Goal: Task Accomplishment & Management: Manage account settings

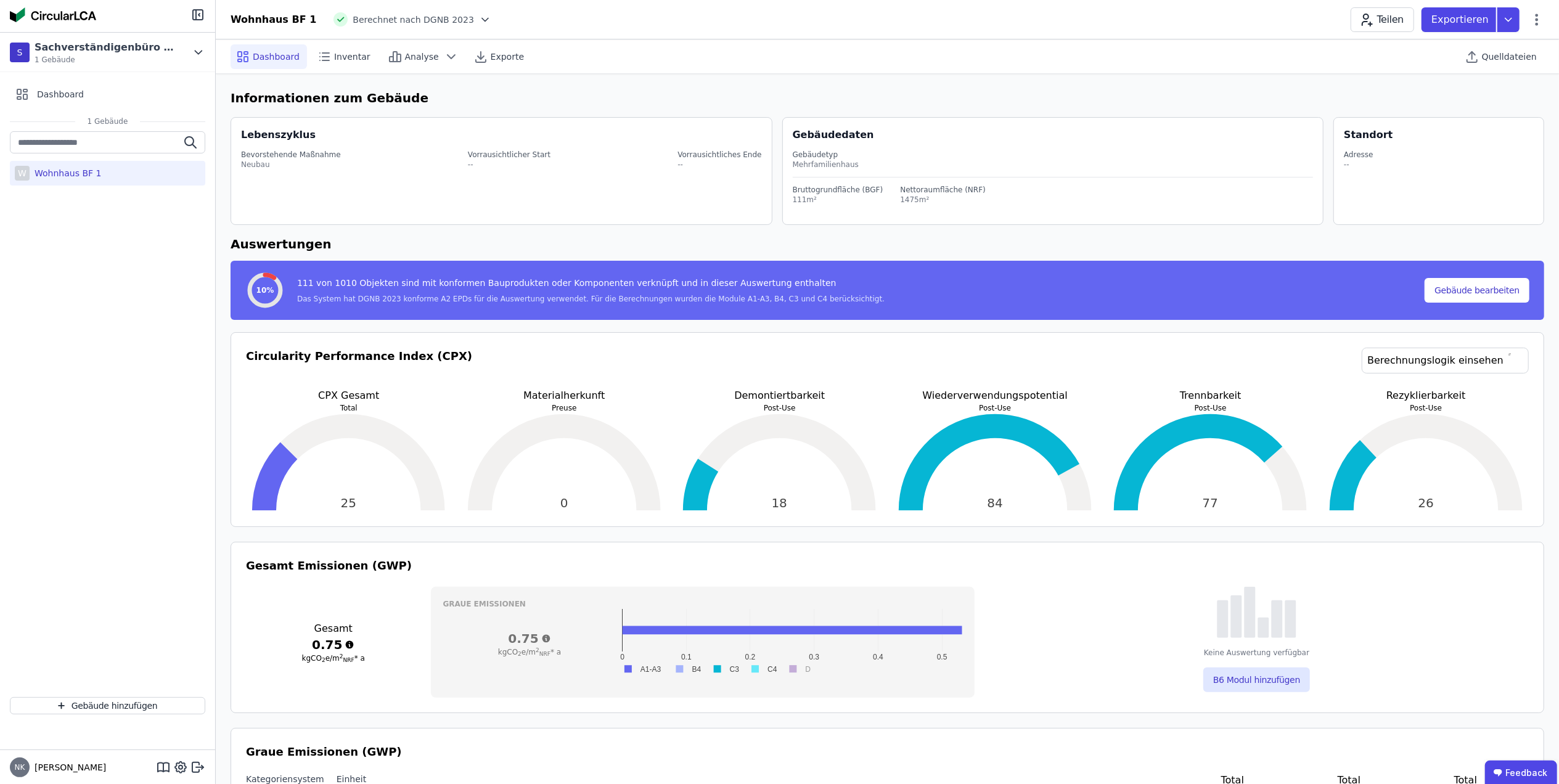
click at [91, 173] on div "Wohnhaus BF 1" at bounding box center [65, 172] width 71 height 12
click at [802, 144] on div "Gebäudetyp Mehrfamilienhaus" at bounding box center [1053, 159] width 521 height 35
click at [846, 191] on div "Bruttogrundfläche (BGF)" at bounding box center [838, 190] width 91 height 10
drag, startPoint x: 846, startPoint y: 191, endPoint x: 979, endPoint y: 194, distance: 133.0
click at [979, 194] on div "Bruttogrundfläche (BGF) 111m² Nettoraumfläche (NRF) 1475m²" at bounding box center [1053, 191] width 521 height 27
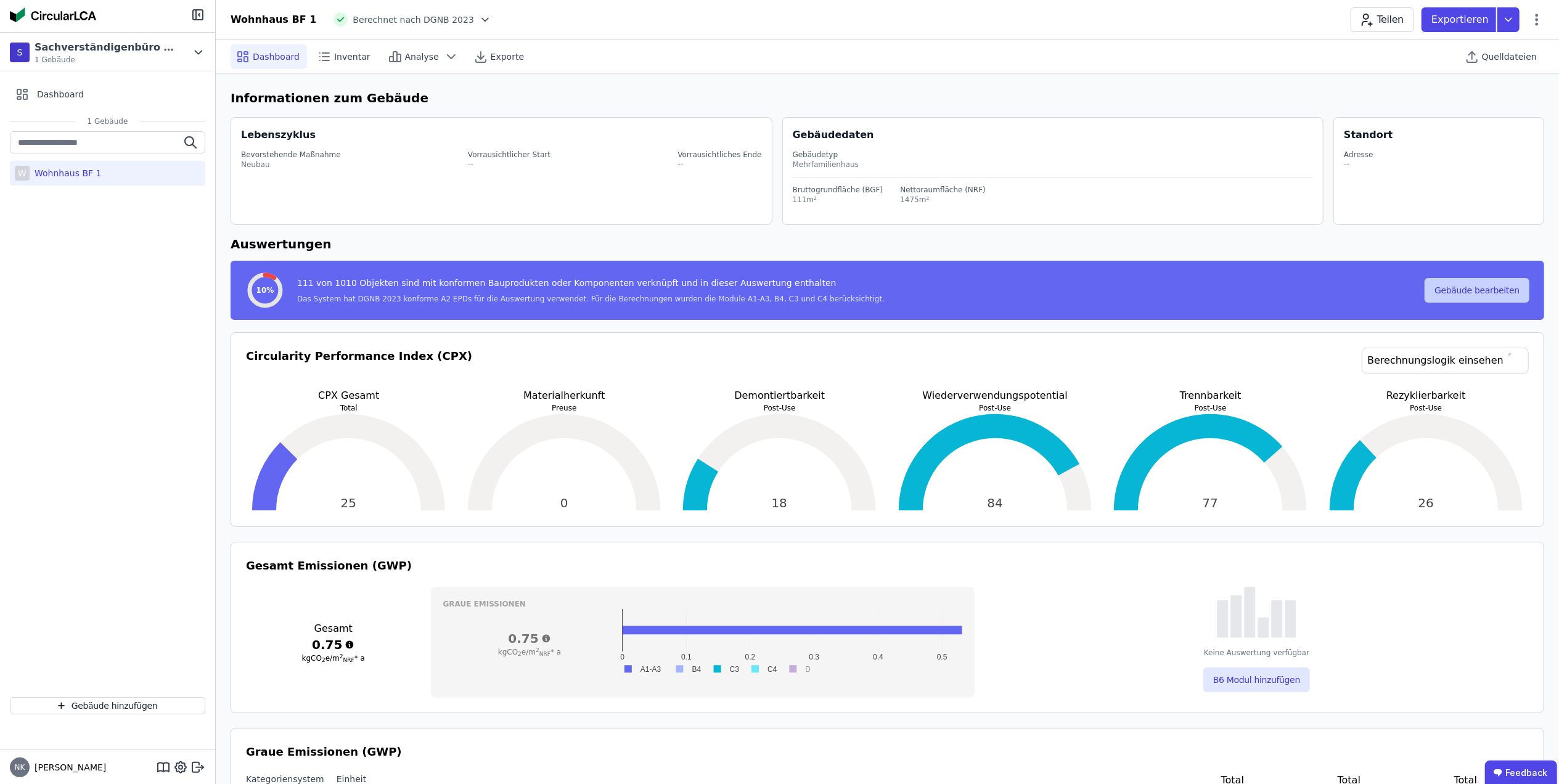
click at [1477, 284] on button "Gebäude bearbeiten" at bounding box center [1477, 291] width 105 height 25
select select "**********"
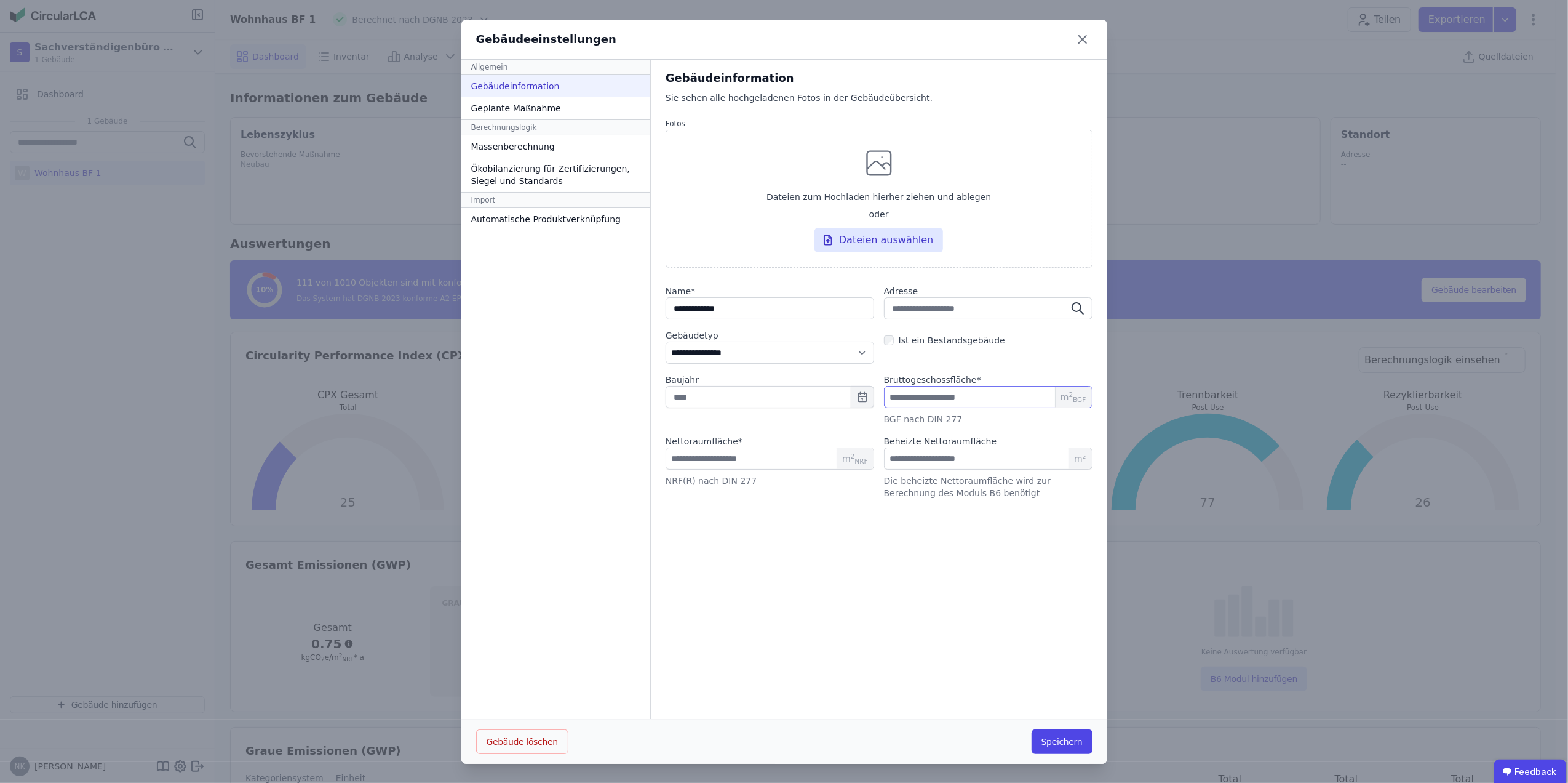
drag, startPoint x: 934, startPoint y: 399, endPoint x: 832, endPoint y: 403, distance: 102.1
click at [838, 395] on div "Baujahr Bruttogeschossfläche * *** m 2 BGF BGF nach DIN 277" at bounding box center [879, 400] width 427 height 51
type input "*"
type input "**"
type input "***"
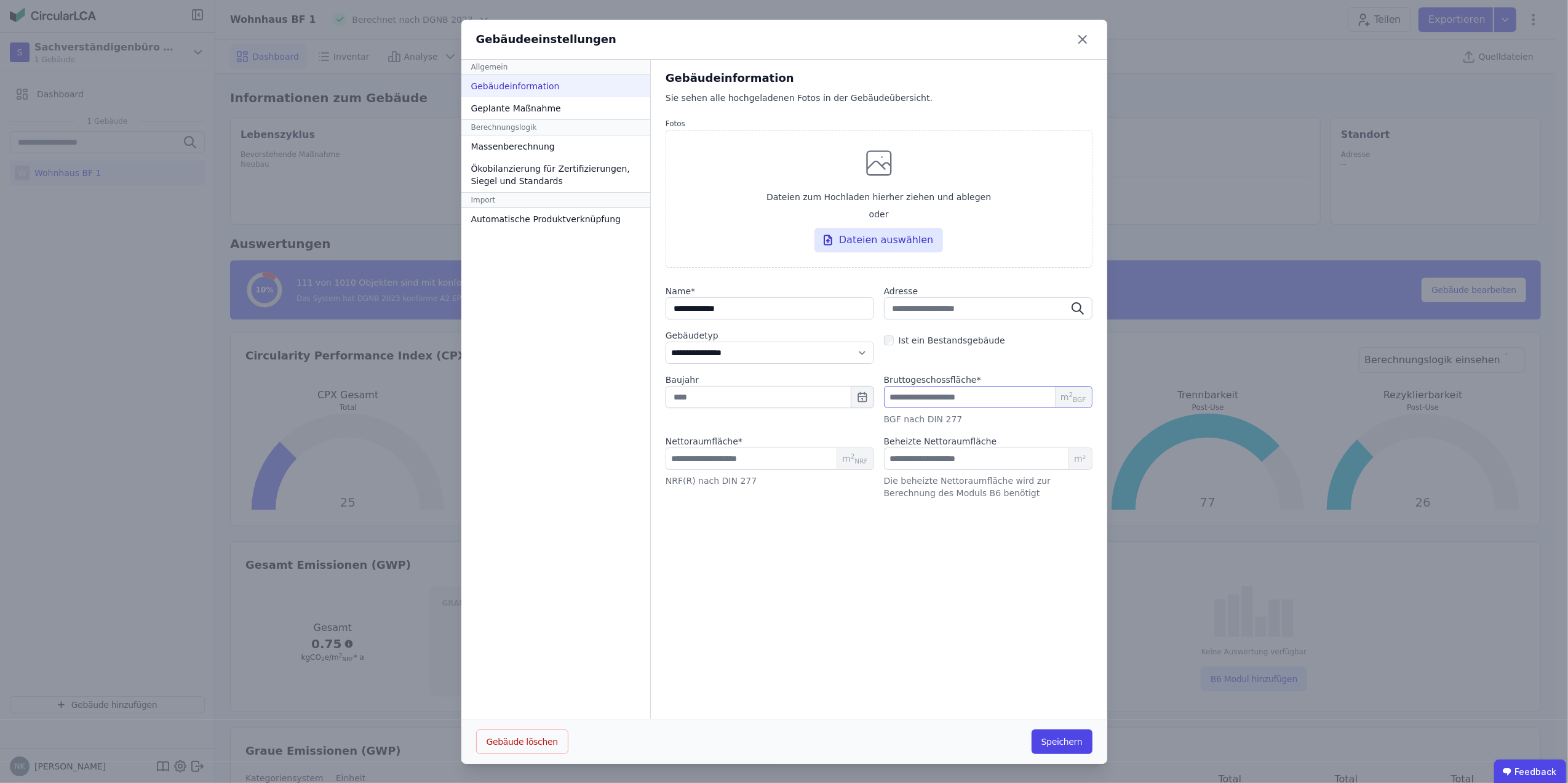
type input "****"
click at [1066, 747] on button "Speichern" at bounding box center [1062, 742] width 61 height 25
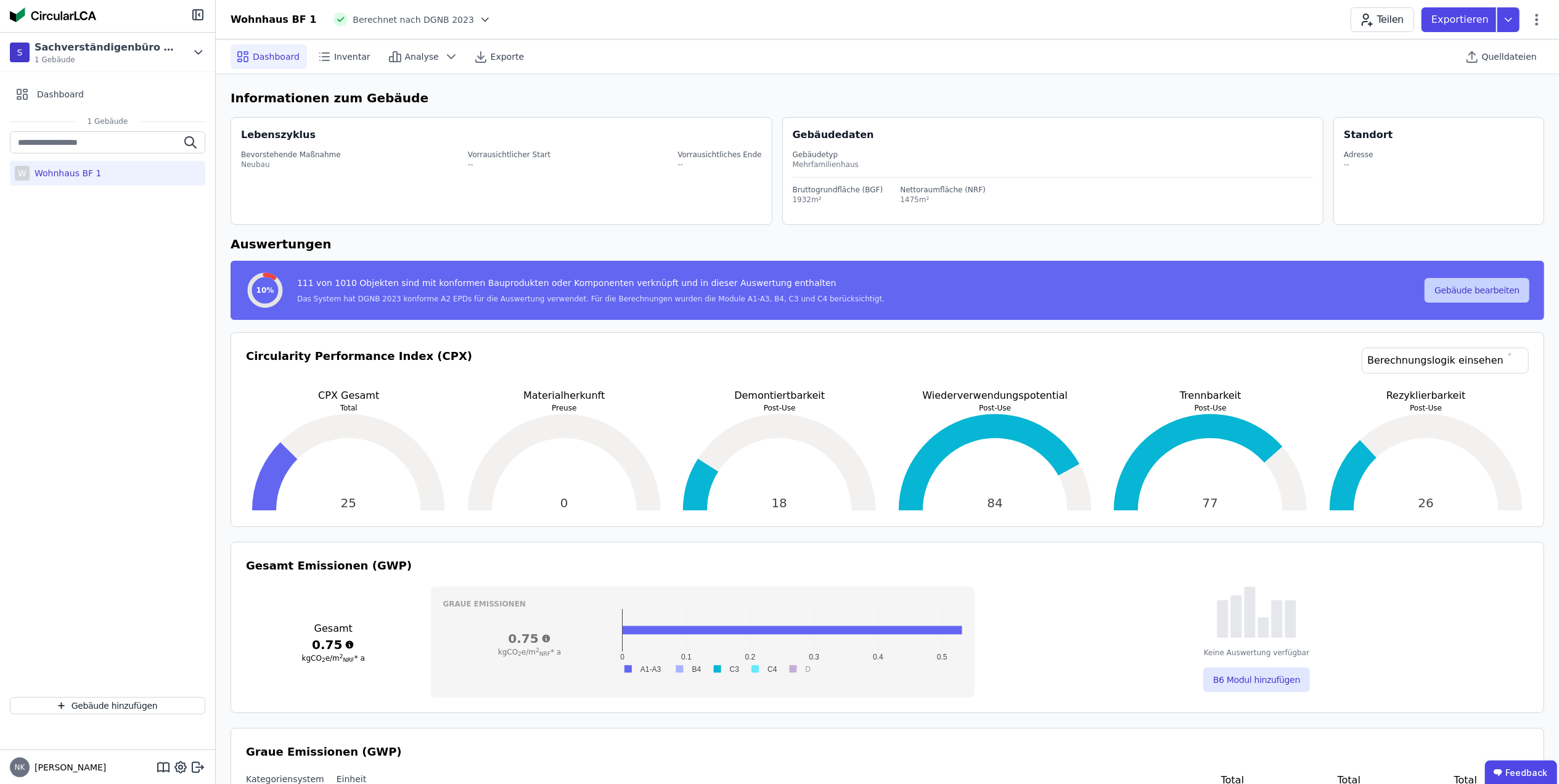
click at [1452, 286] on button "Gebäude bearbeiten" at bounding box center [1477, 291] width 105 height 25
select select "**********"
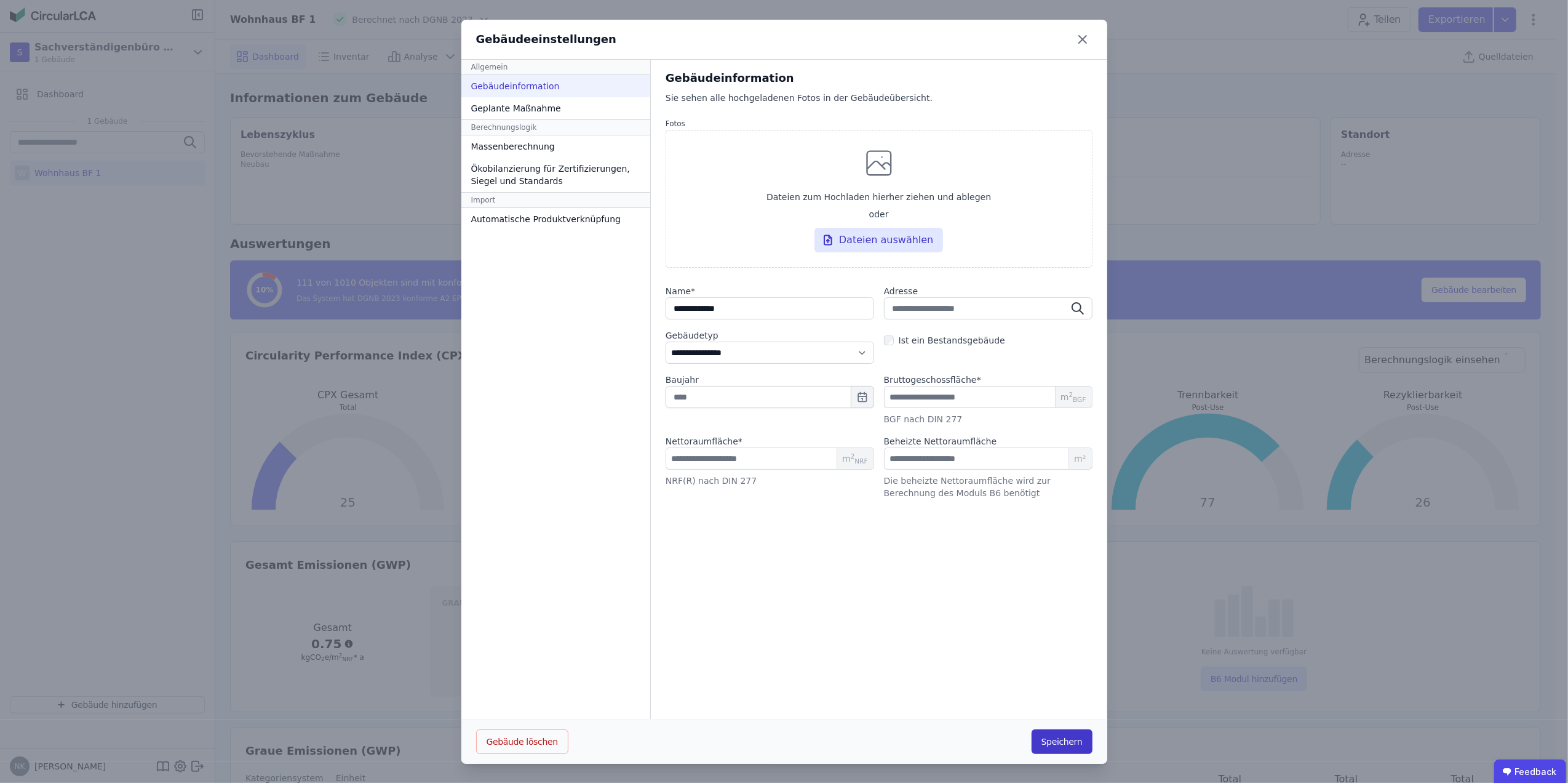
click at [1045, 742] on button "Speichern" at bounding box center [1062, 742] width 61 height 25
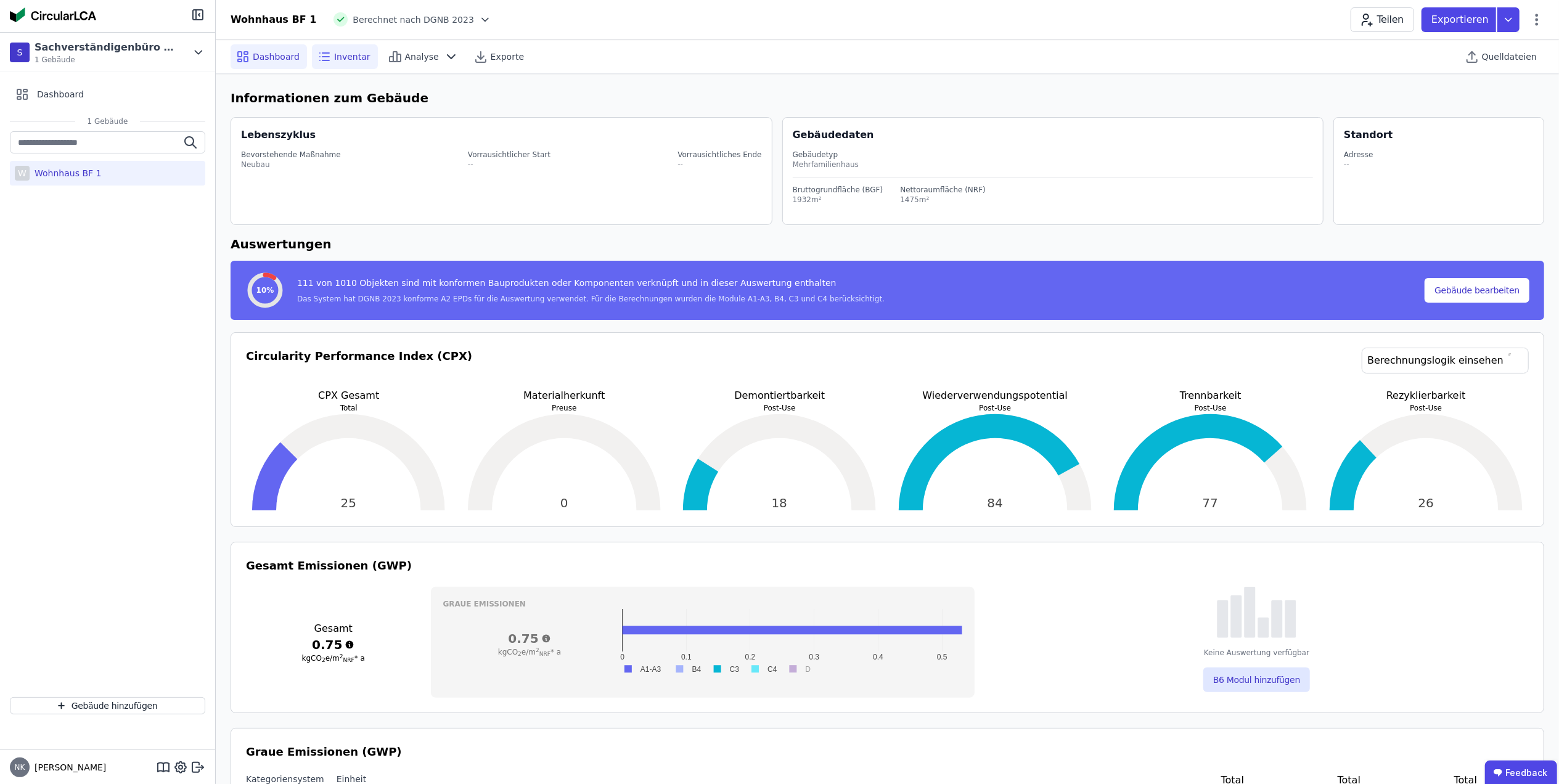
drag, startPoint x: 341, startPoint y: 48, endPoint x: 358, endPoint y: 50, distance: 17.1
click at [343, 50] on div "Inventar" at bounding box center [344, 57] width 66 height 25
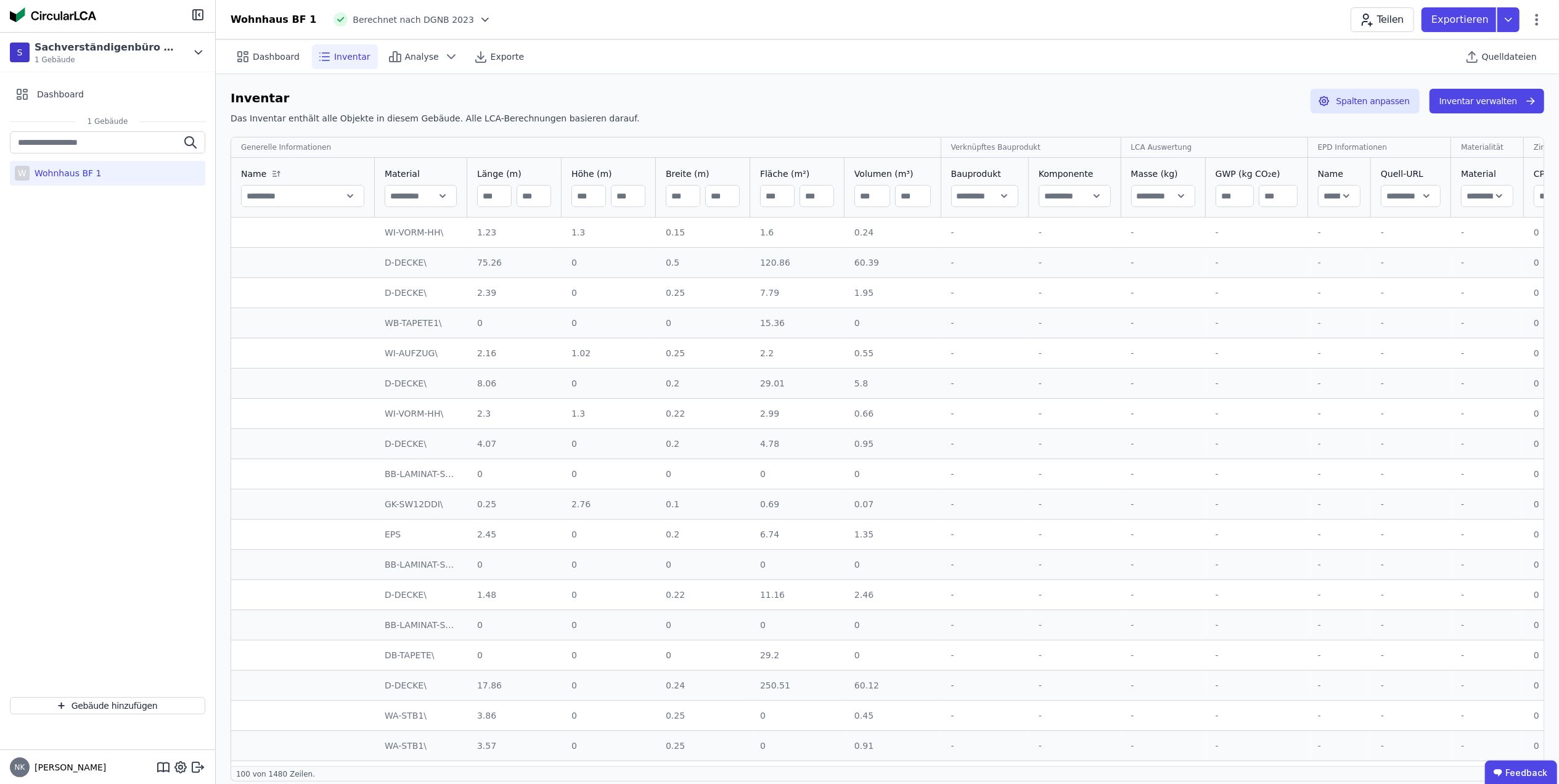
click at [637, 99] on div "Inventar Das Inventar enthält alle Objekte in diesem Gebäude. Alle LCA-Berechnu…" at bounding box center [887, 109] width 1314 height 41
click at [439, 193] on input "text" at bounding box center [420, 195] width 71 height 22
drag, startPoint x: 453, startPoint y: 168, endPoint x: 460, endPoint y: 167, distance: 7.1
click at [455, 168] on div "Material" at bounding box center [421, 173] width 72 height 12
click at [1503, 93] on button "Inventar verwalten" at bounding box center [1487, 101] width 114 height 25
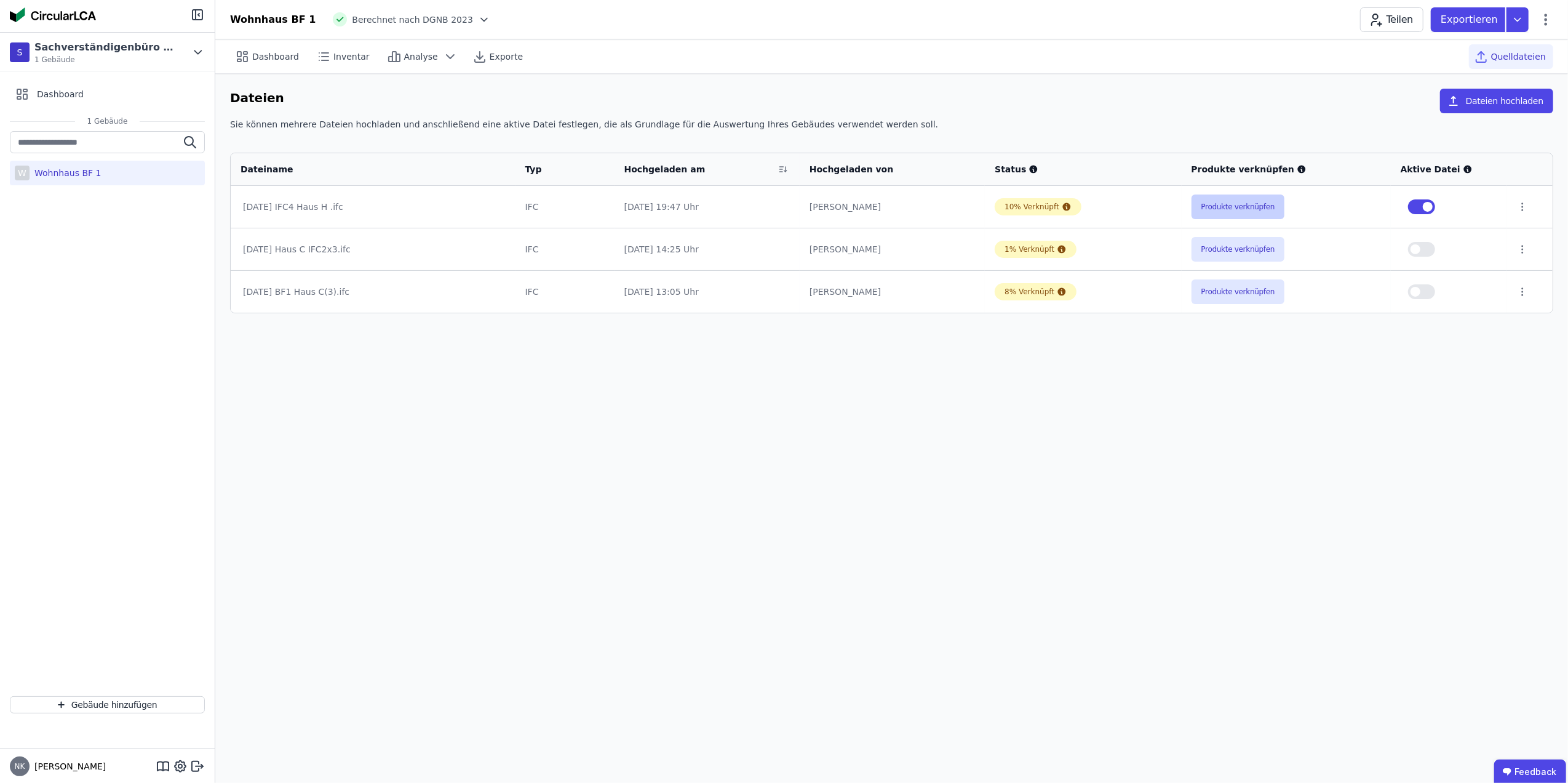
click at [1231, 201] on button "Produkte verknüpfen" at bounding box center [1238, 206] width 93 height 25
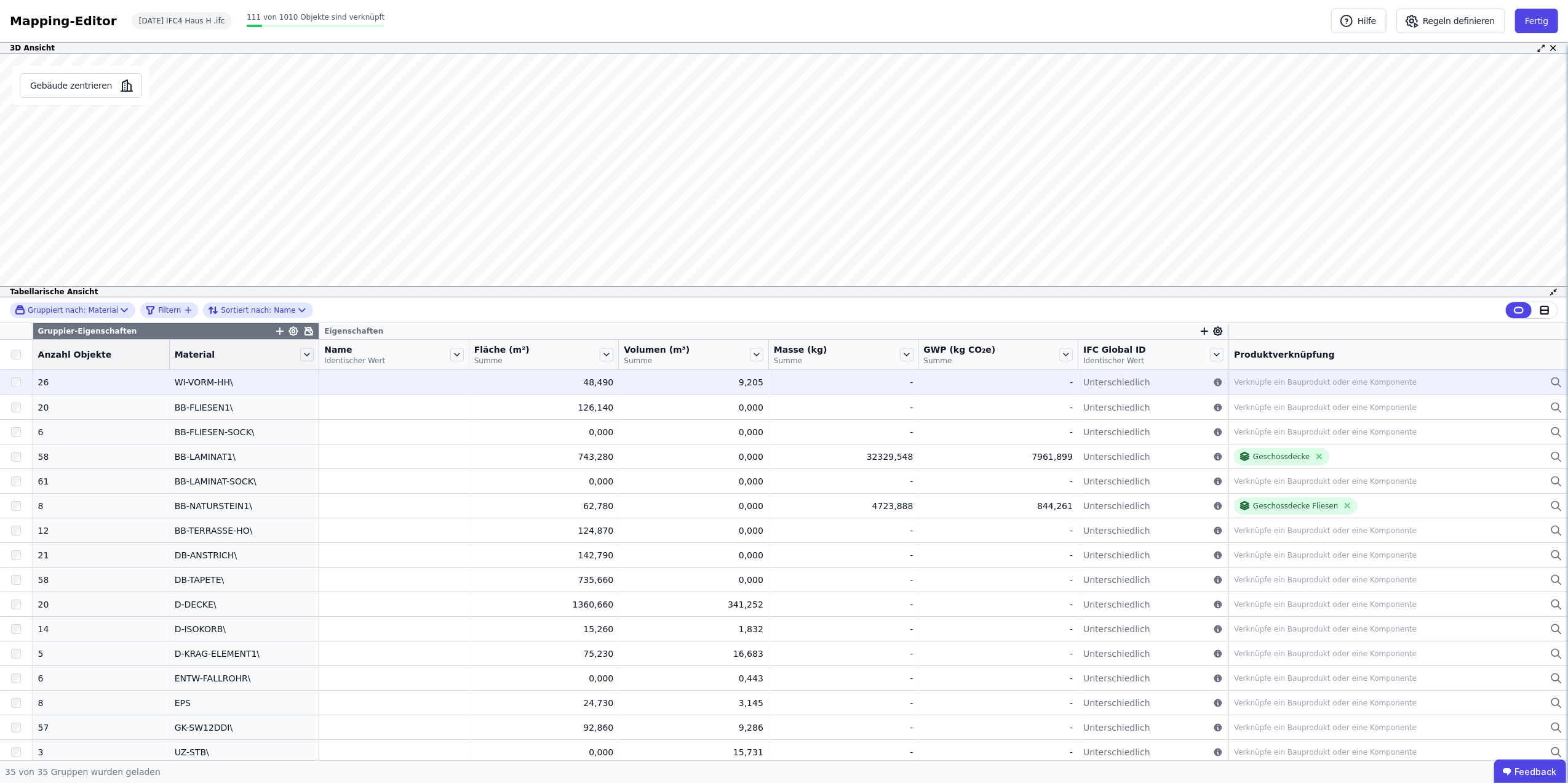
click at [263, 382] on div "WI-VORM-HH\" at bounding box center [244, 382] width 140 height 12
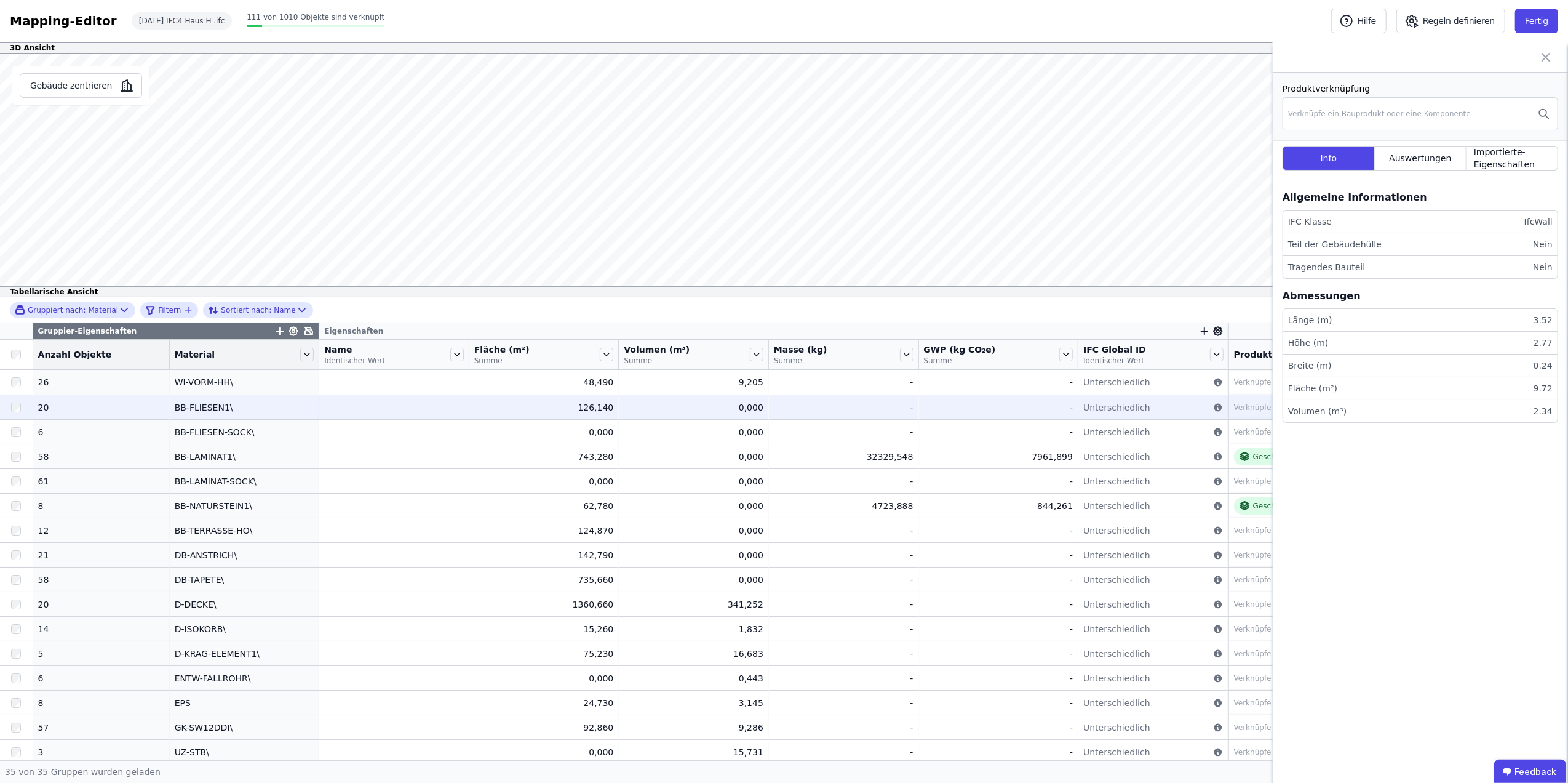
click at [214, 409] on div "BB-FLIESEN1\" at bounding box center [244, 407] width 140 height 12
click at [8, 409] on div at bounding box center [16, 407] width 32 height 22
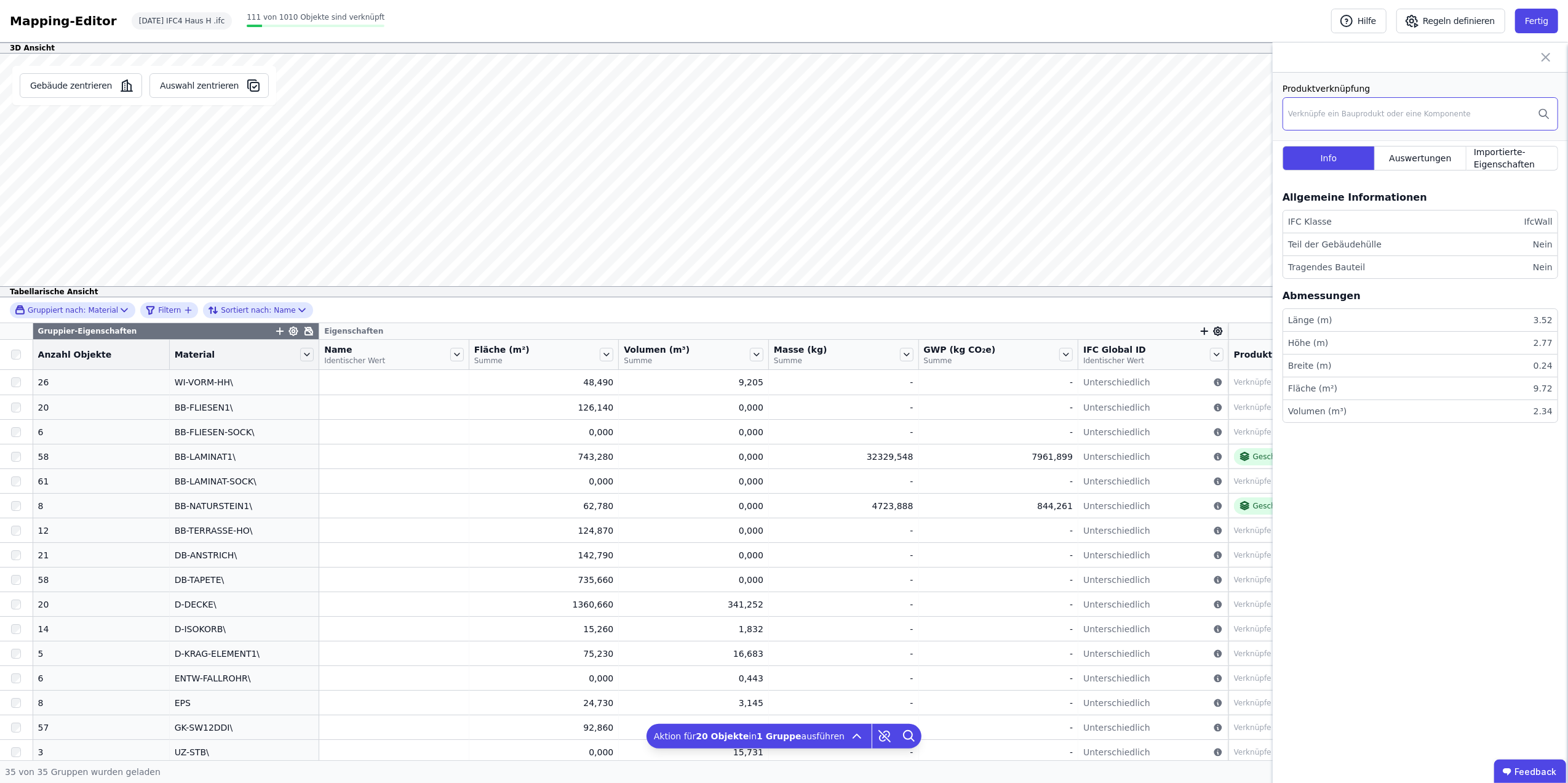
click at [1405, 106] on div "Verknüpfe ein Bauprodukt oder eine Komponente" at bounding box center [1421, 113] width 276 height 33
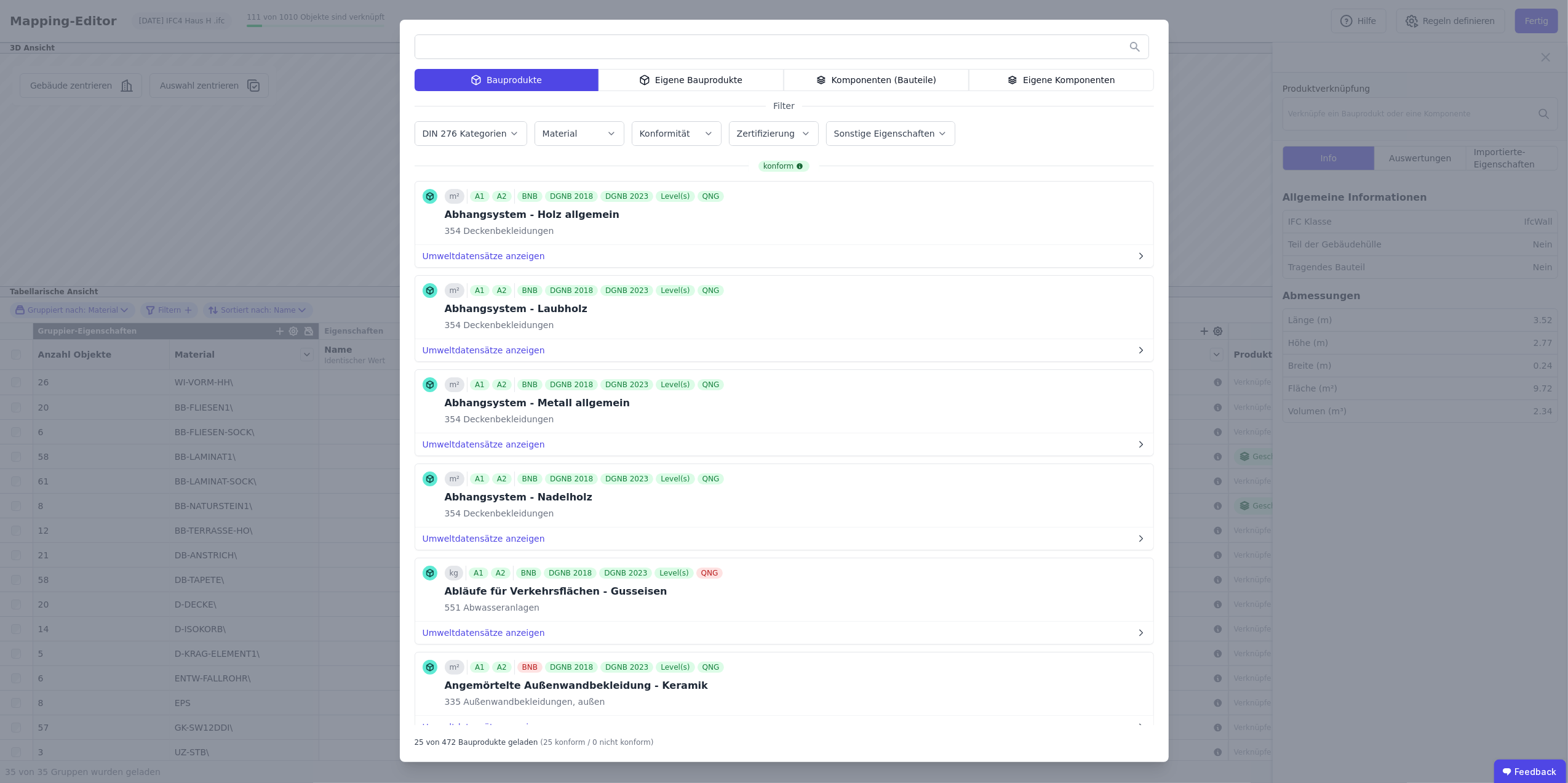
click at [1029, 81] on div "Eigene Komponenten" at bounding box center [1061, 79] width 185 height 22
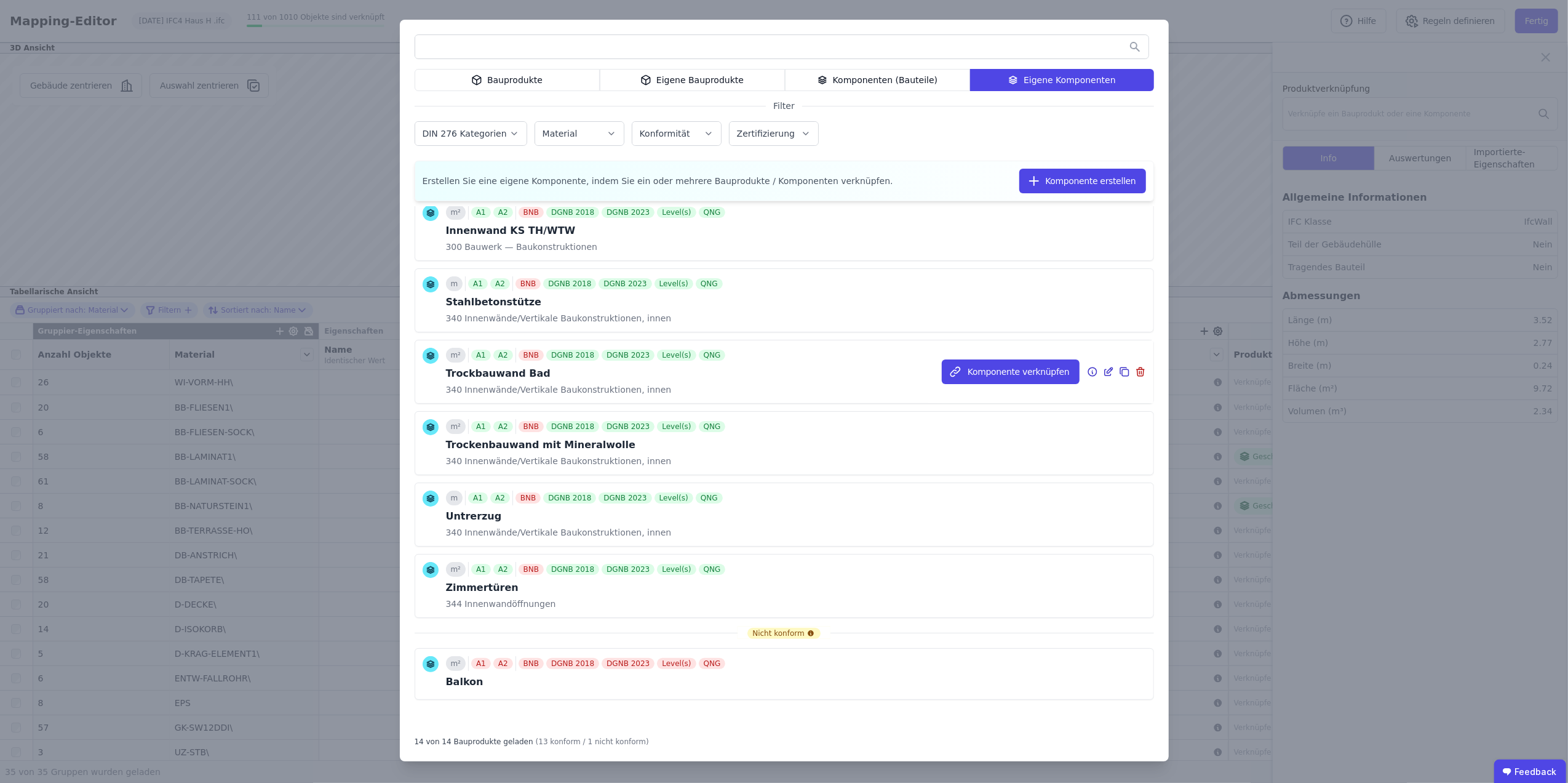
scroll to position [262, 0]
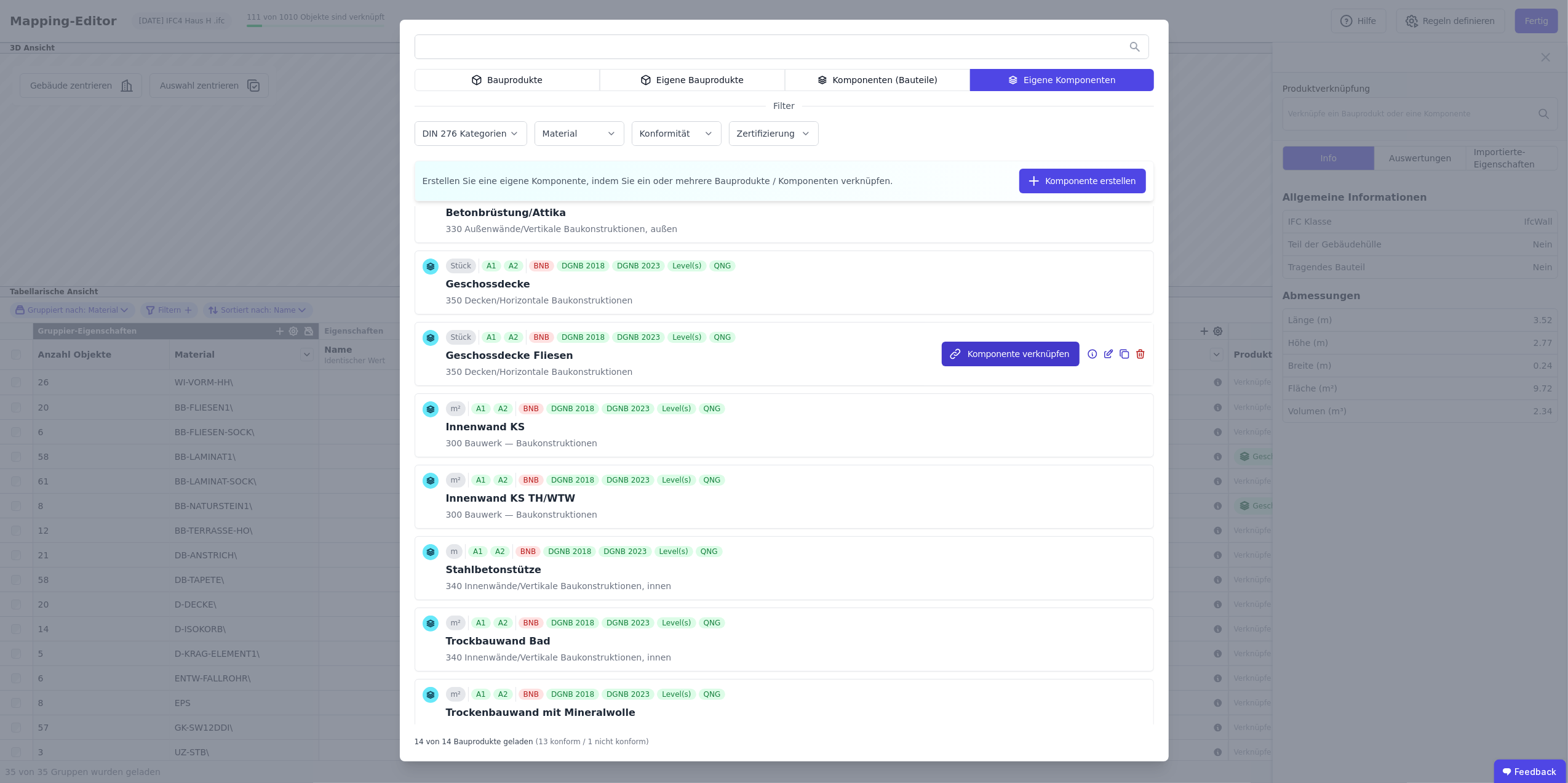
click at [1016, 350] on button "Komponente verknüpfen" at bounding box center [1011, 354] width 138 height 25
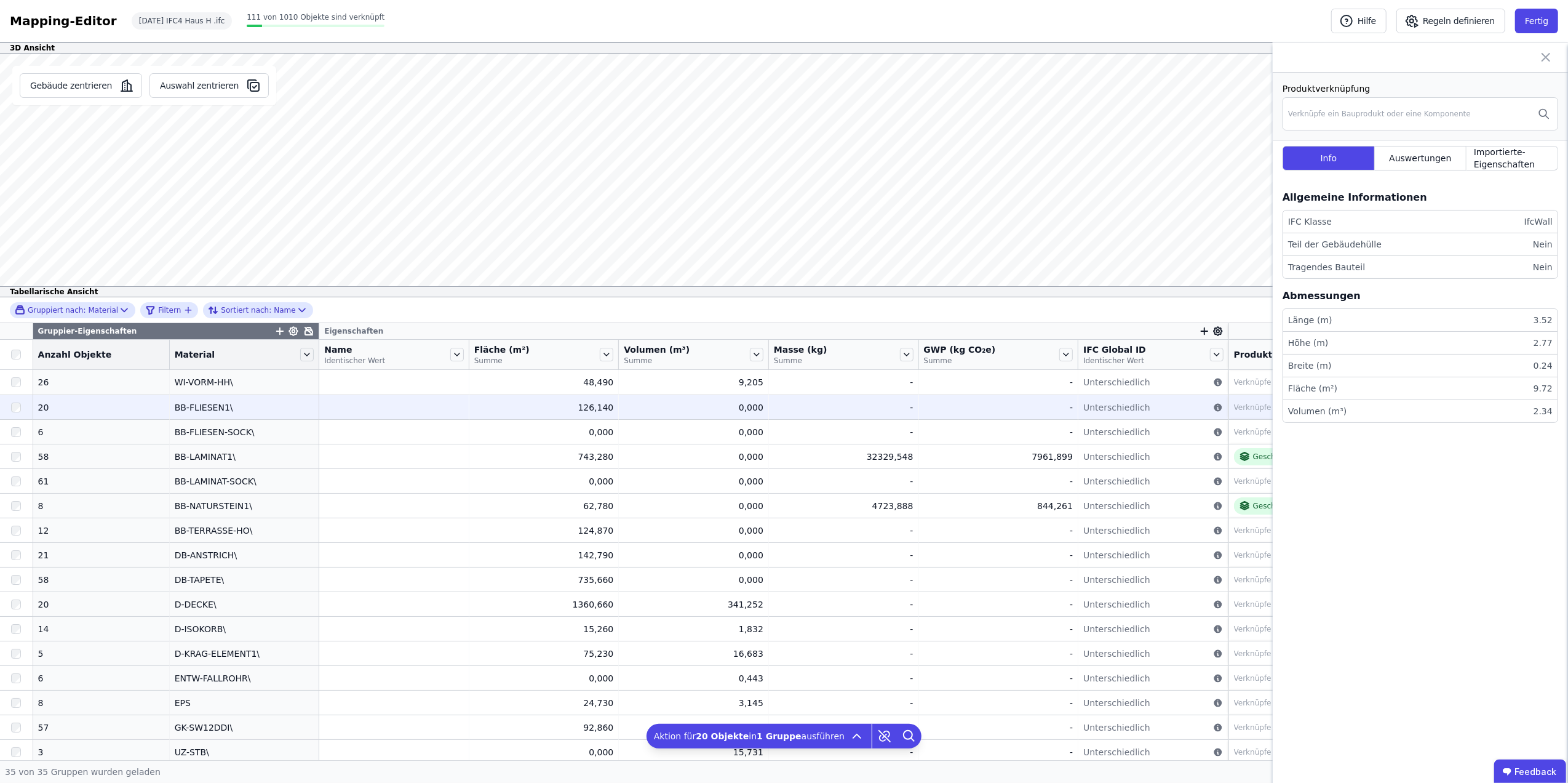
click at [695, 416] on td "0,000 0,000" at bounding box center [694, 407] width 150 height 25
drag, startPoint x: 810, startPoint y: 414, endPoint x: 821, endPoint y: 414, distance: 11.0
click at [817, 414] on div "-" at bounding box center [843, 407] width 140 height 12
click at [1234, 403] on div "Verknüpfe ein Bauprodukt oder eine Komponente" at bounding box center [1326, 407] width 183 height 10
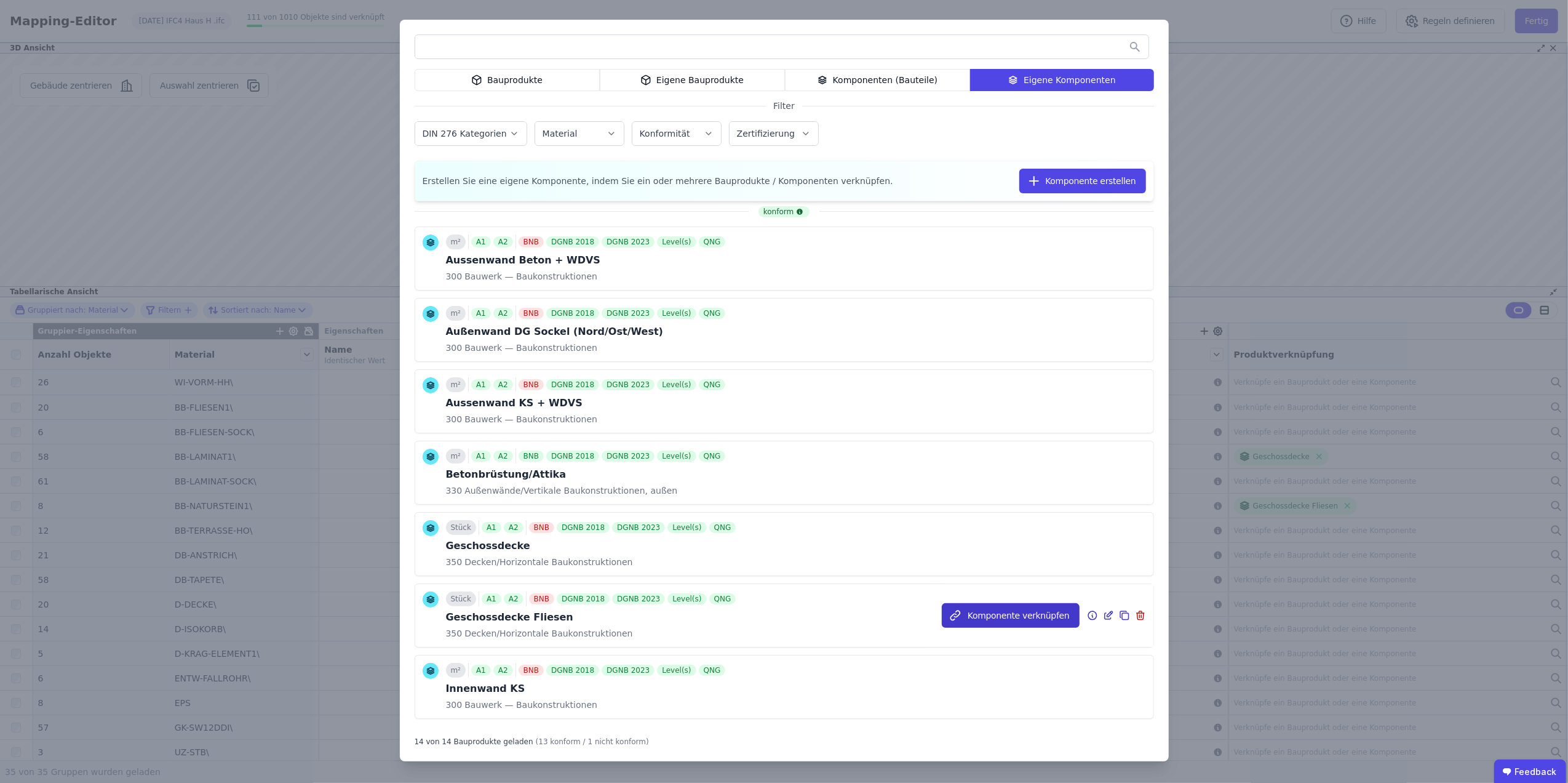
click at [1026, 612] on button "Komponente verknüpfen" at bounding box center [1011, 616] width 138 height 25
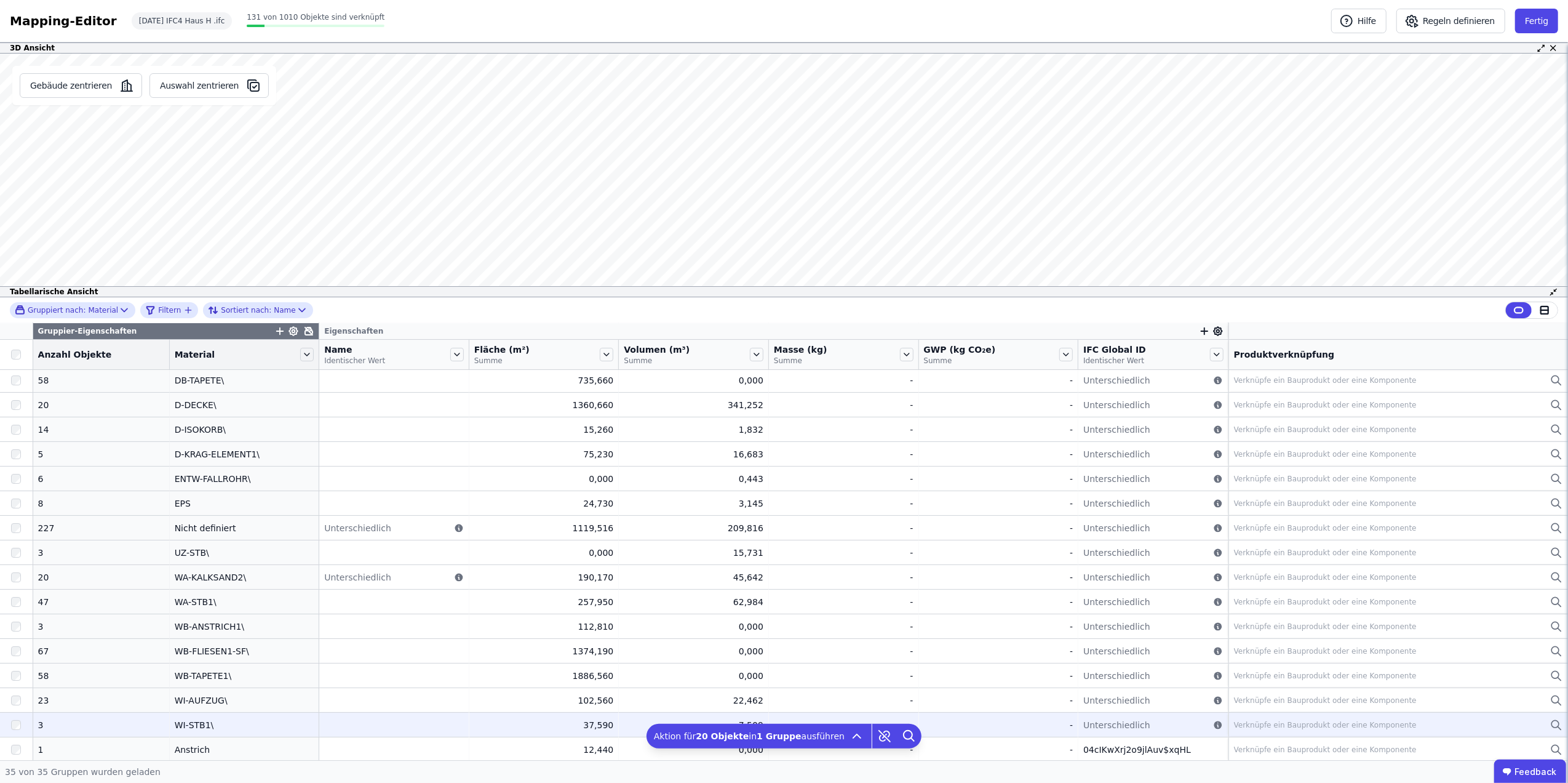
scroll to position [0, 0]
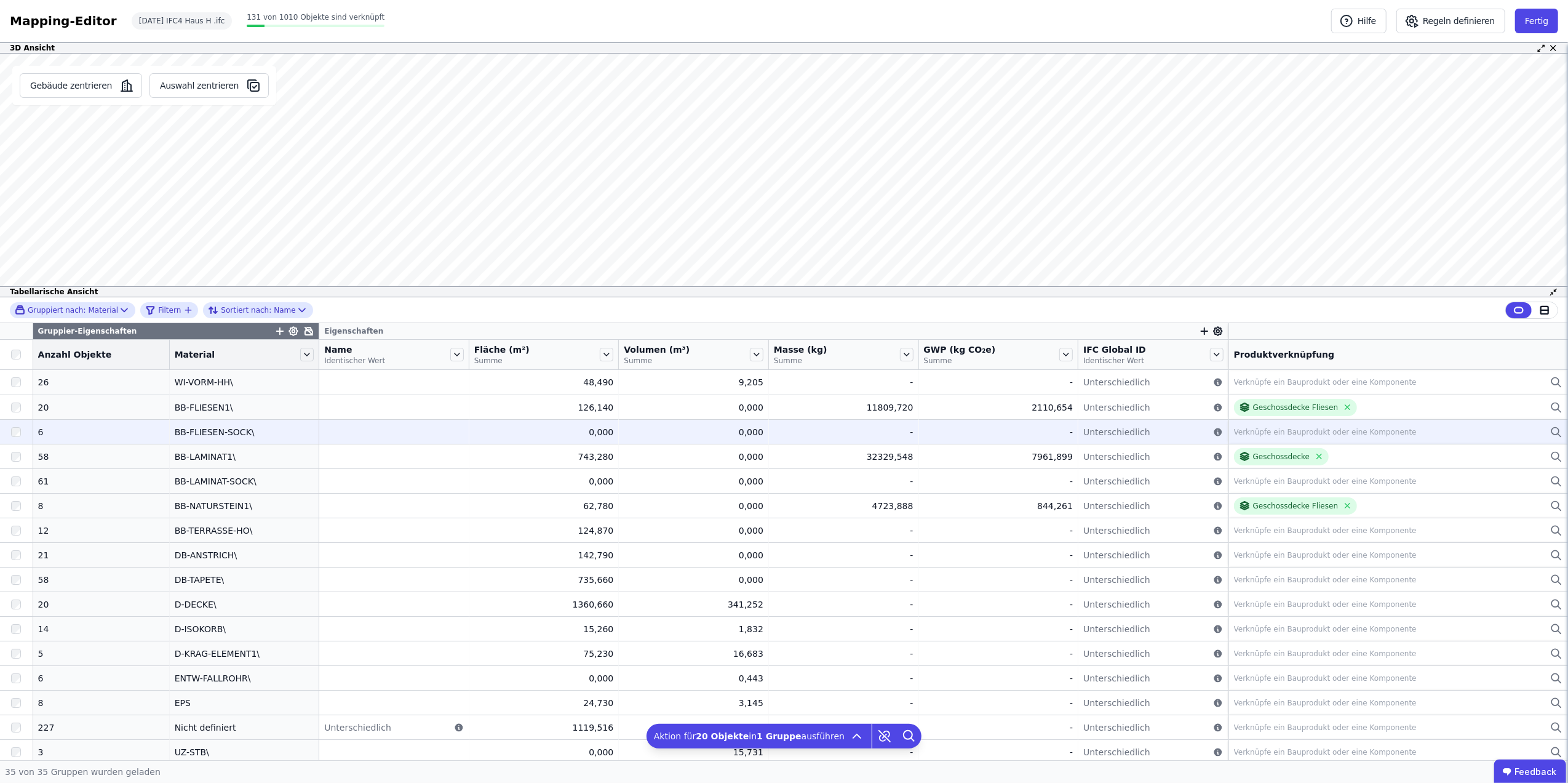
click at [222, 428] on div "BB-FLIESEN-SOCK\" at bounding box center [244, 432] width 140 height 12
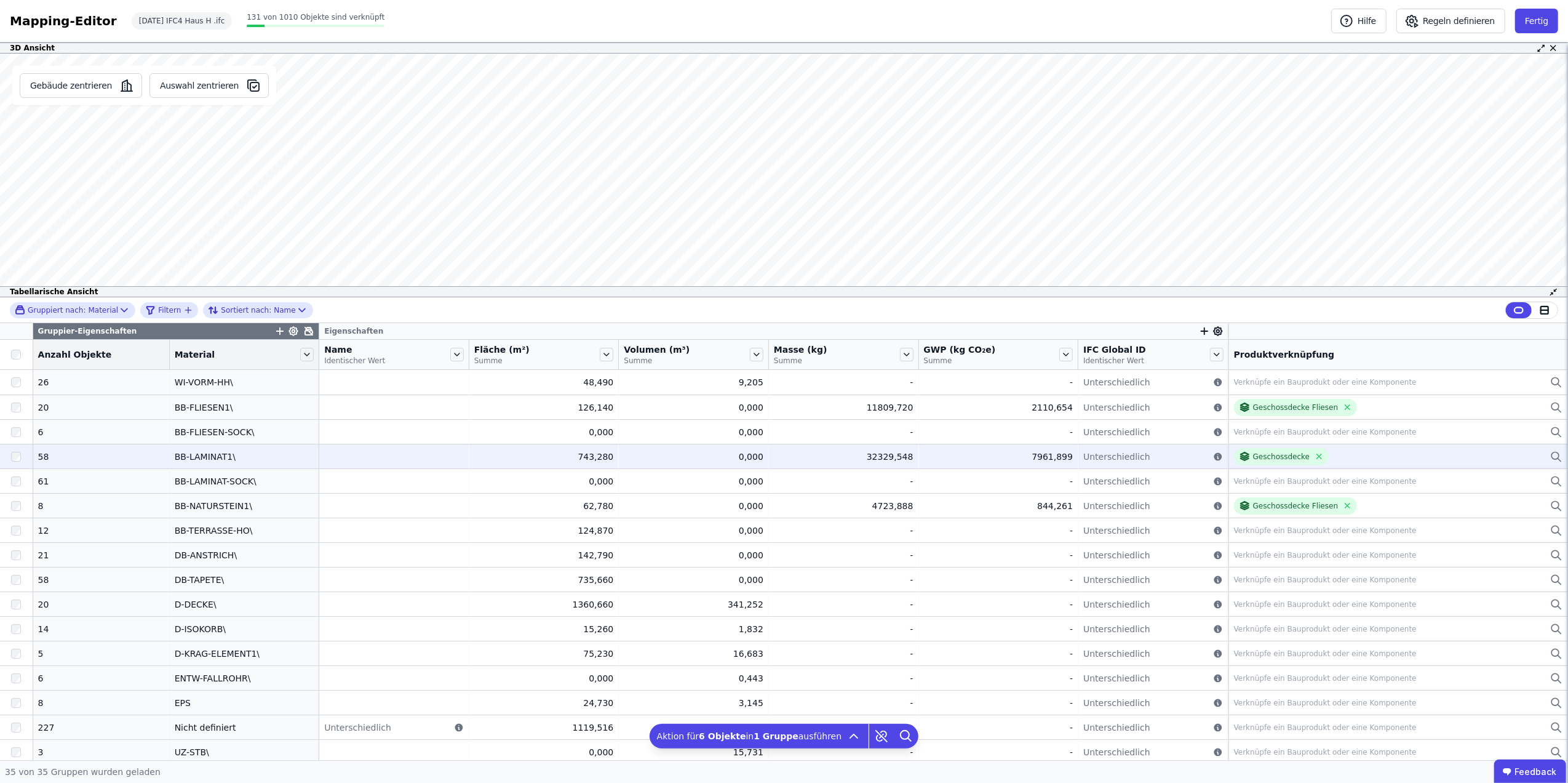
click at [95, 453] on div "58" at bounding box center [101, 457] width 126 height 12
click at [353, 461] on td at bounding box center [395, 457] width 150 height 25
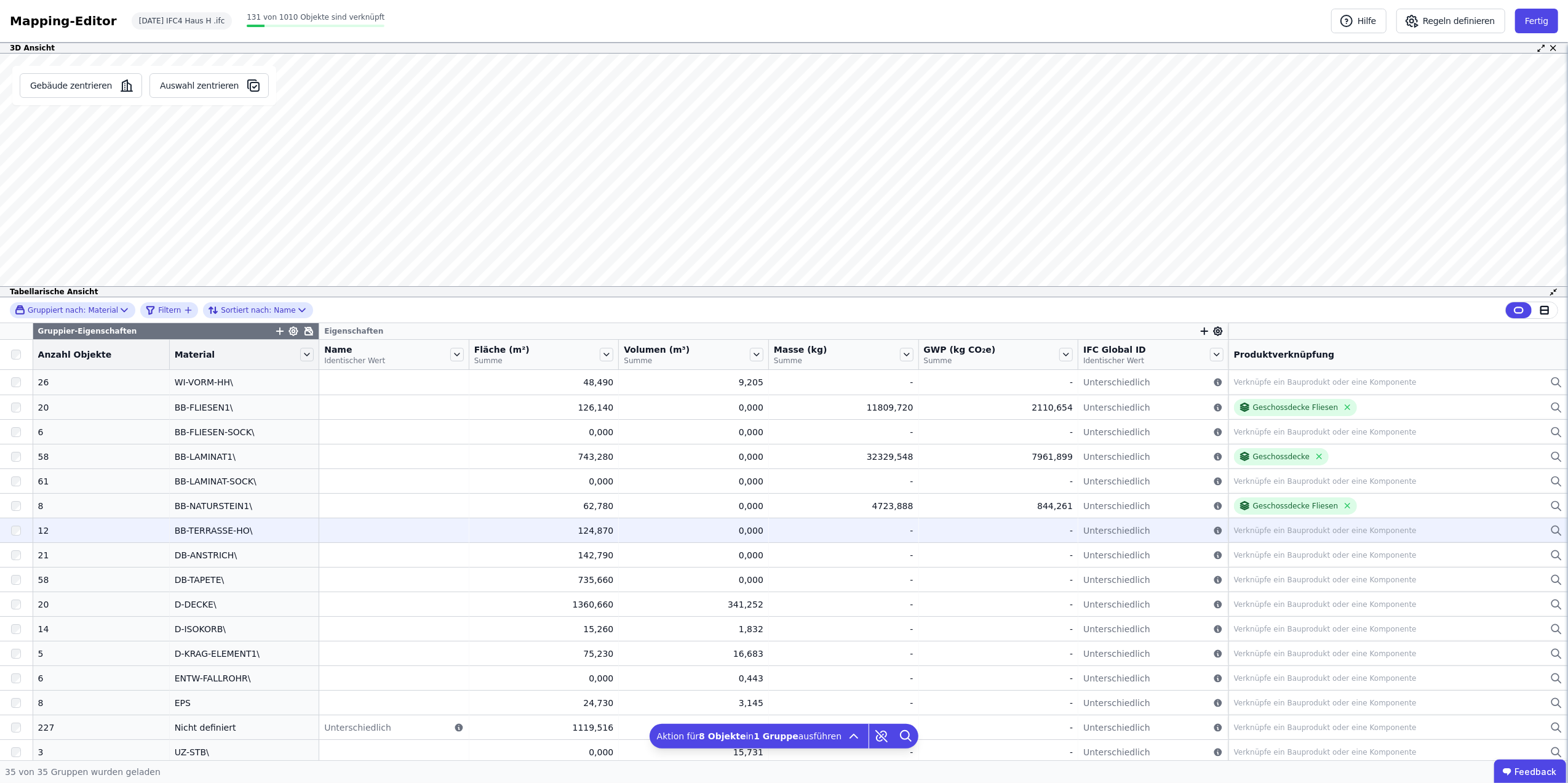
click at [25, 531] on div at bounding box center [16, 530] width 32 height 22
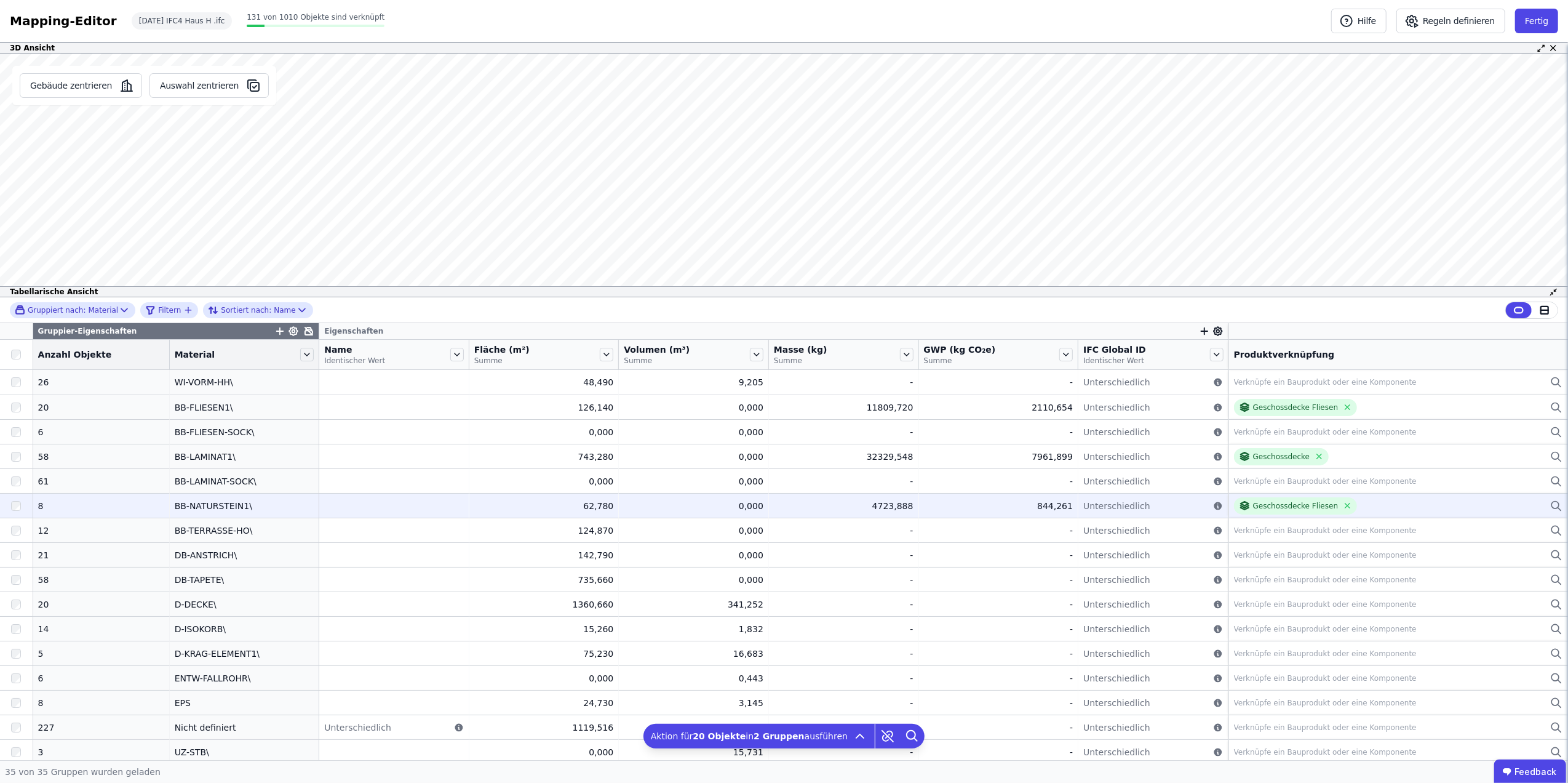
click at [21, 505] on div at bounding box center [16, 505] width 32 height 22
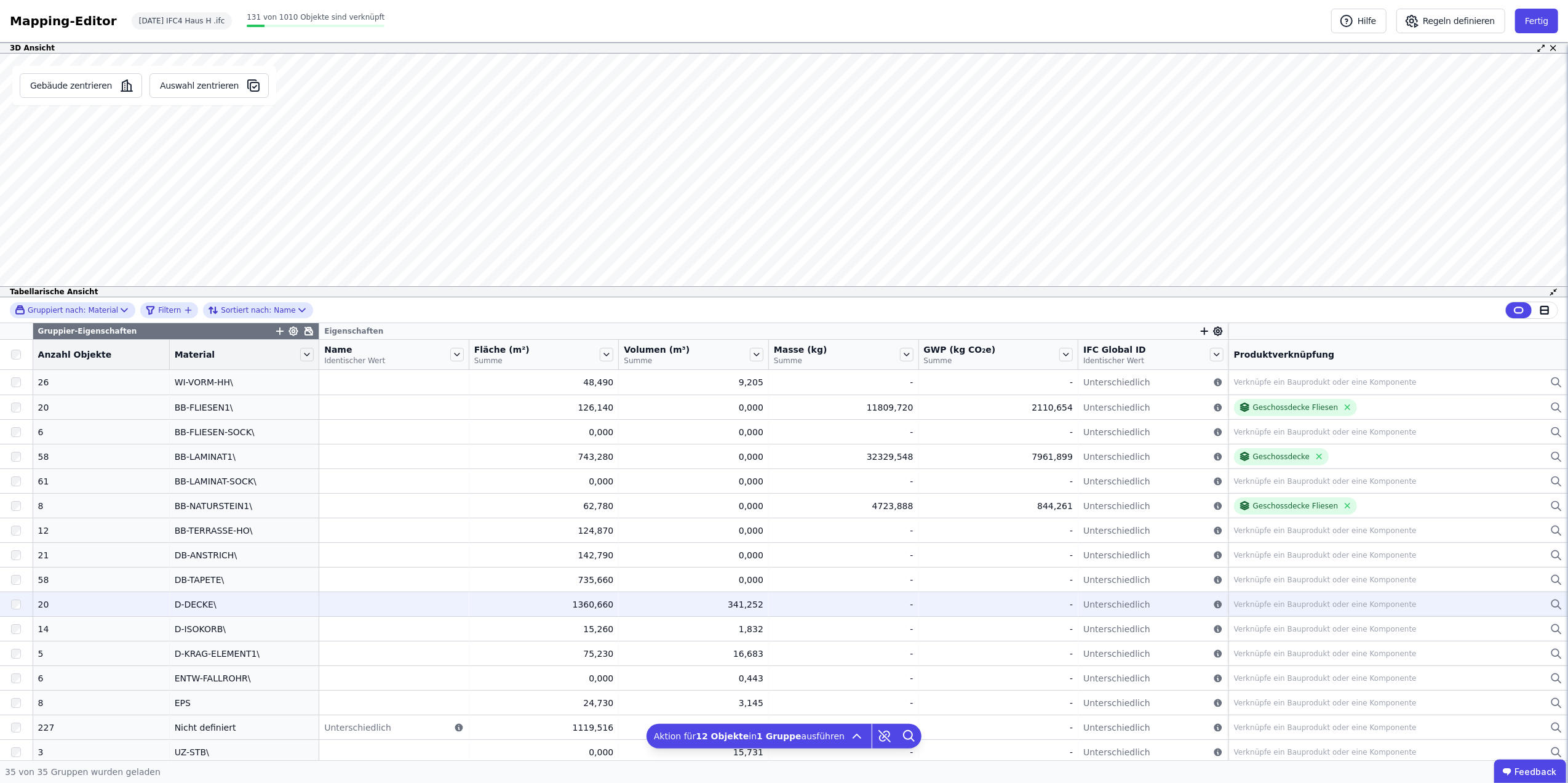
click at [24, 606] on div at bounding box center [16, 604] width 32 height 22
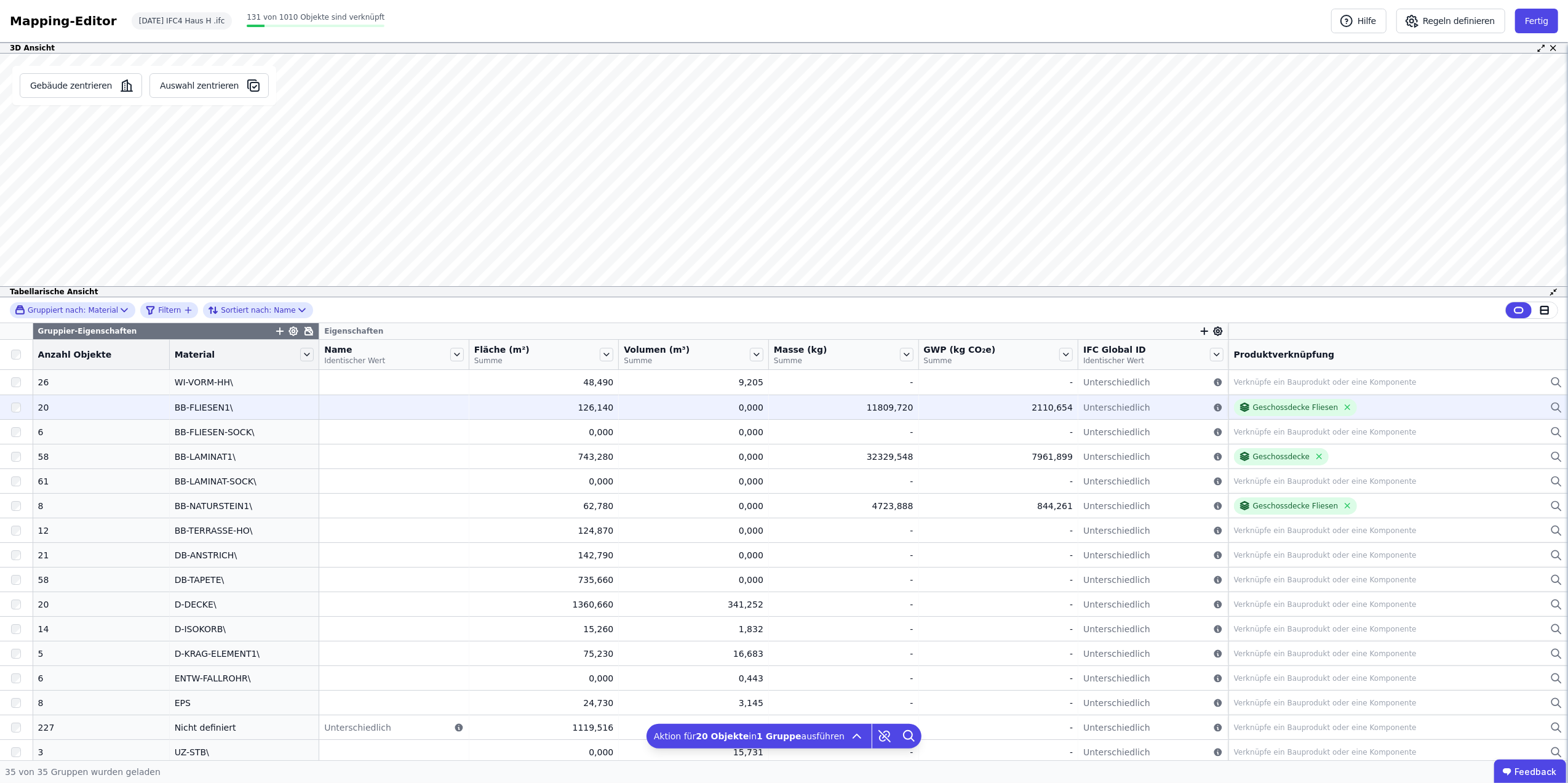
click at [409, 402] on td at bounding box center [395, 407] width 150 height 25
click at [1263, 405] on div "Geschossdecke Fliesen" at bounding box center [1296, 407] width 86 height 10
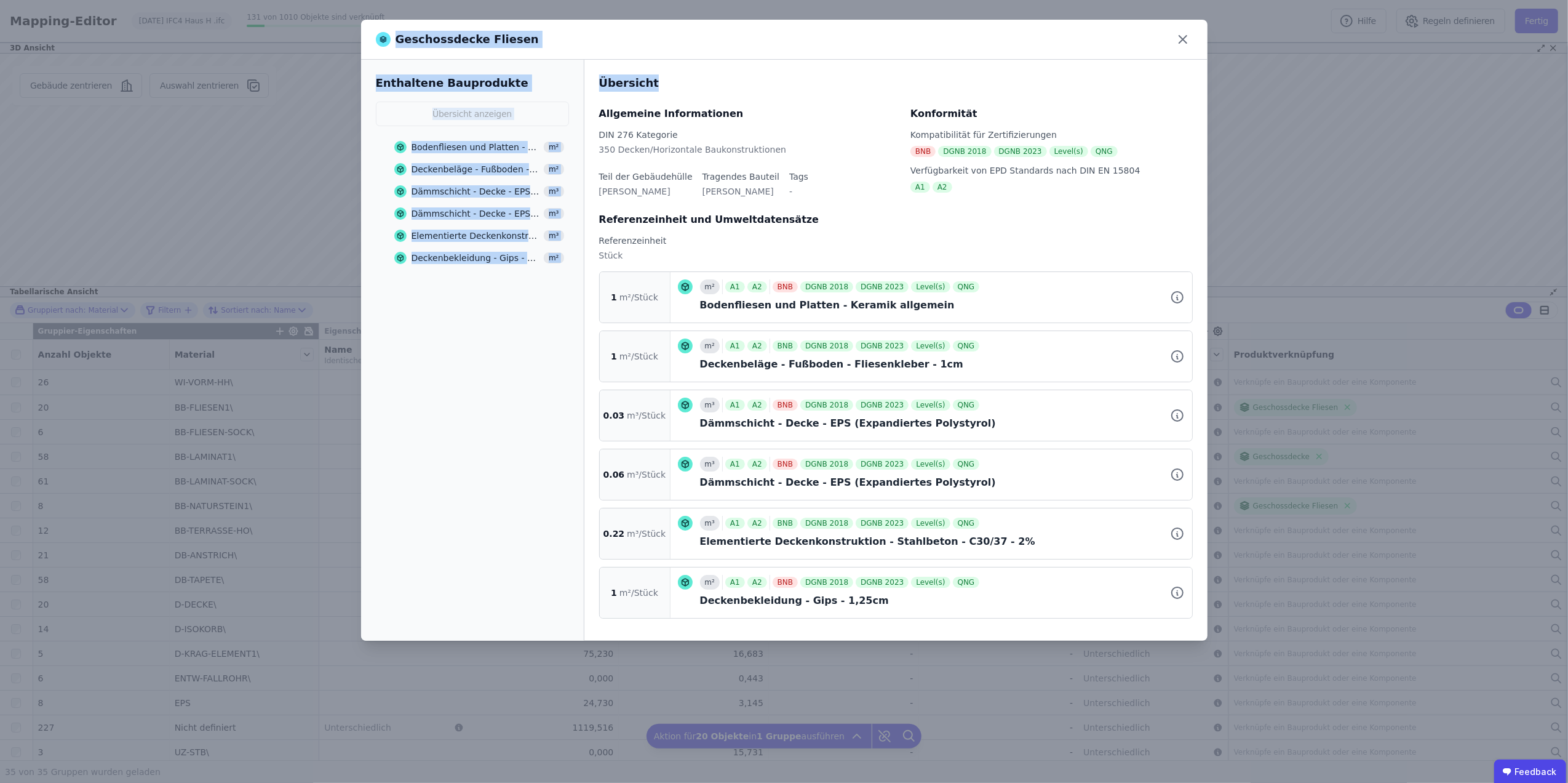
drag, startPoint x: 815, startPoint y: 46, endPoint x: 828, endPoint y: 76, distance: 32.7
click at [828, 76] on div "Geschossdecke Fliesen Enthaltene Bauprodukte Übersicht anzeigen Bodenfliesen un…" at bounding box center [784, 330] width 846 height 621
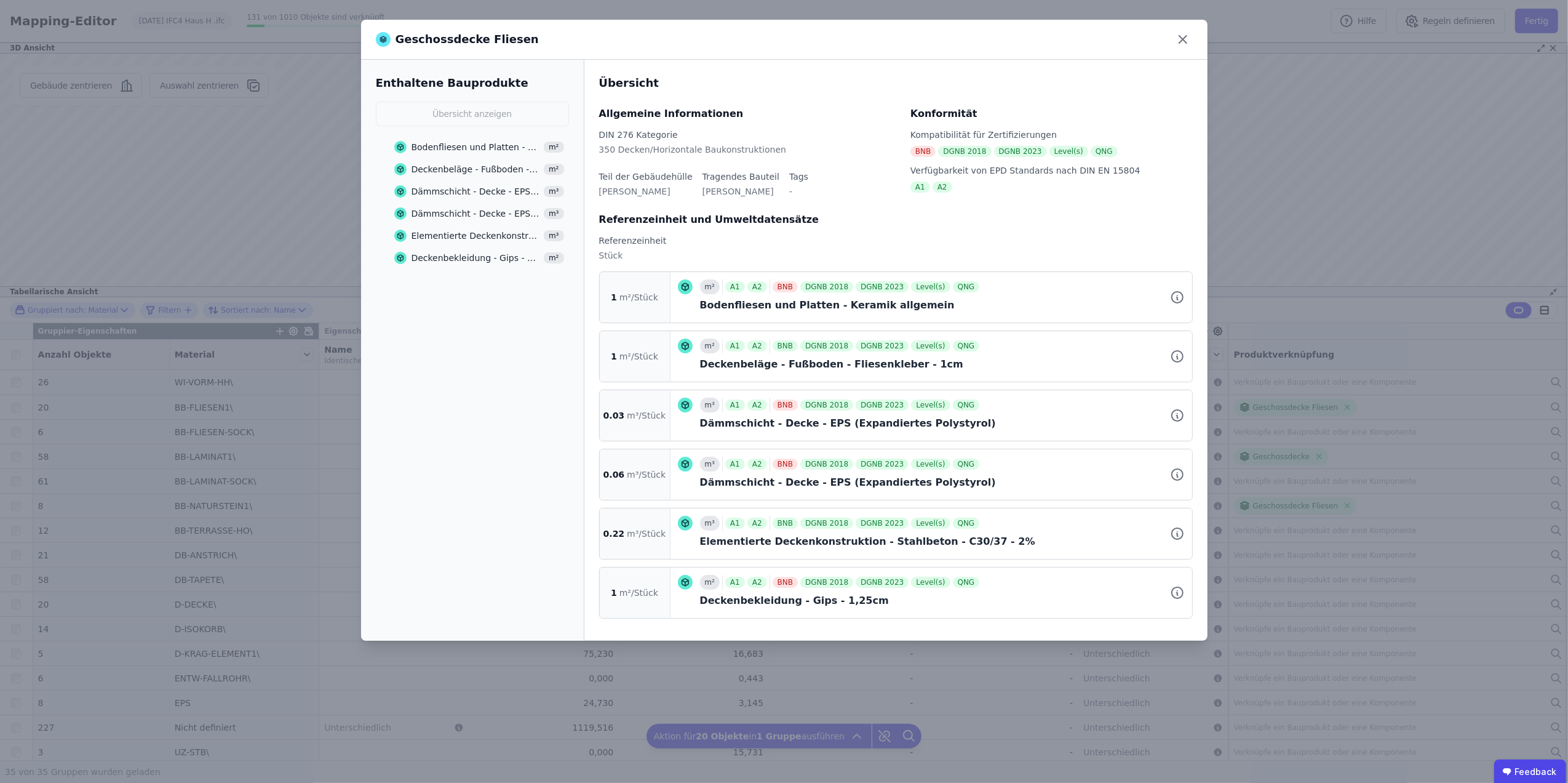
drag, startPoint x: 828, startPoint y: 76, endPoint x: 796, endPoint y: 30, distance: 56.0
click at [796, 30] on div "Geschossdecke Fliesen" at bounding box center [784, 40] width 846 height 40
click at [1177, 40] on icon at bounding box center [1183, 39] width 20 height 20
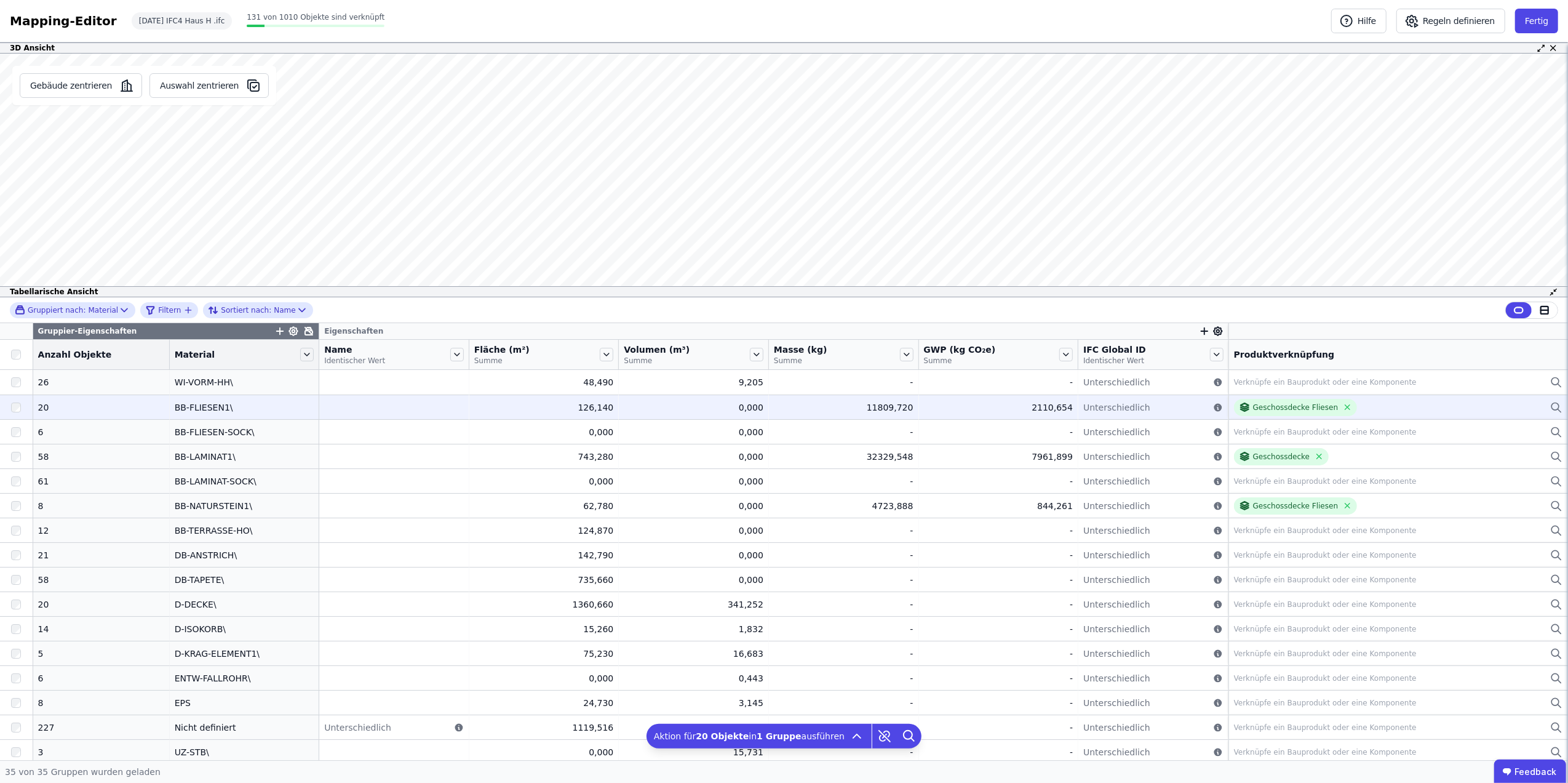
click at [1490, 401] on div "Geschossdecke Fliesen" at bounding box center [1399, 407] width 329 height 17
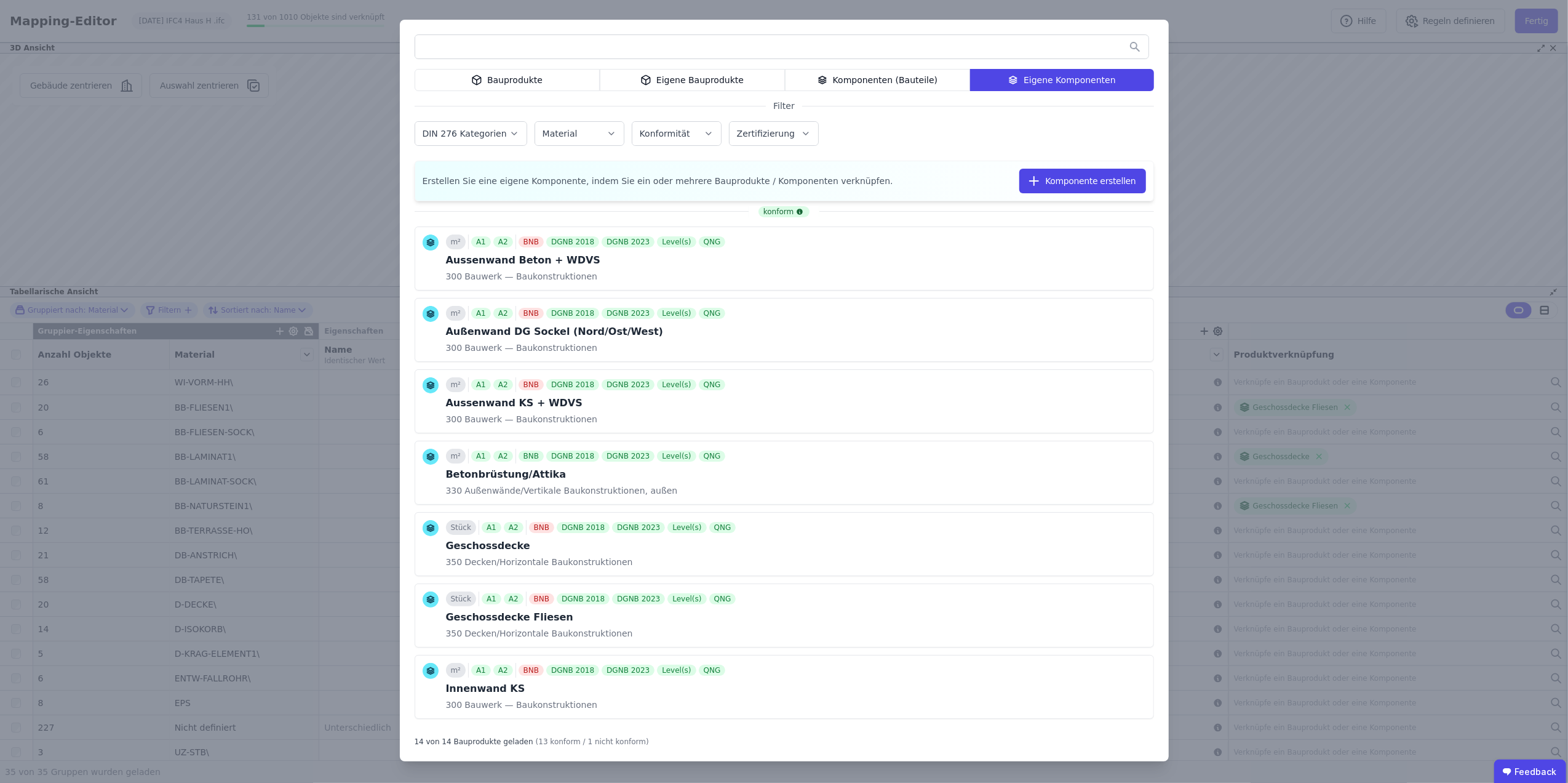
click at [550, 77] on div "Bauprodukte" at bounding box center [507, 79] width 185 height 22
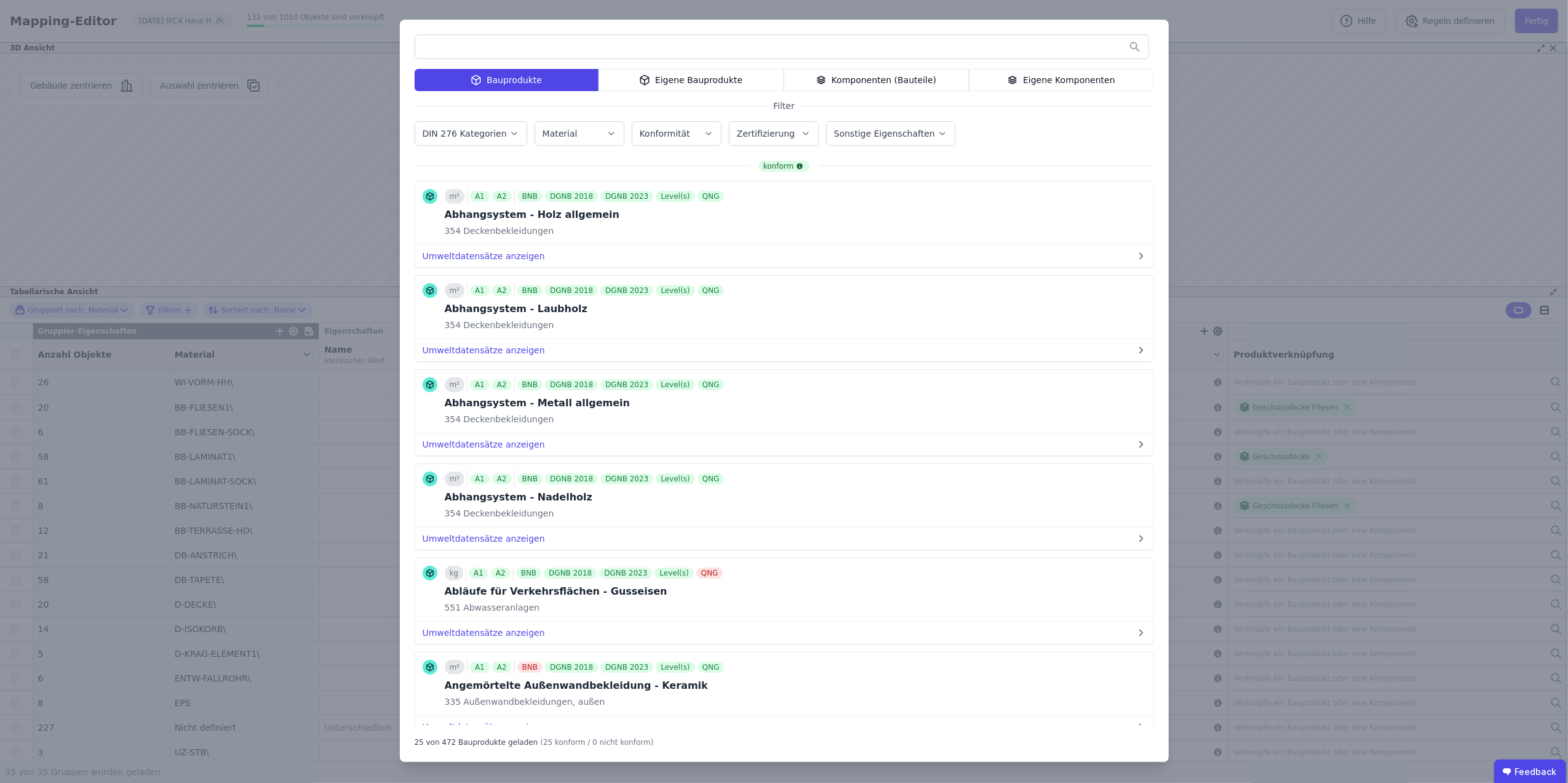
click at [581, 48] on input "text" at bounding box center [782, 47] width 733 height 22
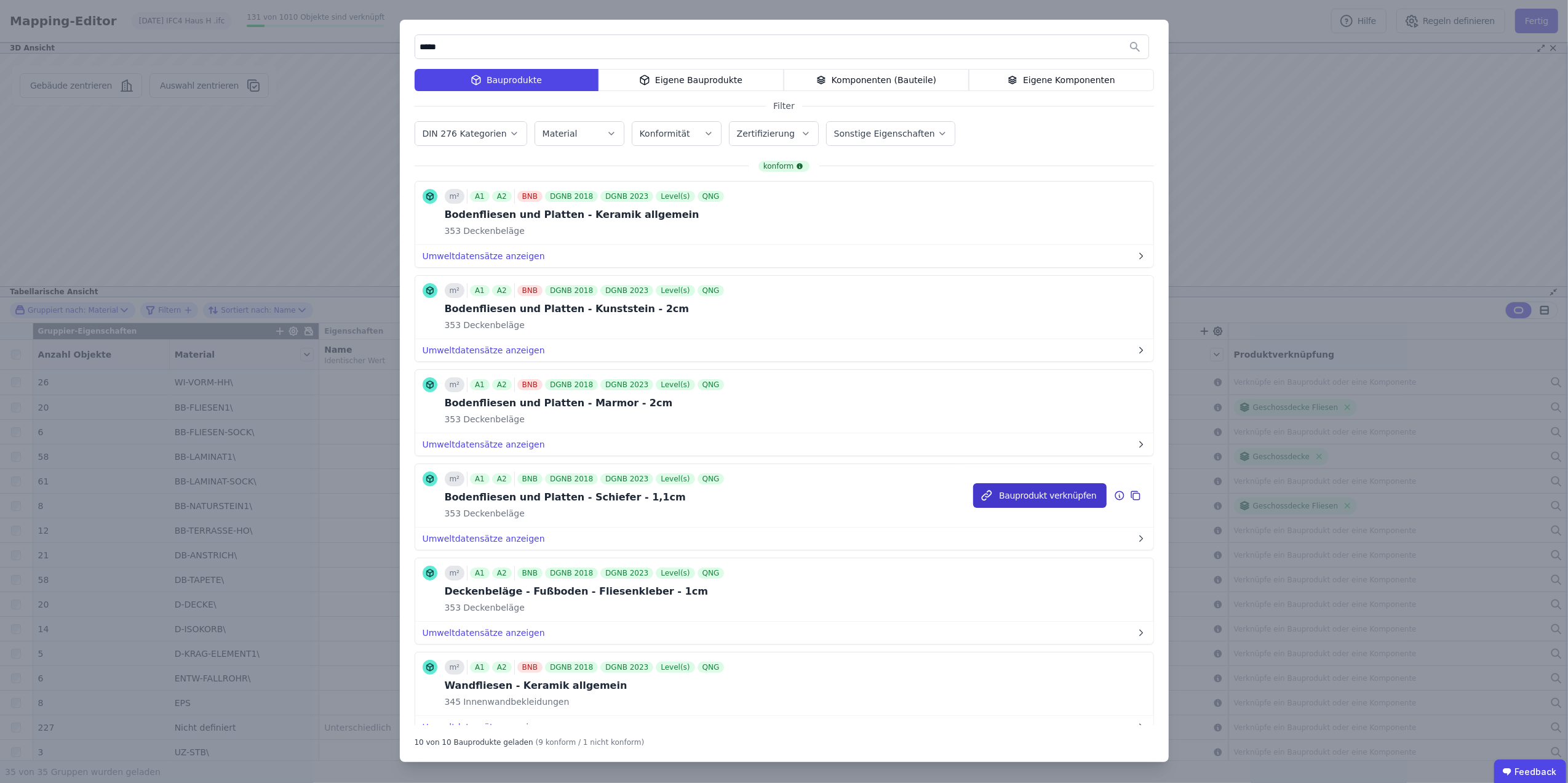
type input "*****"
click at [1055, 496] on button "Bauprodukt verknüpfen" at bounding box center [1040, 496] width 133 height 25
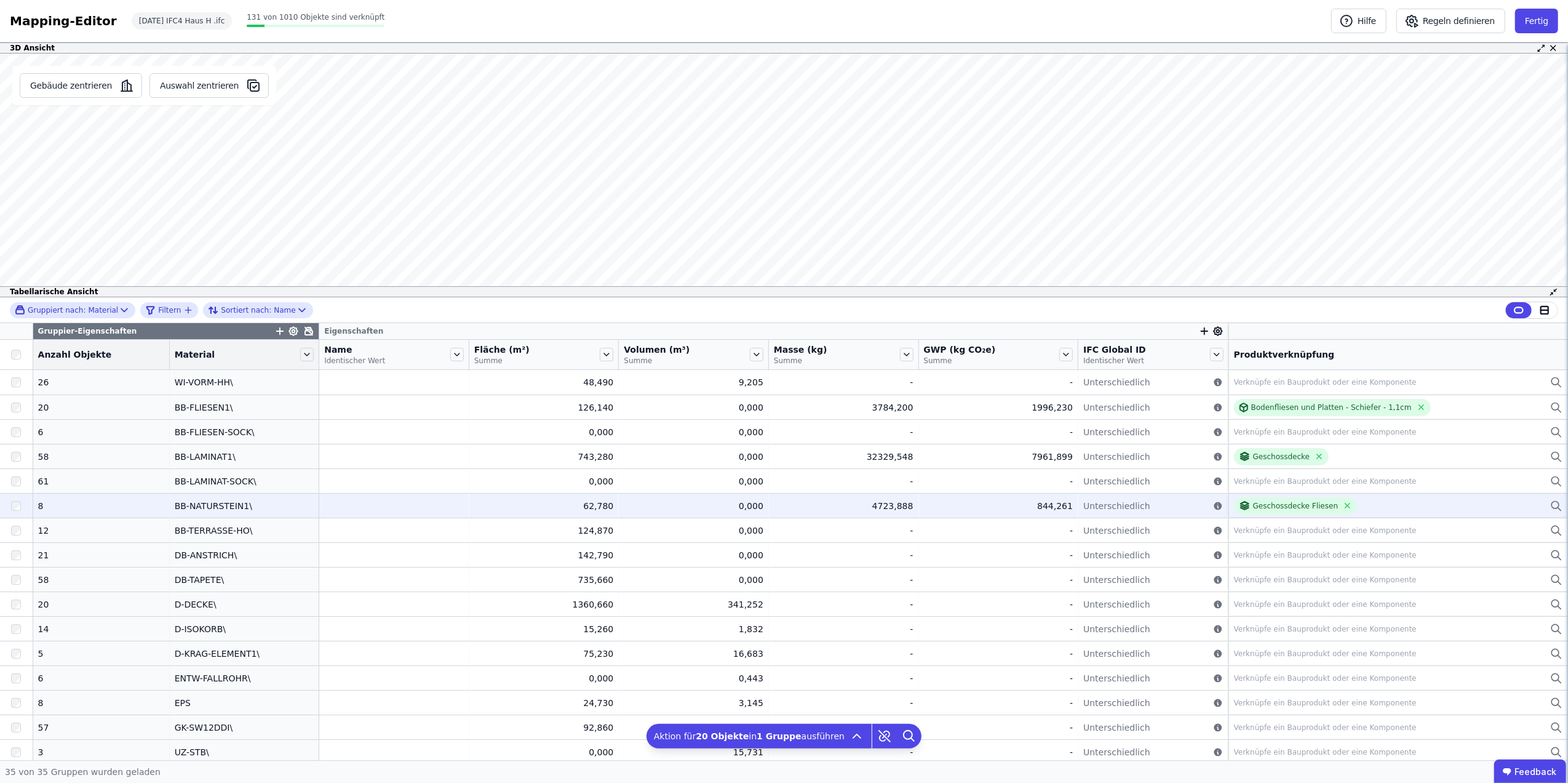
click at [1450, 506] on div "Geschossdecke Fliesen" at bounding box center [1399, 506] width 329 height 17
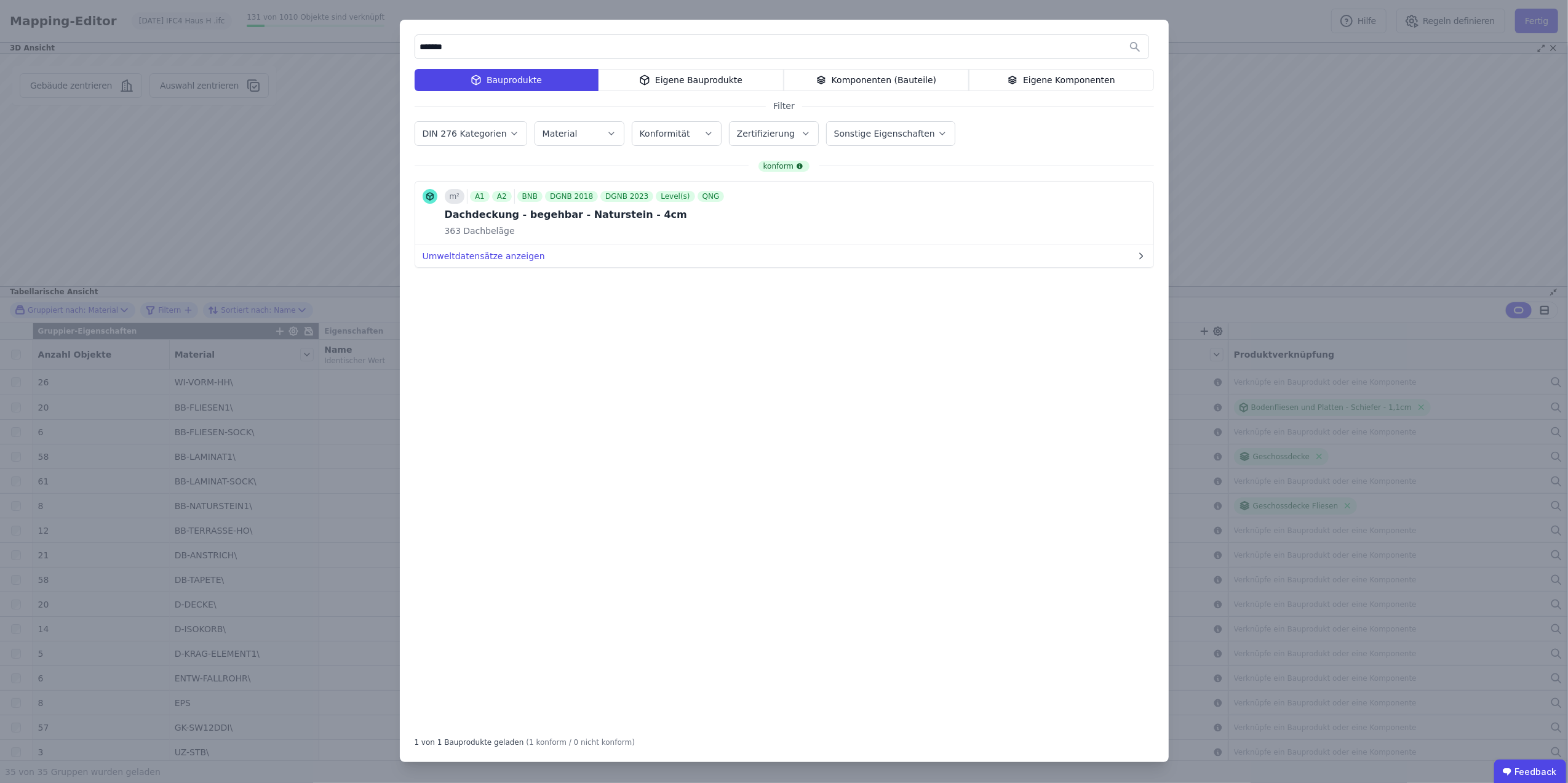
drag, startPoint x: 494, startPoint y: 48, endPoint x: 353, endPoint y: 43, distance: 141.1
click at [359, 43] on div "******* Bauprodukte Eigene Bauprodukte Komponenten (Bauteile) Eigene Komponente…" at bounding box center [784, 391] width 1568 height 783
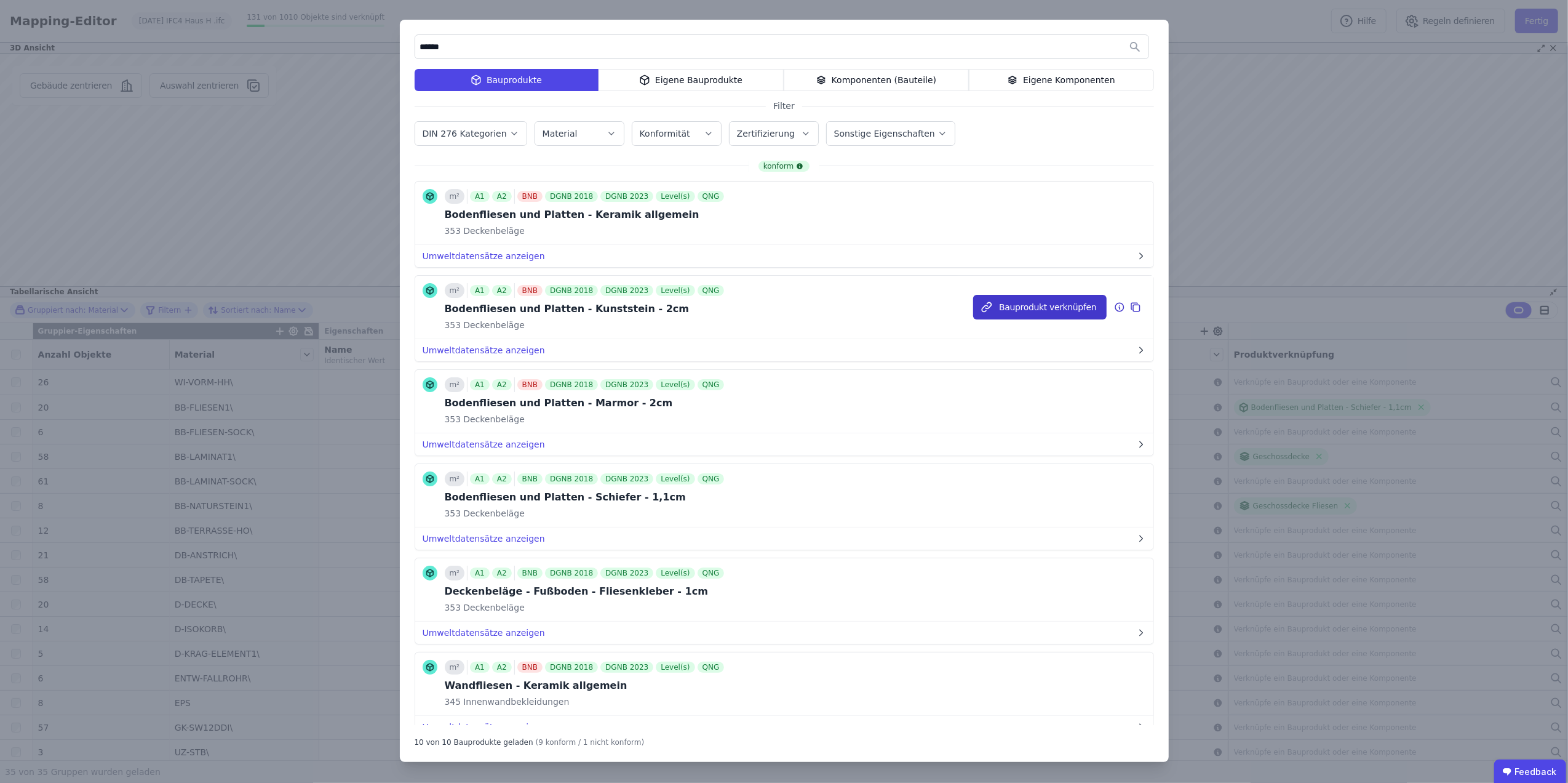
type input "******"
click at [1025, 305] on button "Bauprodukt verknüpfen" at bounding box center [1040, 307] width 133 height 25
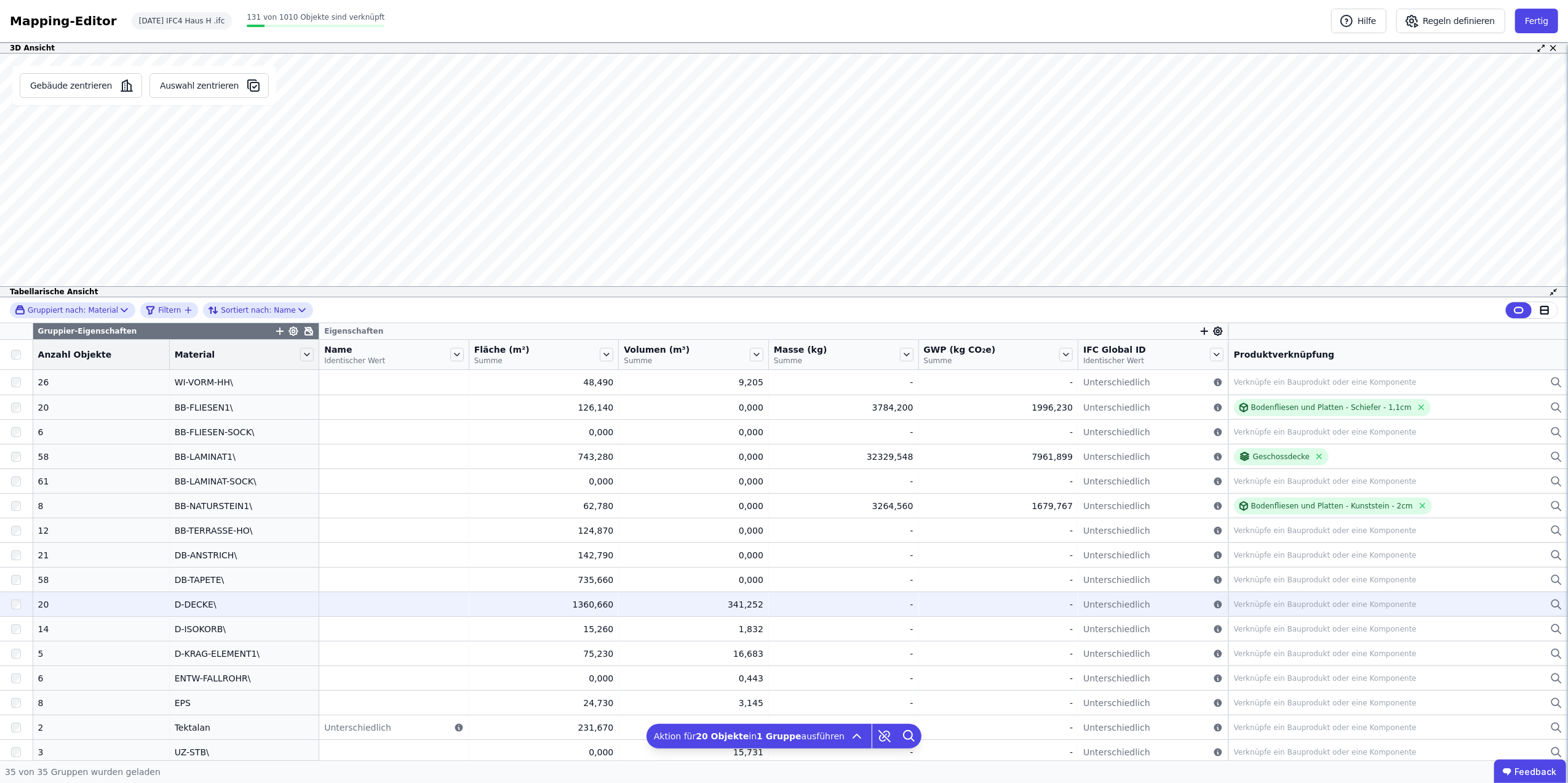
click at [1306, 604] on div "Verknüpfe ein Bauprodukt oder eine Komponente" at bounding box center [1326, 604] width 183 height 10
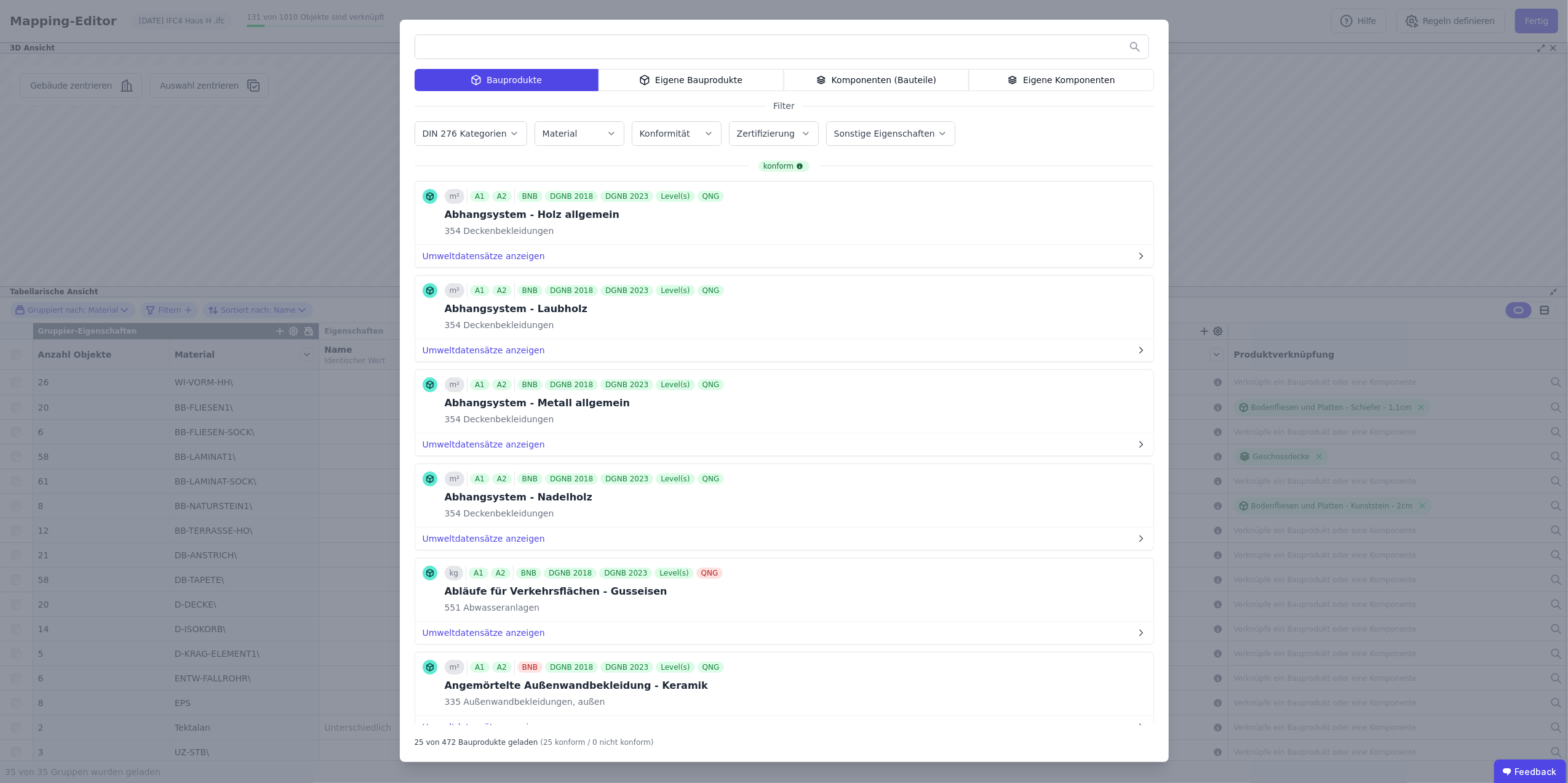
click at [1070, 78] on div "Eigene Komponenten" at bounding box center [1061, 79] width 185 height 22
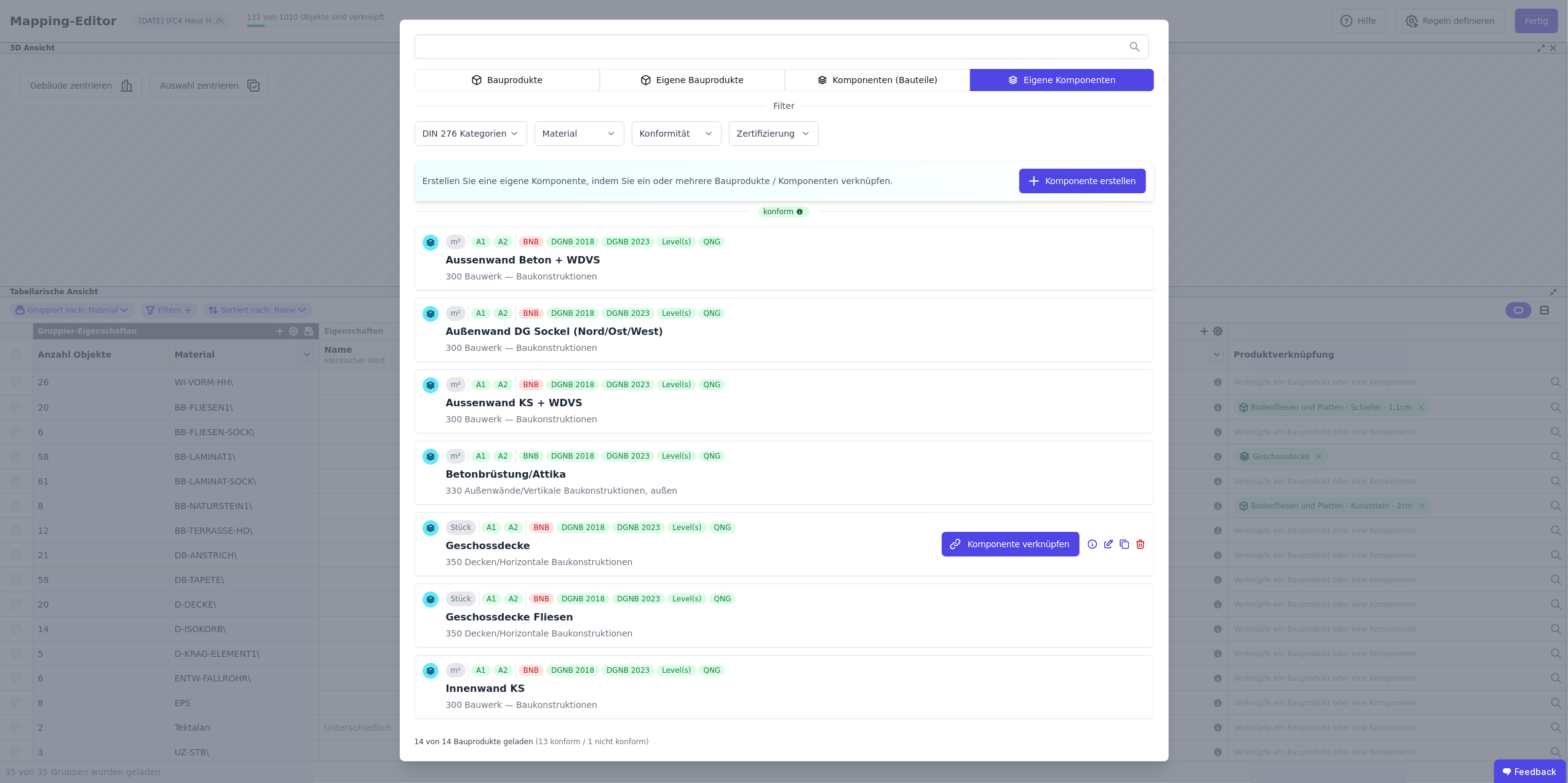
click at [1103, 540] on icon at bounding box center [1109, 544] width 11 height 15
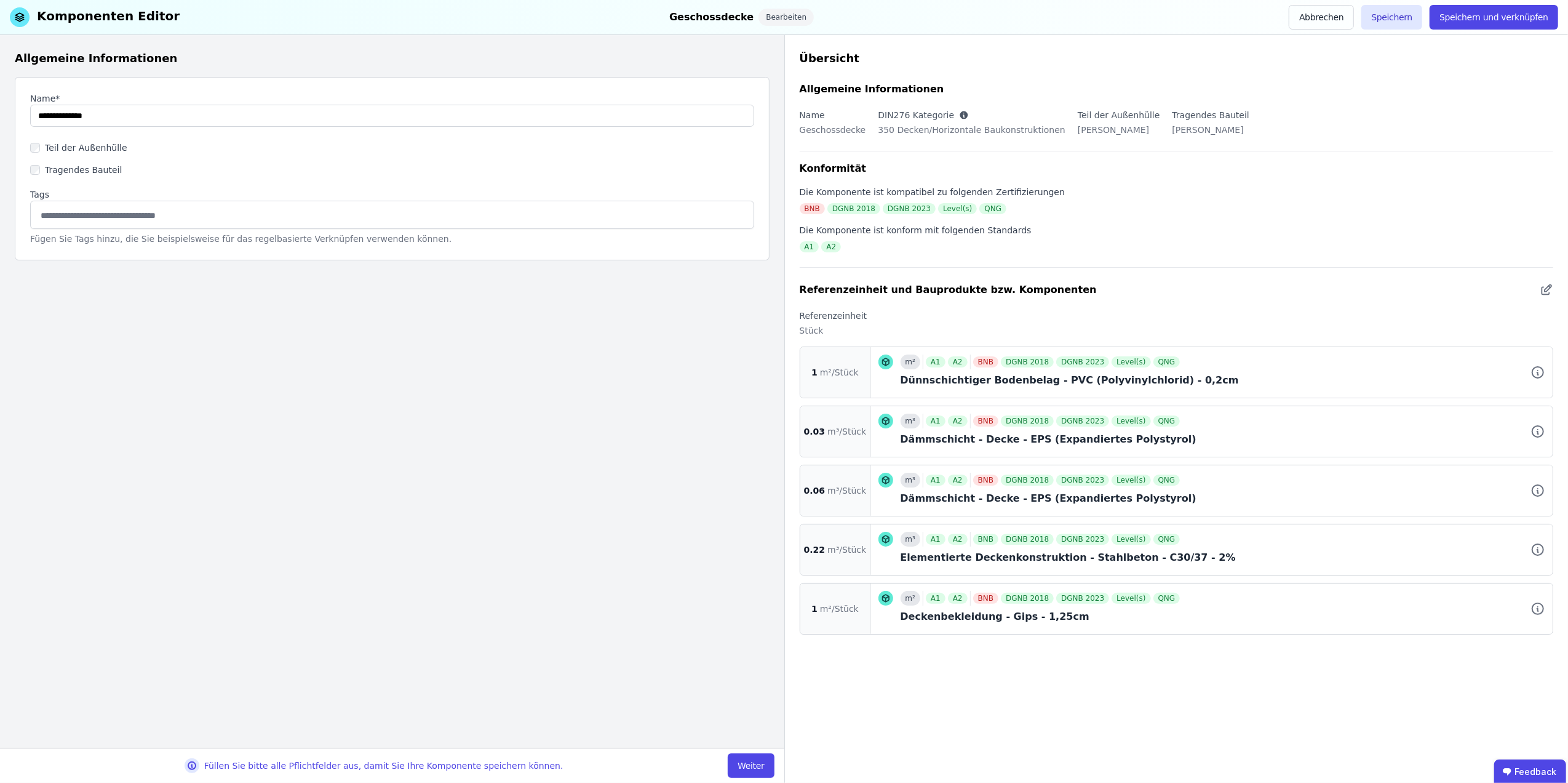
click at [1554, 294] on div "Übersicht Allgemeine Informationen Name Geschossdecke DIN276 Kategorie 350 Deck…" at bounding box center [1176, 409] width 784 height 748
click at [1541, 284] on icon at bounding box center [1547, 290] width 13 height 15
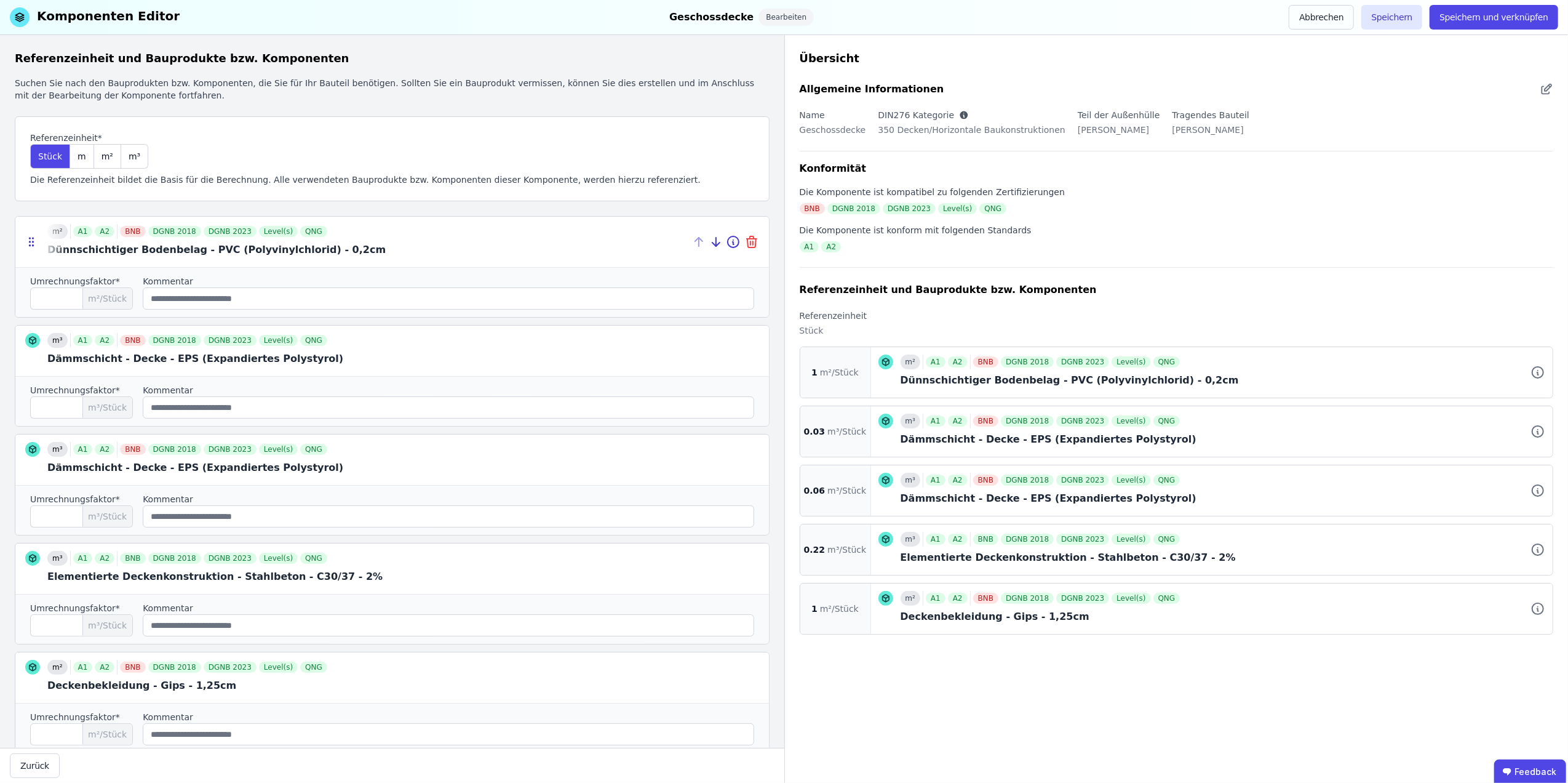
click at [745, 242] on icon at bounding box center [752, 243] width 15 height 15
type input "****"
type input "*"
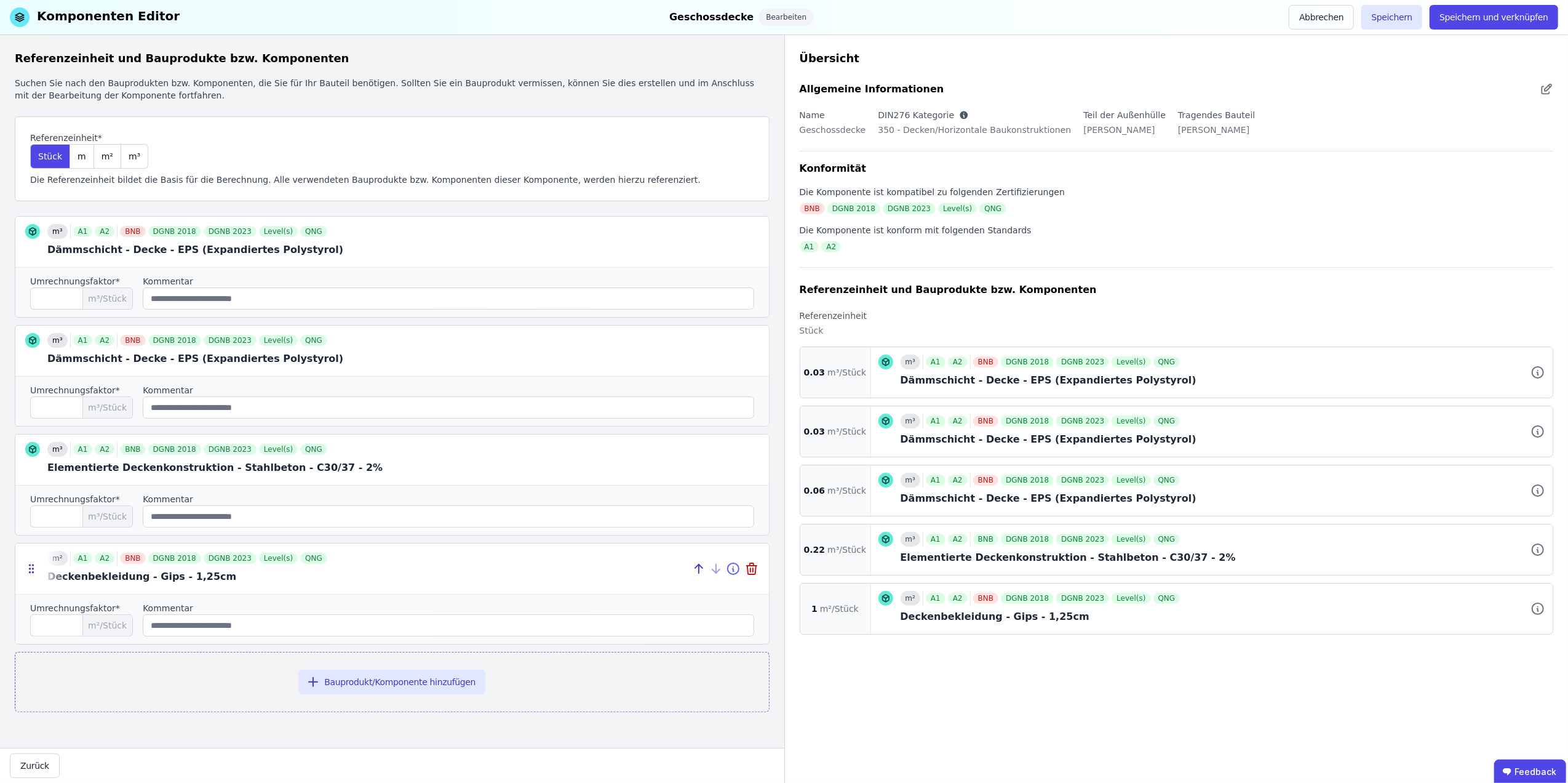
click at [736, 571] on icon at bounding box center [733, 569] width 15 height 15
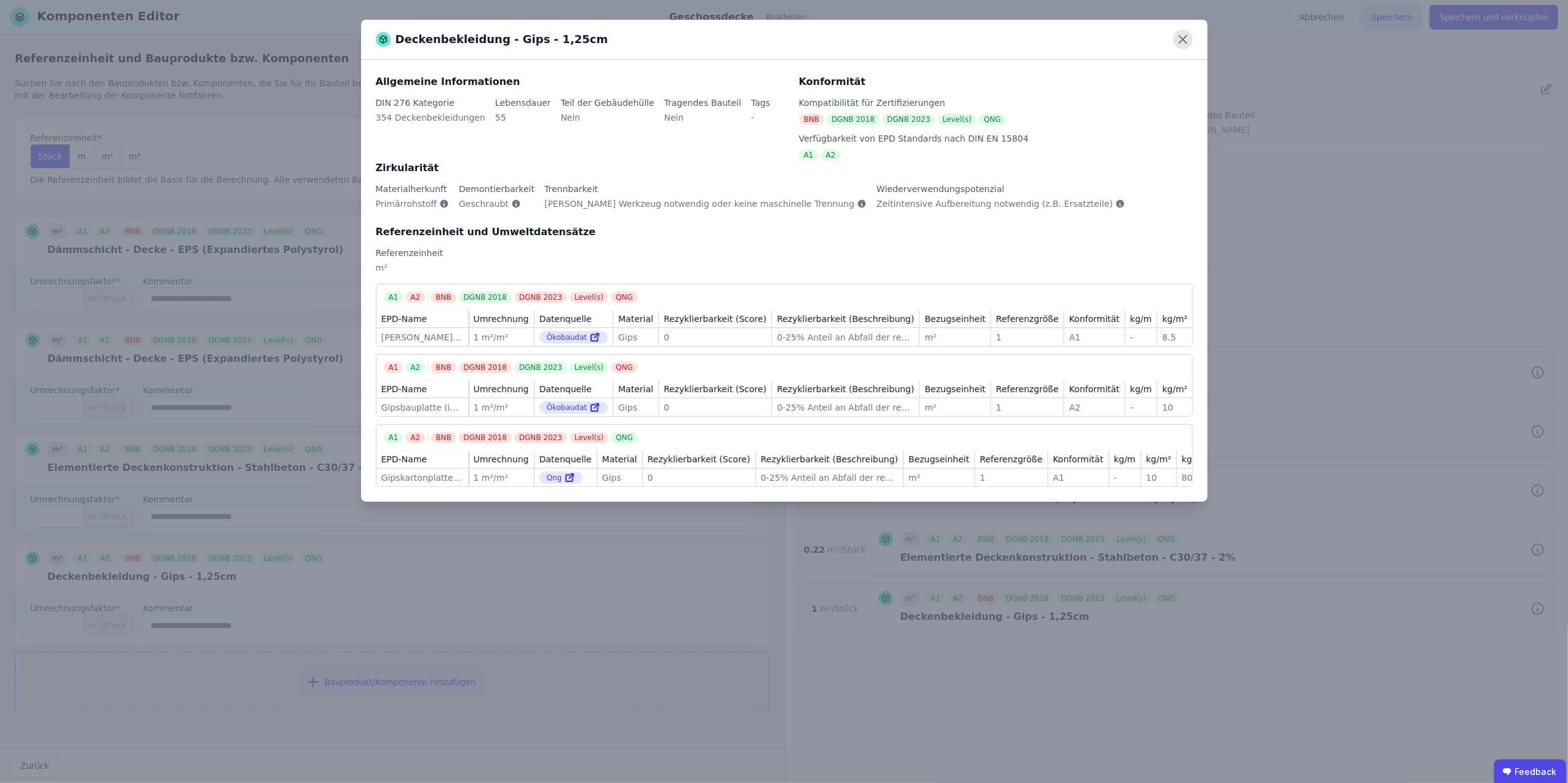
click at [1182, 41] on icon at bounding box center [1183, 40] width 8 height 8
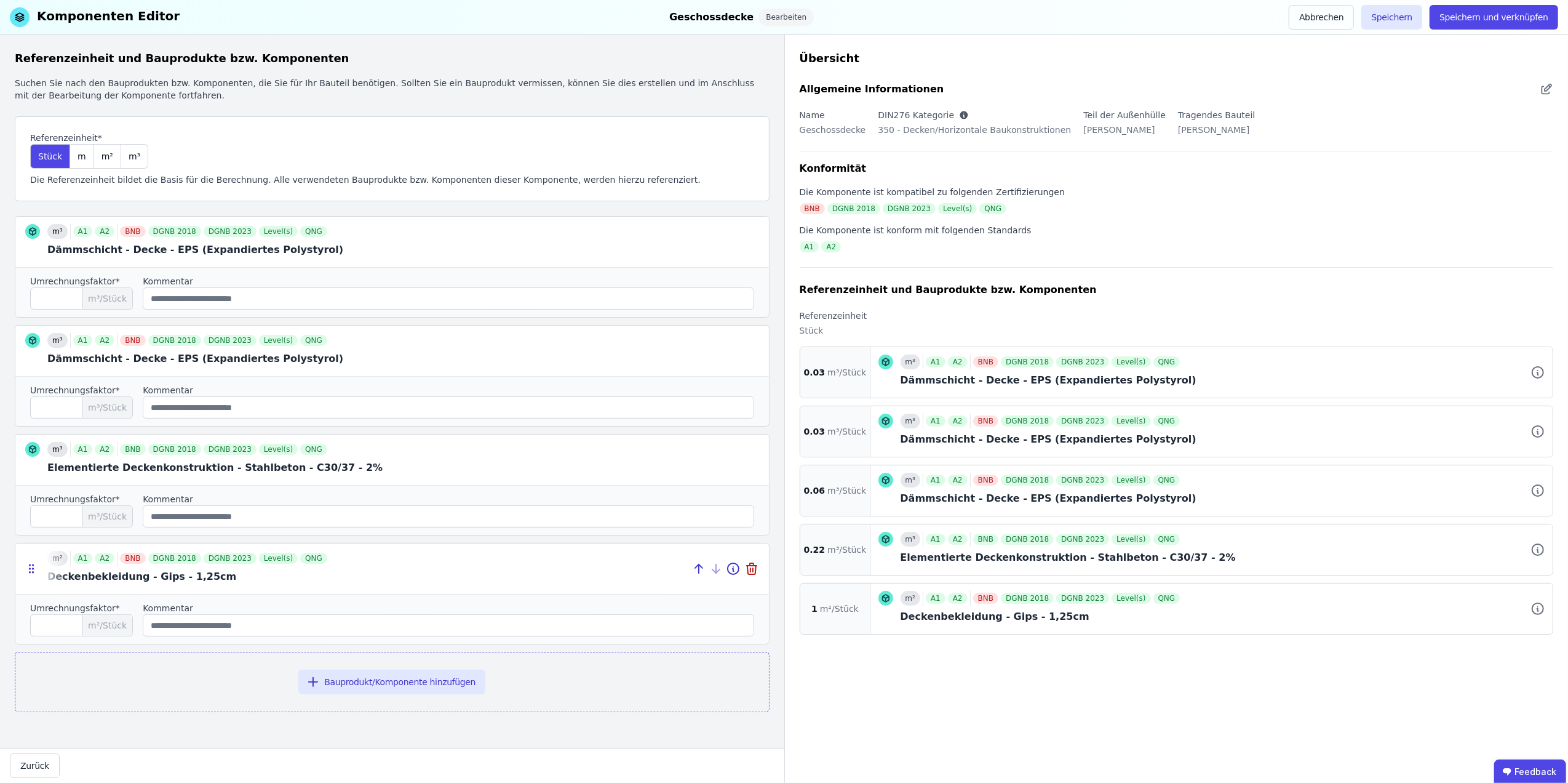
click at [159, 589] on div at bounding box center [392, 568] width 754 height 50
click at [159, 581] on div at bounding box center [392, 568] width 754 height 50
click at [95, 618] on input "*" at bounding box center [82, 625] width 103 height 22
click at [116, 632] on span "m²/Stück" at bounding box center [107, 625] width 49 height 21
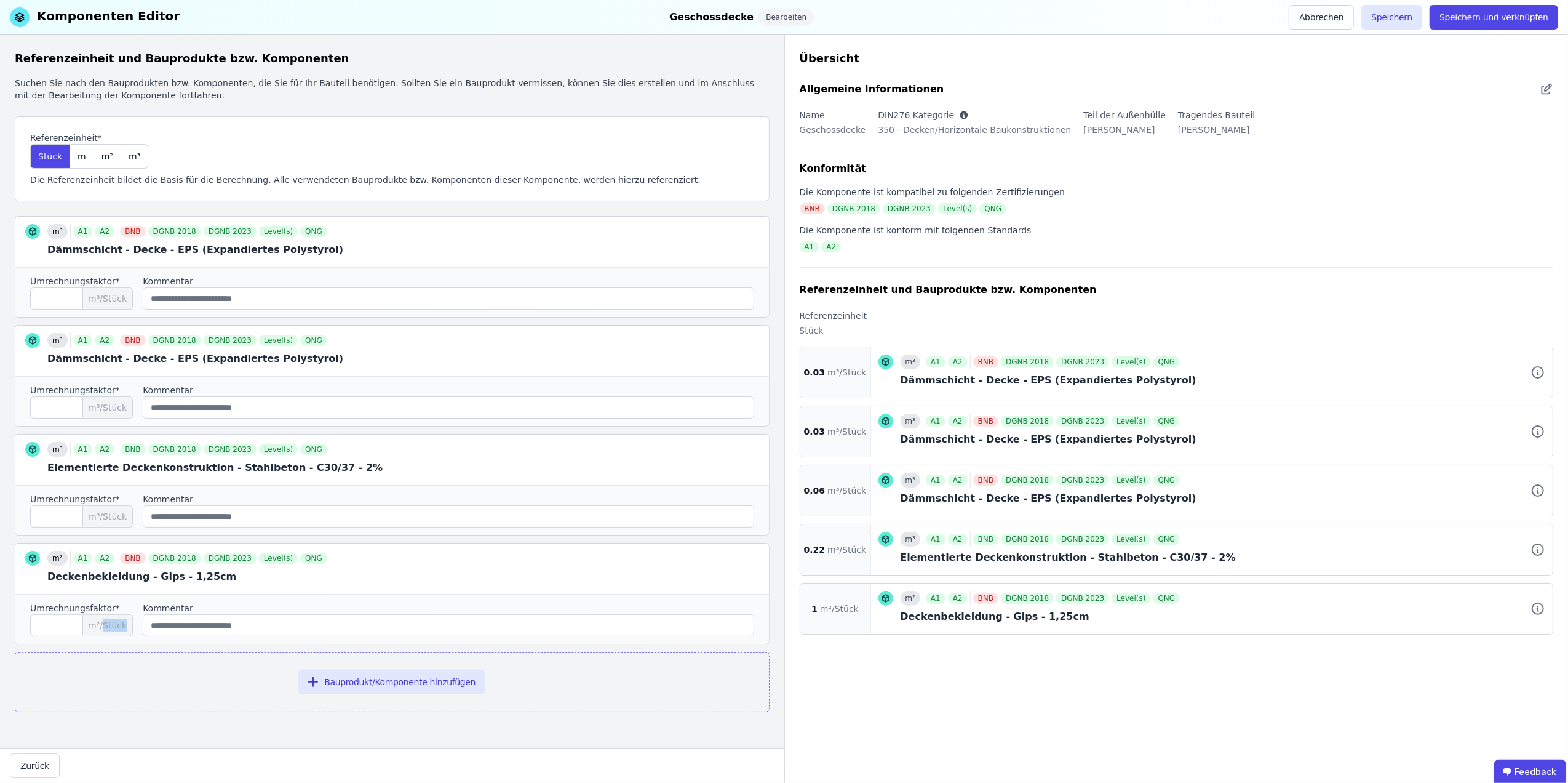
click at [116, 632] on span "m²/Stück" at bounding box center [107, 625] width 49 height 21
drag, startPoint x: 116, startPoint y: 632, endPoint x: 120, endPoint y: 603, distance: 29.3
click at [120, 604] on div "Umrechnungsfaktor* * m²/Stück Kommentar" at bounding box center [392, 618] width 754 height 49
click at [754, 566] on icon at bounding box center [752, 564] width 4 height 3
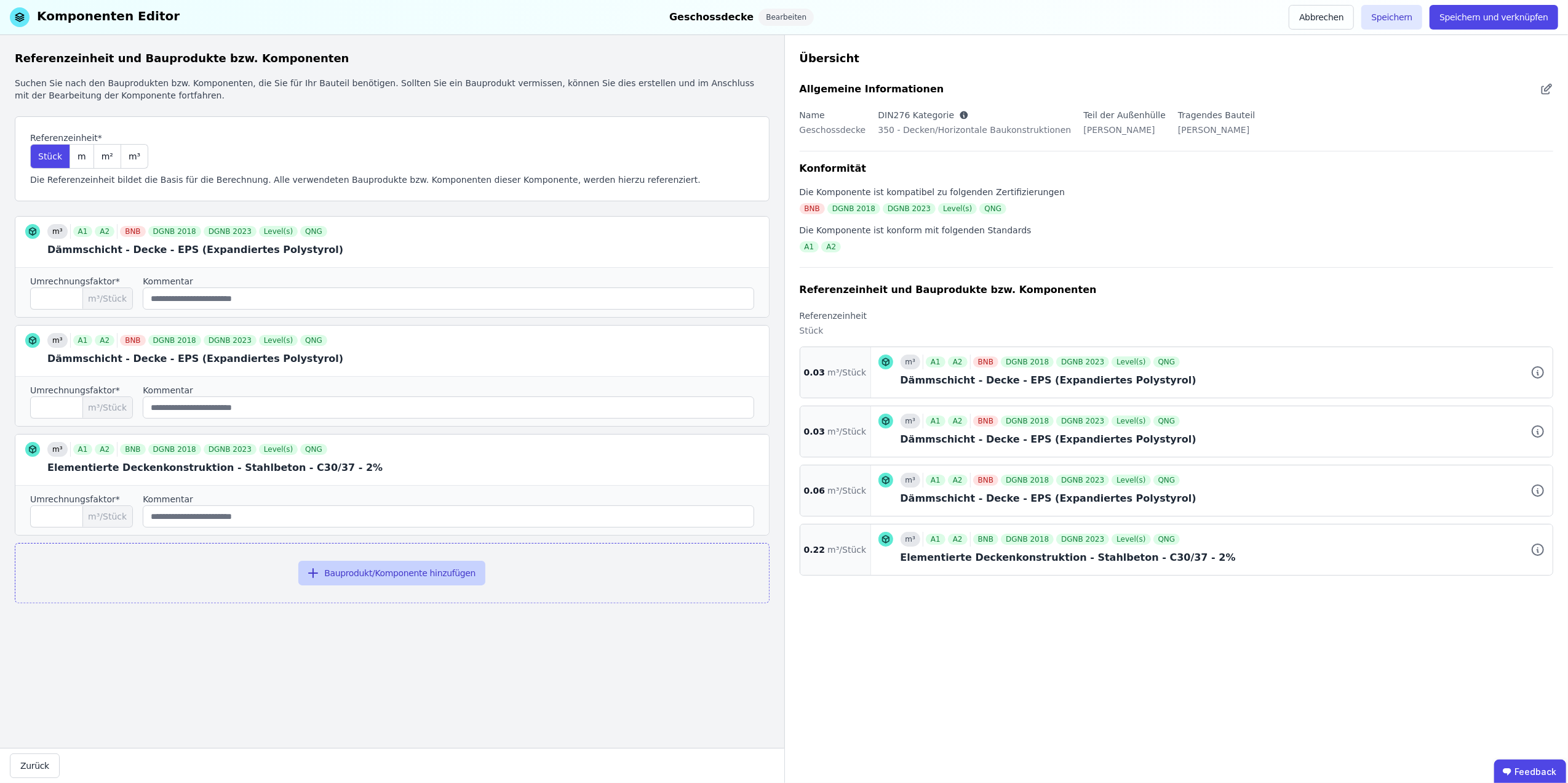
click at [371, 577] on button "Bauprodukt/Komponente hinzufügen" at bounding box center [392, 573] width 187 height 25
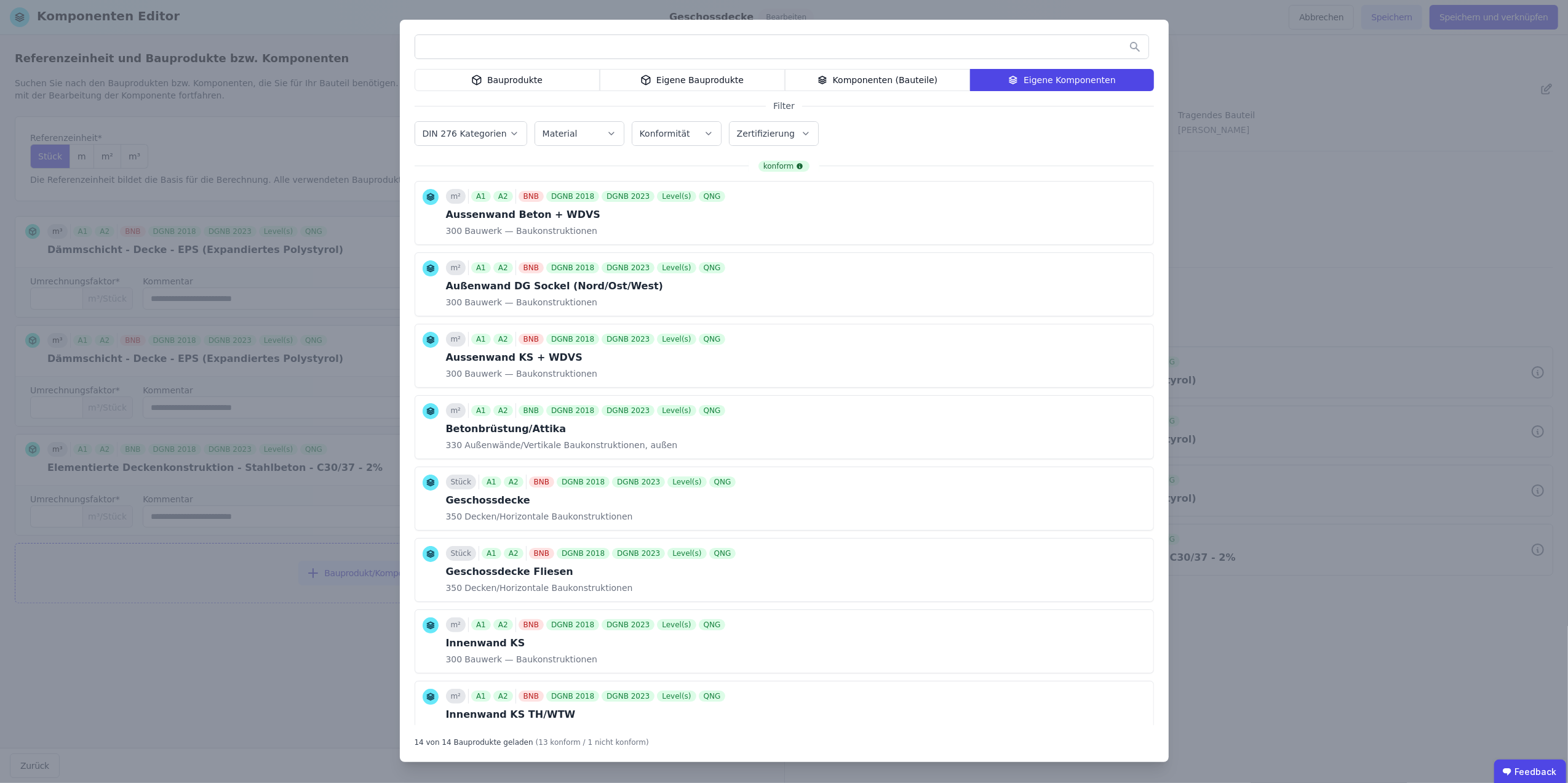
click at [569, 53] on input "text" at bounding box center [782, 47] width 733 height 22
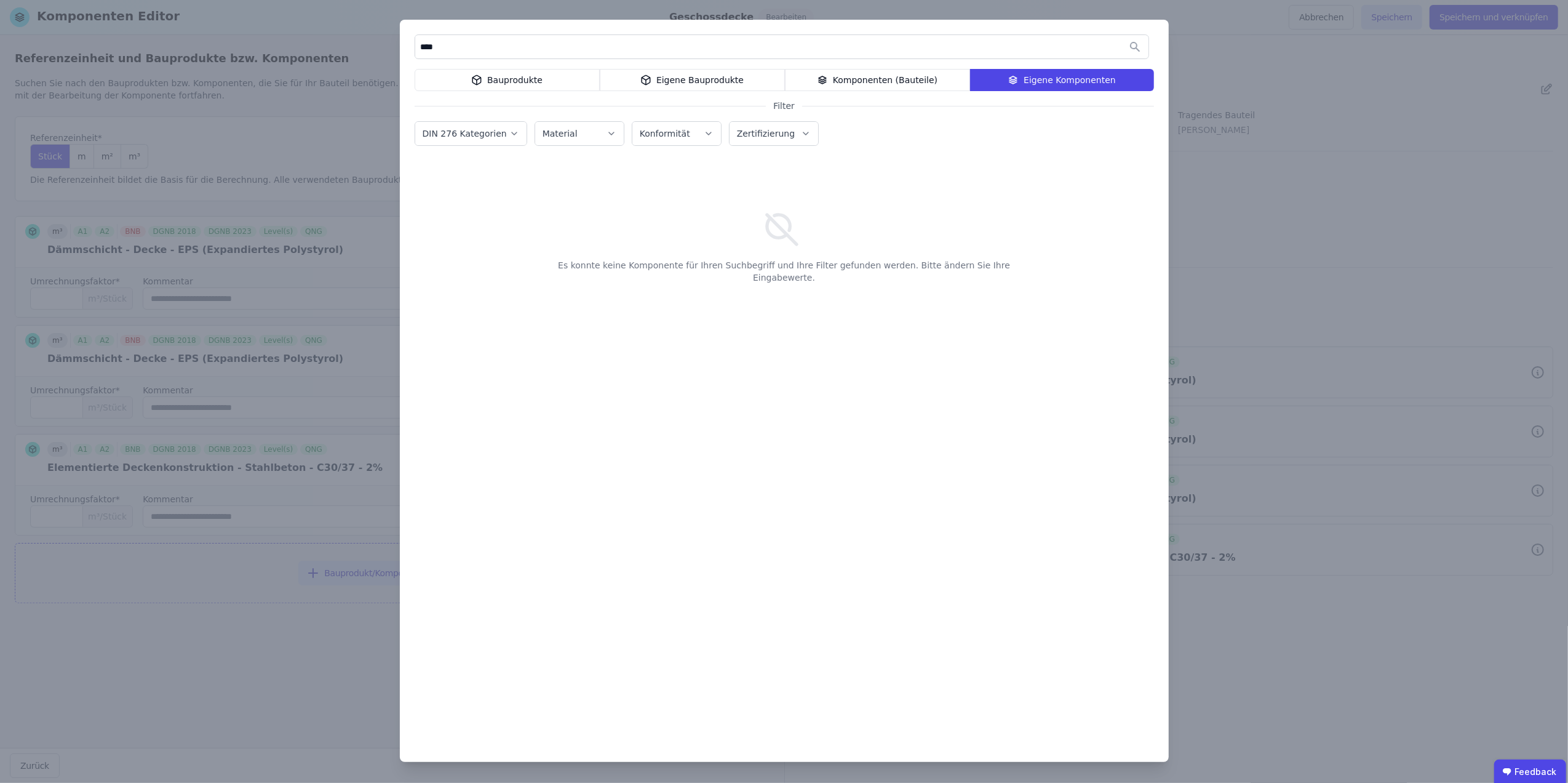
type input "****"
click at [550, 69] on div "Bauprodukte" at bounding box center [507, 79] width 185 height 22
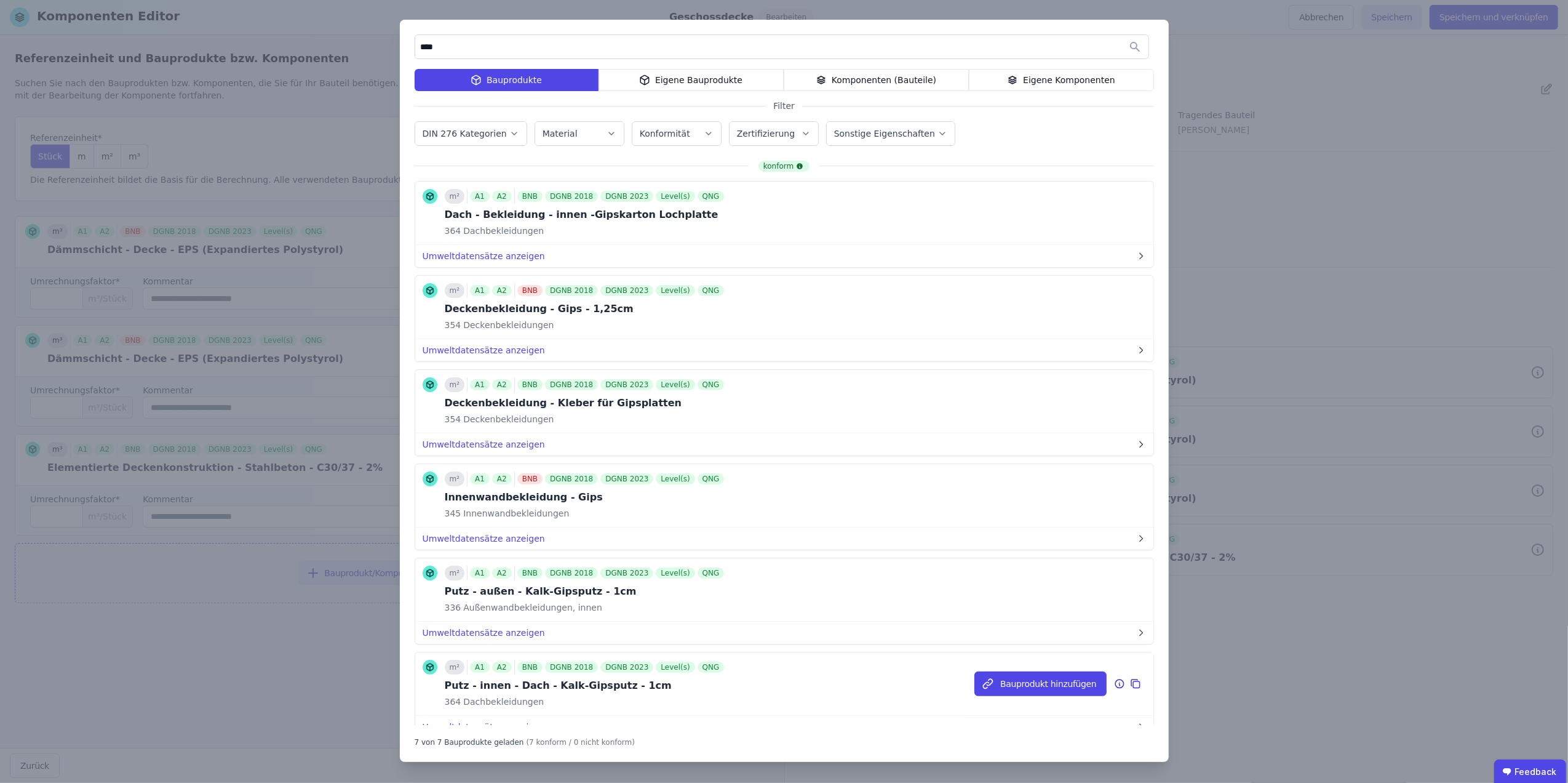
scroll to position [137, 0]
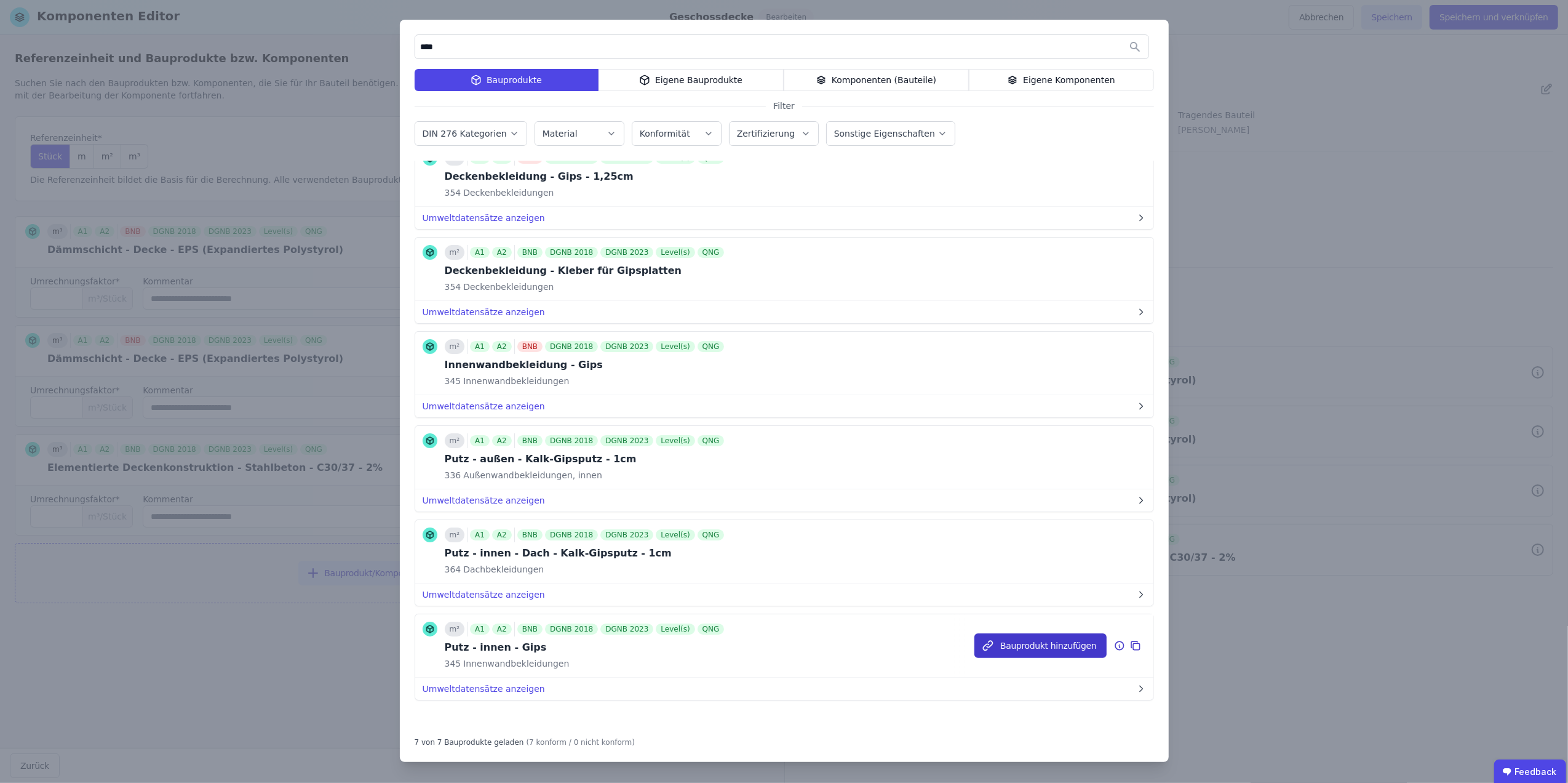
click at [1002, 636] on button "Bauprodukt hinzufügen" at bounding box center [1040, 646] width 131 height 25
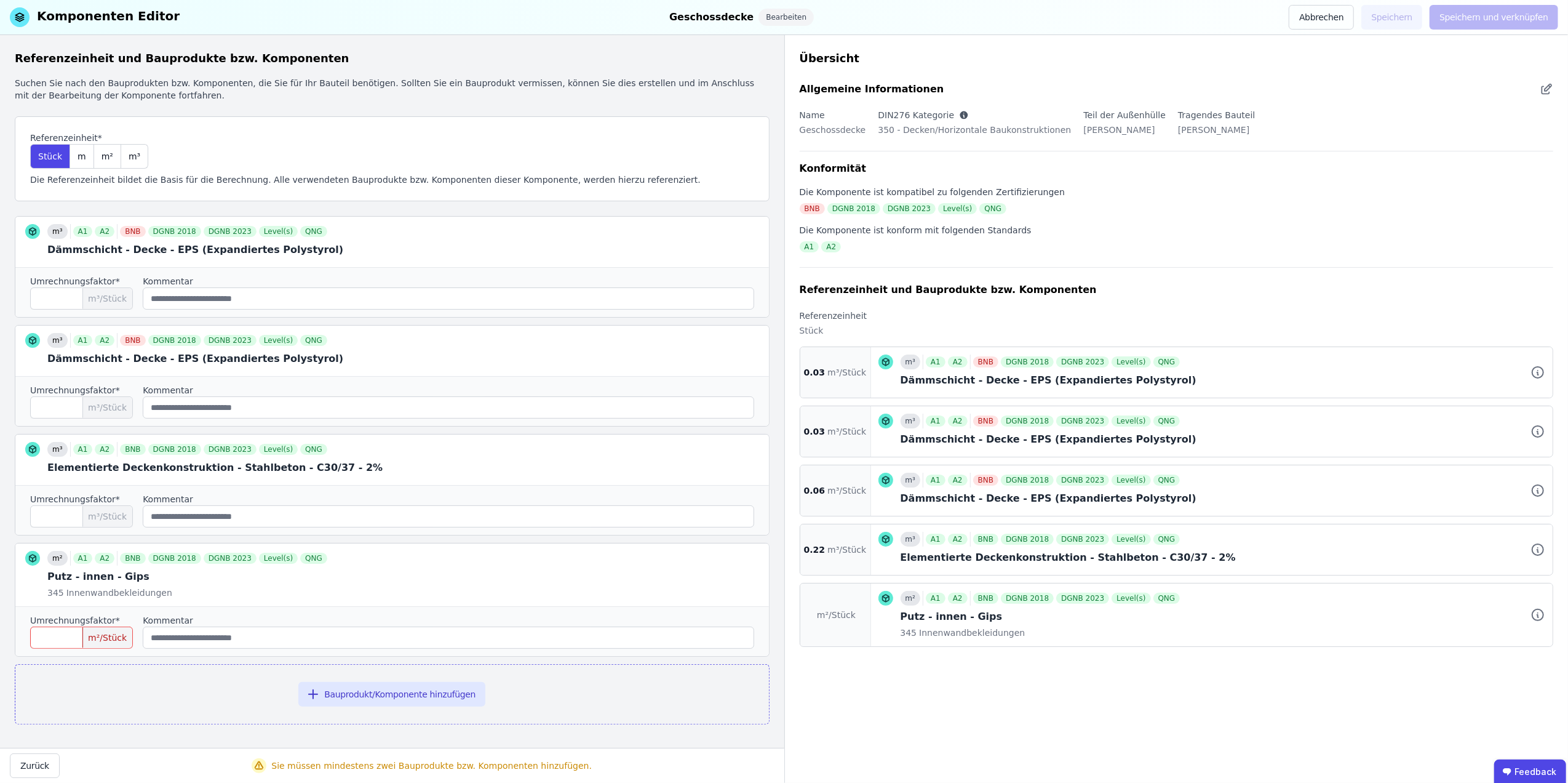
scroll to position [0, 0]
click at [102, 156] on span "m²" at bounding box center [107, 156] width 11 height 12
click at [60, 644] on input "number" at bounding box center [82, 637] width 103 height 22
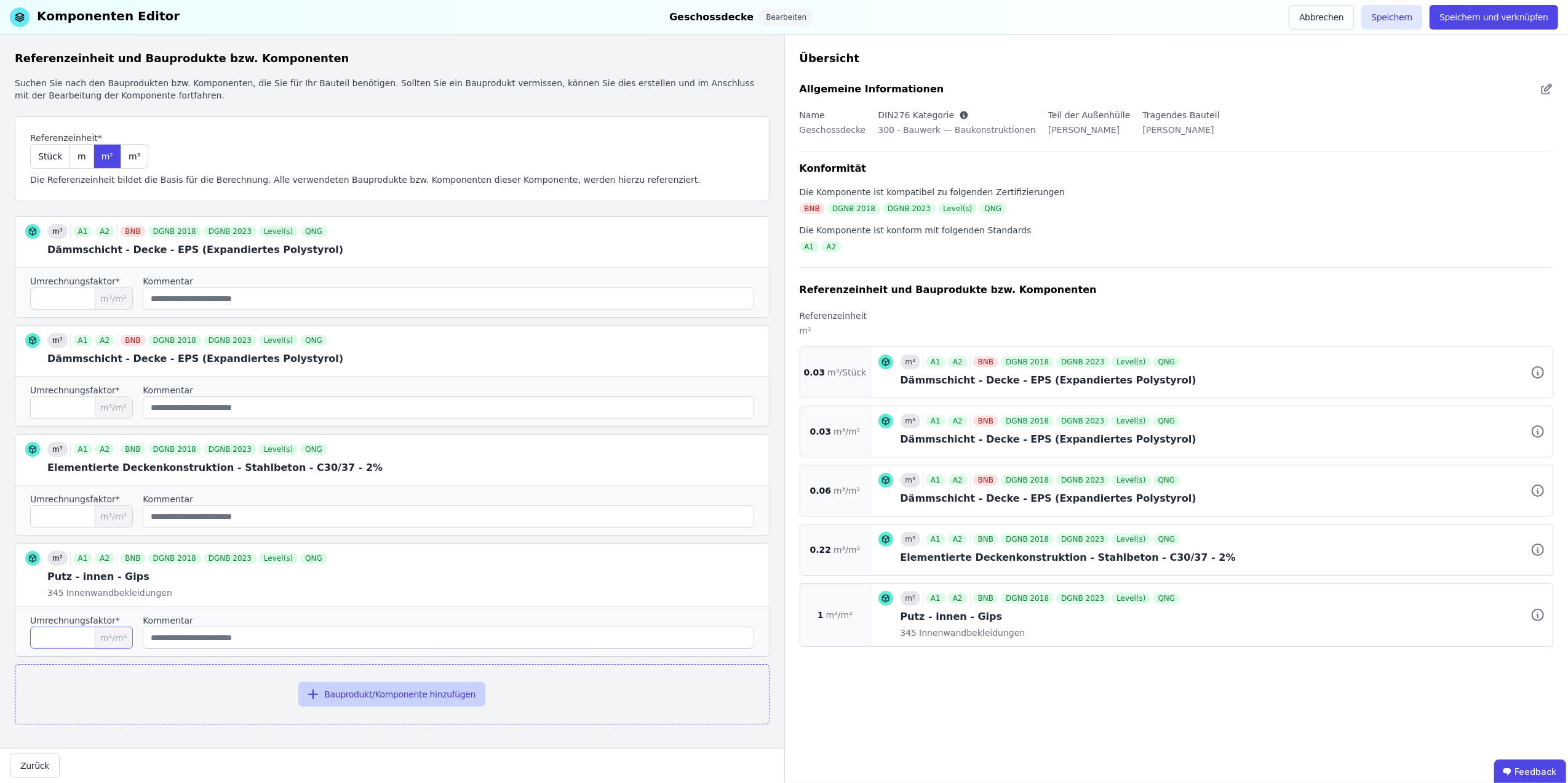
type input "*"
click at [346, 695] on button "Bauprodukt/Komponente hinzufügen" at bounding box center [392, 695] width 187 height 25
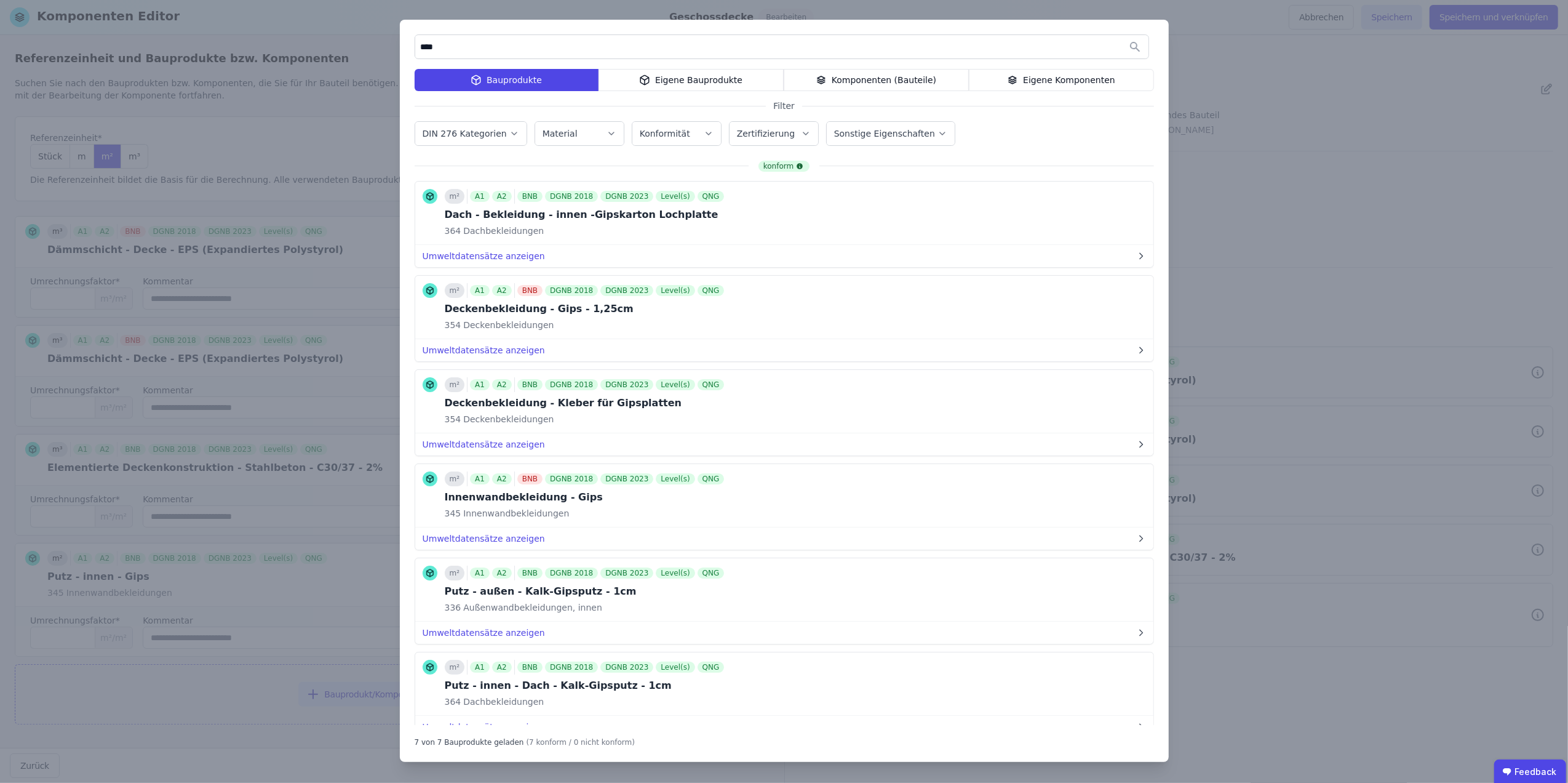
drag, startPoint x: 474, startPoint y: 48, endPoint x: 398, endPoint y: 46, distance: 76.0
click at [398, 46] on div "**** Bauprodukte Eigene Bauprodukte Komponenten (Bauteile) Eigene Komponenten F…" at bounding box center [784, 391] width 1568 height 783
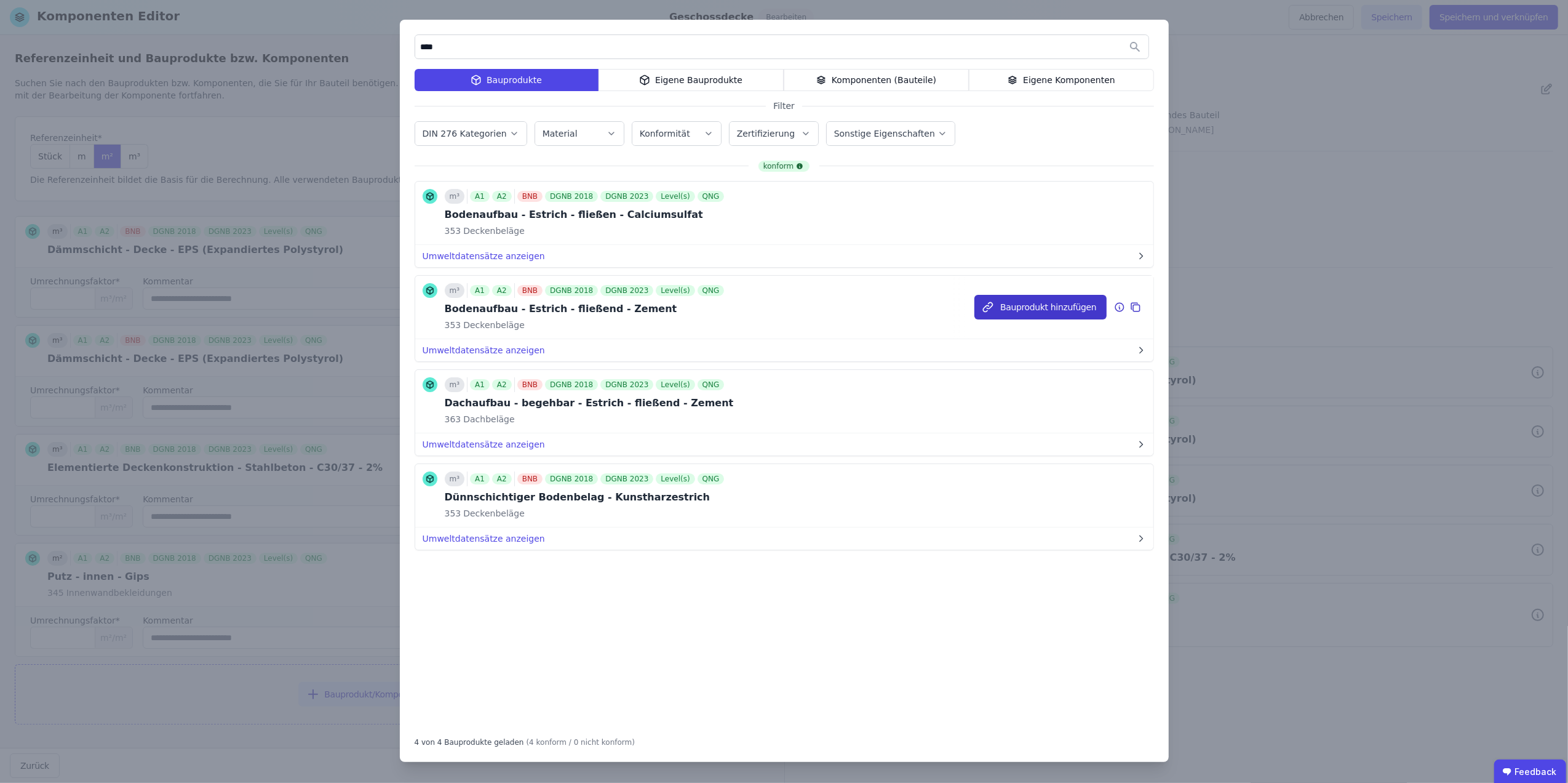
type input "****"
click at [1081, 303] on button "Bauprodukt hinzufügen" at bounding box center [1040, 307] width 131 height 25
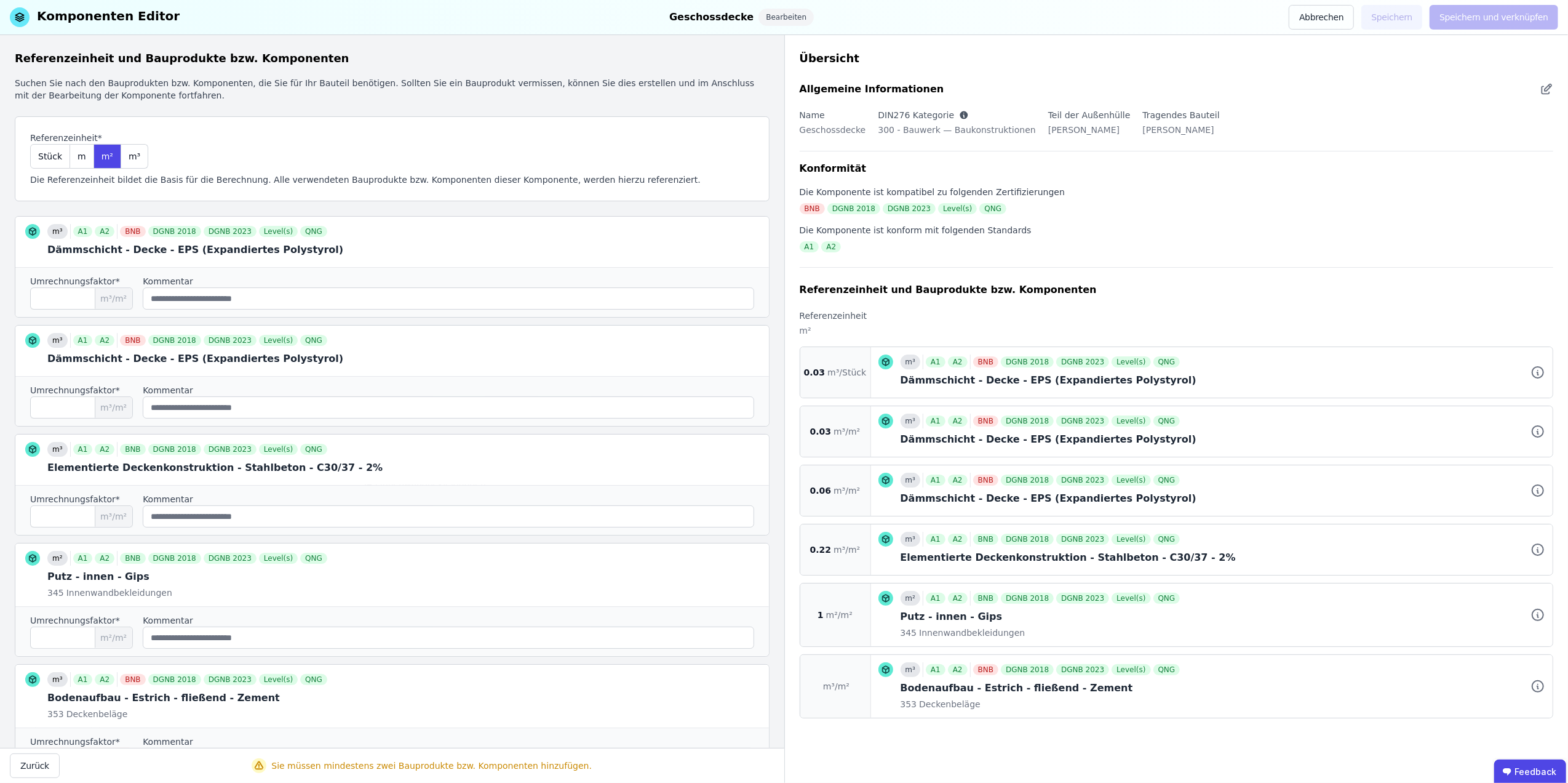
scroll to position [128, 0]
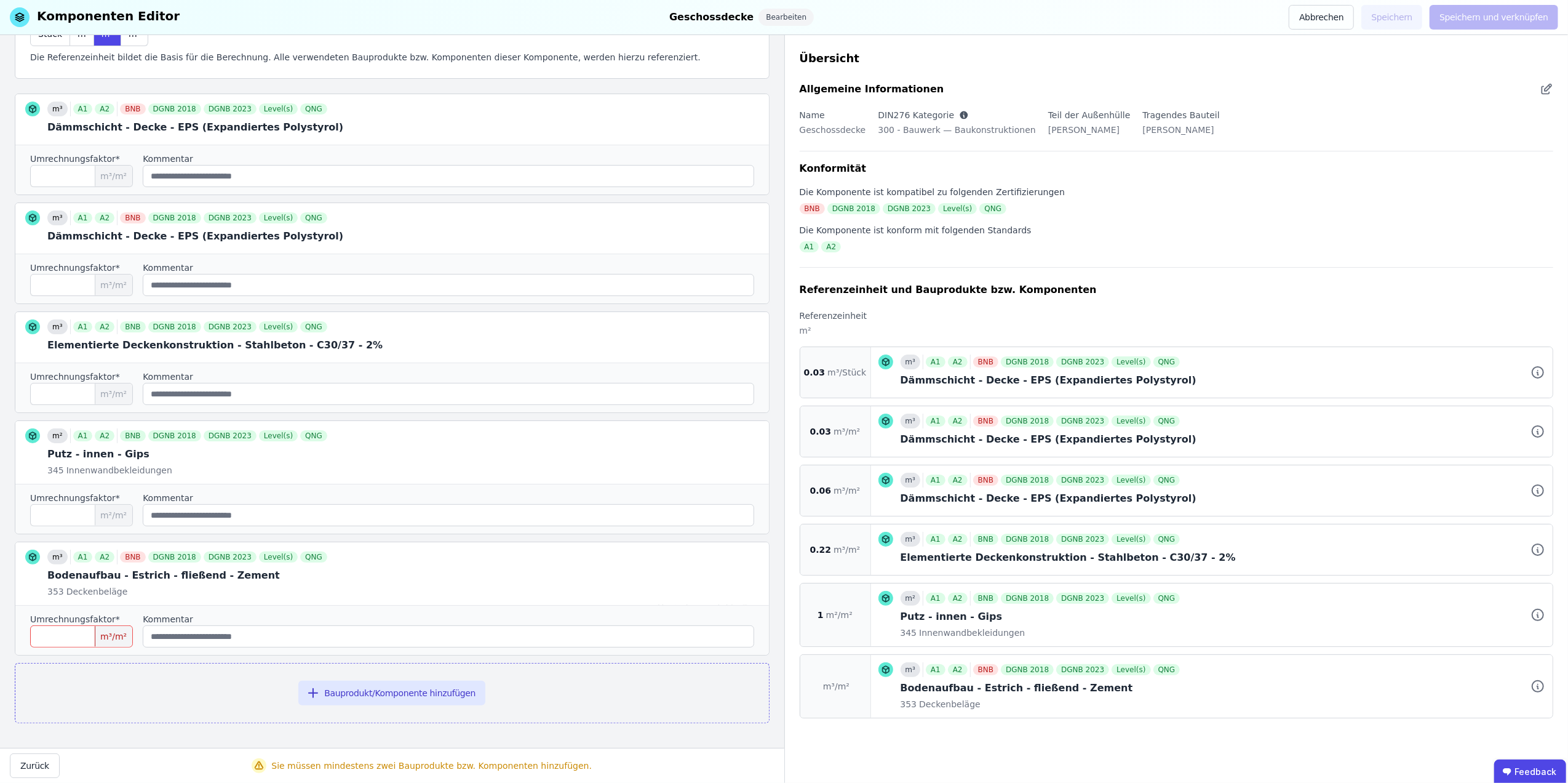
click at [82, 634] on input "number" at bounding box center [82, 636] width 103 height 22
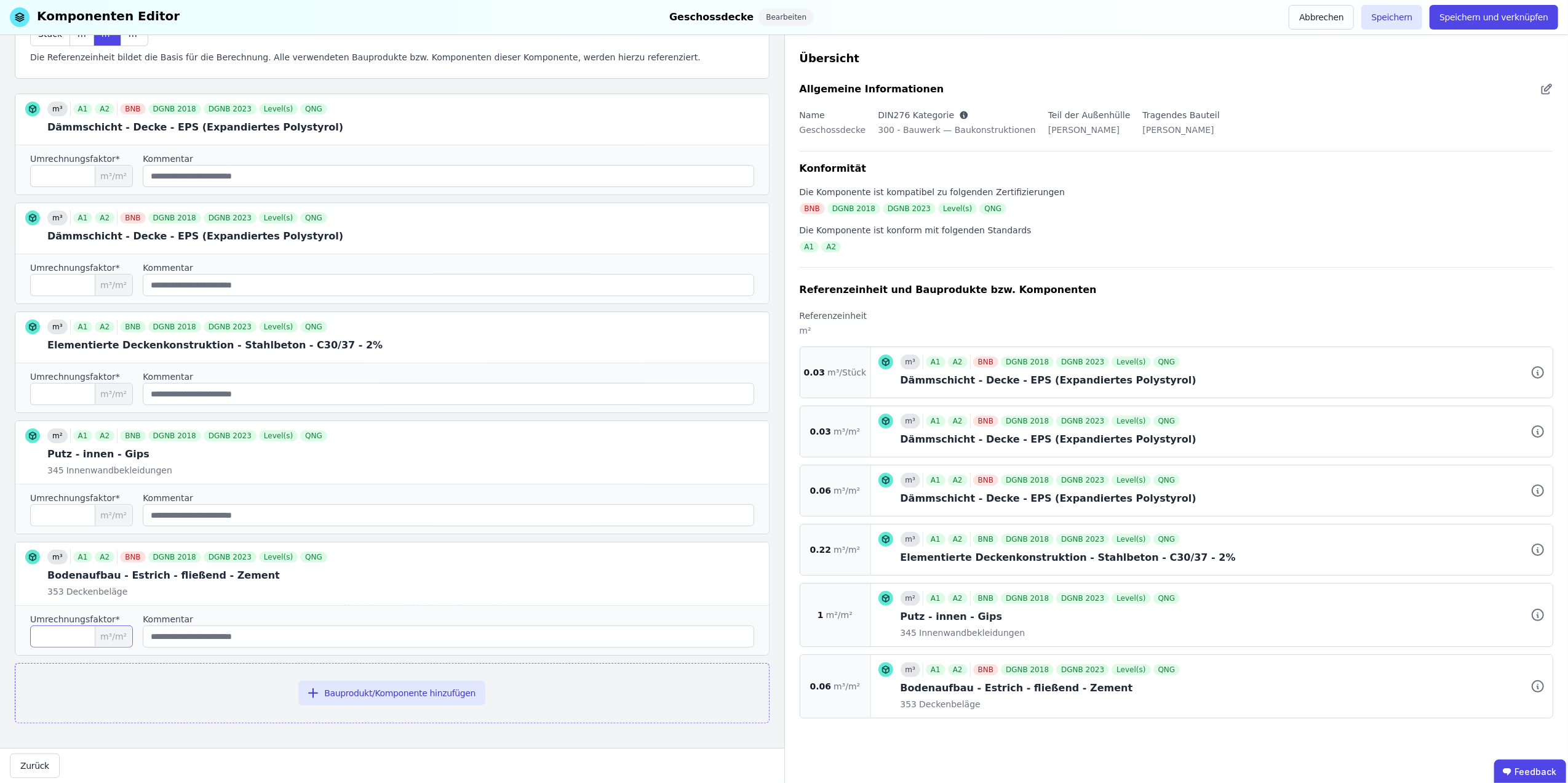
type input "****"
click at [491, 598] on div at bounding box center [392, 574] width 754 height 63
click at [699, 571] on icon at bounding box center [701, 572] width 4 height 4
type input "****"
type input "*"
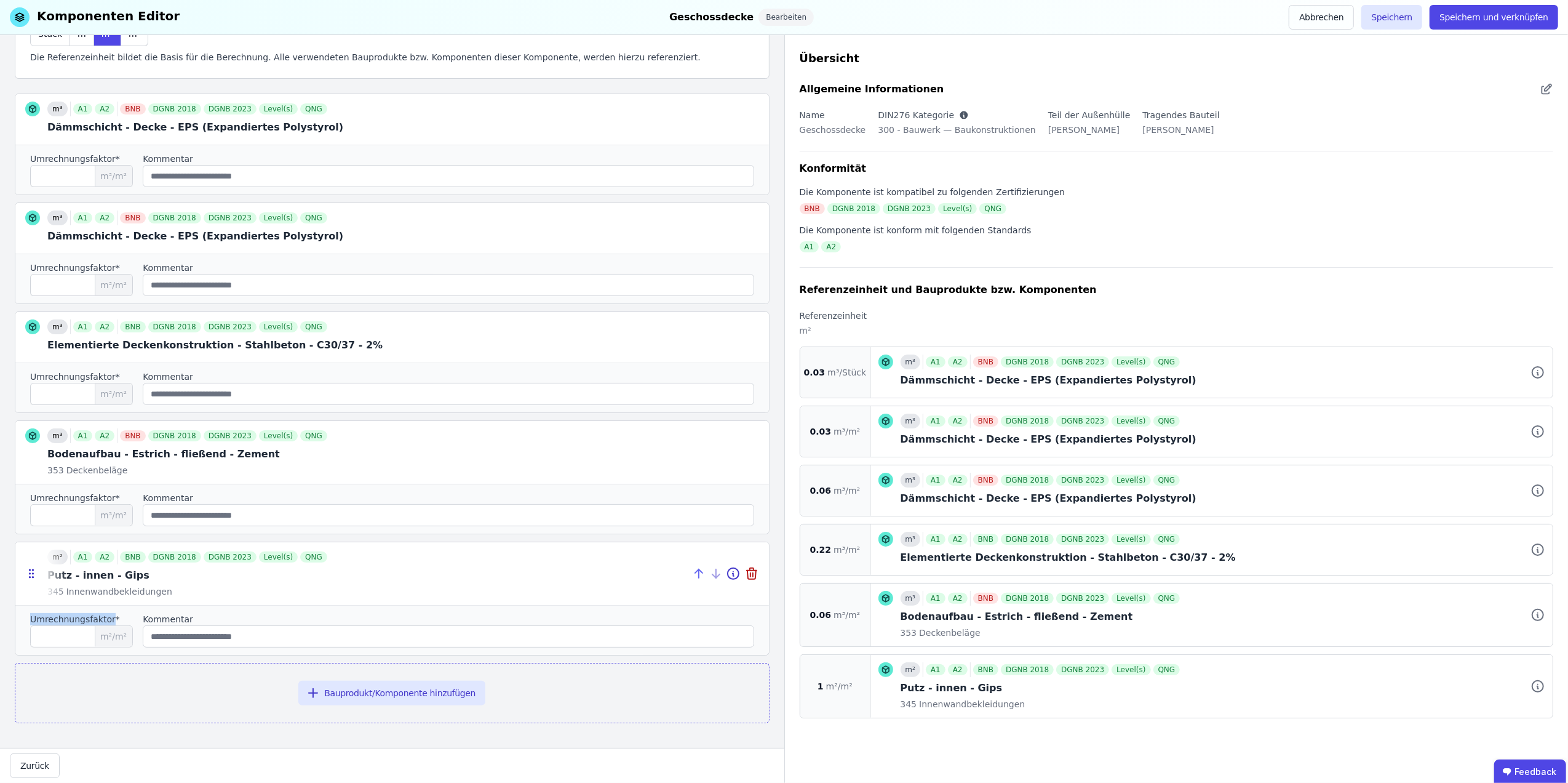
click at [699, 571] on icon at bounding box center [701, 572] width 4 height 4
type input "*"
type input "****"
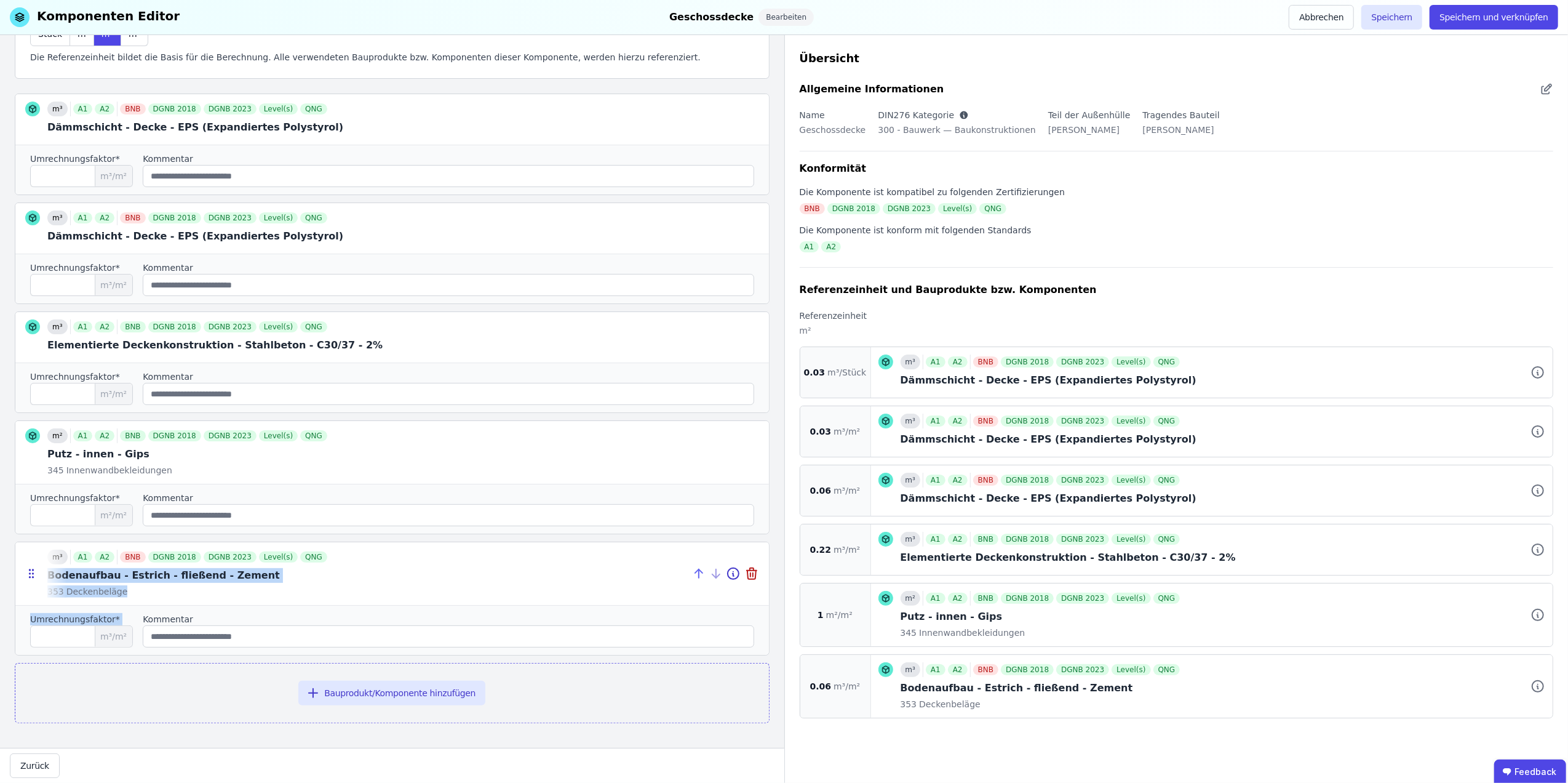
click at [687, 571] on div "m³ A1 A2 BNB DGNB 2018 DGNB 2023 Level(s) QNG Bodenaufbau - Estrich - fließend …" at bounding box center [392, 574] width 754 height 63
drag, startPoint x: 687, startPoint y: 571, endPoint x: 761, endPoint y: 643, distance: 103.2
click at [761, 643] on div "Referenzeinheit und Bauprodukte bzw. Komponenten Suchen Sie nach den Bauprodukt…" at bounding box center [392, 391] width 784 height 713
click at [606, 579] on div at bounding box center [392, 574] width 754 height 63
click at [691, 572] on icon at bounding box center [699, 574] width 15 height 15
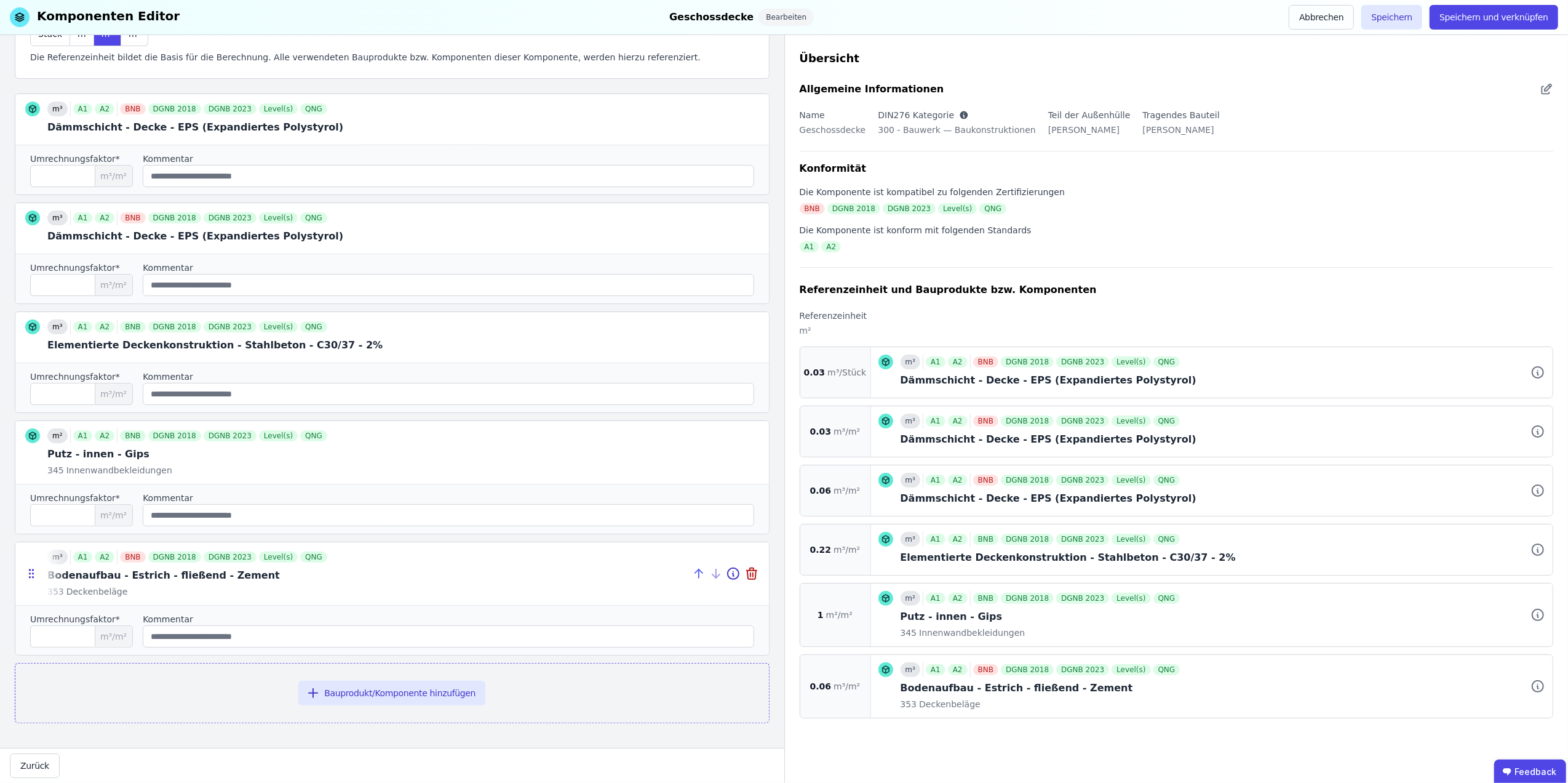
type input "****"
type input "*"
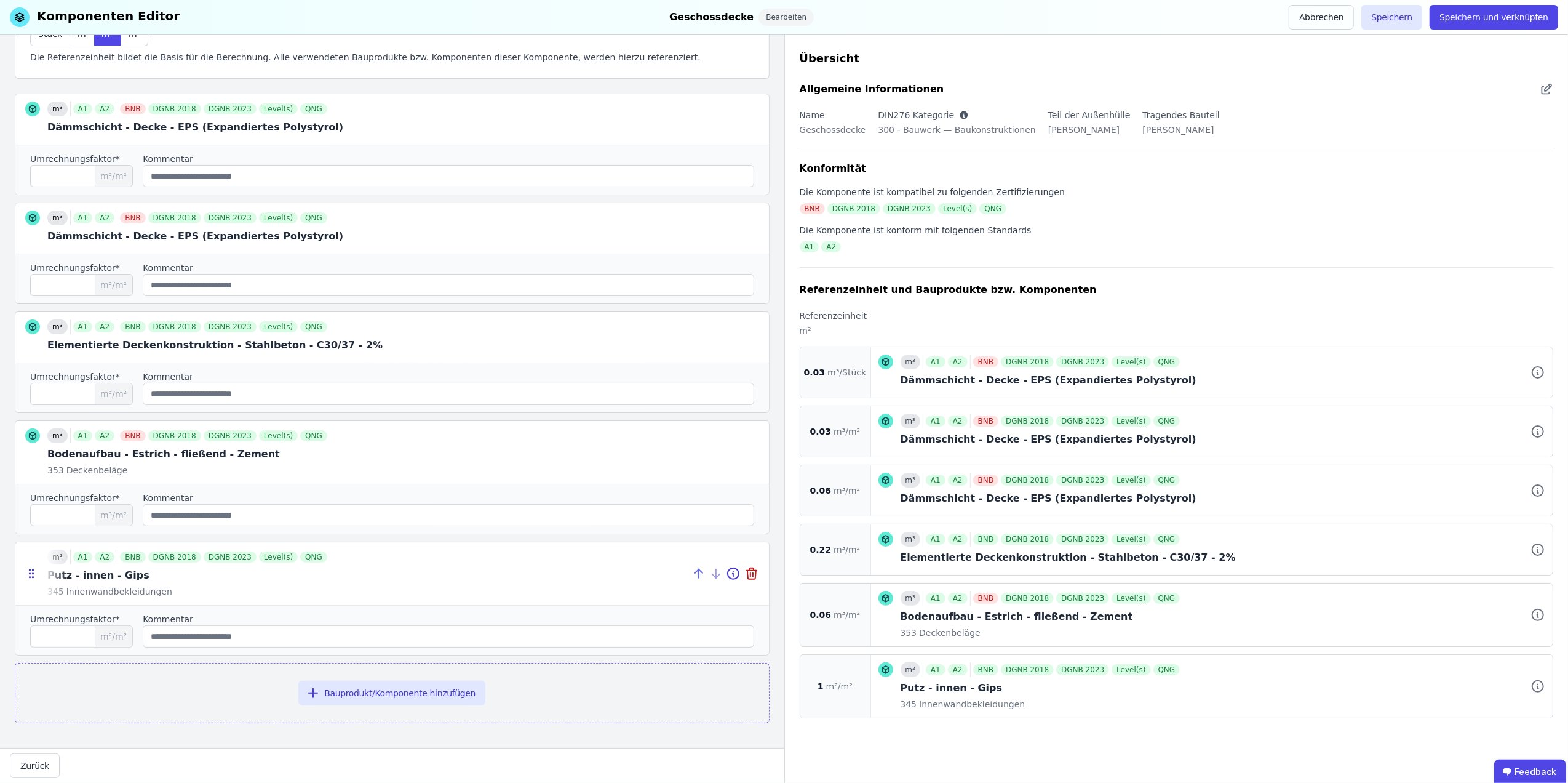
click at [699, 575] on icon at bounding box center [699, 574] width 0 height 9
type input "*"
type input "****"
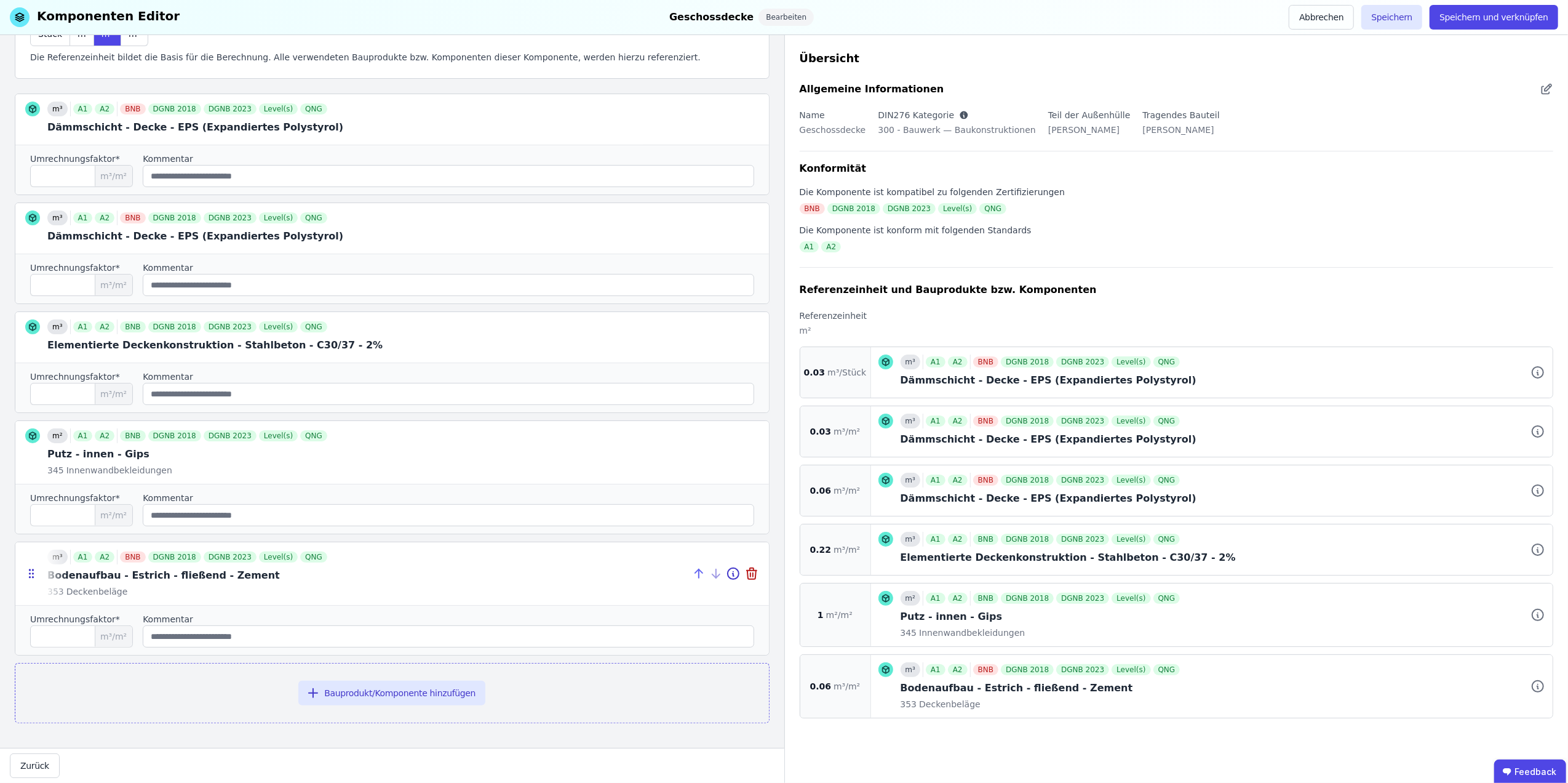
click at [699, 572] on icon at bounding box center [701, 572] width 4 height 4
type input "****"
type input "*"
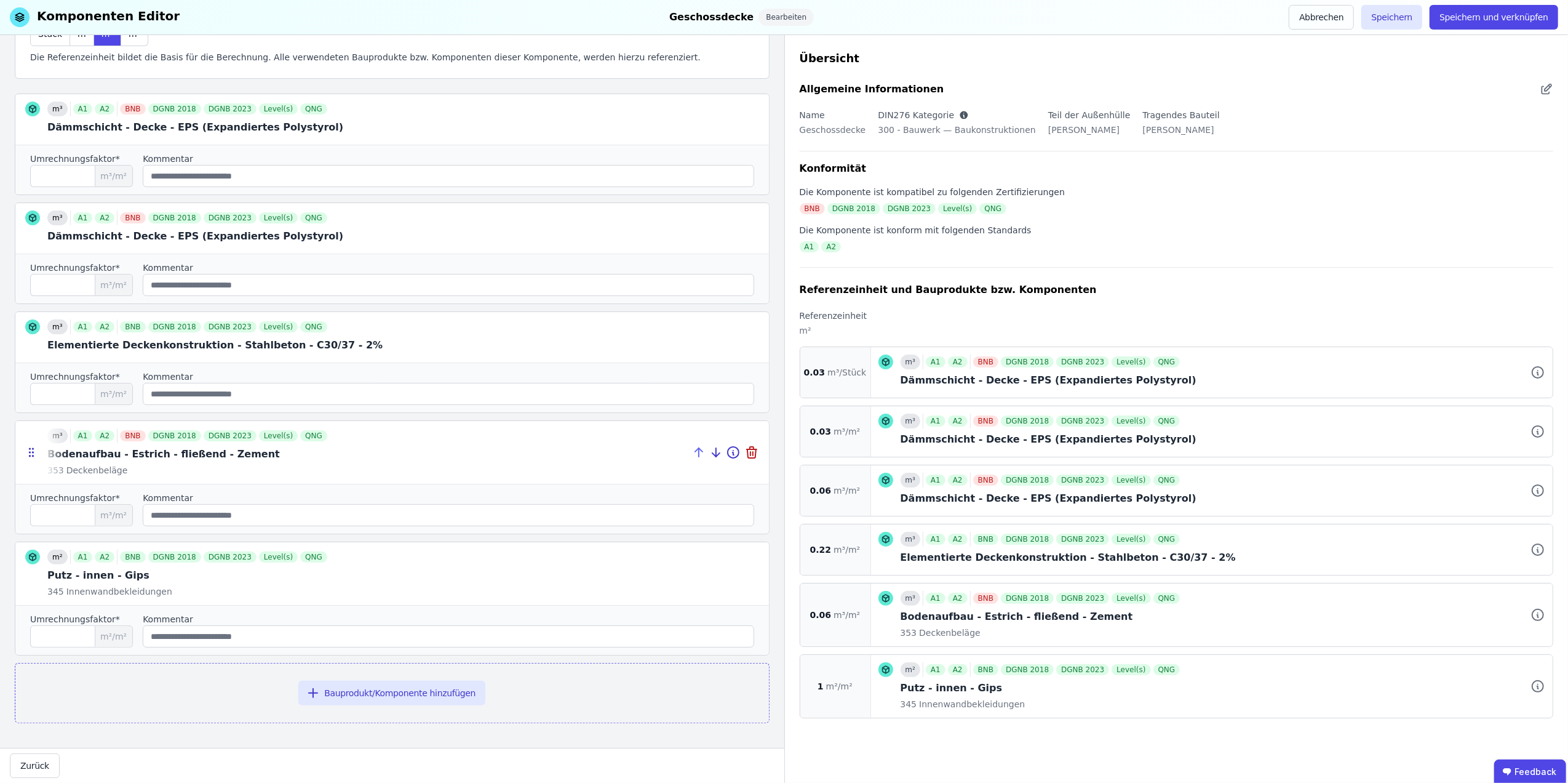
click at [691, 445] on icon at bounding box center [699, 453] width 15 height 15
type input "****"
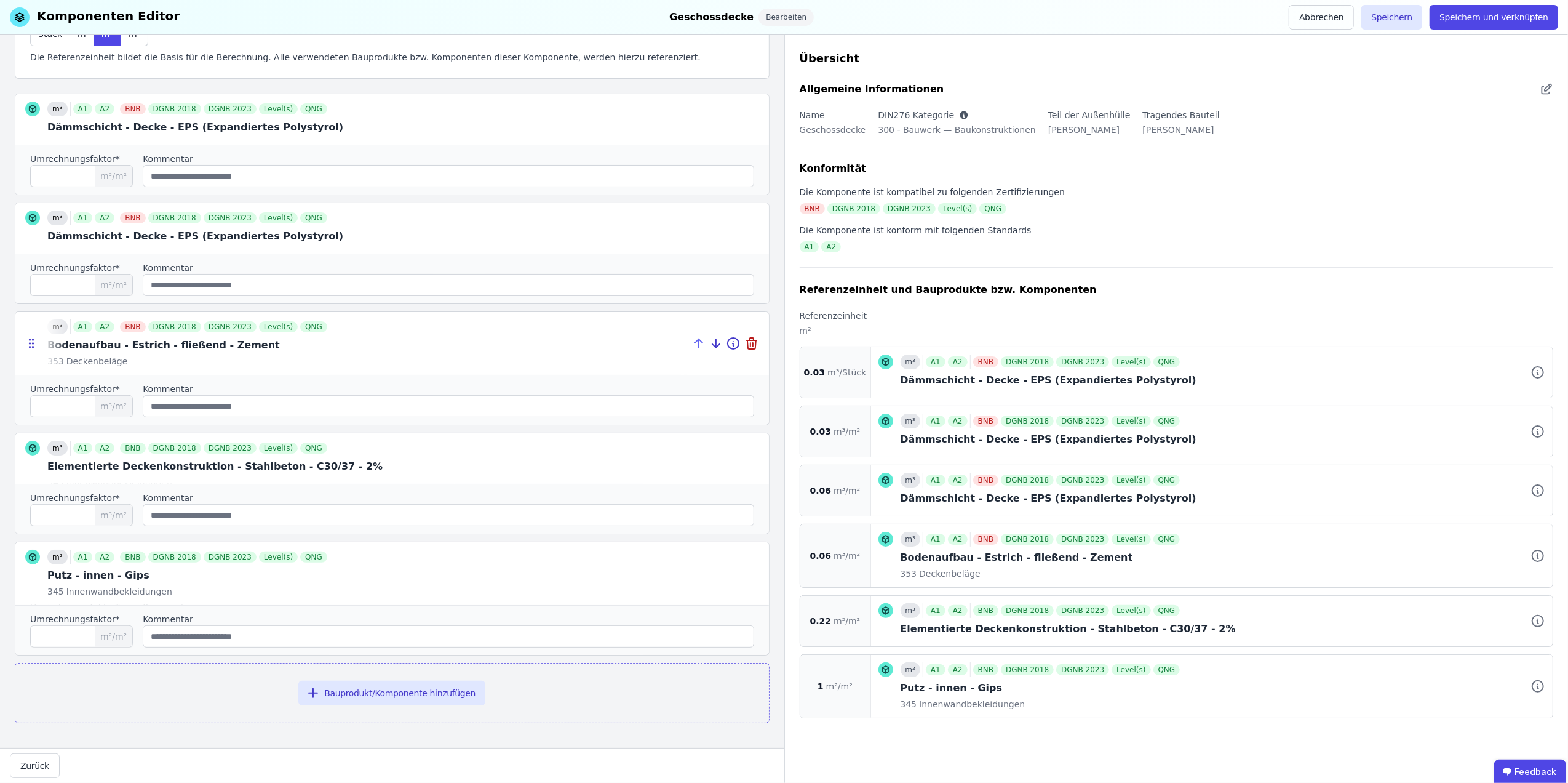
click at [691, 338] on icon at bounding box center [699, 343] width 15 height 15
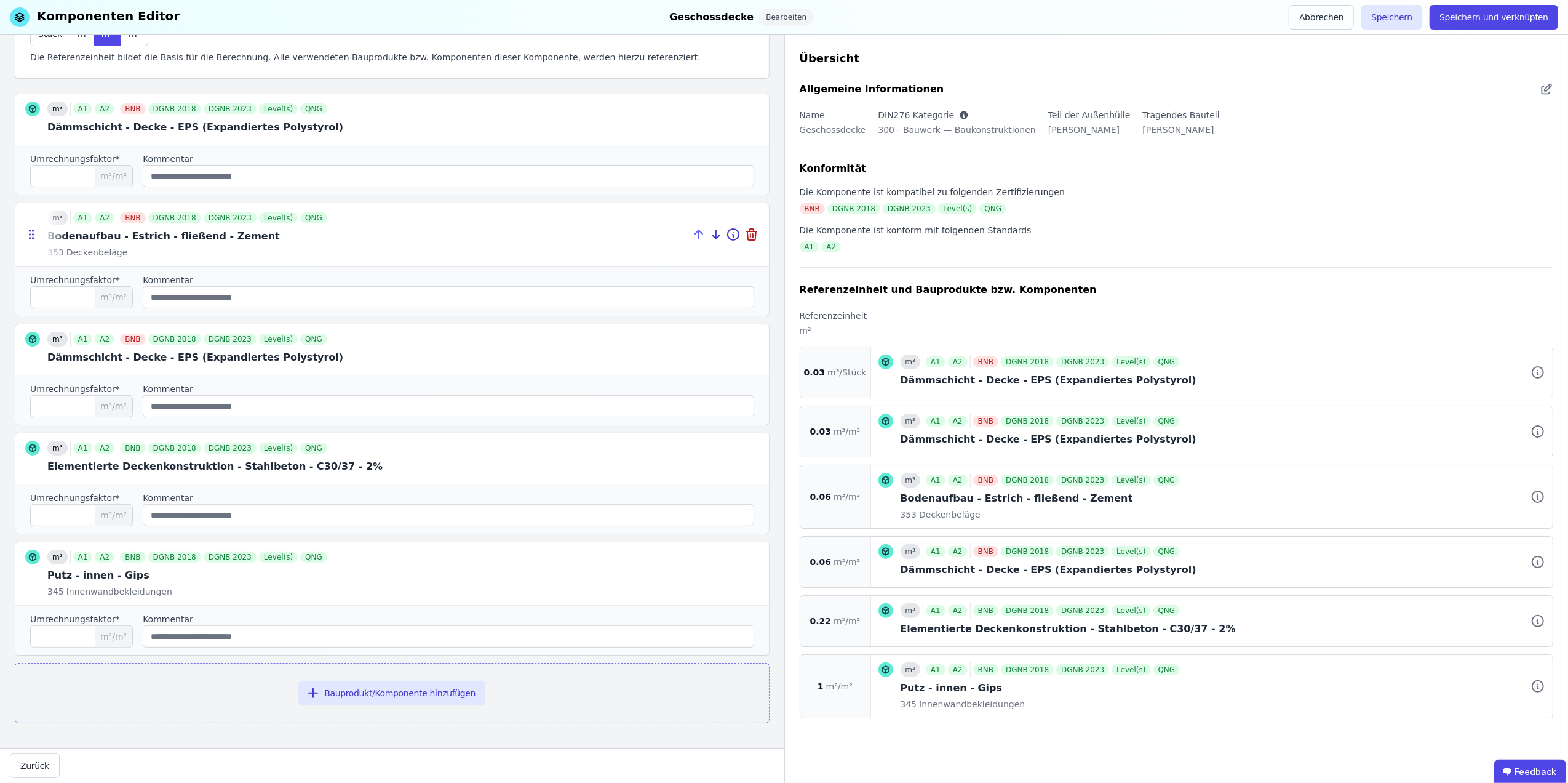
click at [691, 233] on icon at bounding box center [699, 235] width 15 height 15
type input "****"
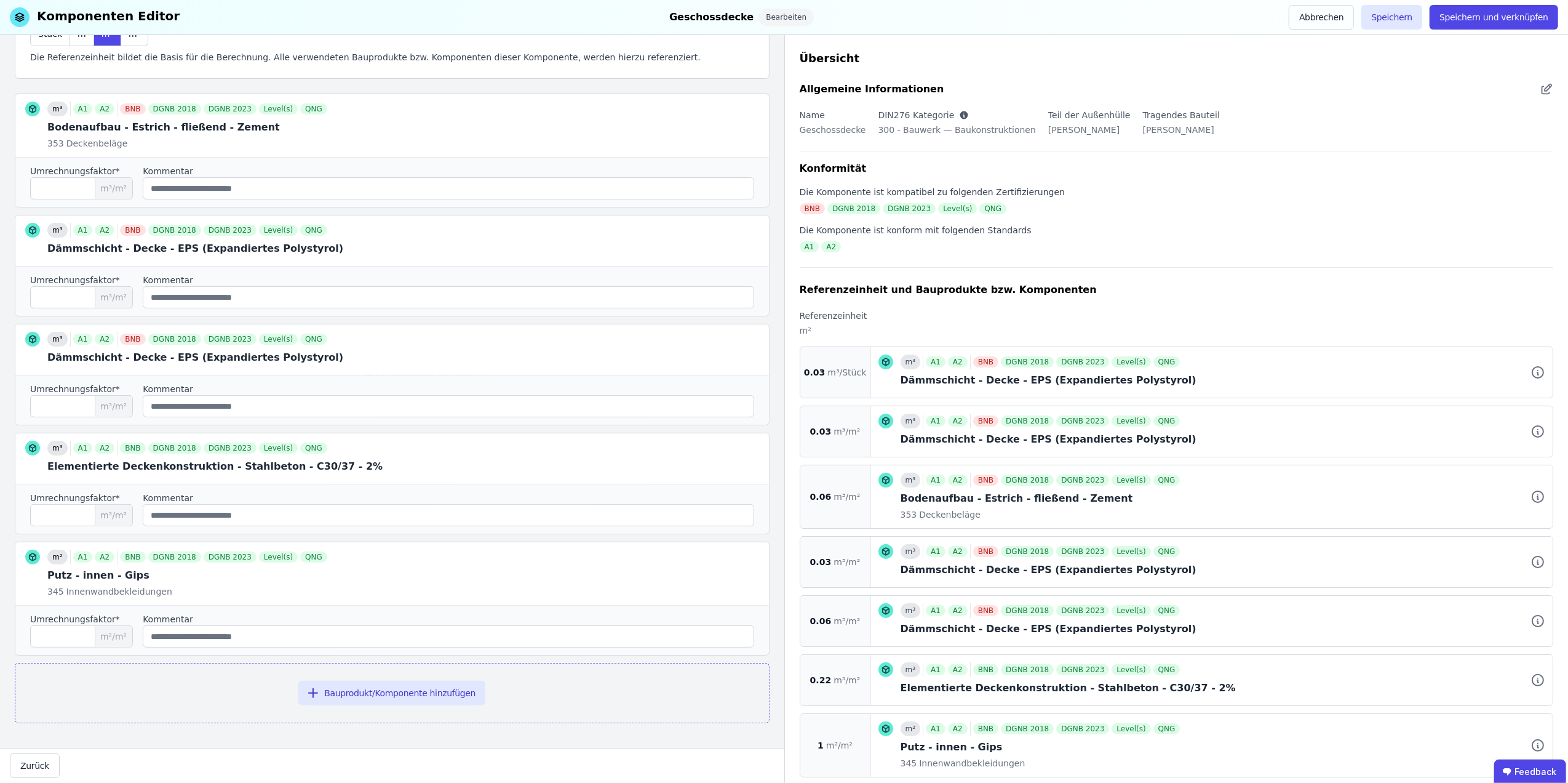
scroll to position [0, 0]
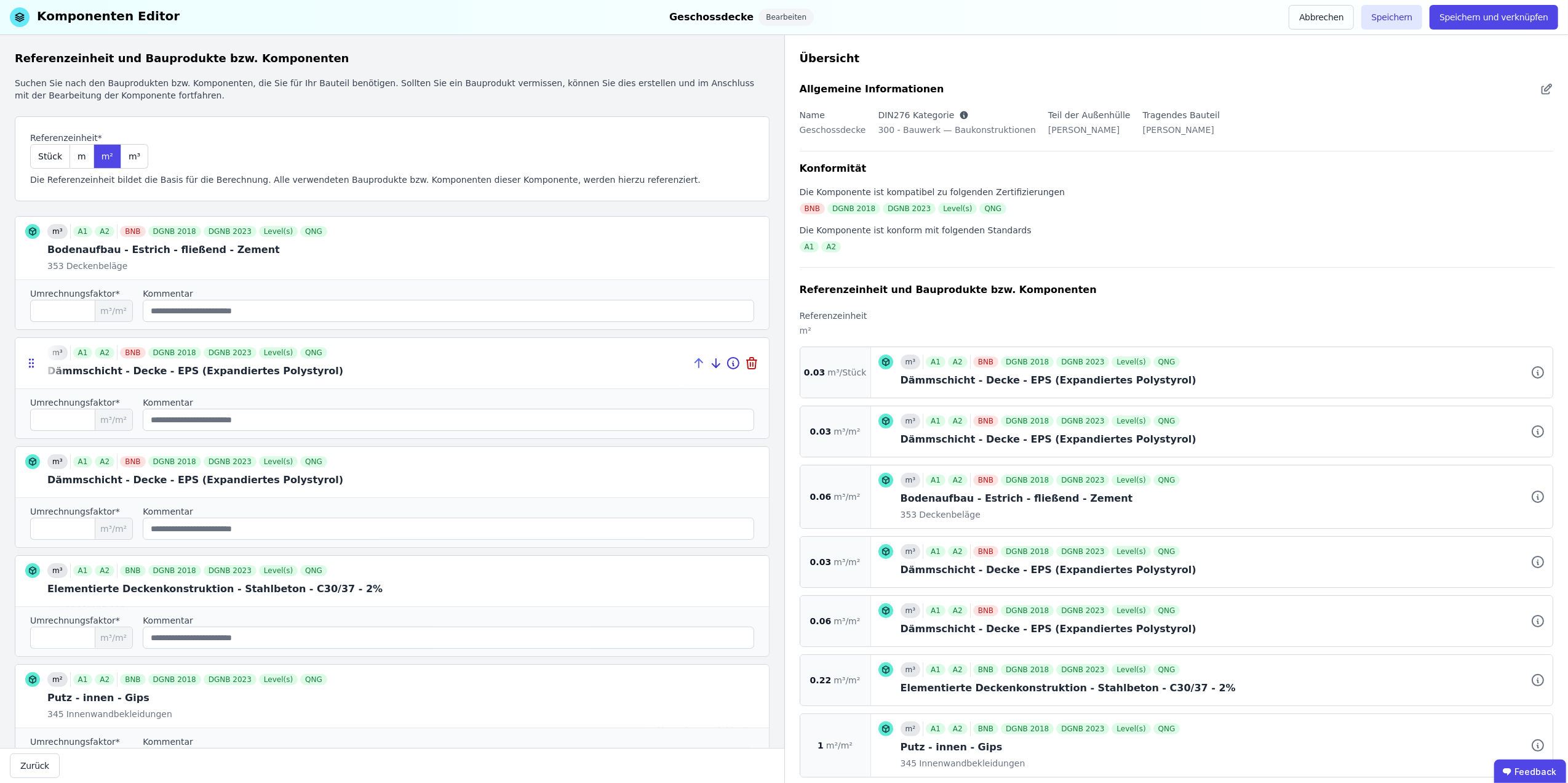
click at [691, 359] on icon at bounding box center [699, 363] width 15 height 15
type input "****"
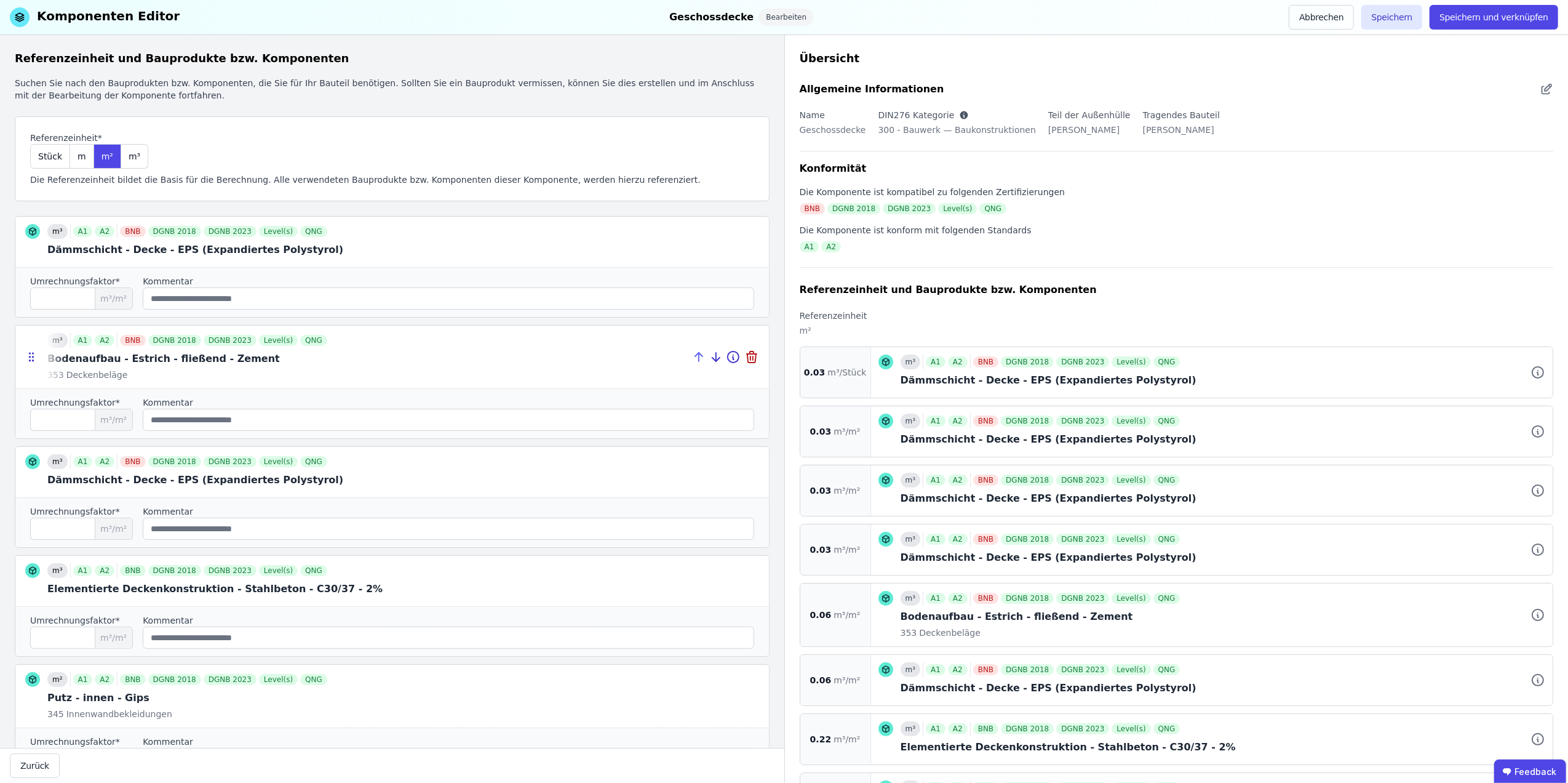
click at [699, 362] on icon at bounding box center [699, 357] width 0 height 9
type input "****"
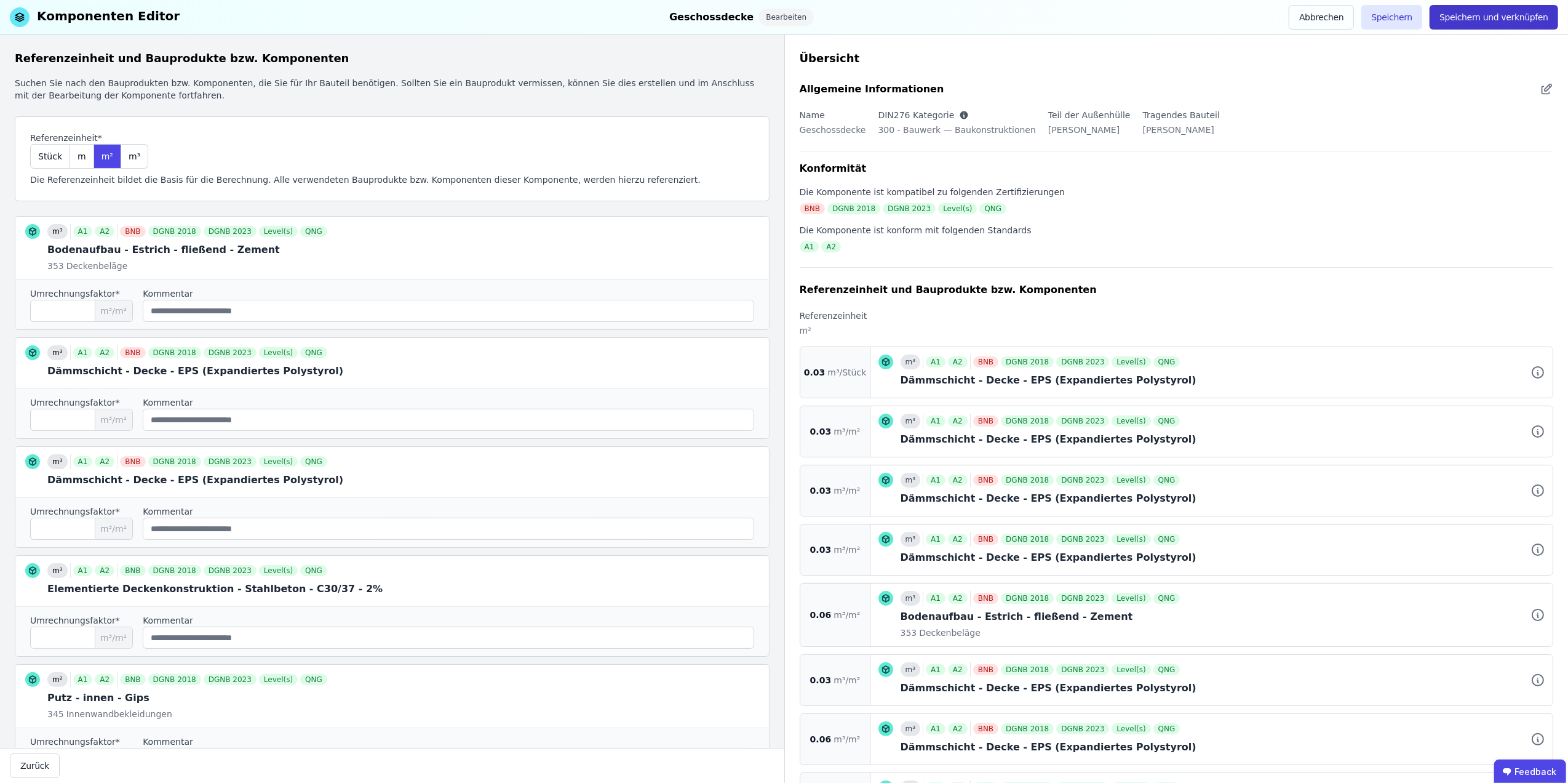
click at [1494, 16] on button "Speichern und verknüpfen" at bounding box center [1494, 17] width 128 height 25
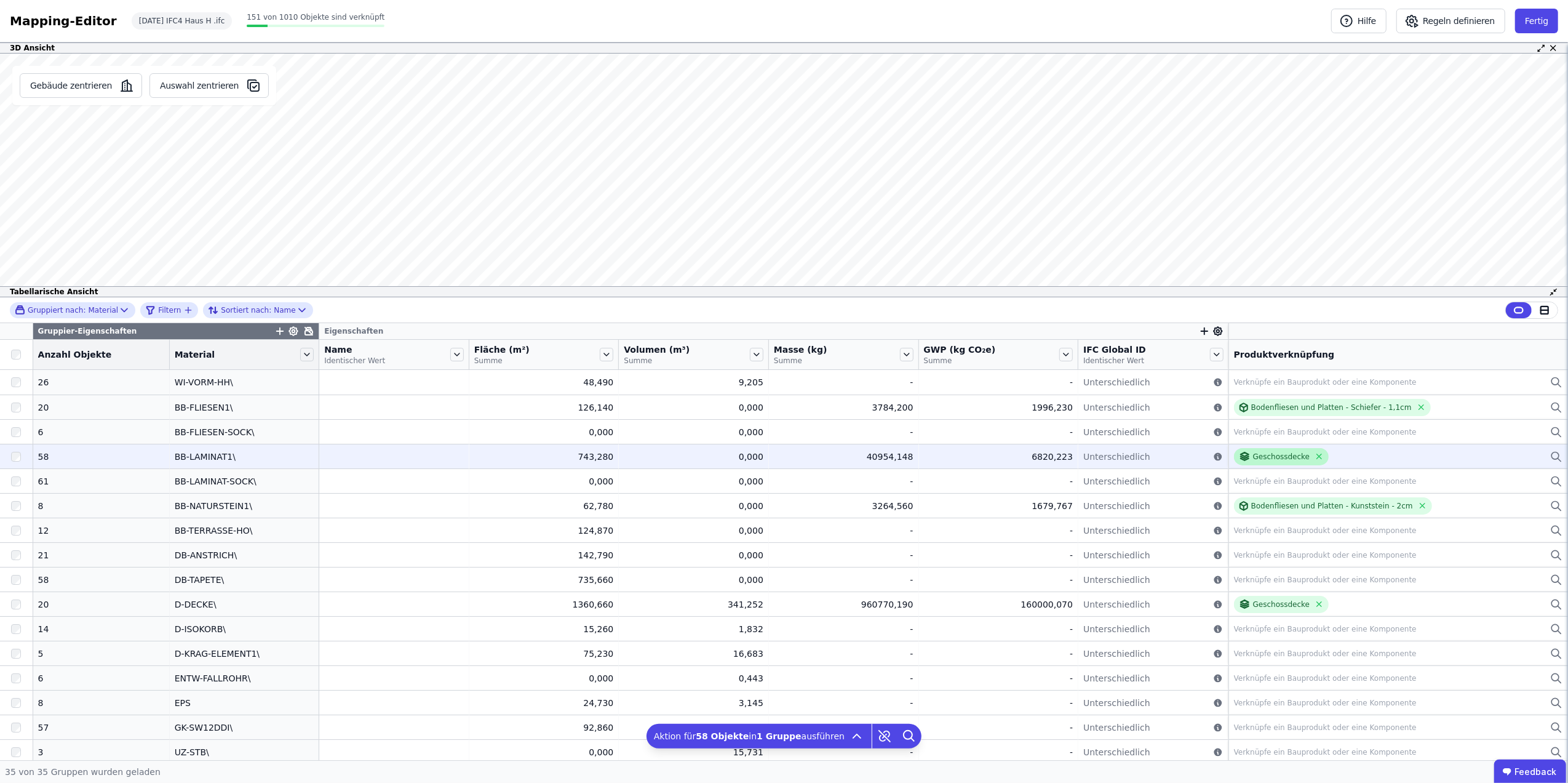
click at [1280, 451] on div "Geschossdecke" at bounding box center [1274, 457] width 70 height 11
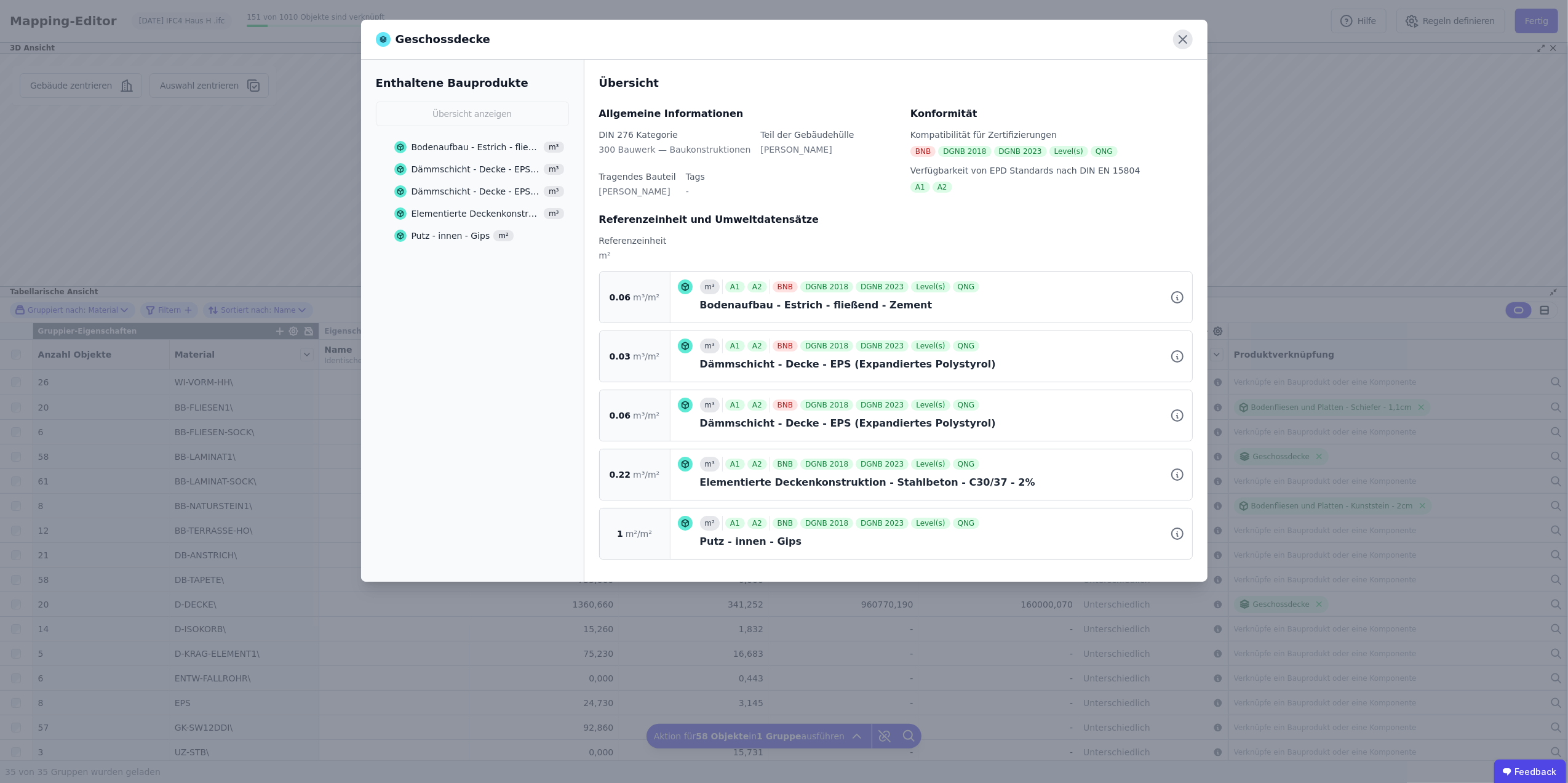
click at [1177, 32] on icon at bounding box center [1183, 39] width 20 height 20
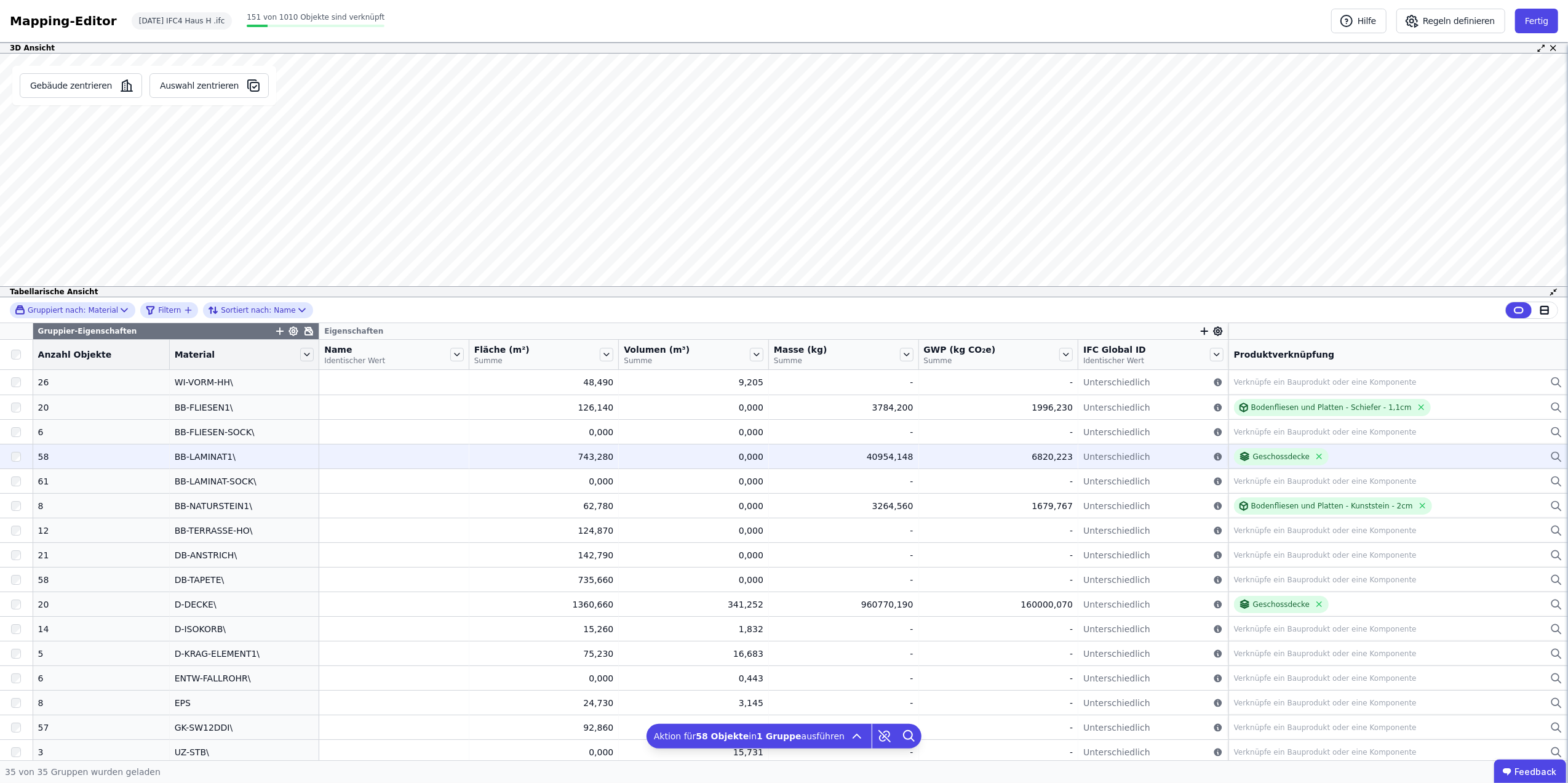
click at [1366, 447] on td "Geschossdecke Geschossdecke" at bounding box center [1398, 457] width 339 height 25
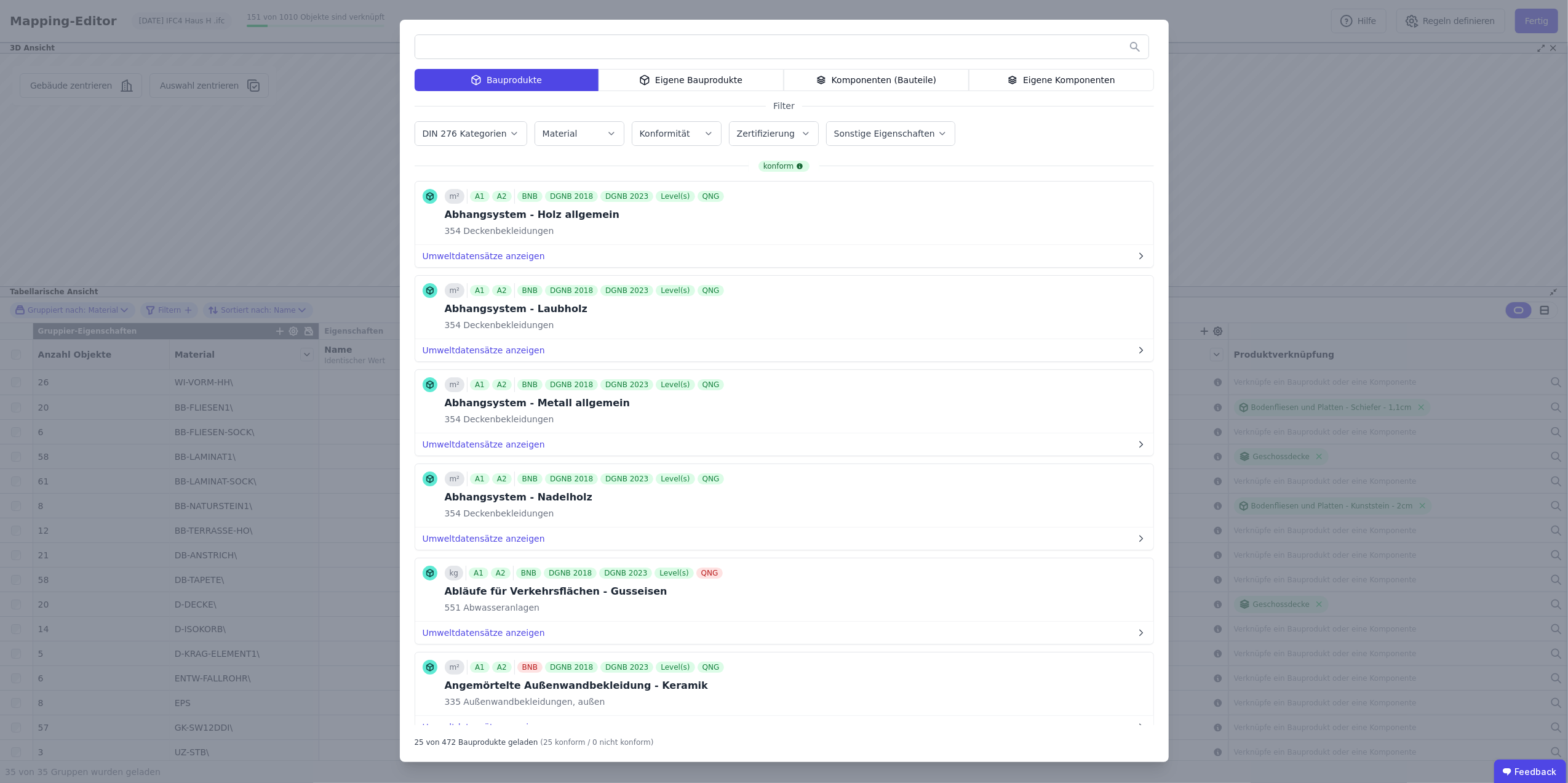
click at [602, 49] on input "text" at bounding box center [782, 47] width 733 height 22
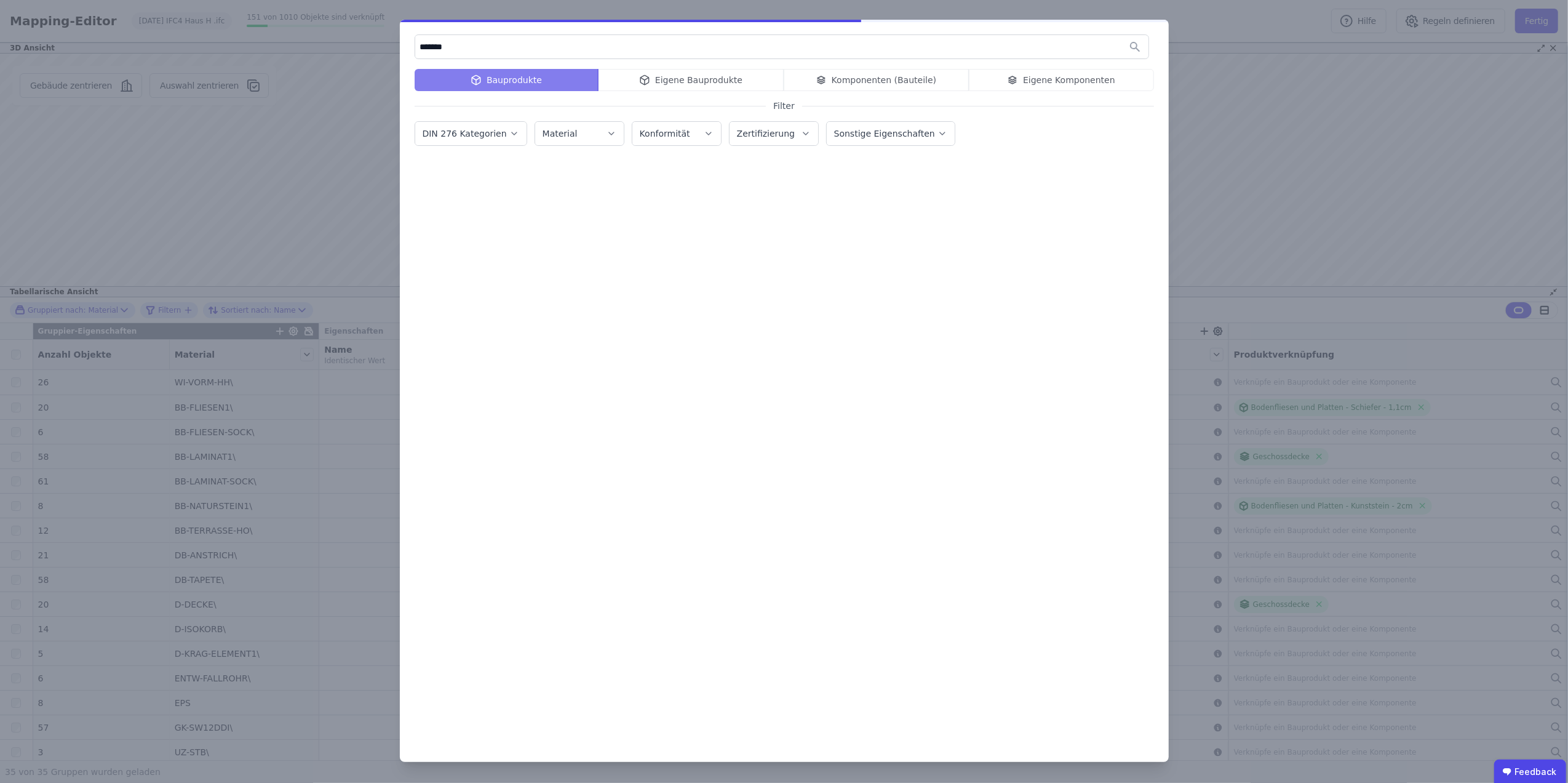
click at [553, 81] on div "Bauprodukte Eigene Bauprodukte Komponenten (Bauteile) Eigene Komponenten" at bounding box center [784, 79] width 740 height 22
drag, startPoint x: 465, startPoint y: 47, endPoint x: 377, endPoint y: 45, distance: 88.0
click at [379, 45] on div "******* Bauprodukte Eigene Bauprodukte Komponenten (Bauteile) Eigene Komponente…" at bounding box center [784, 391] width 1568 height 783
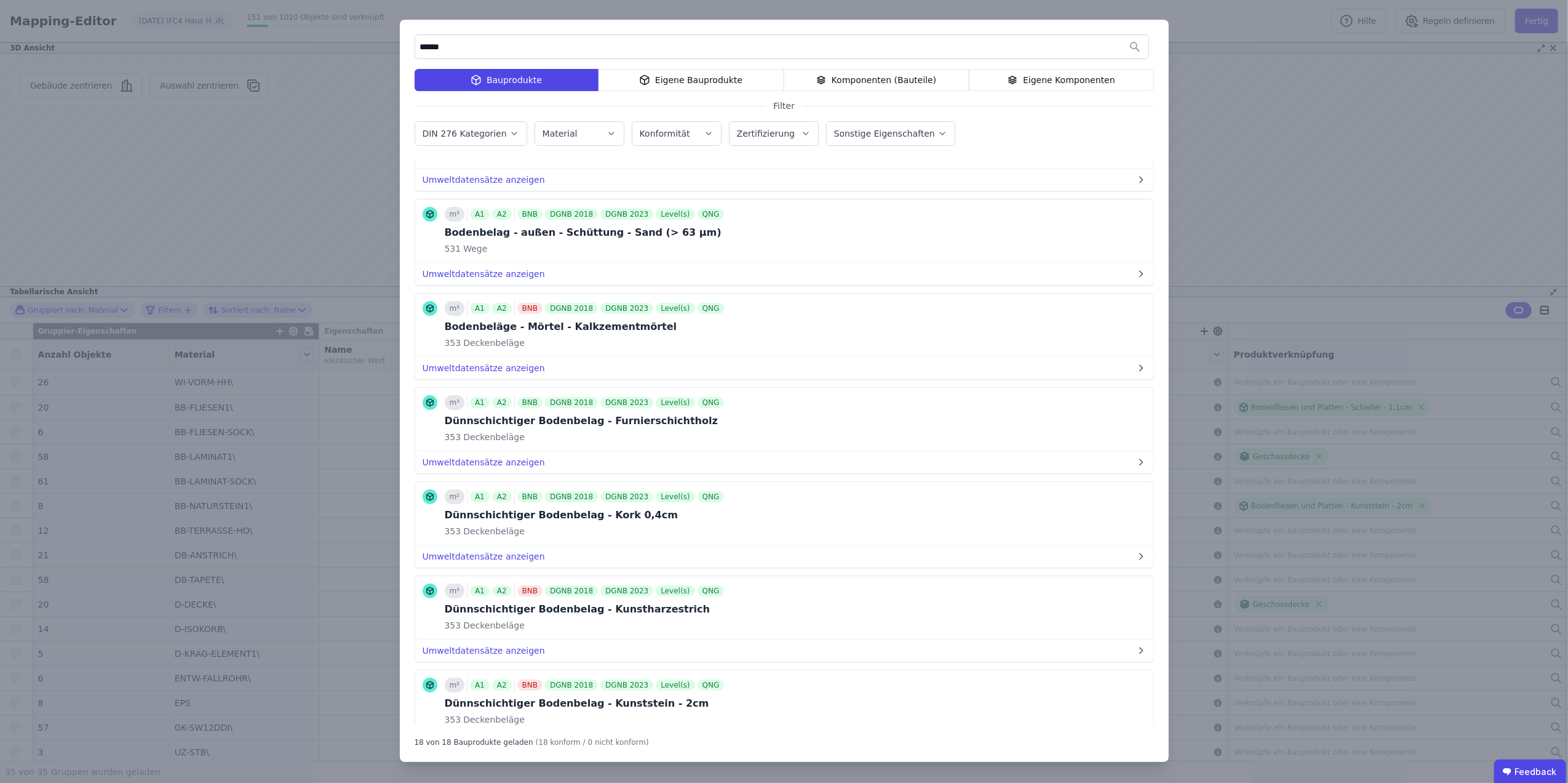
scroll to position [820, 0]
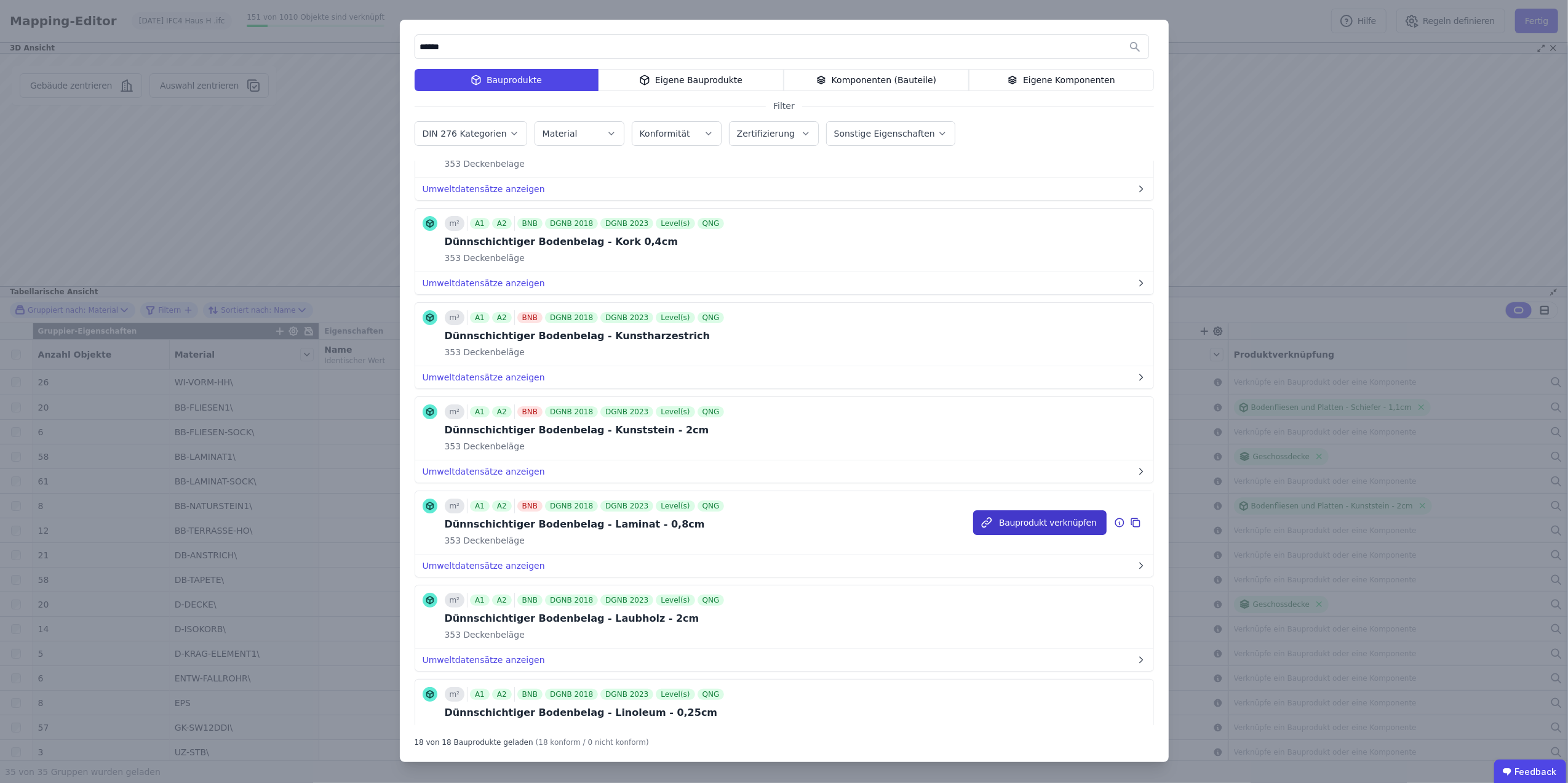
type input "******"
drag, startPoint x: 1029, startPoint y: 524, endPoint x: 1005, endPoint y: 528, distance: 24.3
click at [1005, 528] on button "Bauprodukt verknüpfen" at bounding box center [1040, 522] width 133 height 25
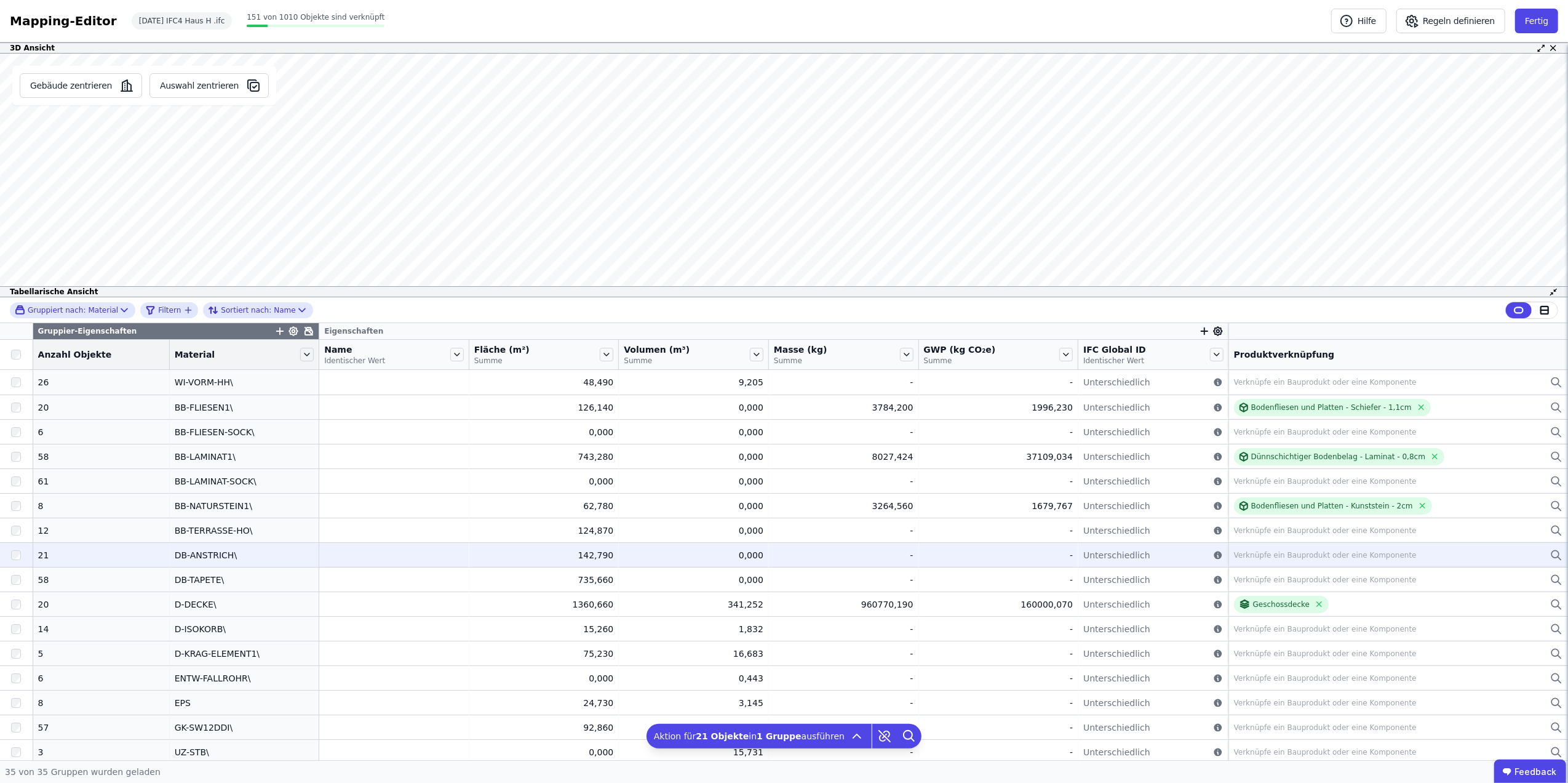
click at [1268, 556] on div "Verknüpfe ein Bauprodukt oder eine Komponente" at bounding box center [1326, 555] width 183 height 10
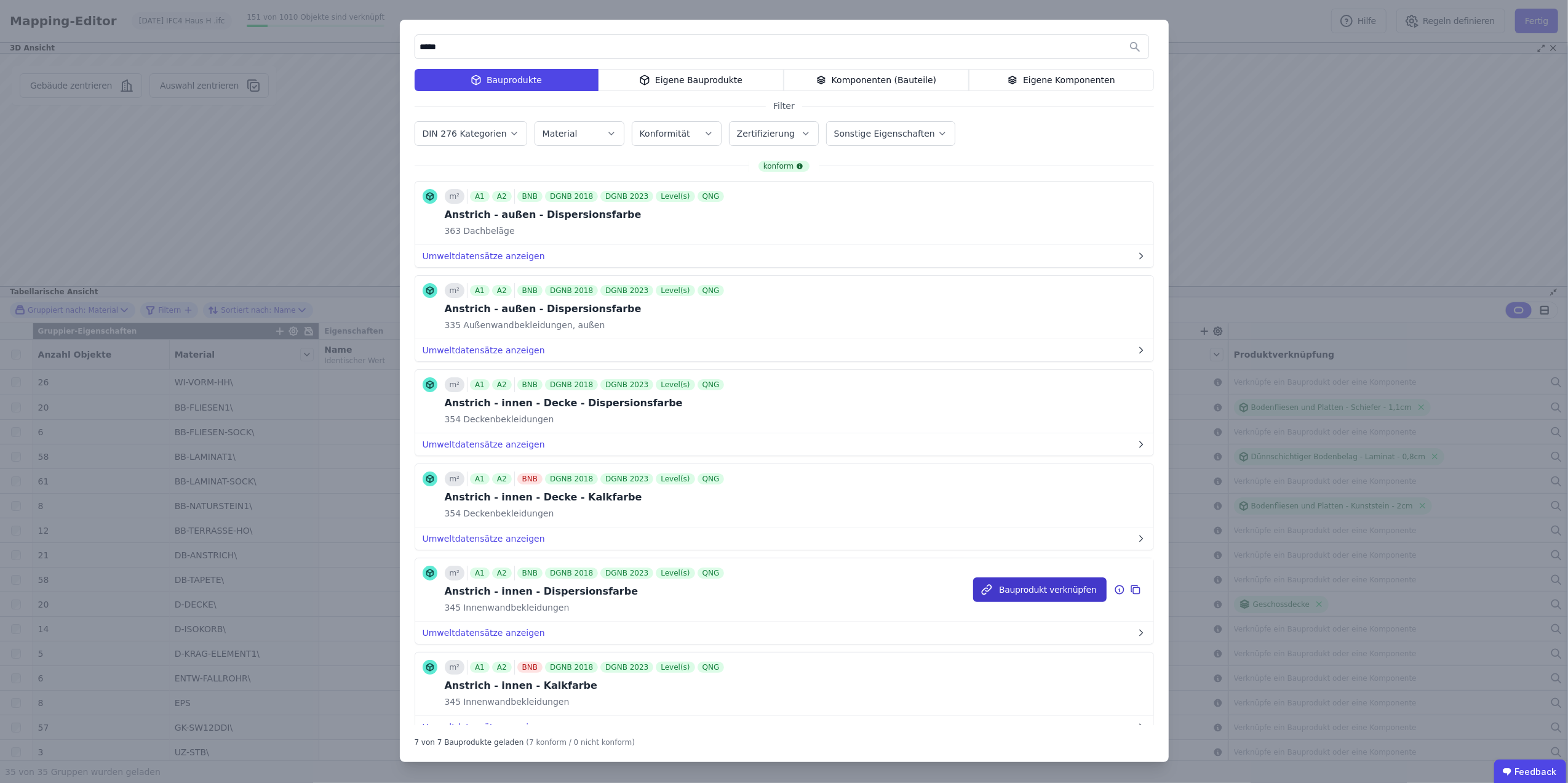
type input "*****"
click at [1019, 586] on button "Bauprodukt verknüpfen" at bounding box center [1040, 590] width 133 height 25
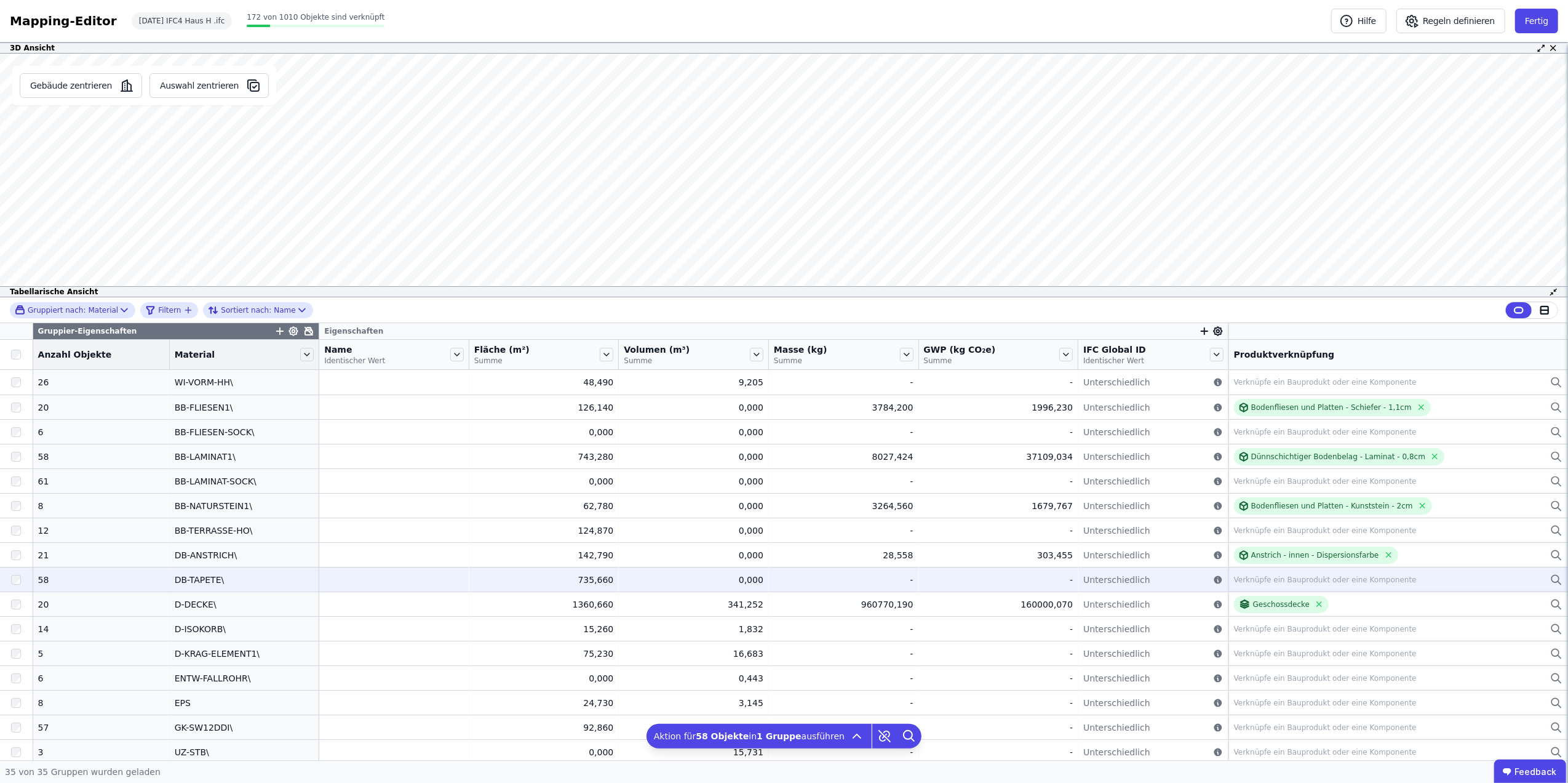
click at [1286, 577] on div "Verknüpfe ein Bauprodukt oder eine Komponente" at bounding box center [1326, 579] width 183 height 10
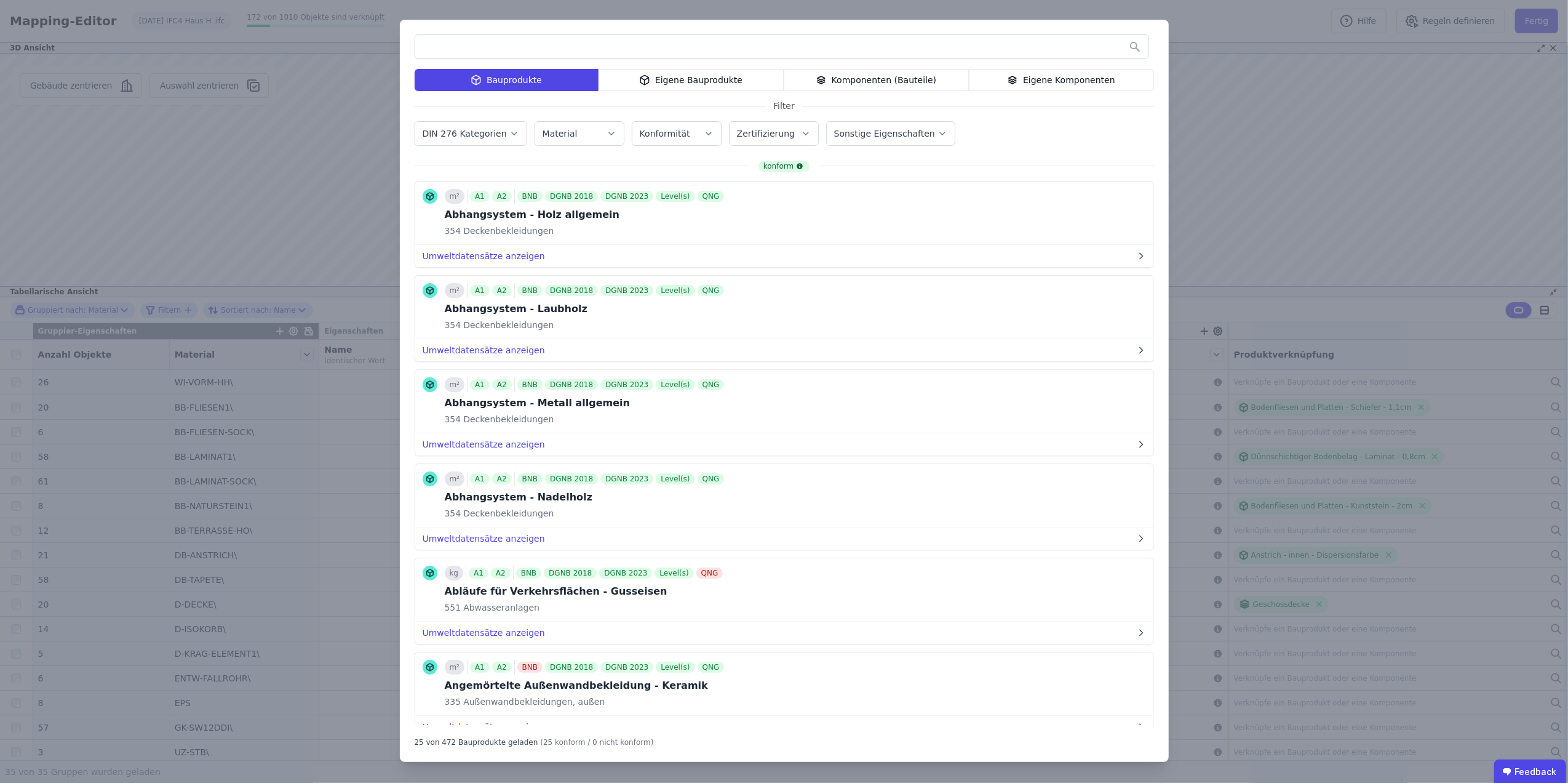
click at [629, 50] on input "text" at bounding box center [782, 47] width 733 height 22
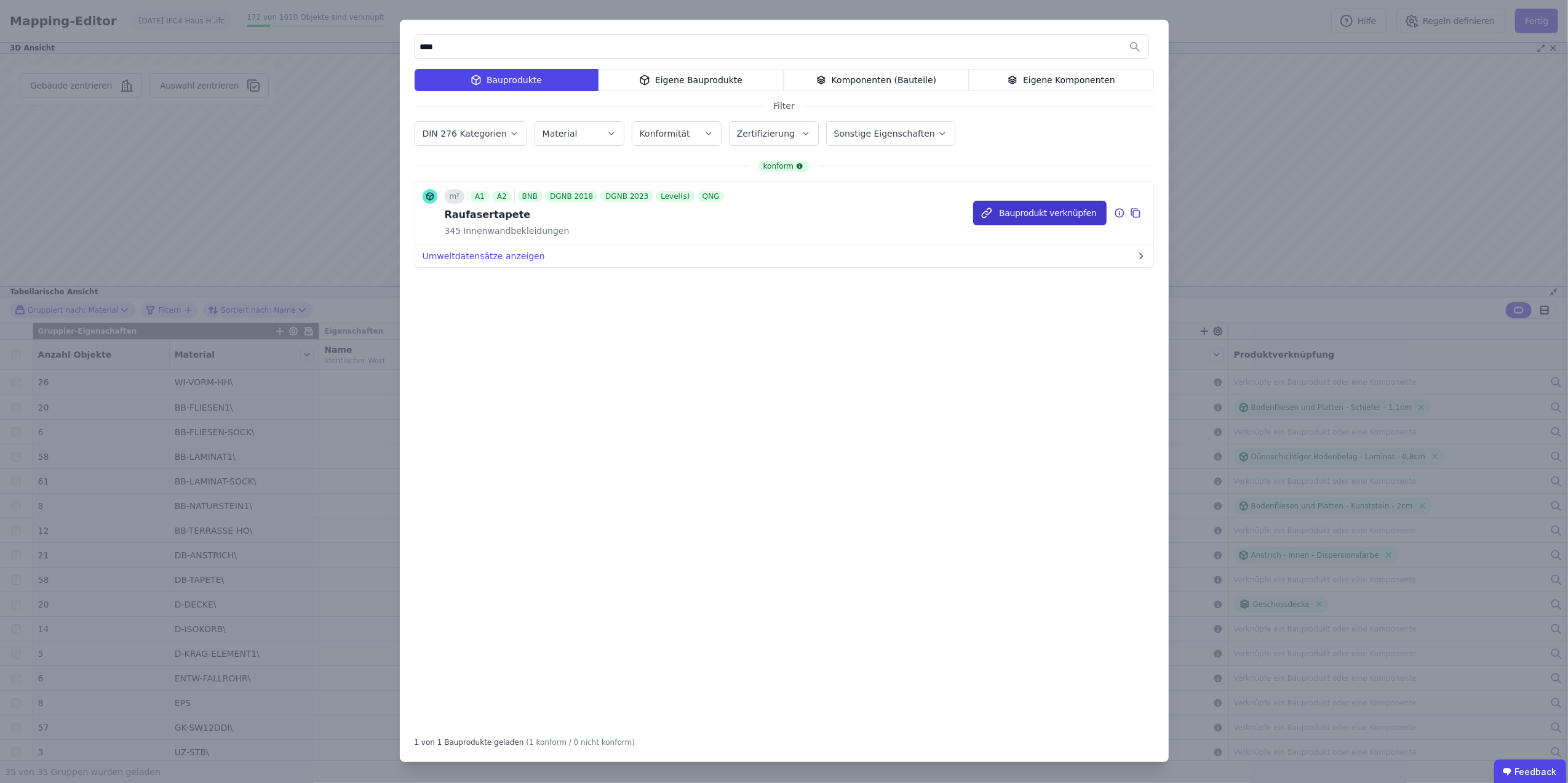
type input "****"
click at [1057, 210] on button "Bauprodukt verknüpfen" at bounding box center [1040, 213] width 133 height 25
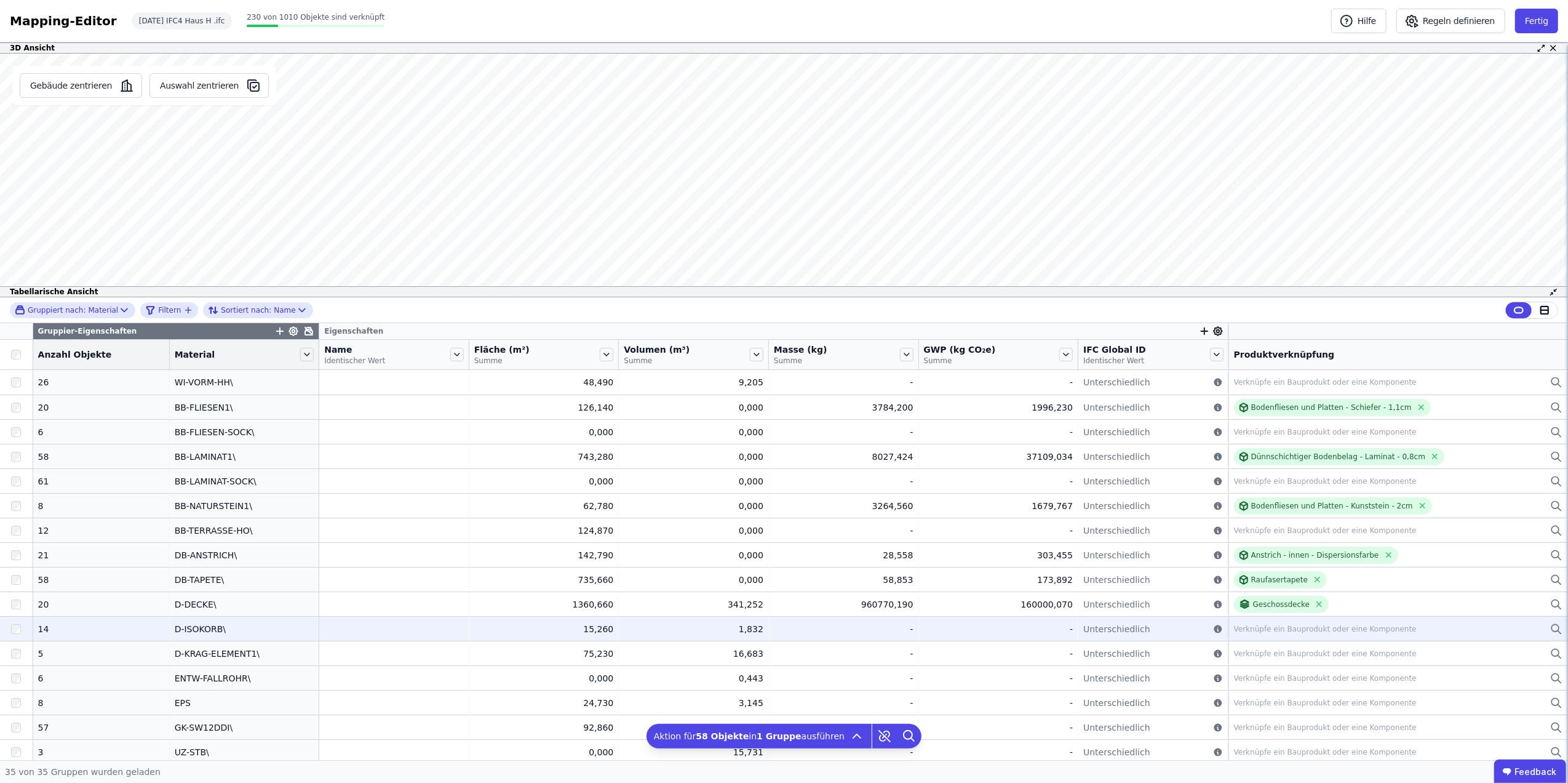
scroll to position [273, 0]
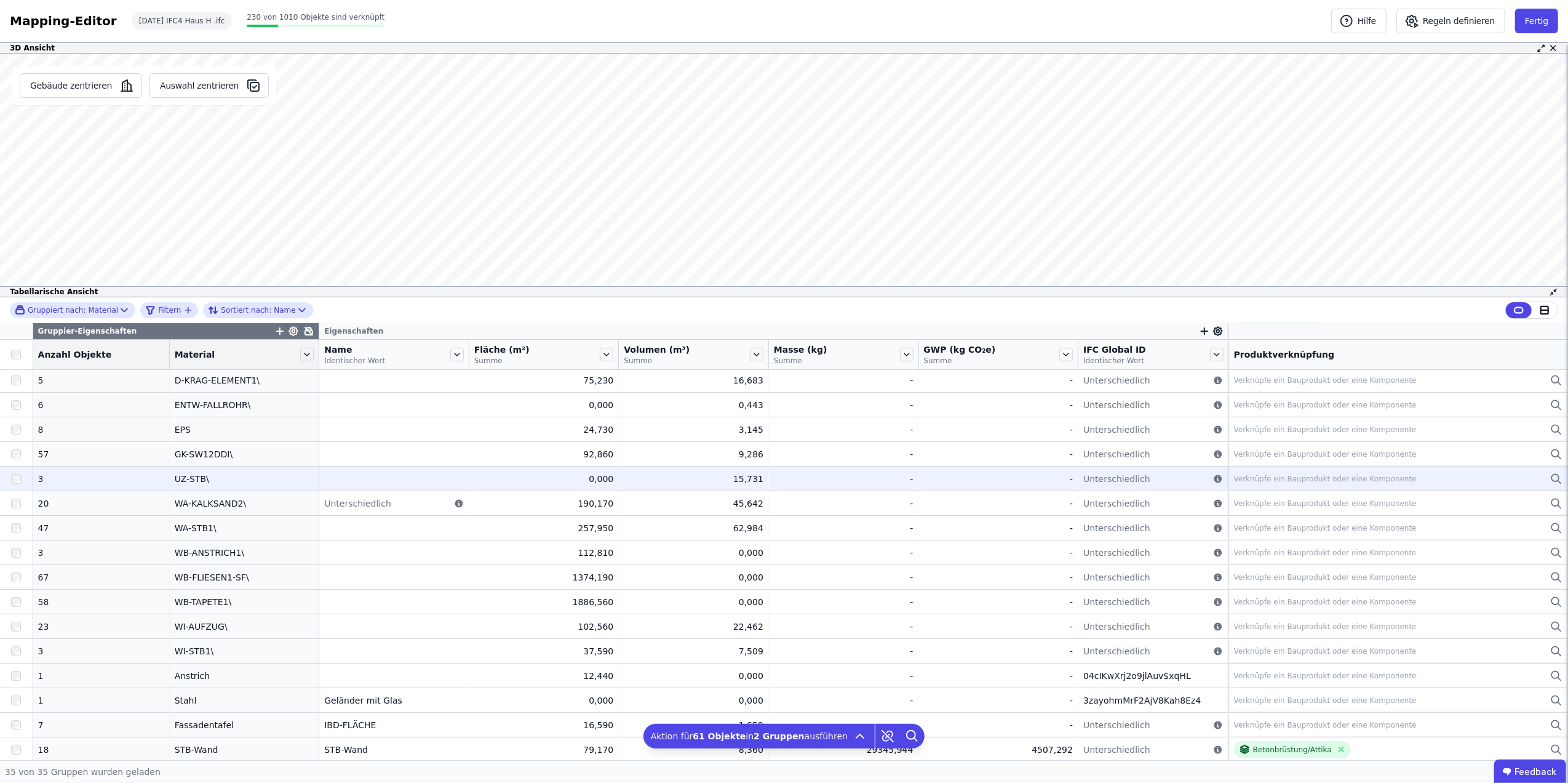
click at [1252, 480] on div "Verknüpfe ein Bauprodukt oder eine Komponente" at bounding box center [1326, 479] width 183 height 10
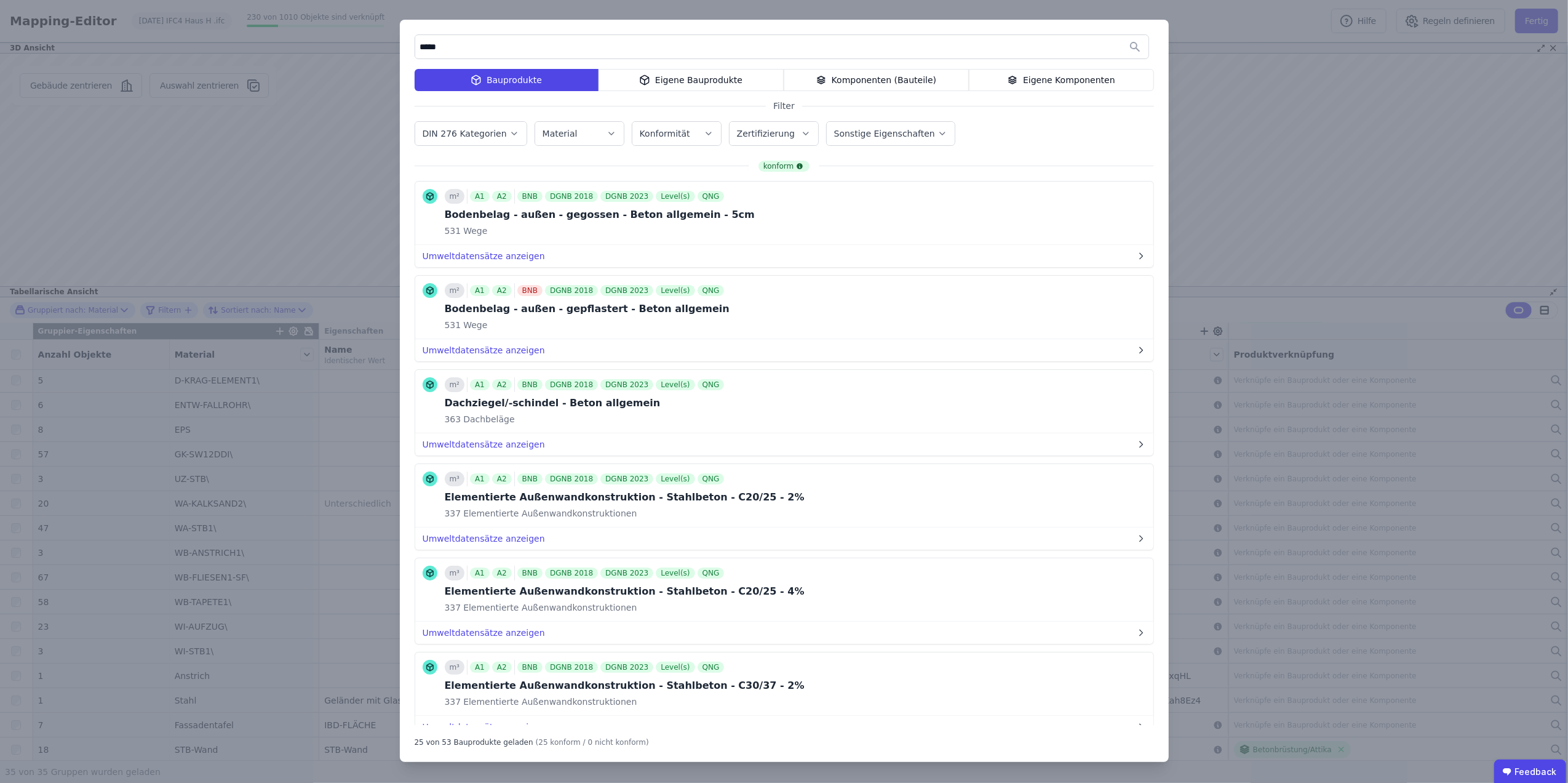
click at [861, 79] on div "Komponenten (Bauteile)" at bounding box center [876, 79] width 185 height 22
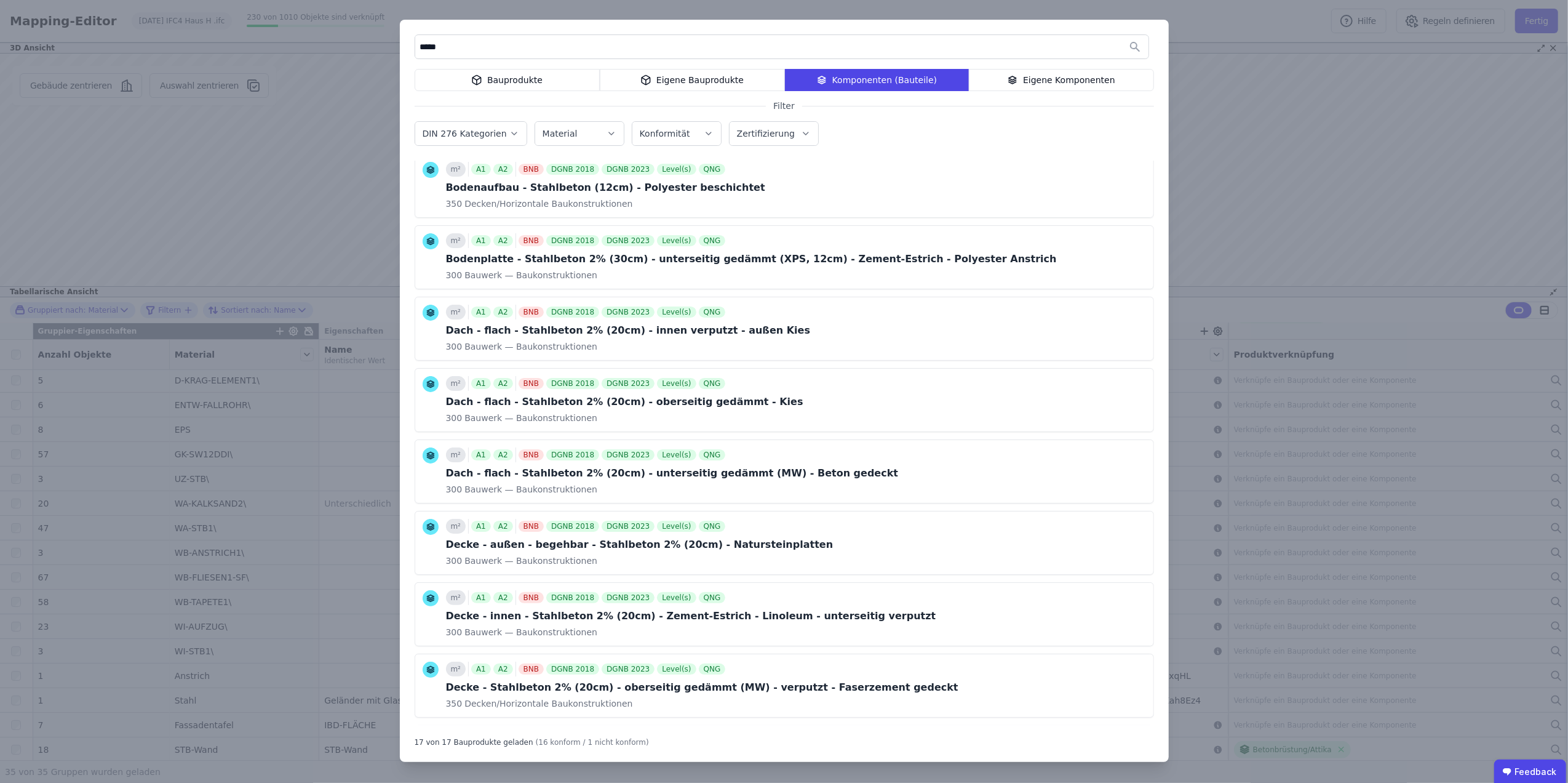
scroll to position [0, 0]
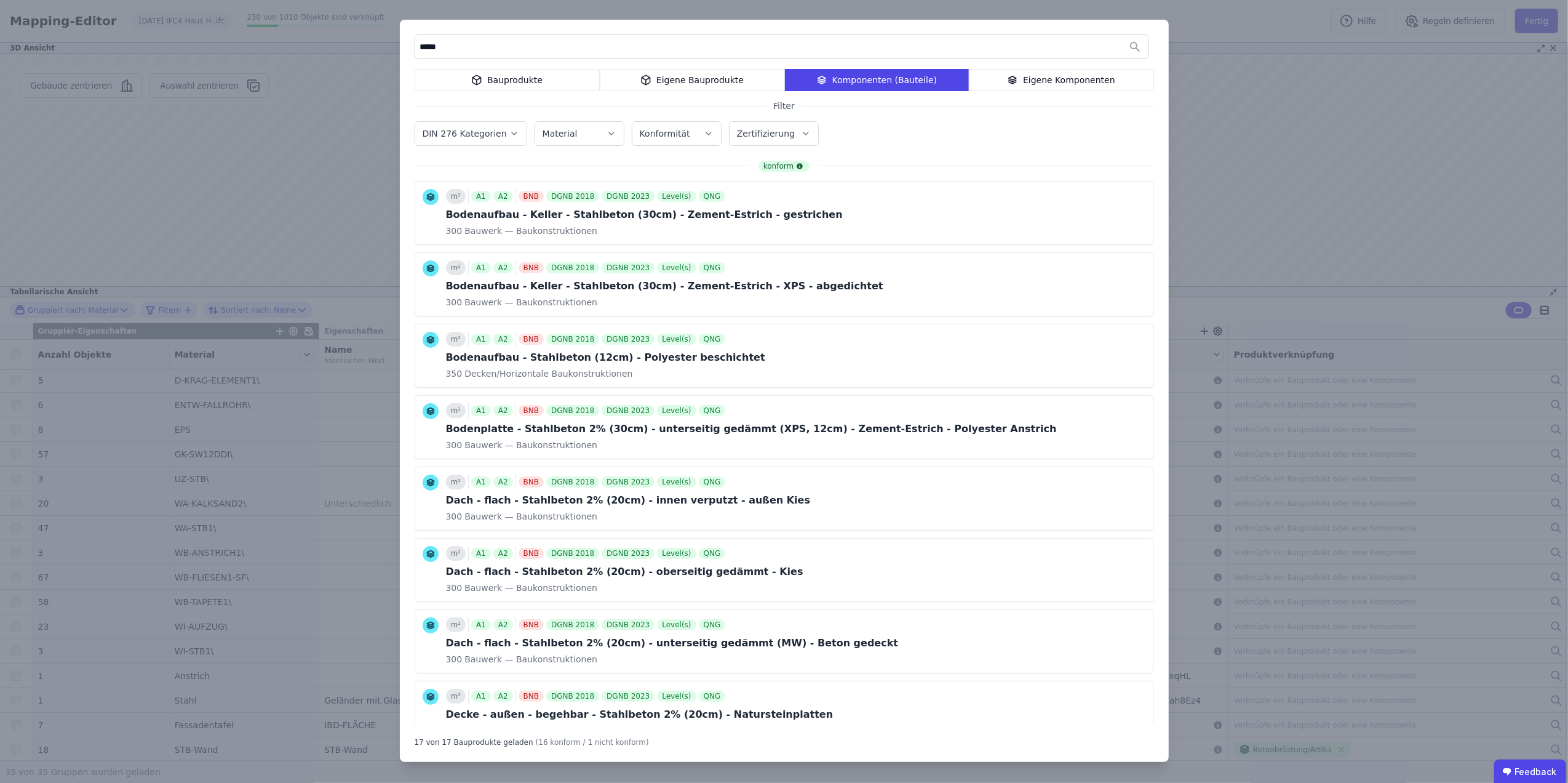
click at [595, 78] on div "Bauprodukte" at bounding box center [507, 79] width 185 height 22
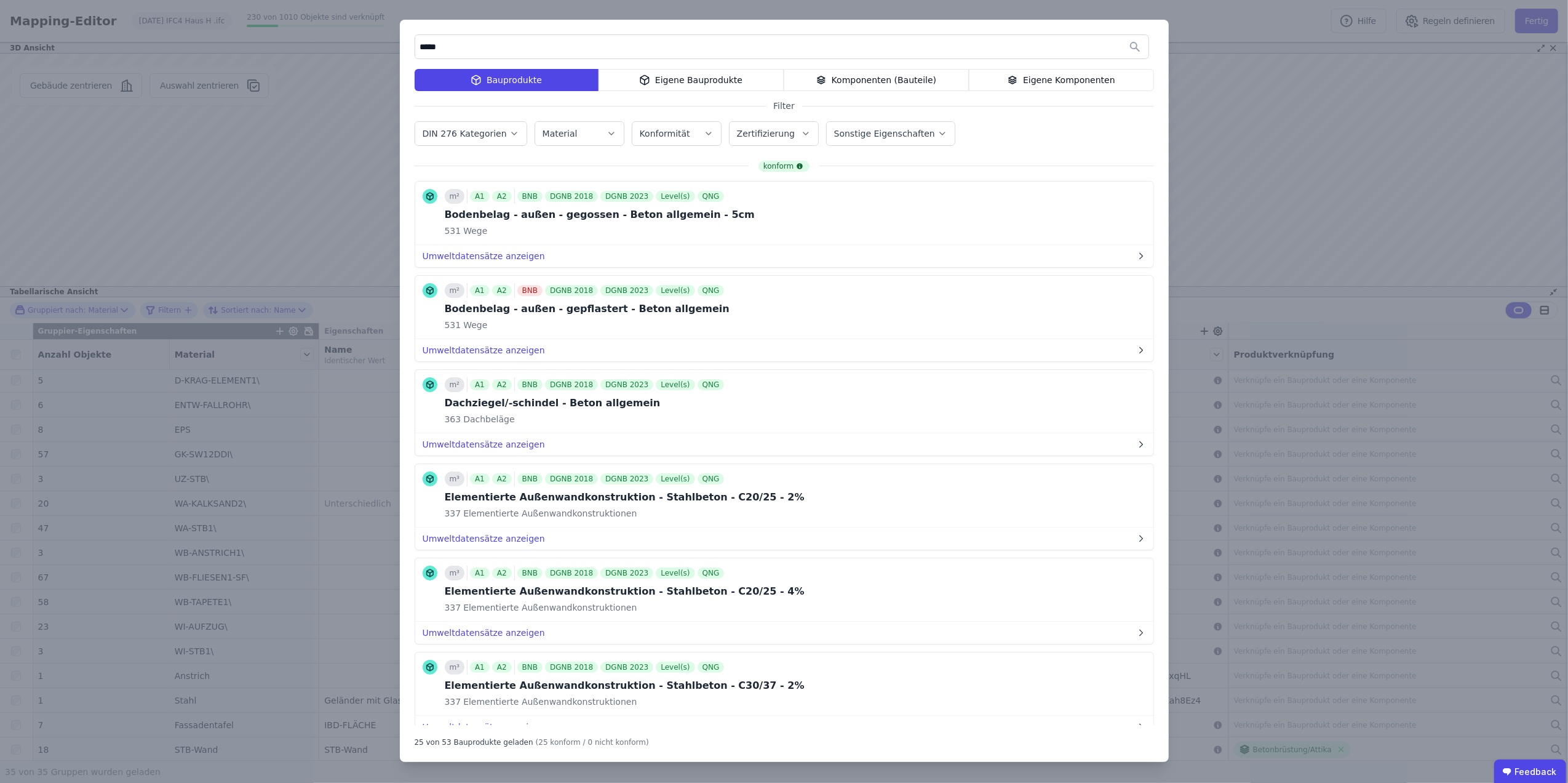
drag, startPoint x: 490, startPoint y: 47, endPoint x: 438, endPoint y: 105, distance: 77.9
click at [395, 48] on div "***** Bauprodukte Eigene Bauprodukte Komponenten (Bauteile) Eigene Komponenten …" at bounding box center [784, 391] width 1568 height 783
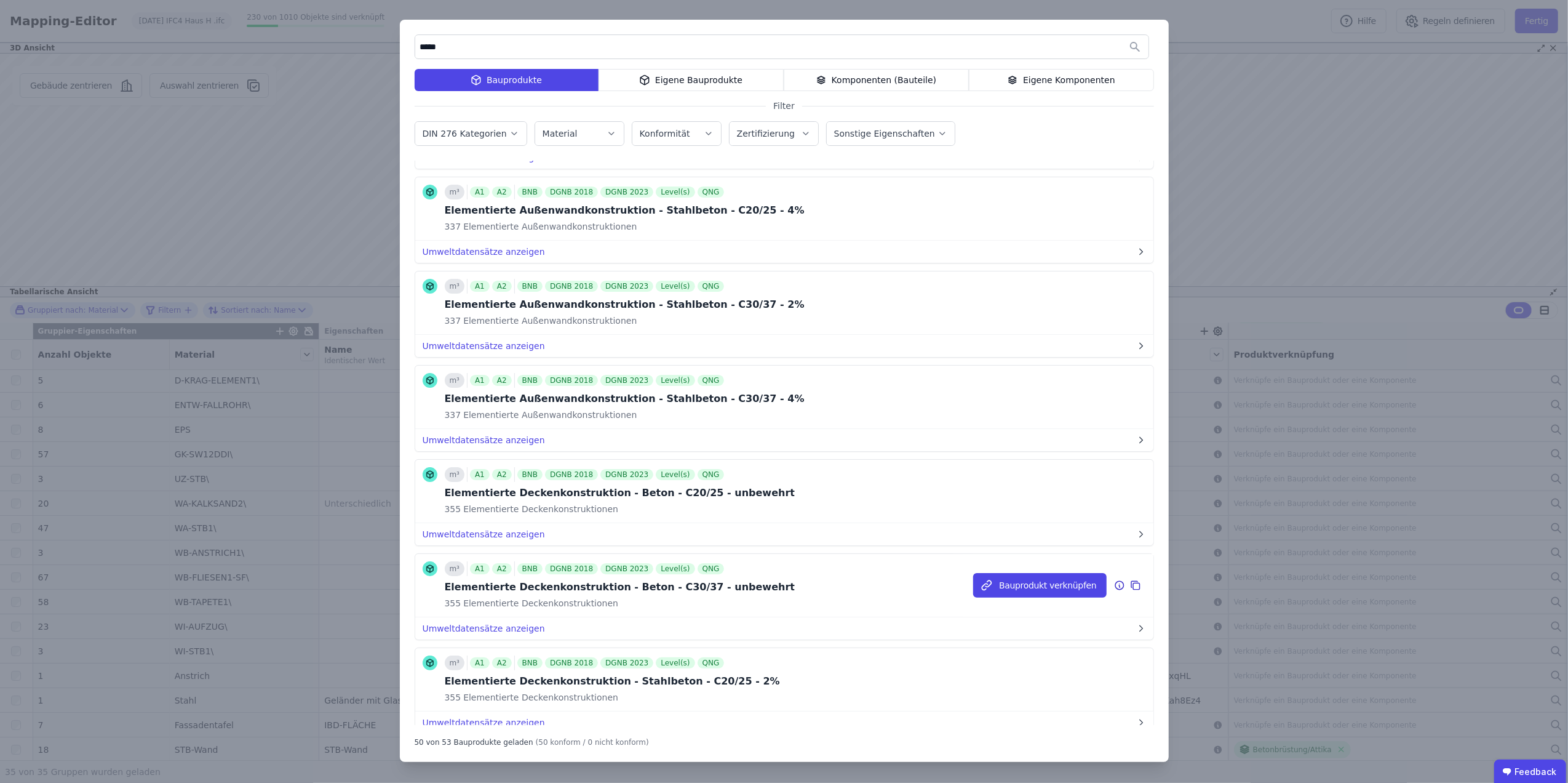
scroll to position [1914, 0]
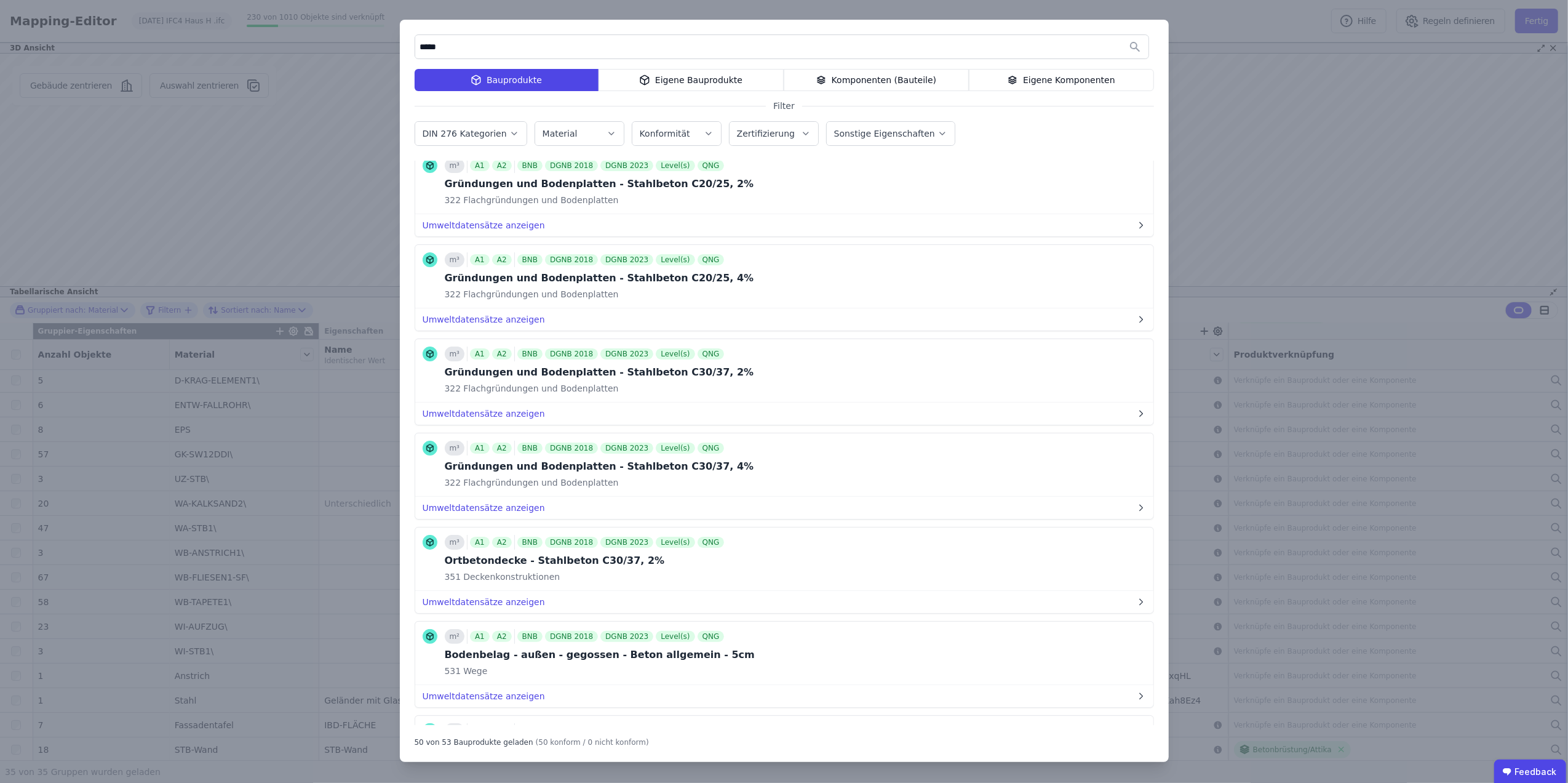
click at [732, 74] on div "Eigene Bauprodukte" at bounding box center [691, 79] width 185 height 22
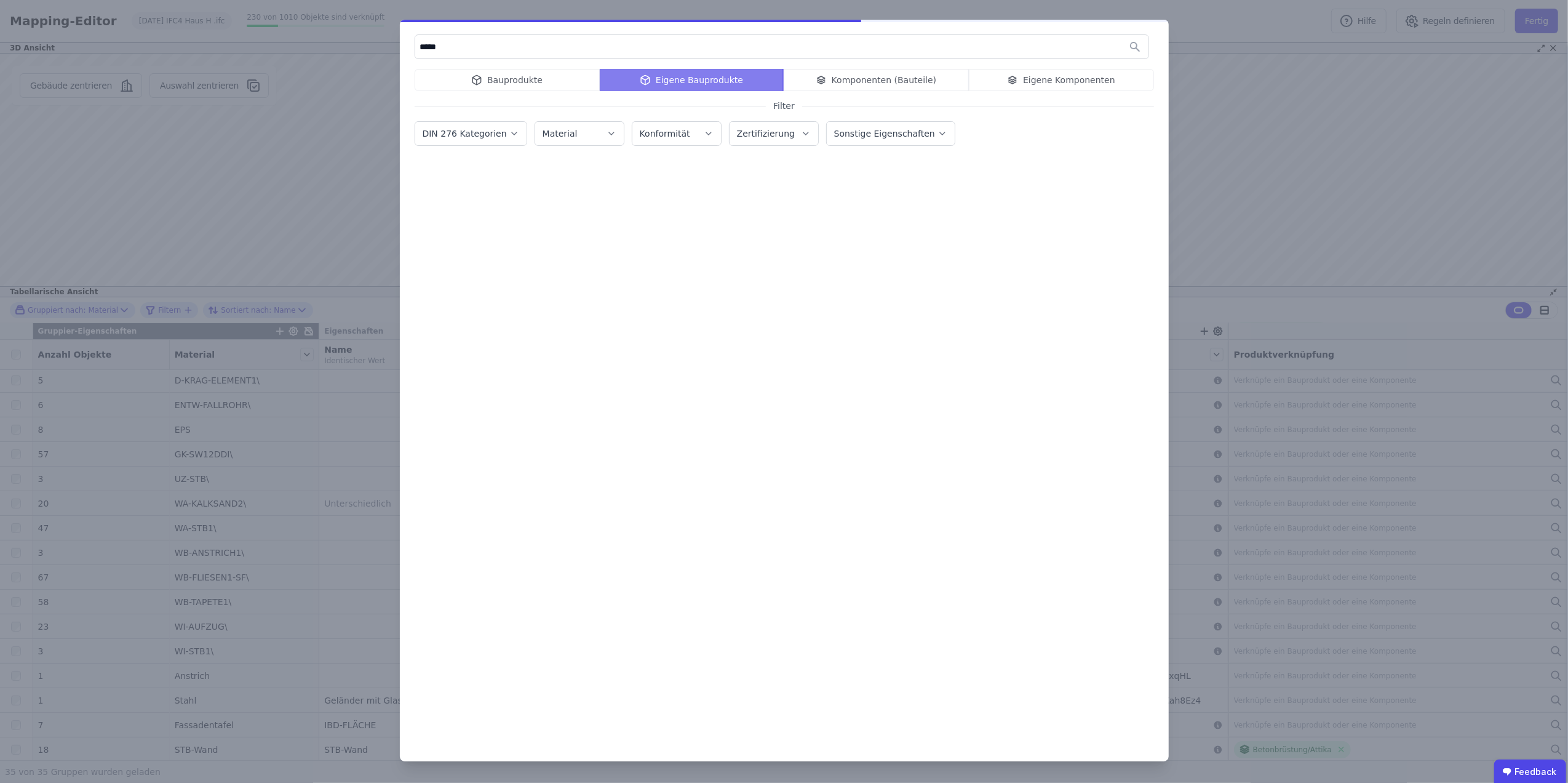
click at [522, 41] on input "*****" at bounding box center [782, 47] width 733 height 22
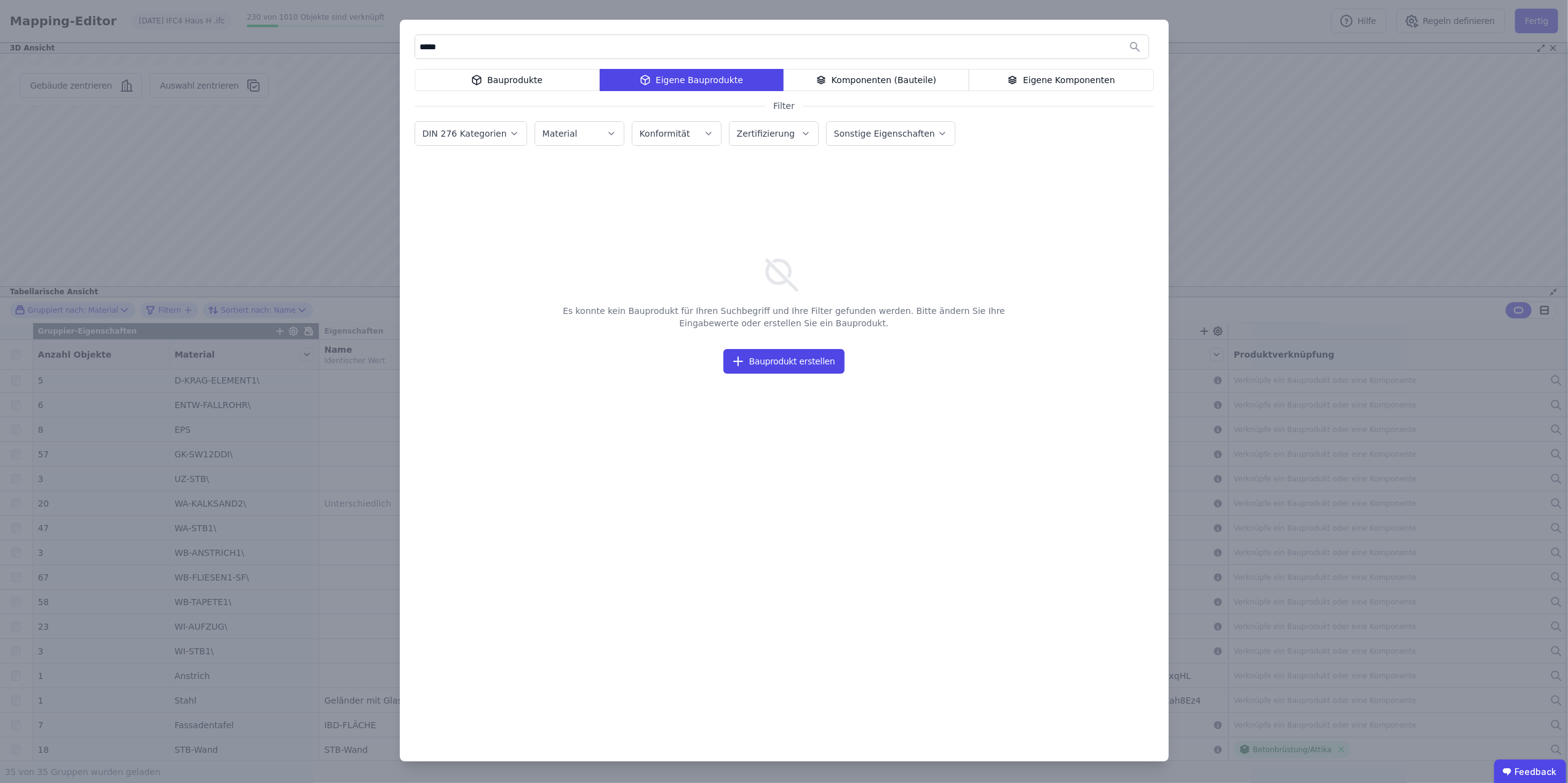
drag, startPoint x: 485, startPoint y: 47, endPoint x: 417, endPoint y: 59, distance: 69.1
click at [419, 50] on input "*****" at bounding box center [782, 47] width 733 height 22
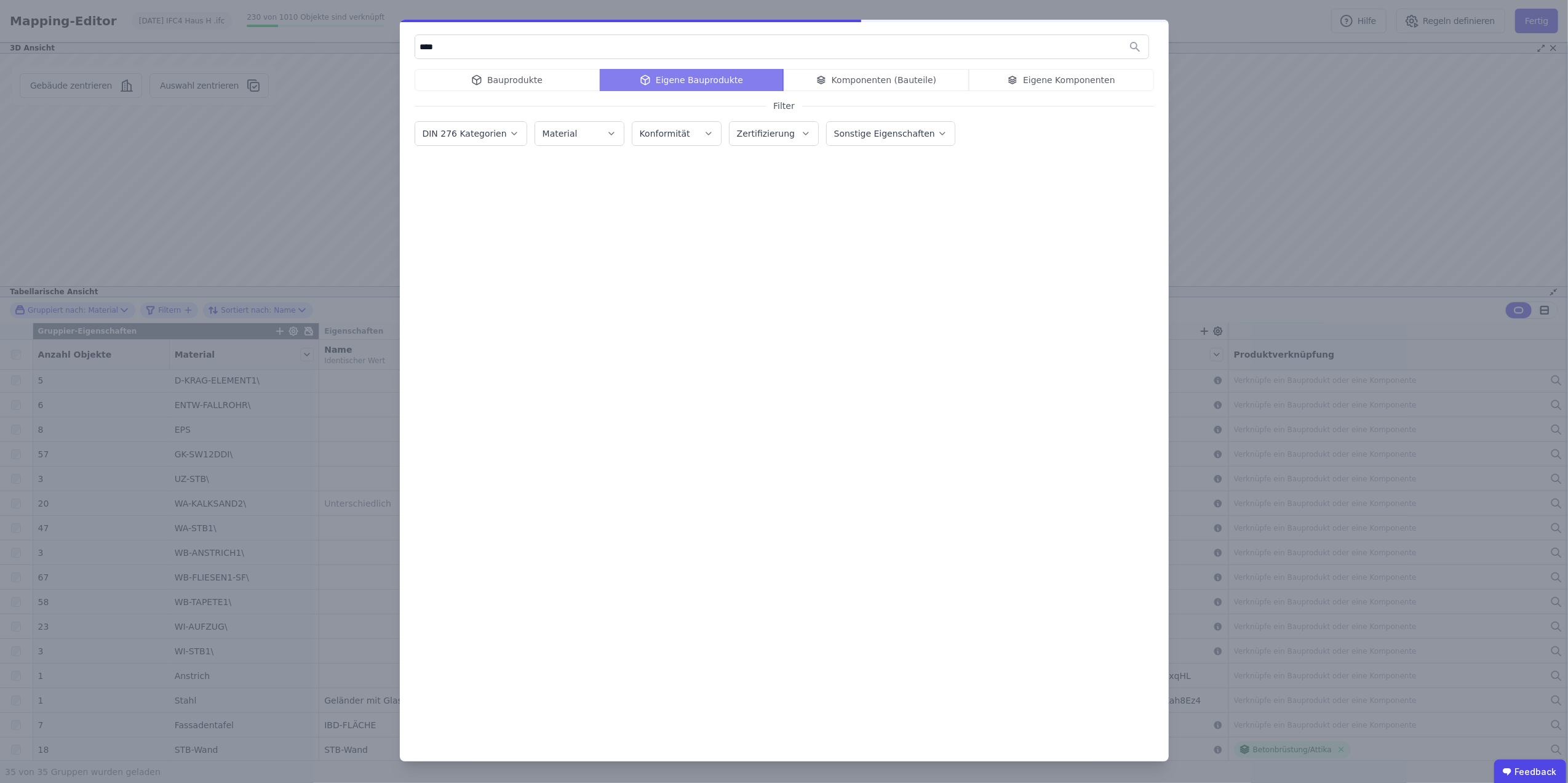
type input "*****"
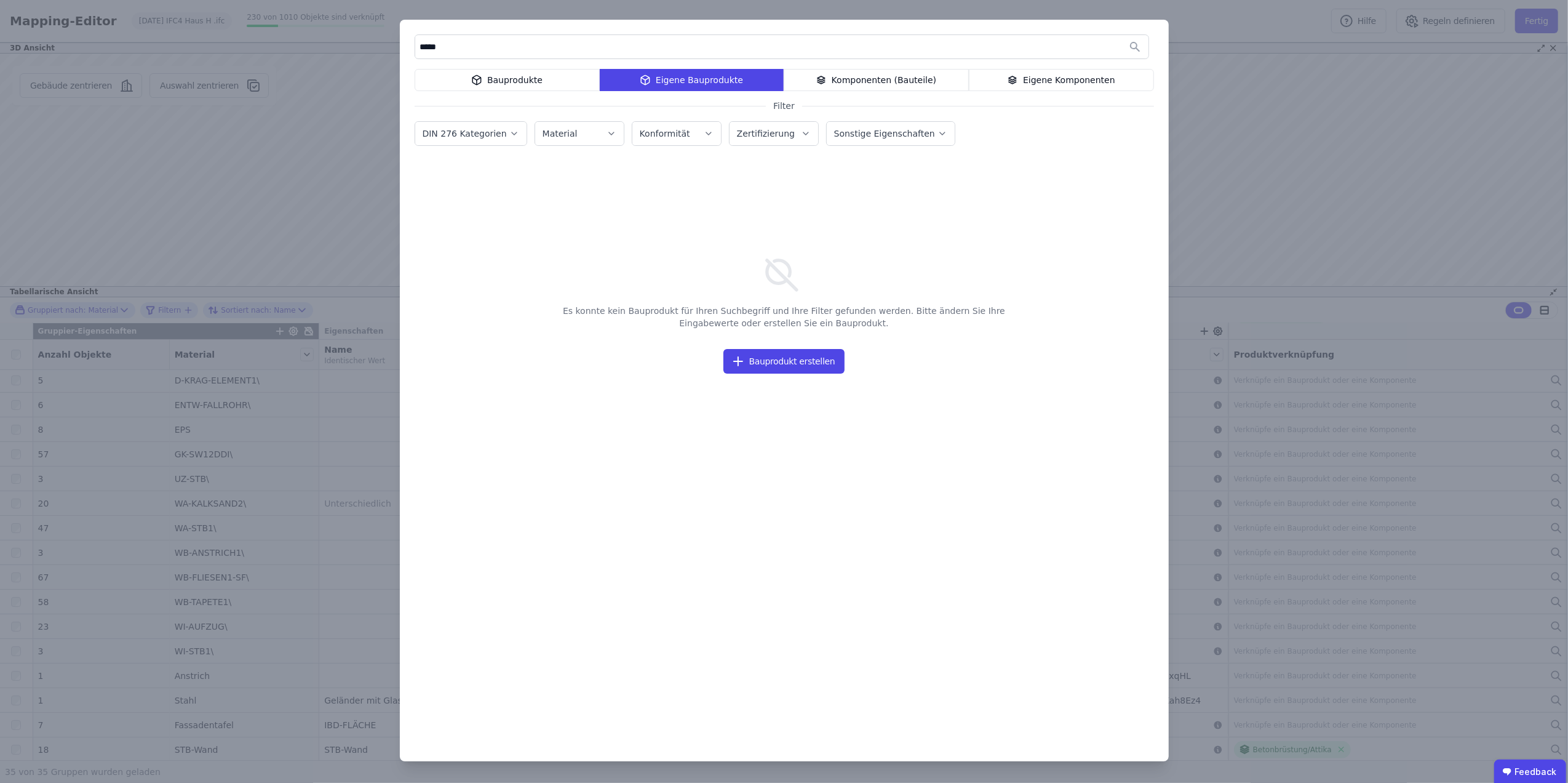
click at [899, 72] on div "Komponenten (Bauteile)" at bounding box center [876, 79] width 185 height 22
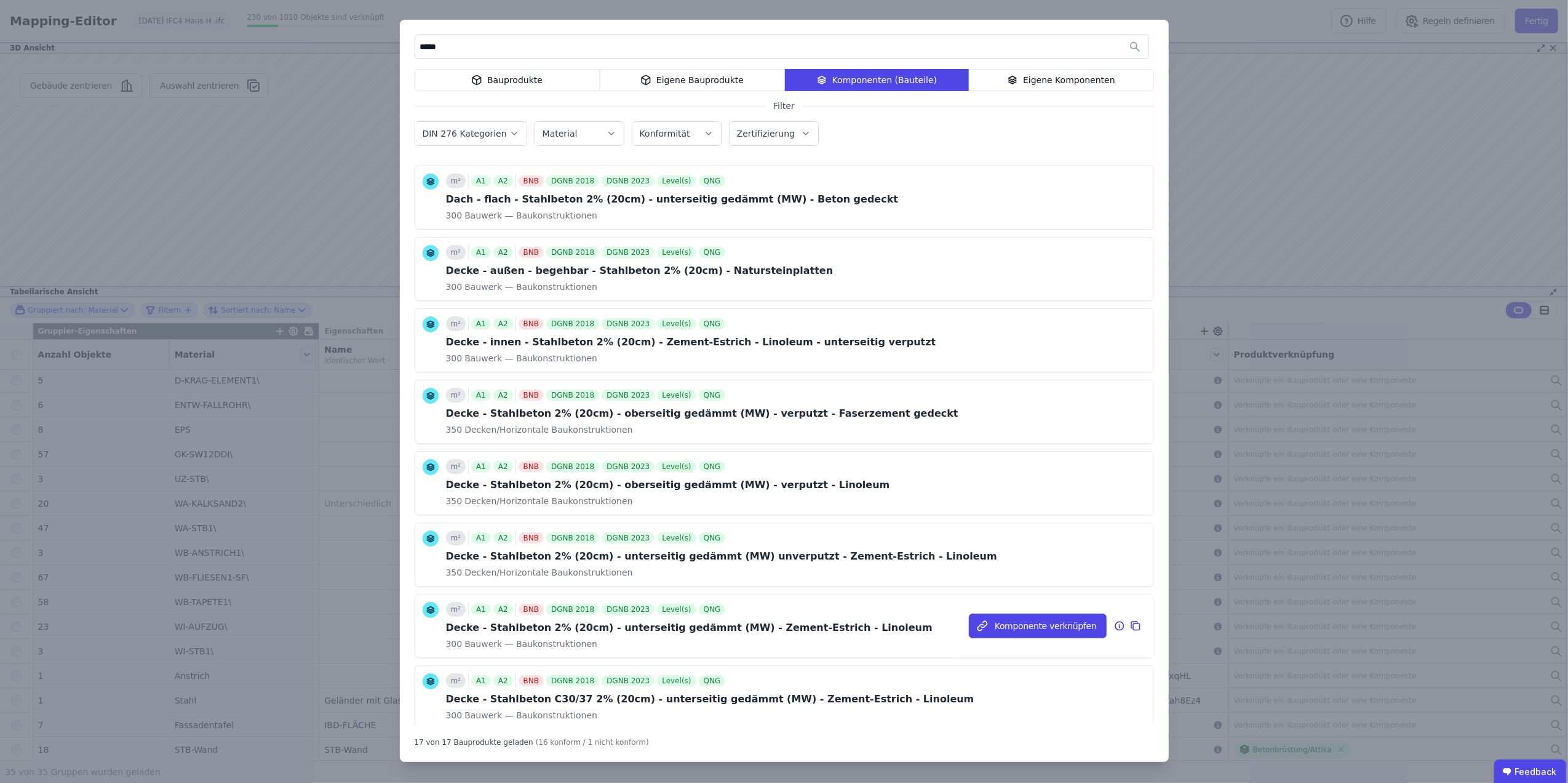
scroll to position [170, 0]
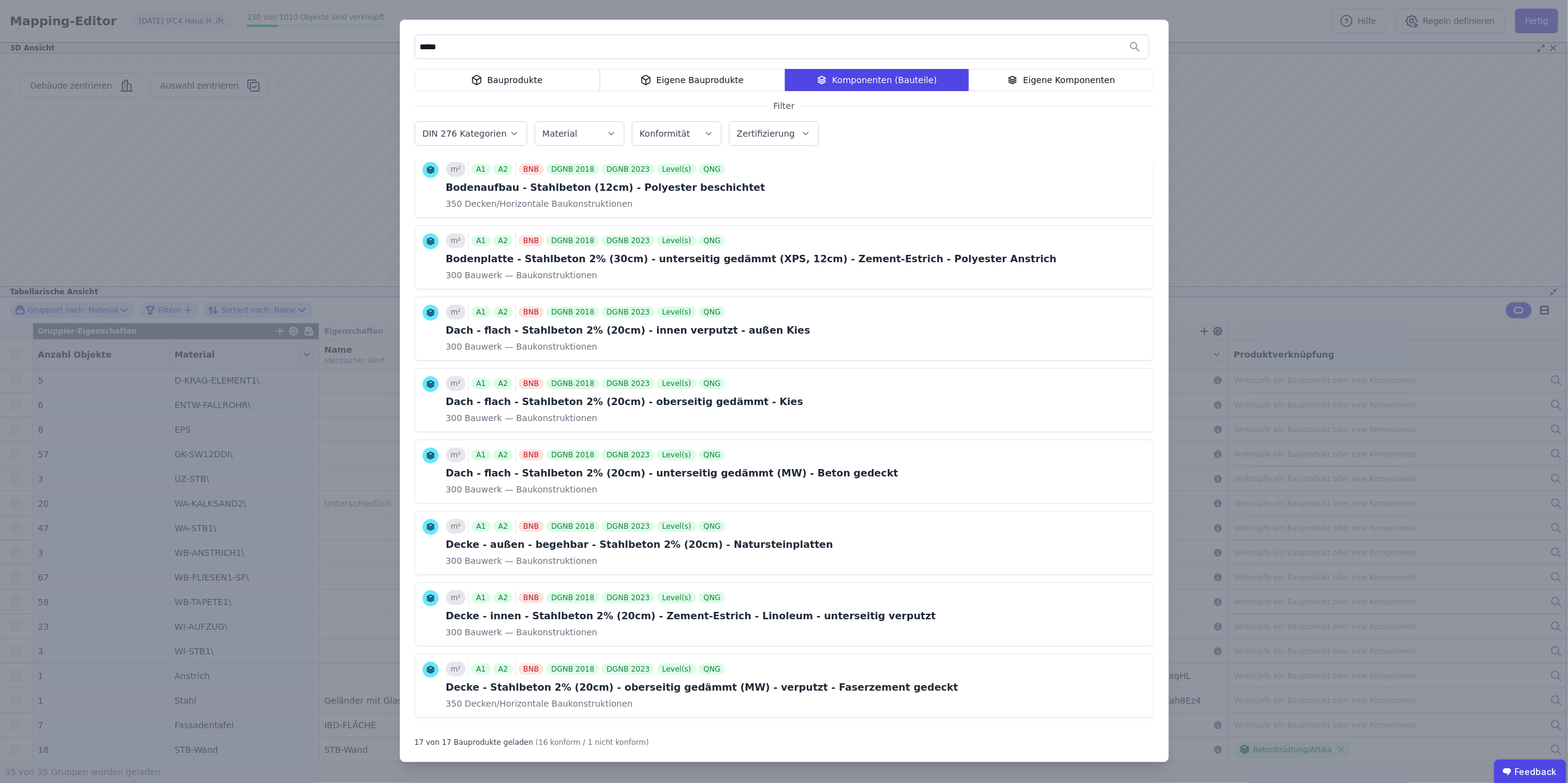
click at [1064, 69] on div "Eigene Komponenten" at bounding box center [1061, 79] width 185 height 22
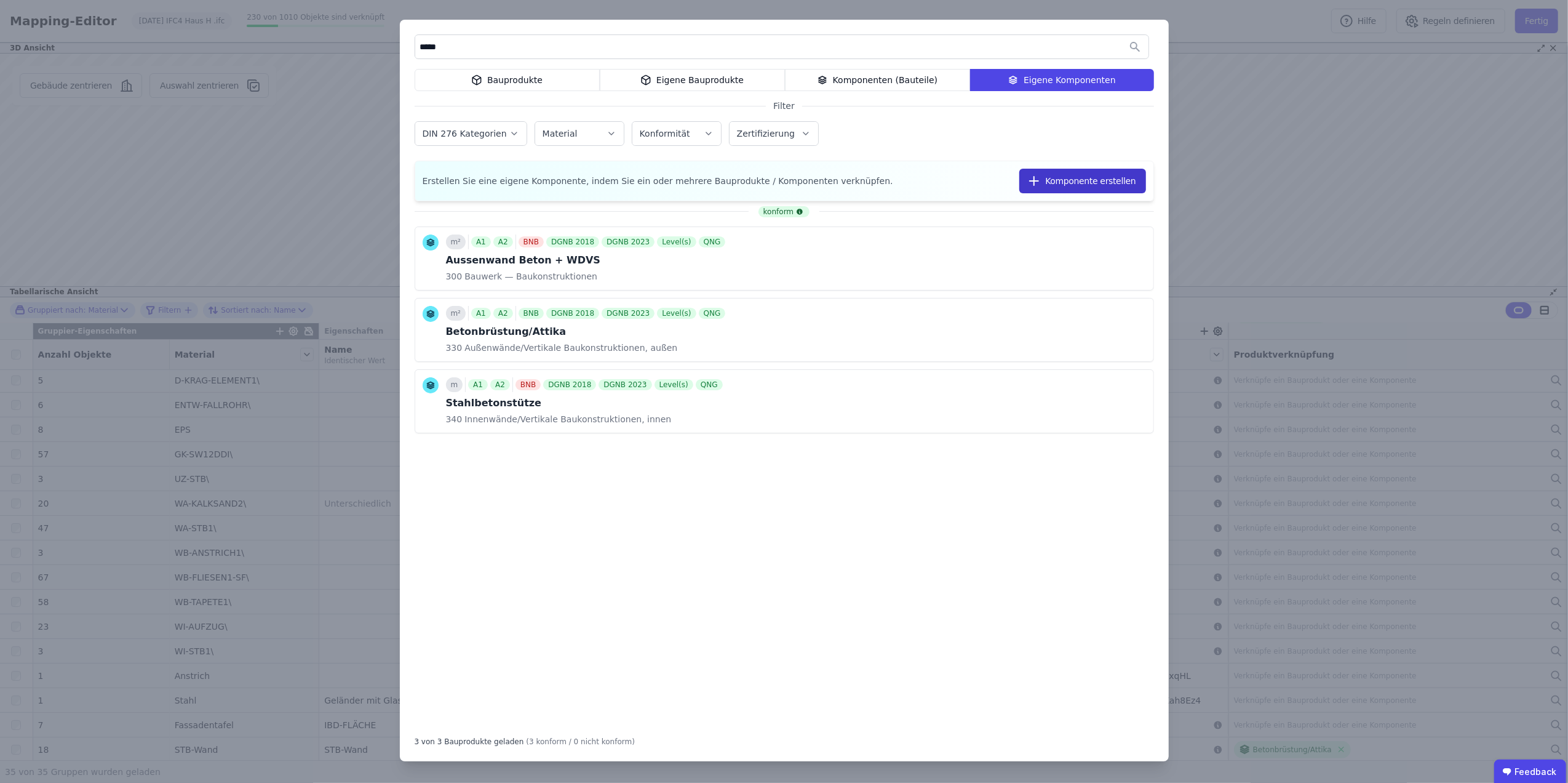
click at [1087, 178] on button "Komponente erstellen" at bounding box center [1082, 181] width 126 height 25
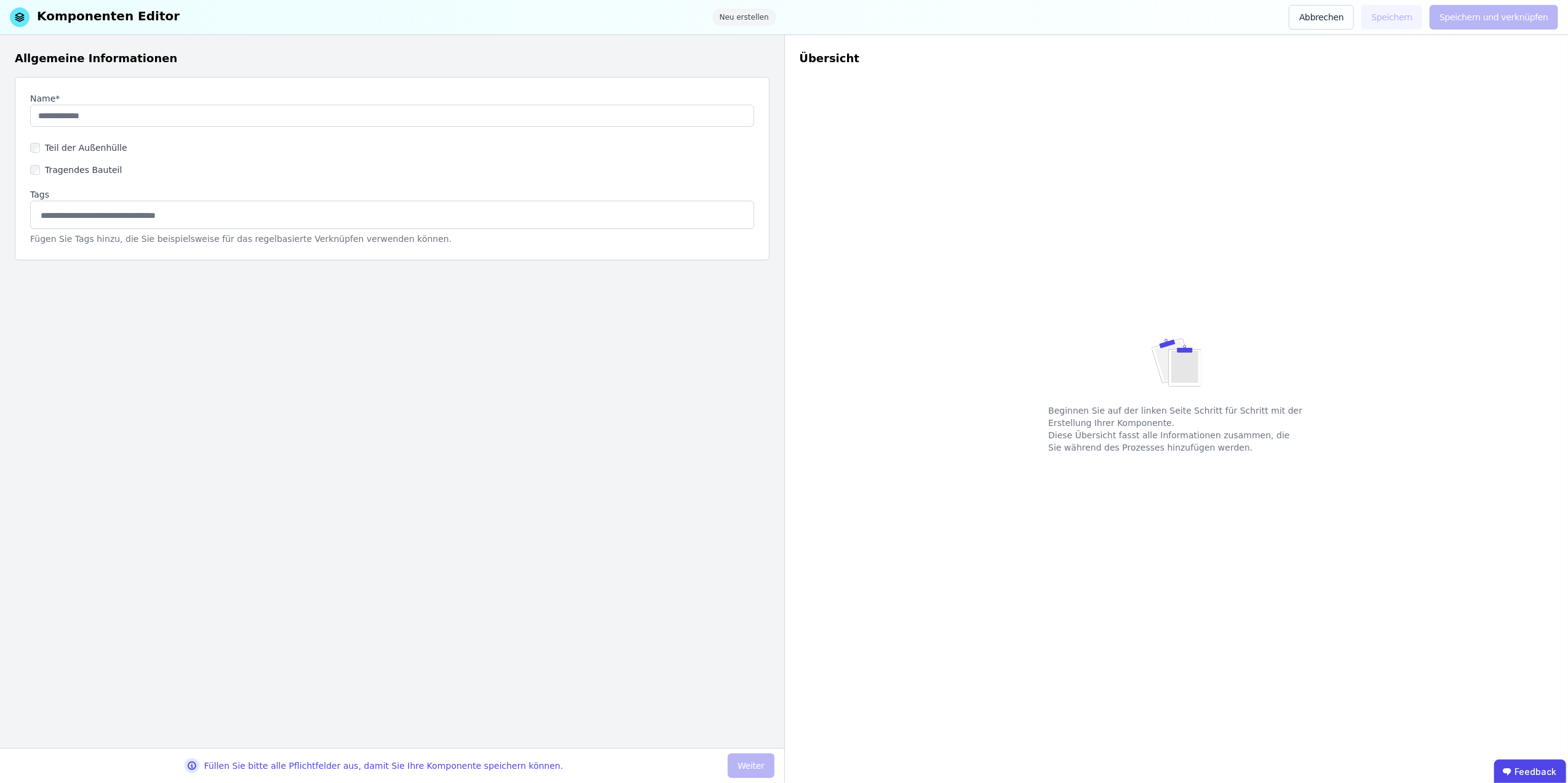
click at [70, 167] on label "Tragendes Bauteil" at bounding box center [81, 169] width 82 height 12
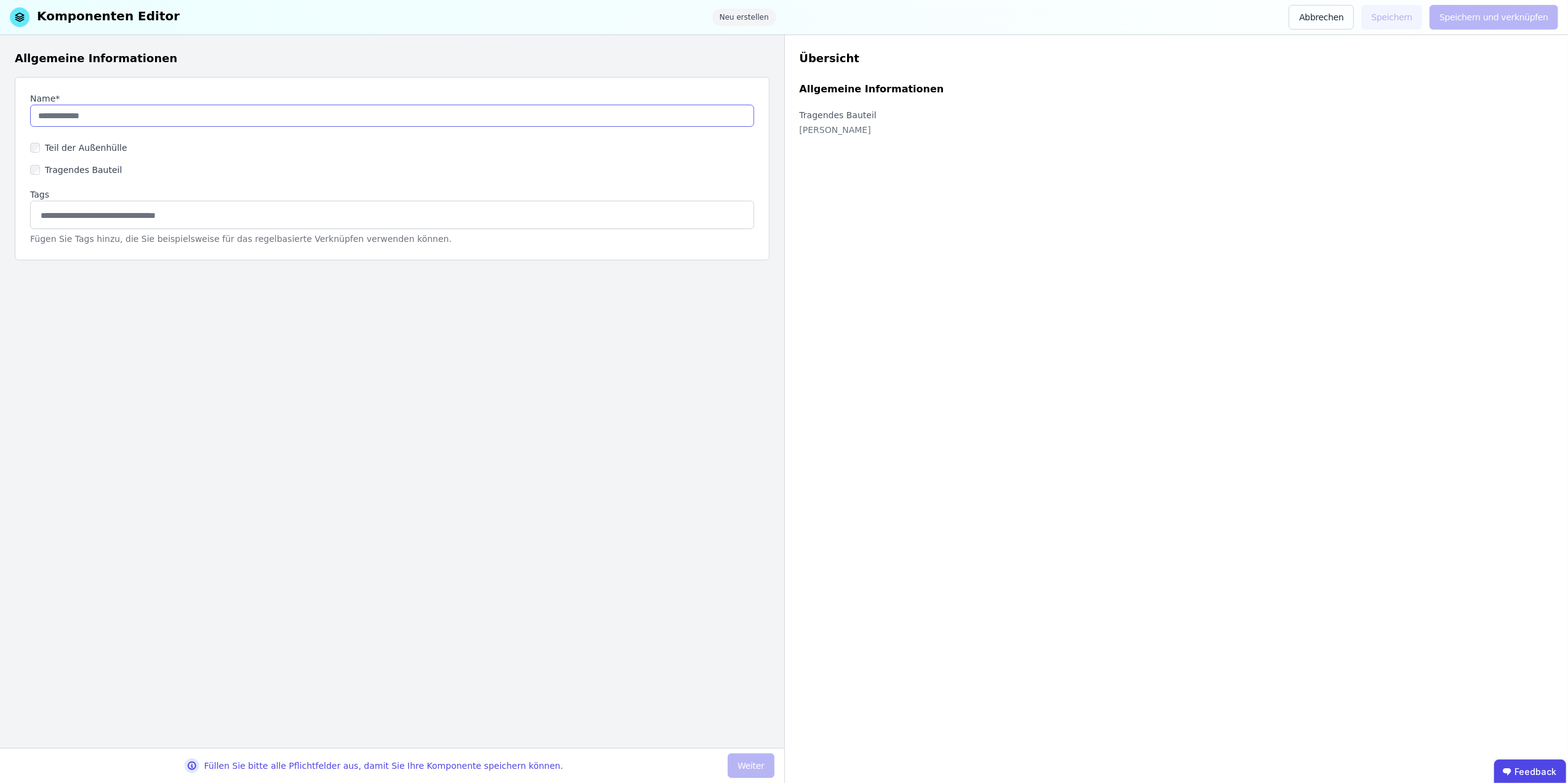
click at [101, 116] on input "string" at bounding box center [393, 115] width 725 height 22
type input "********"
click at [757, 767] on button "Weiter" at bounding box center [750, 766] width 47 height 25
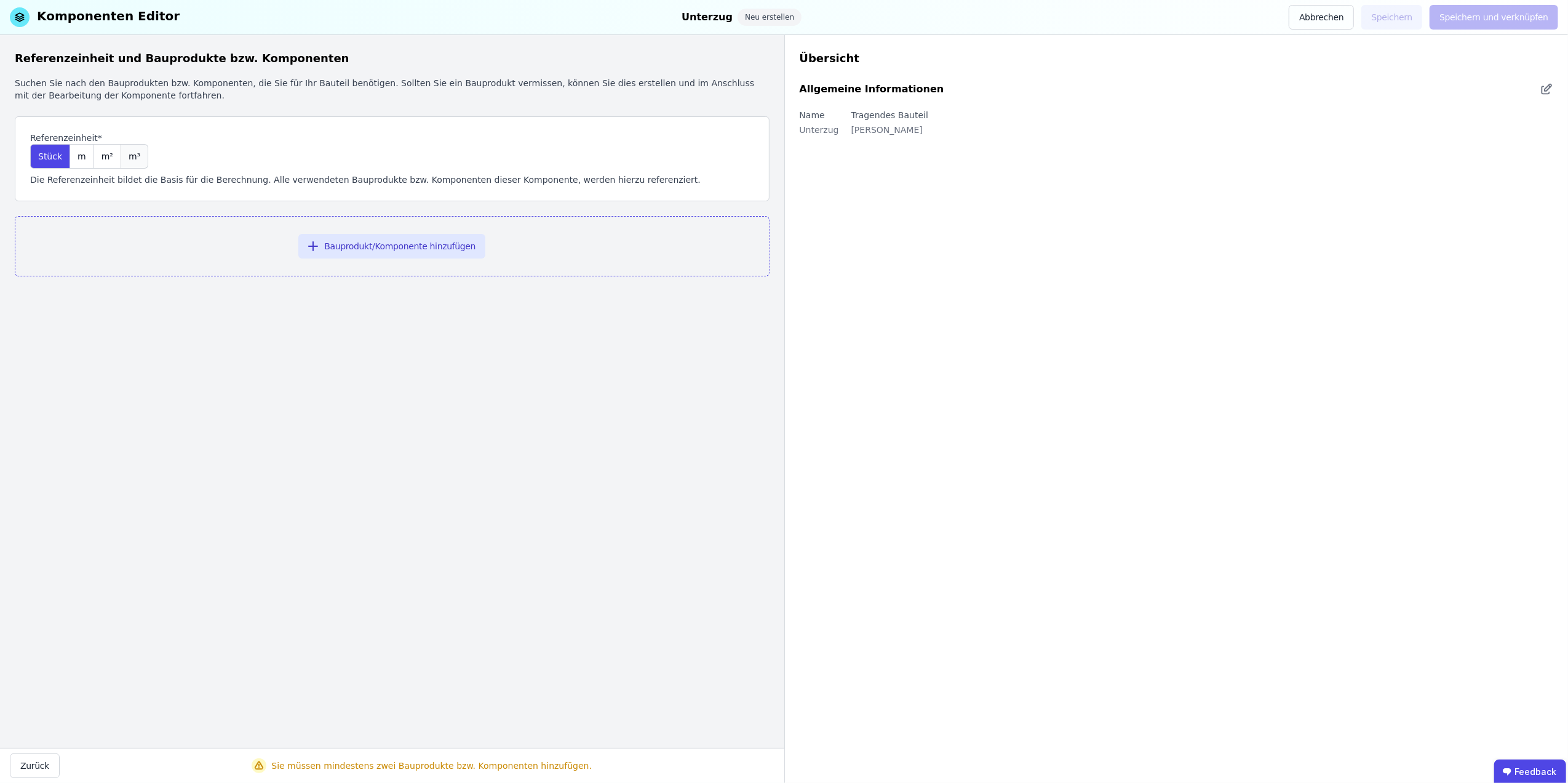
click at [128, 158] on span "m³" at bounding box center [134, 156] width 11 height 12
click at [353, 240] on button "Bauprodukt/Komponente hinzufügen" at bounding box center [392, 246] width 187 height 25
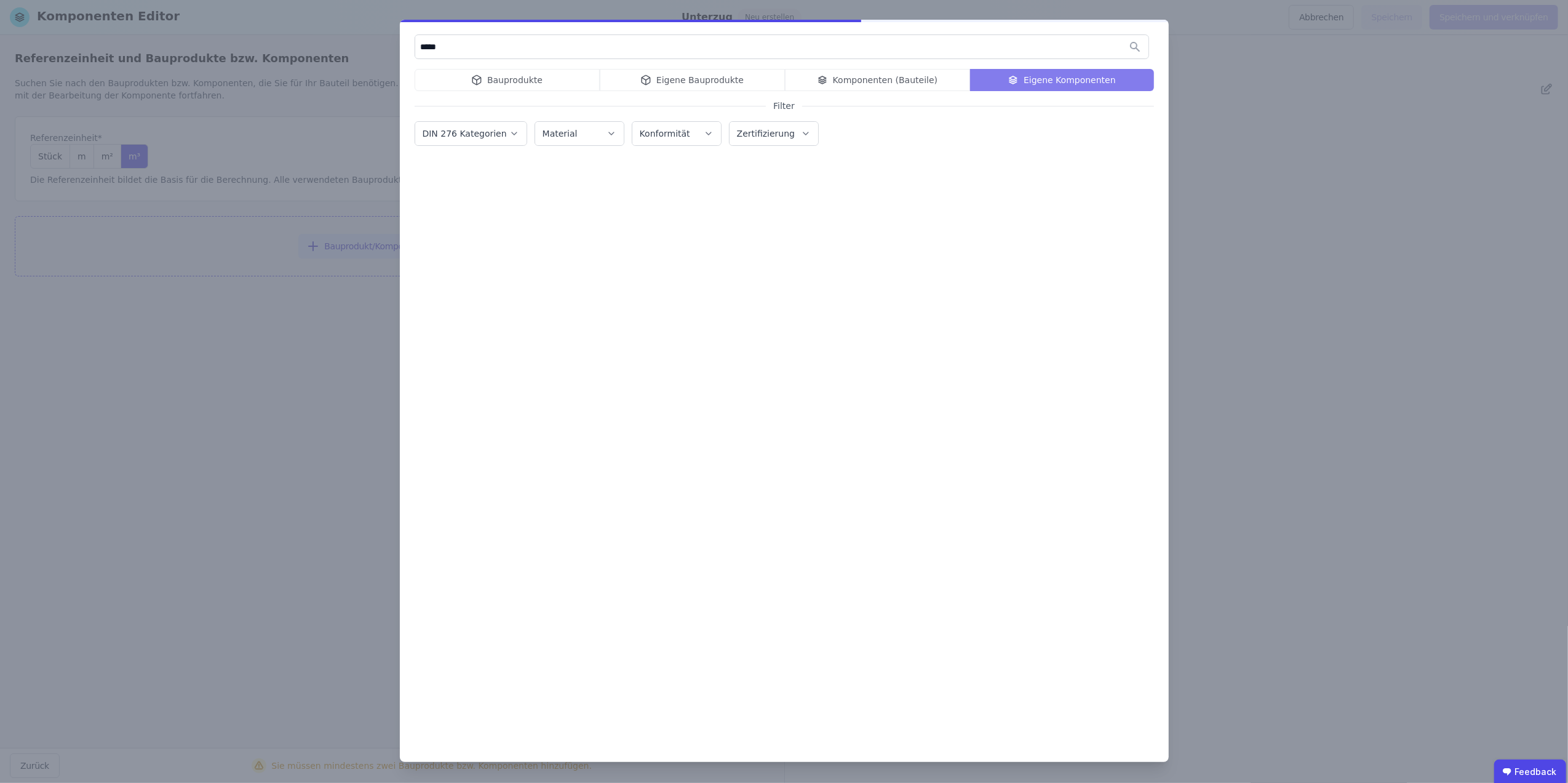
click at [567, 83] on div "Bauprodukte Eigene Bauprodukte Komponenten (Bauteile) Eigene Komponenten" at bounding box center [784, 79] width 740 height 22
click at [494, 72] on div "Bauprodukte Eigene Bauprodukte Komponenten (Bauteile) Eigene Komponenten" at bounding box center [784, 79] width 740 height 22
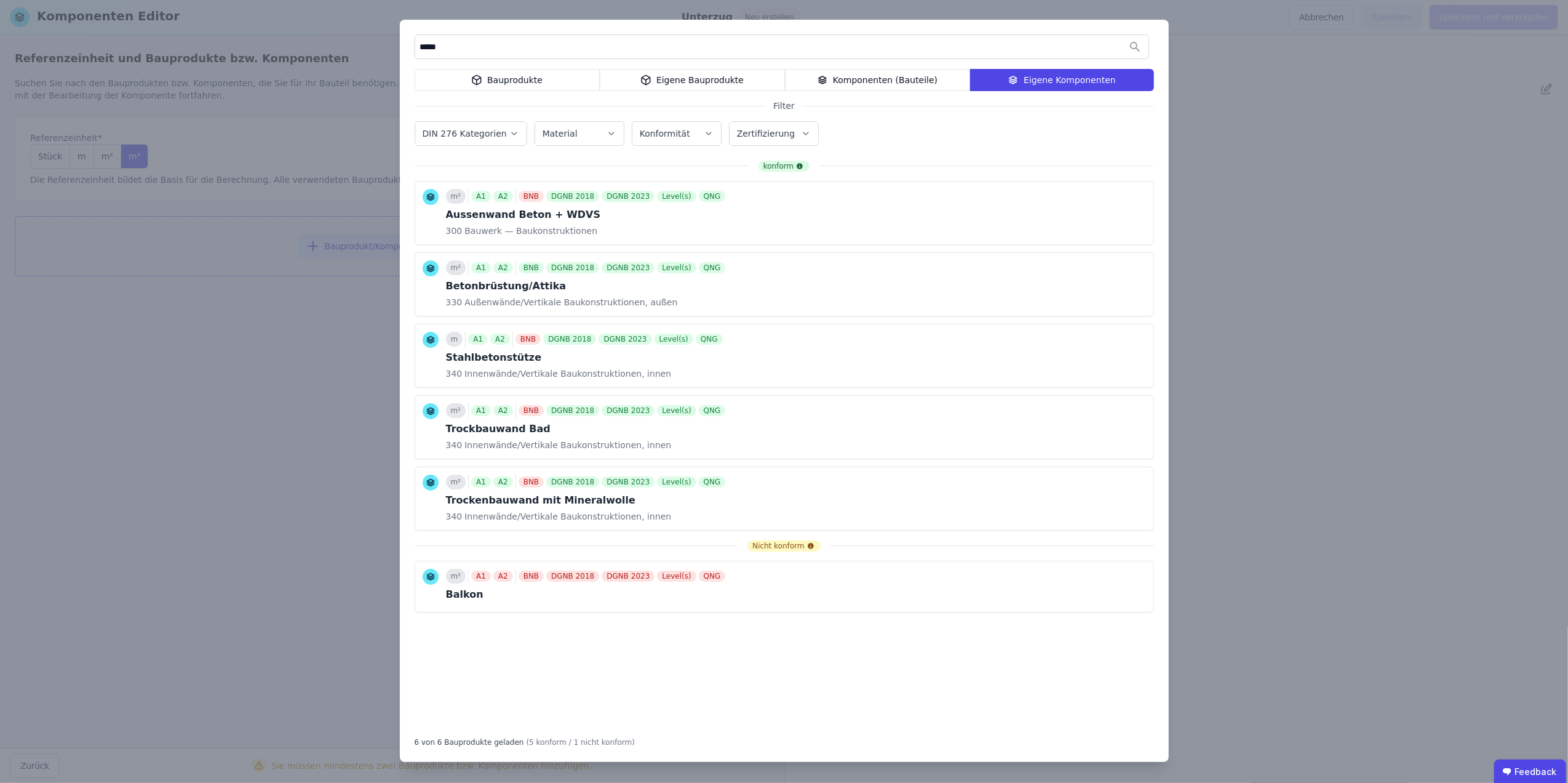
click at [464, 47] on input "*****" at bounding box center [782, 47] width 733 height 22
drag, startPoint x: 464, startPoint y: 47, endPoint x: 398, endPoint y: 50, distance: 66.1
click at [398, 49] on div "***** Bauprodukte Eigene Bauprodukte Komponenten (Bauteile) Eigene Komponenten …" at bounding box center [784, 391] width 1568 height 783
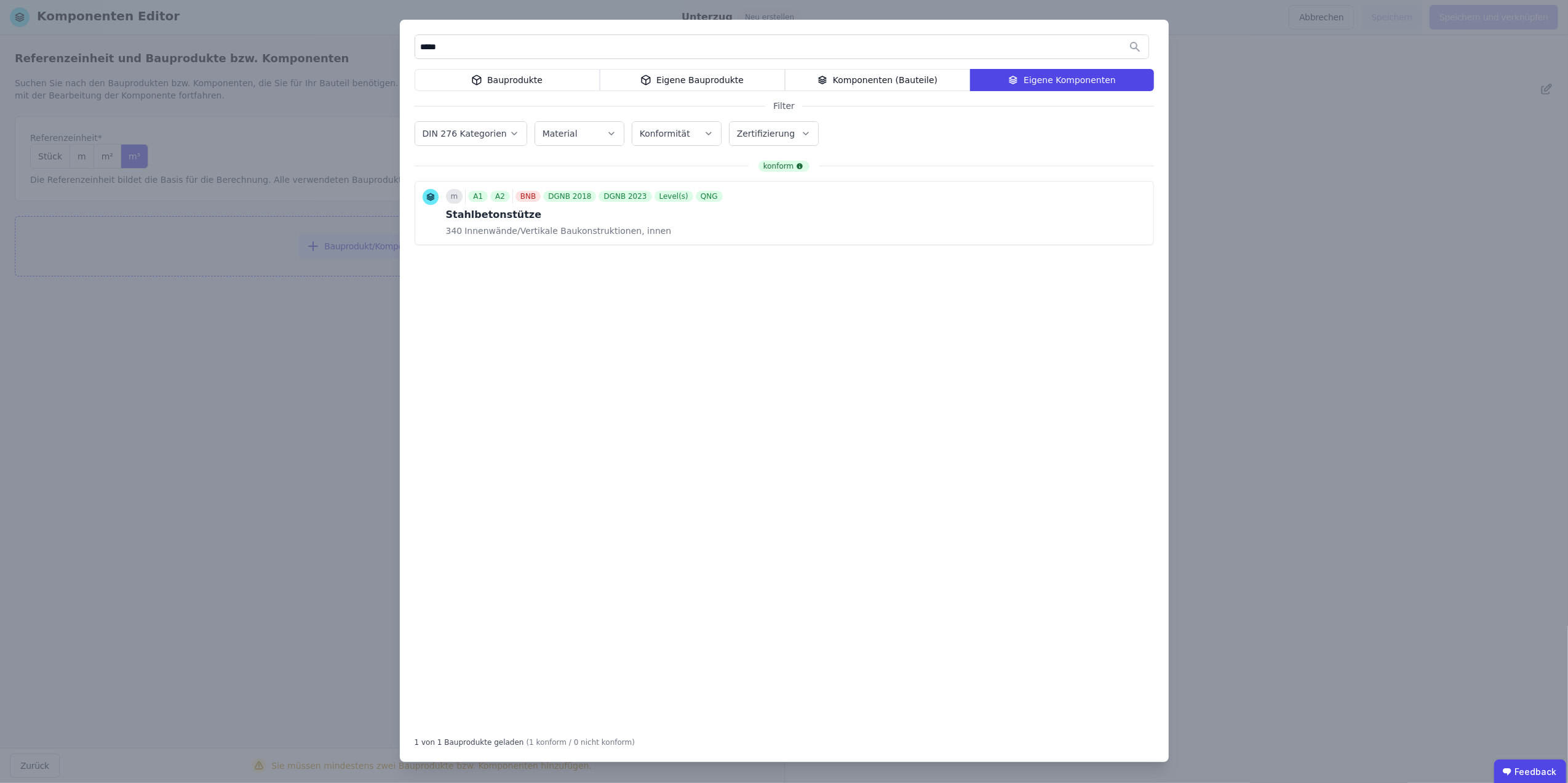
click at [526, 77] on div "Bauprodukte" at bounding box center [507, 79] width 185 height 22
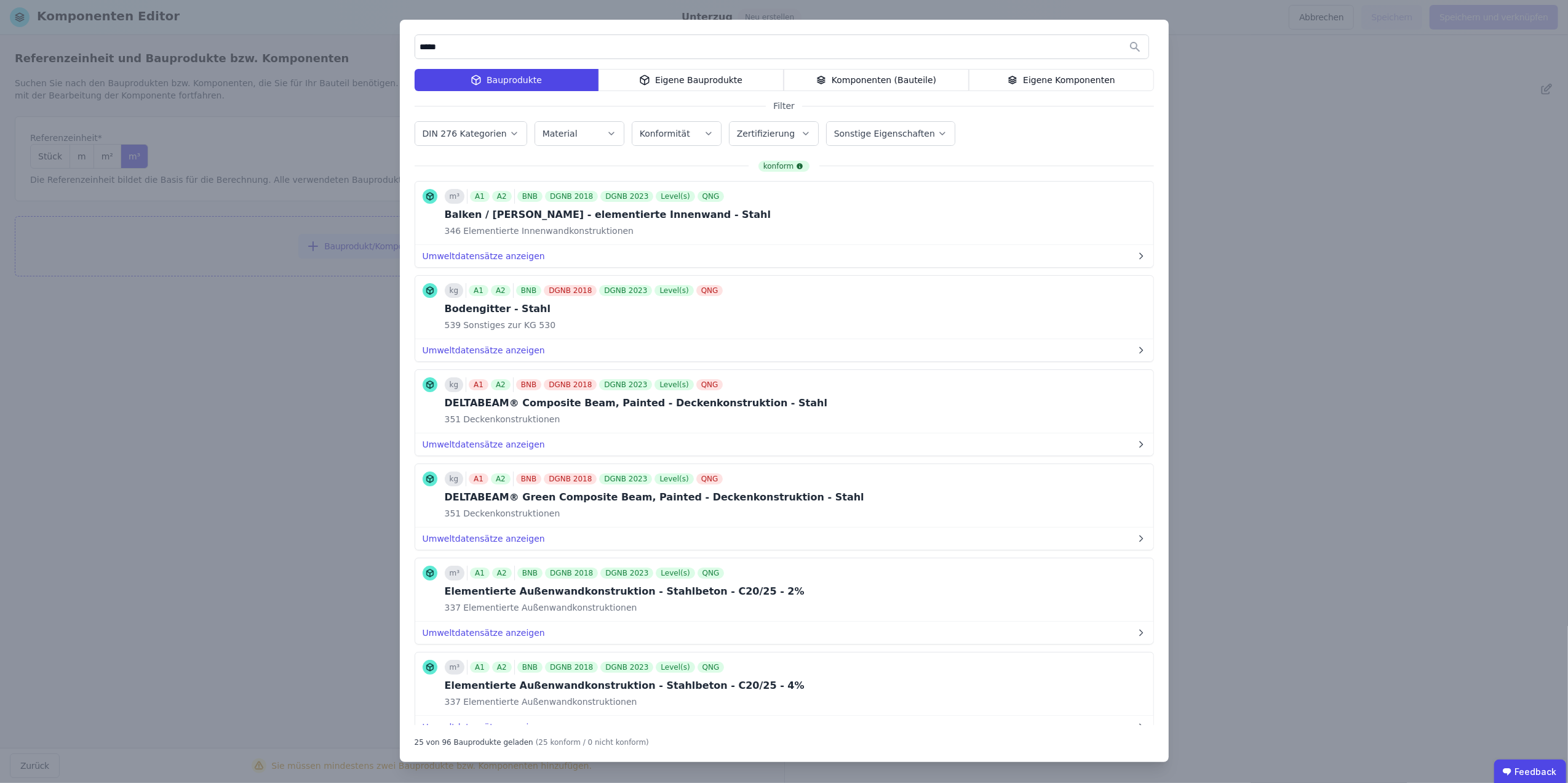
drag, startPoint x: 440, startPoint y: 46, endPoint x: 371, endPoint y: 49, distance: 69.1
click at [377, 43] on div "***** Bauprodukte Eigene Bauprodukte Komponenten (Bauteile) Eigene Komponenten …" at bounding box center [784, 391] width 1568 height 783
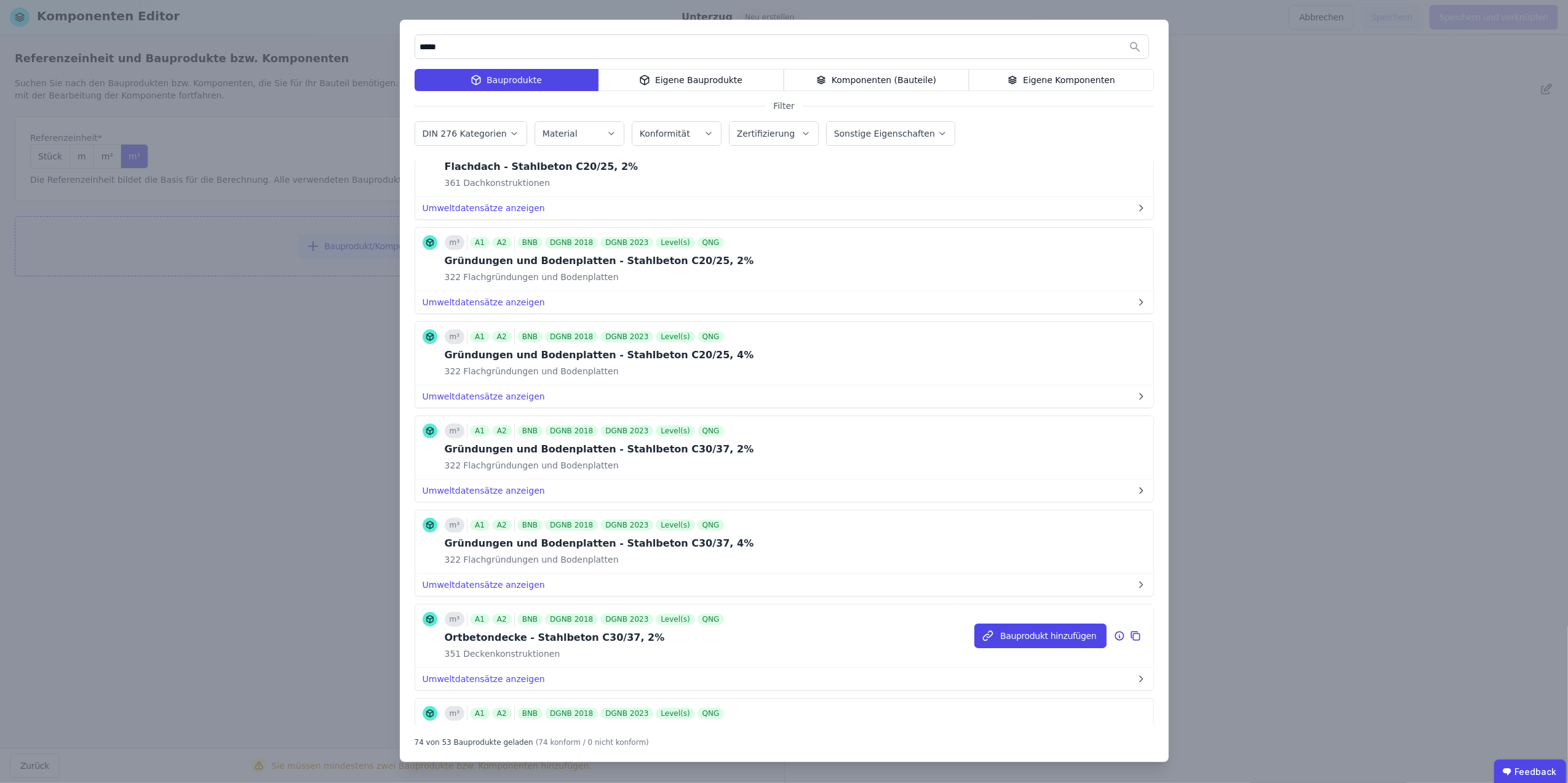
scroll to position [4213, 0]
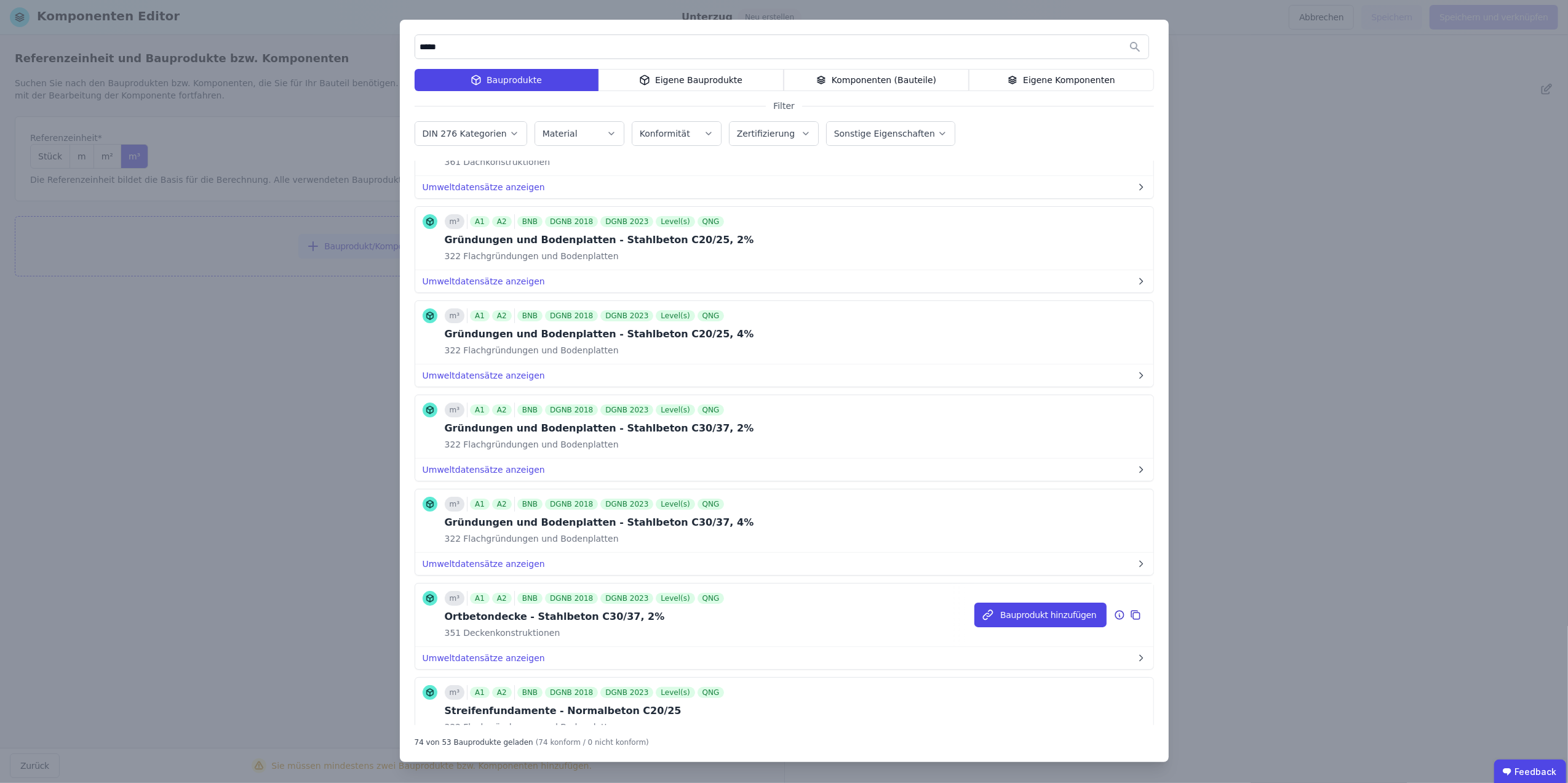
type input "*****"
click at [549, 624] on div "Ortbetondecke - Stahlbeton C30/37, 2%" at bounding box center [586, 617] width 282 height 15
click at [1034, 627] on button "Bauprodukt hinzufügen" at bounding box center [1040, 615] width 131 height 25
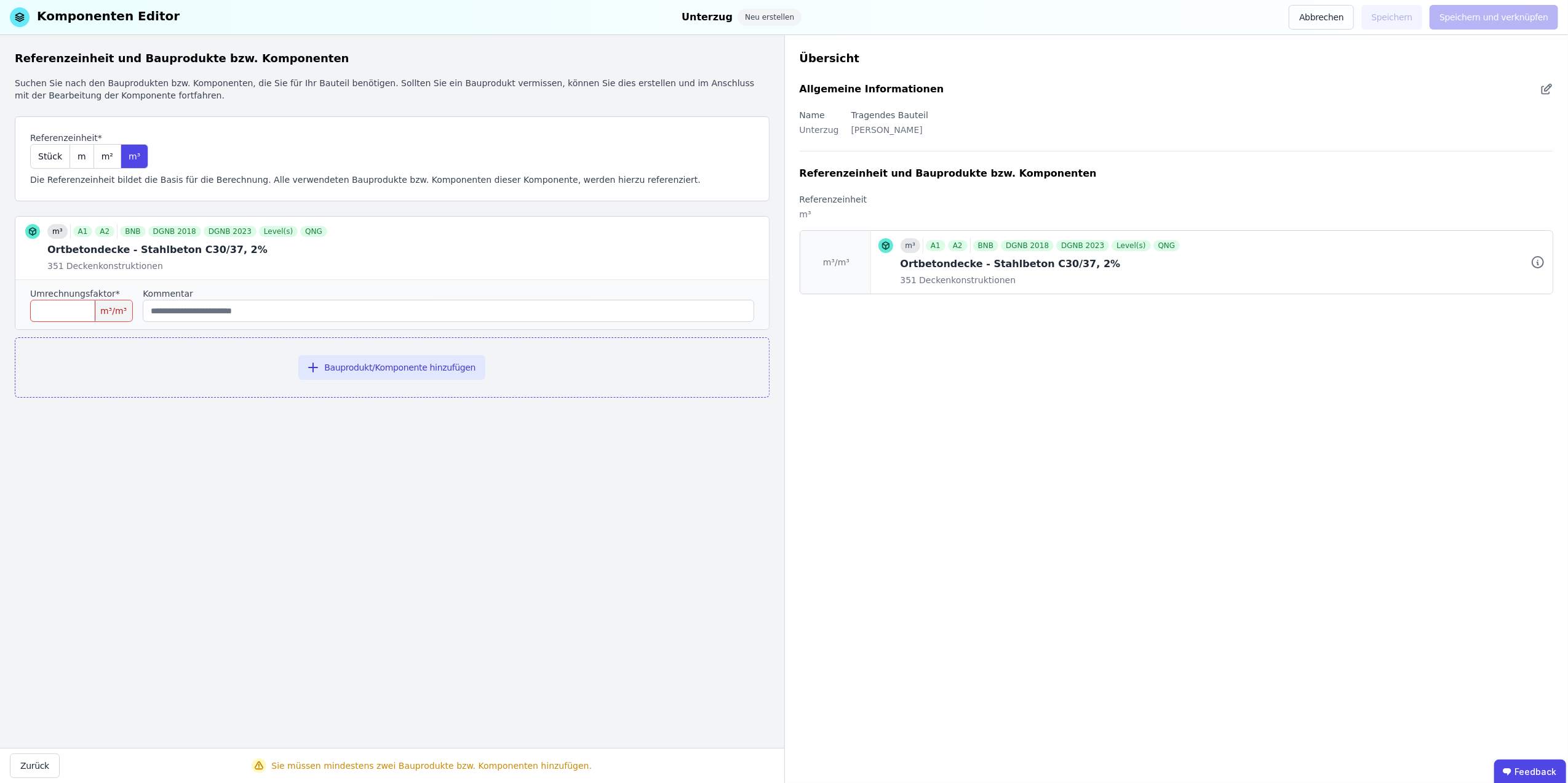
scroll to position [0, 0]
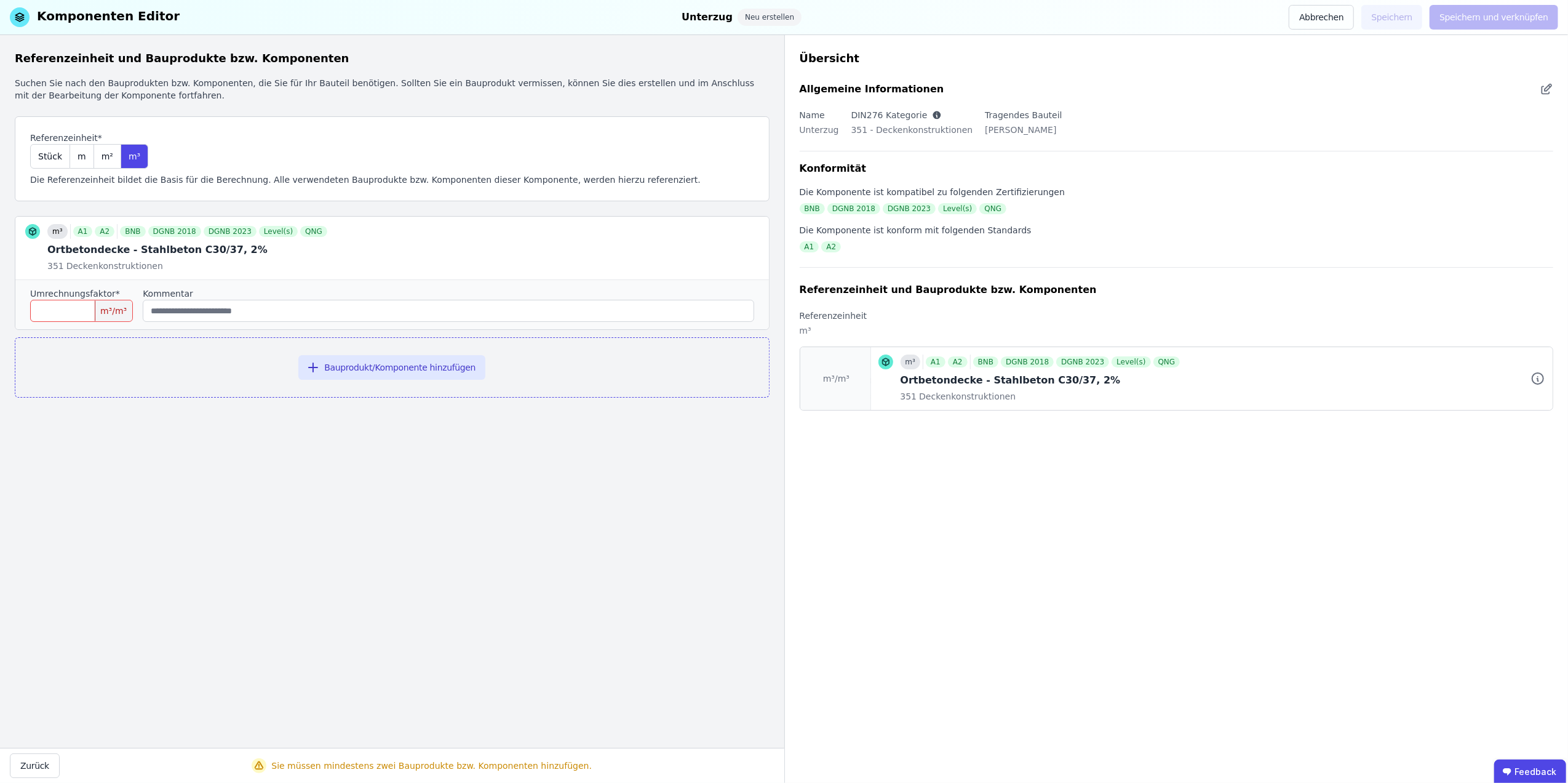
click at [75, 315] on input "number" at bounding box center [82, 310] width 103 height 22
click at [79, 153] on span "m" at bounding box center [82, 156] width 9 height 12
click at [1336, 11] on button "Abbrechen" at bounding box center [1322, 17] width 66 height 25
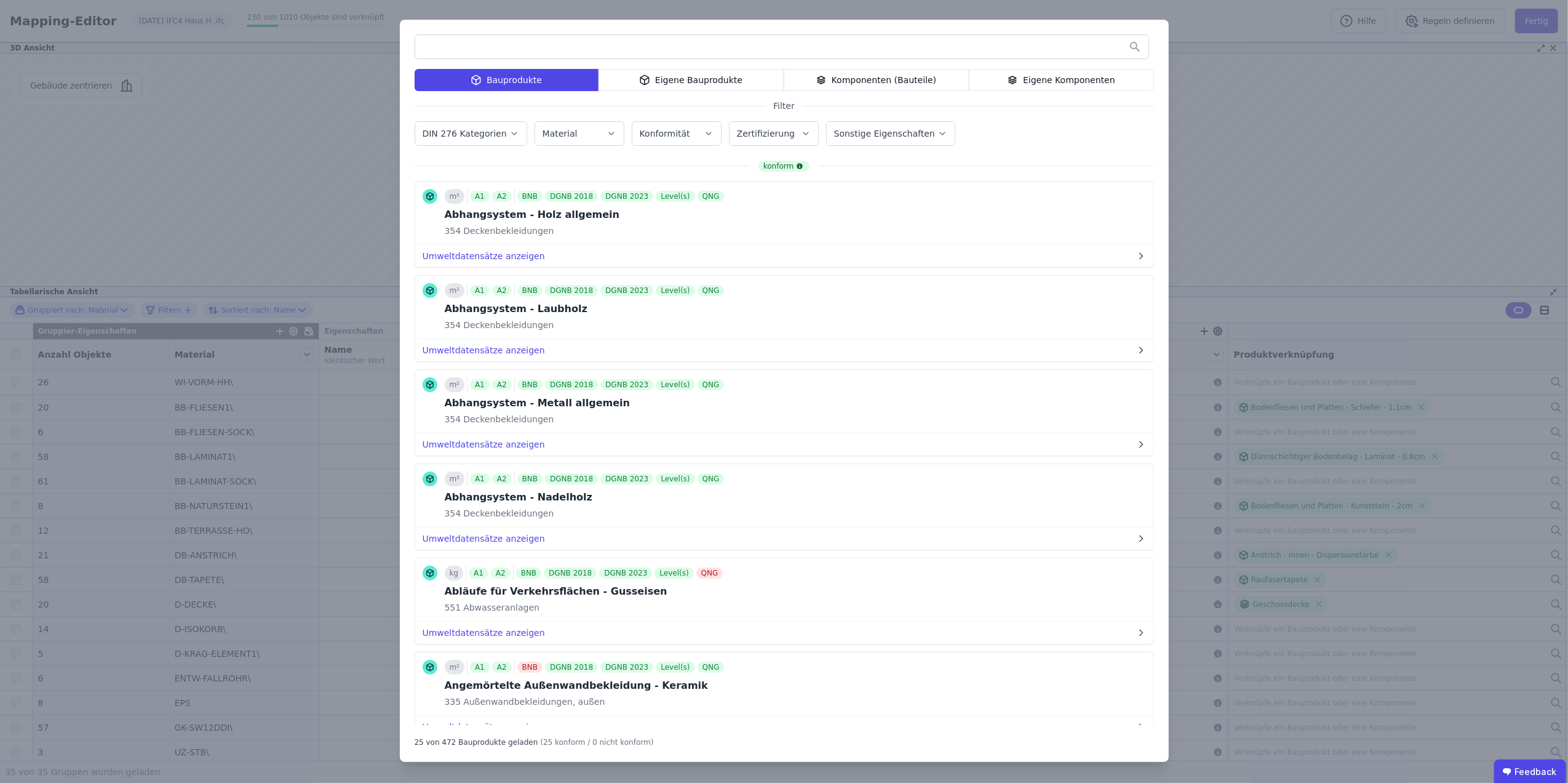
click at [590, 130] on div "Material" at bounding box center [580, 133] width 74 height 12
click at [606, 171] on input "text" at bounding box center [648, 165] width 198 height 22
type input "**"
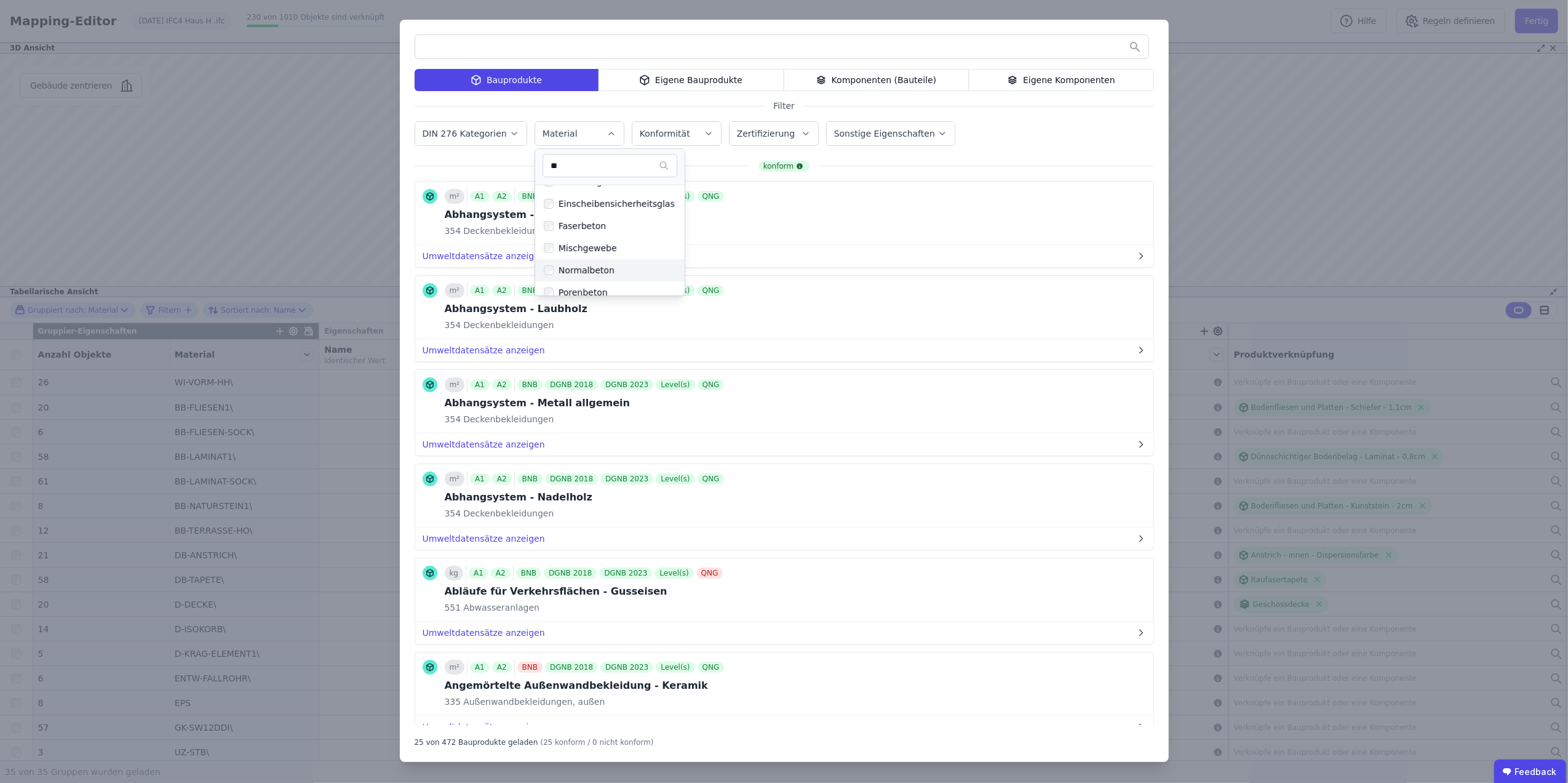
click at [599, 266] on div "Normalbeton" at bounding box center [584, 270] width 61 height 12
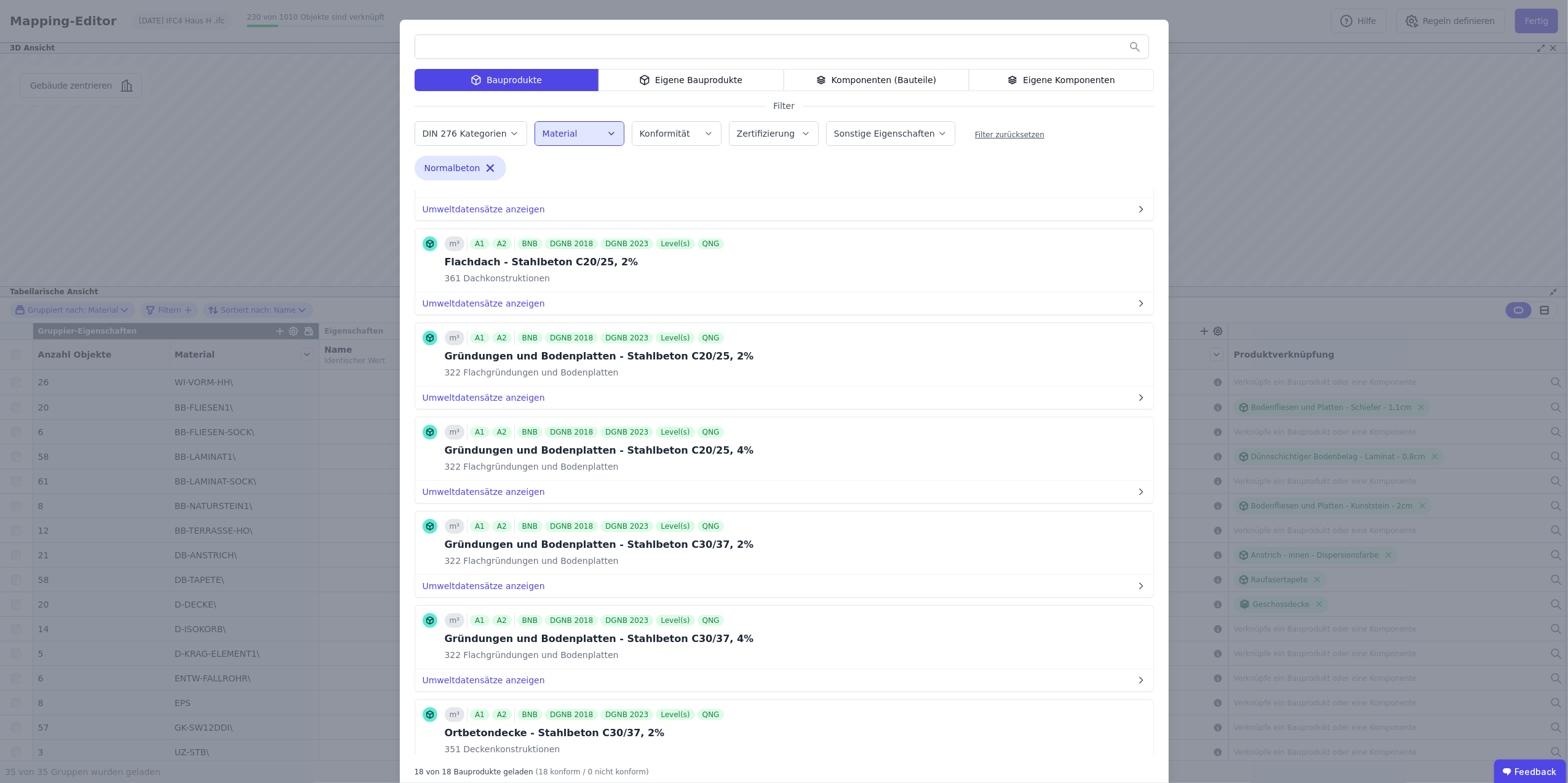
scroll to position [820, 0]
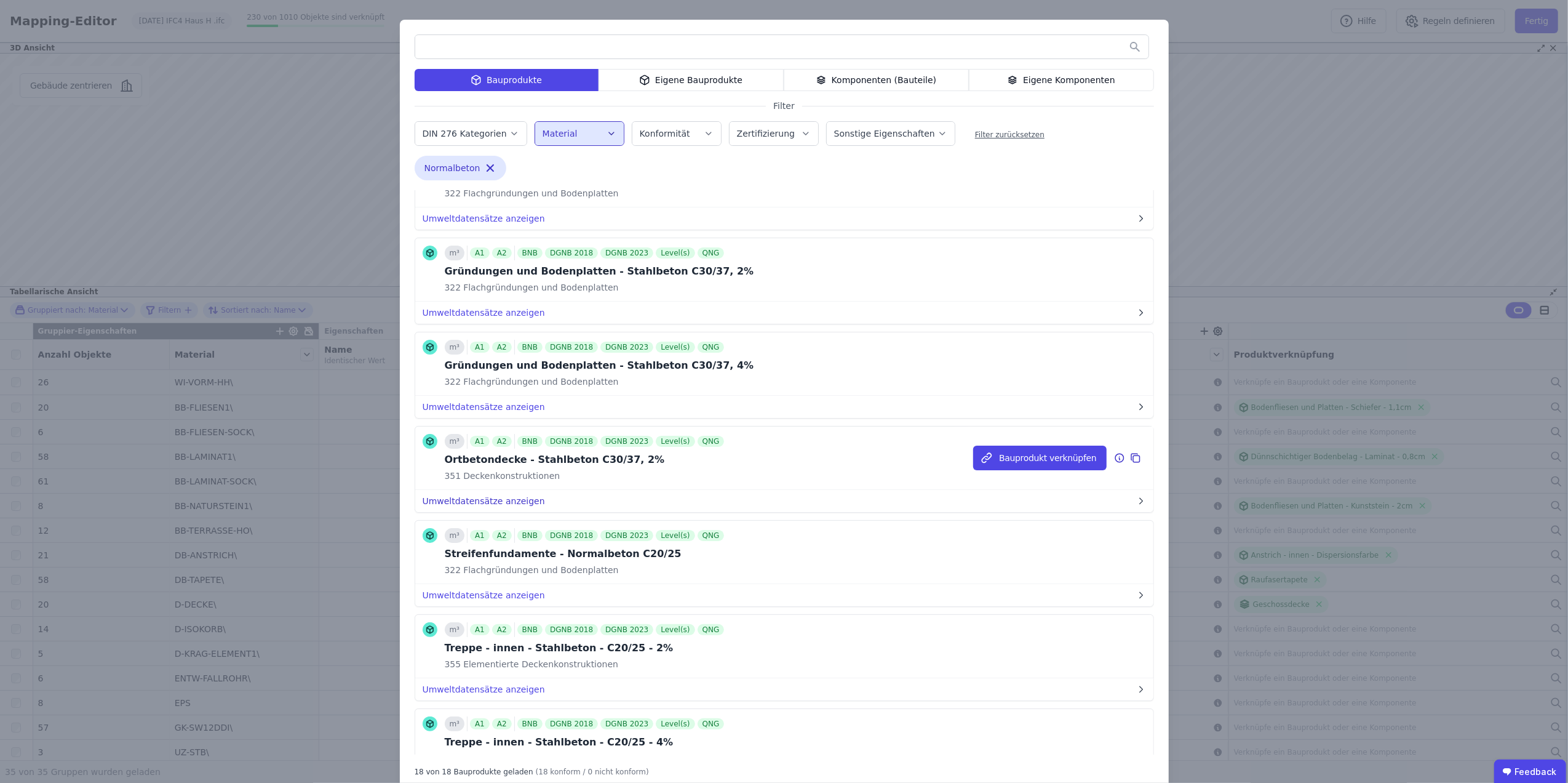
click at [514, 505] on button "Umweltdatensätze anzeigen" at bounding box center [784, 500] width 738 height 22
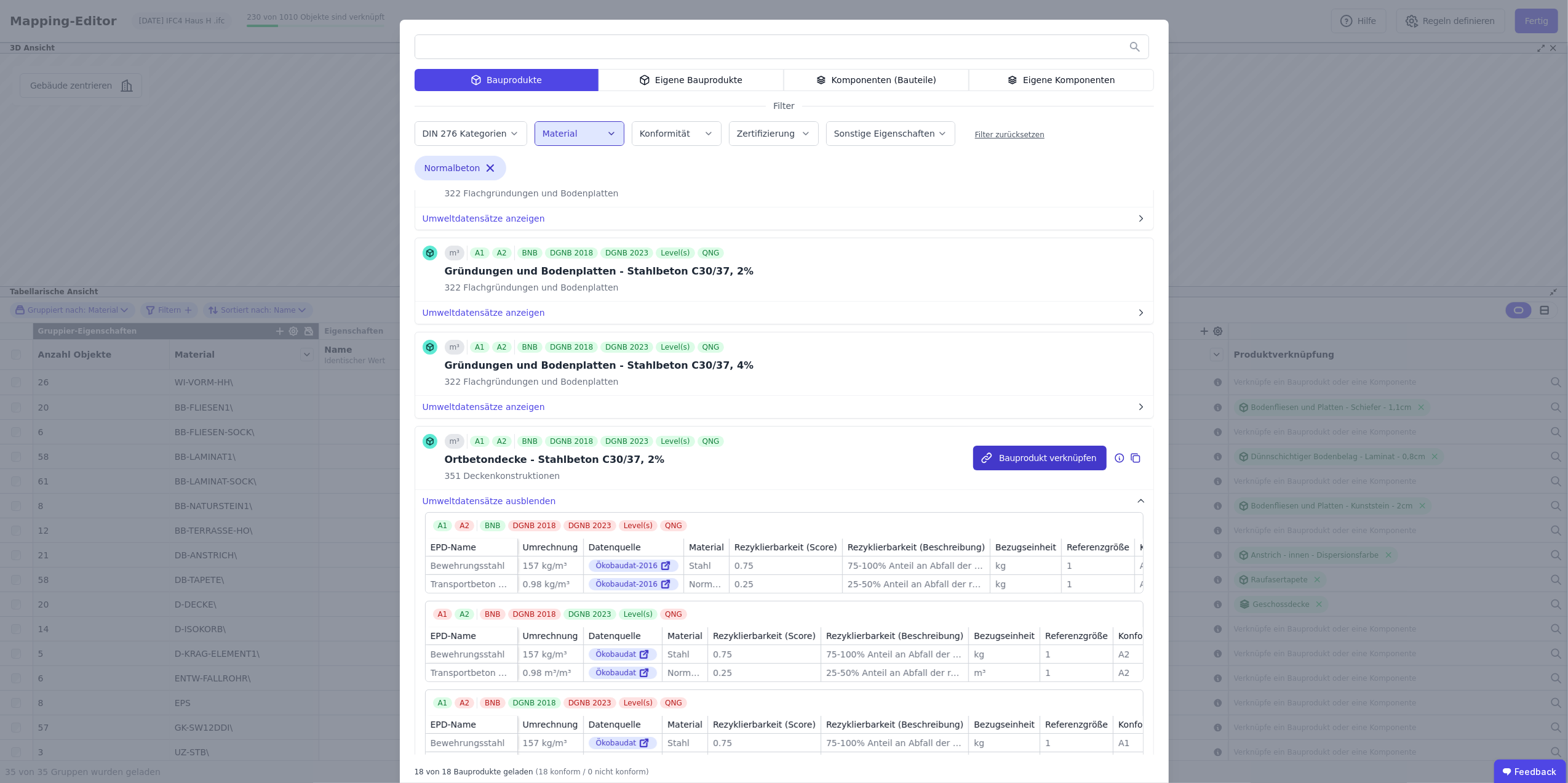
click at [1052, 465] on button "Bauprodukt verknüpfen" at bounding box center [1040, 458] width 133 height 25
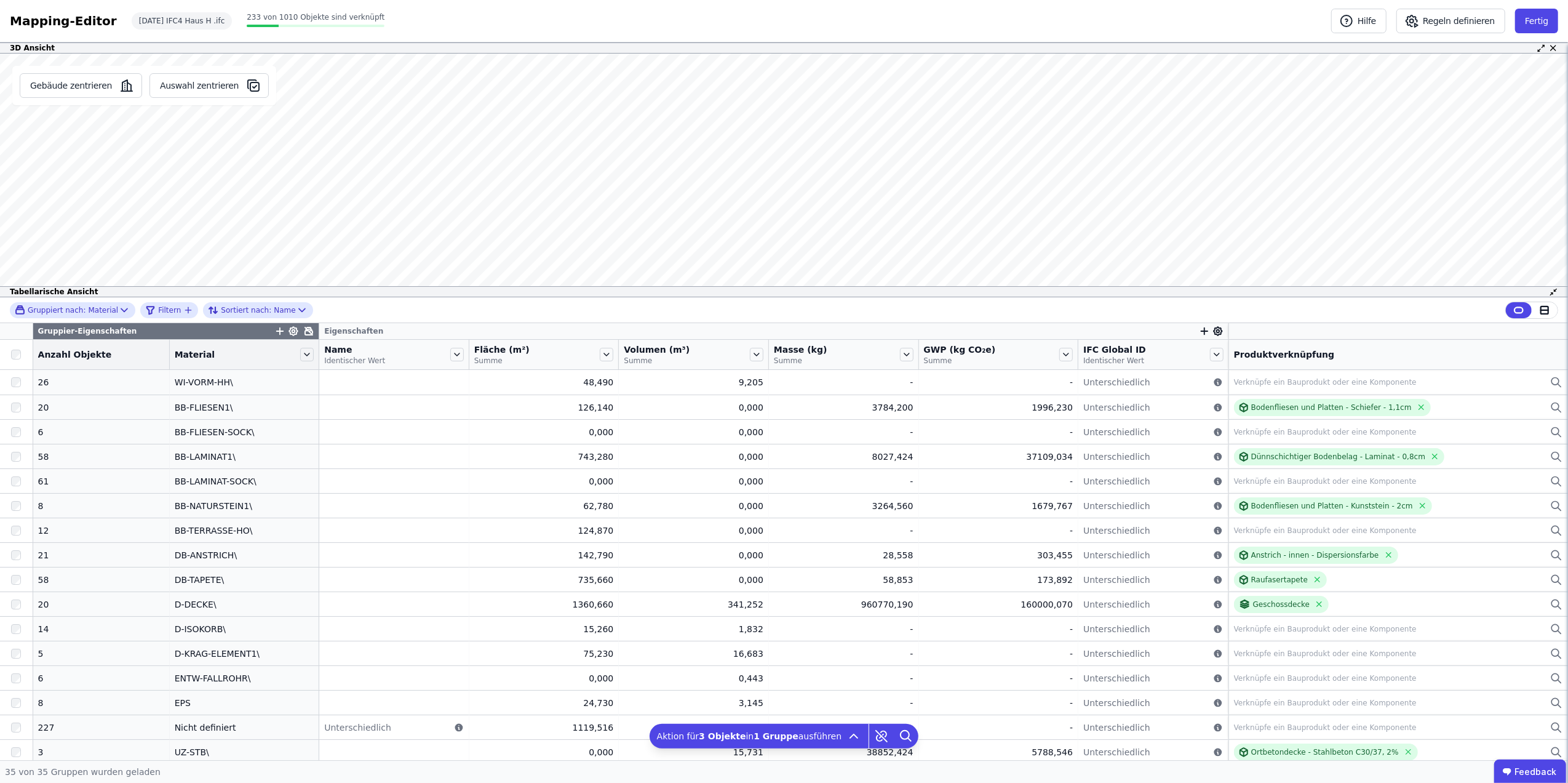
scroll to position [273, 0]
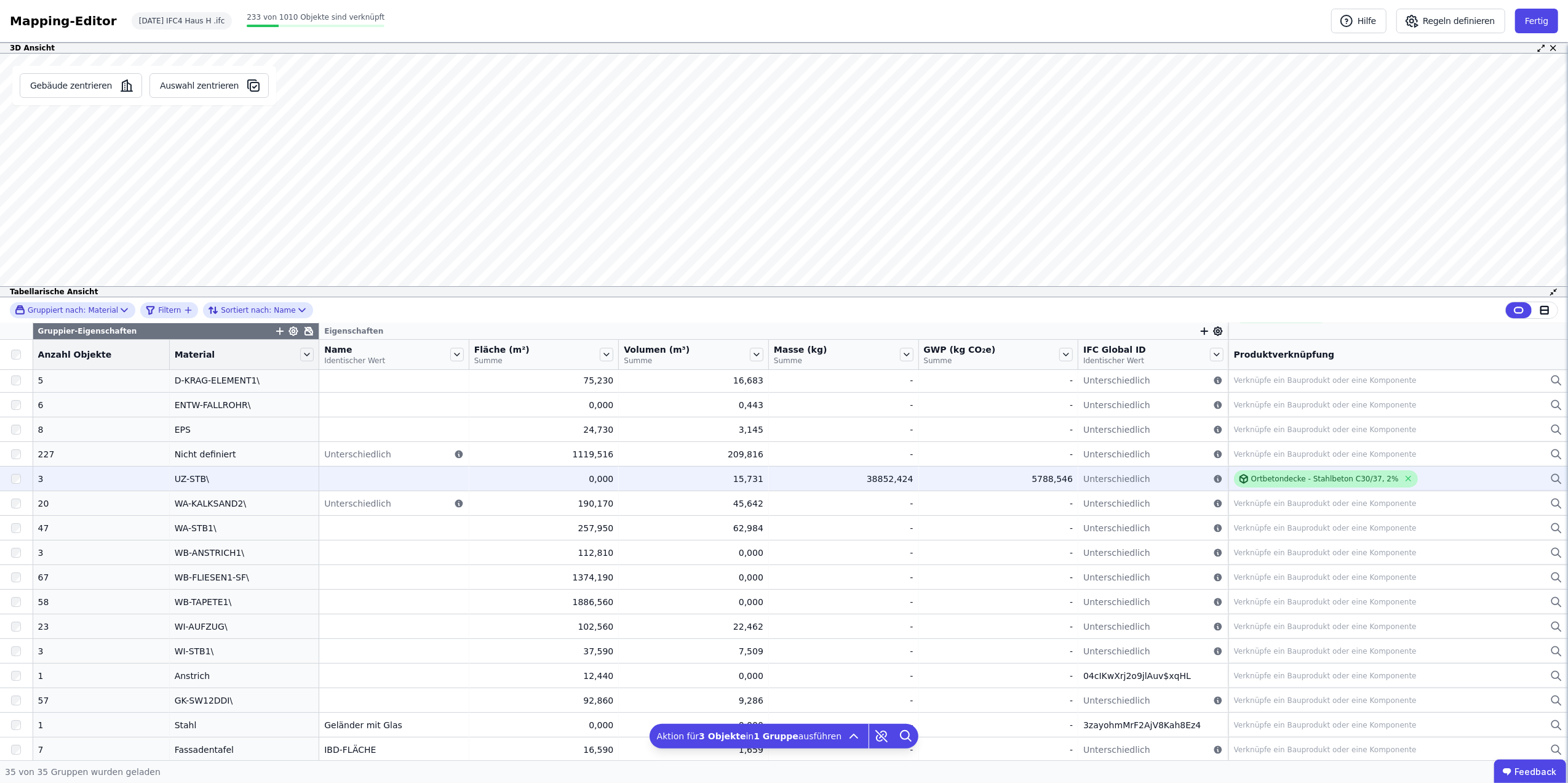
click at [1266, 480] on div "Ortbetondecke - Stahlbeton C30/37, 2%" at bounding box center [1325, 479] width 147 height 10
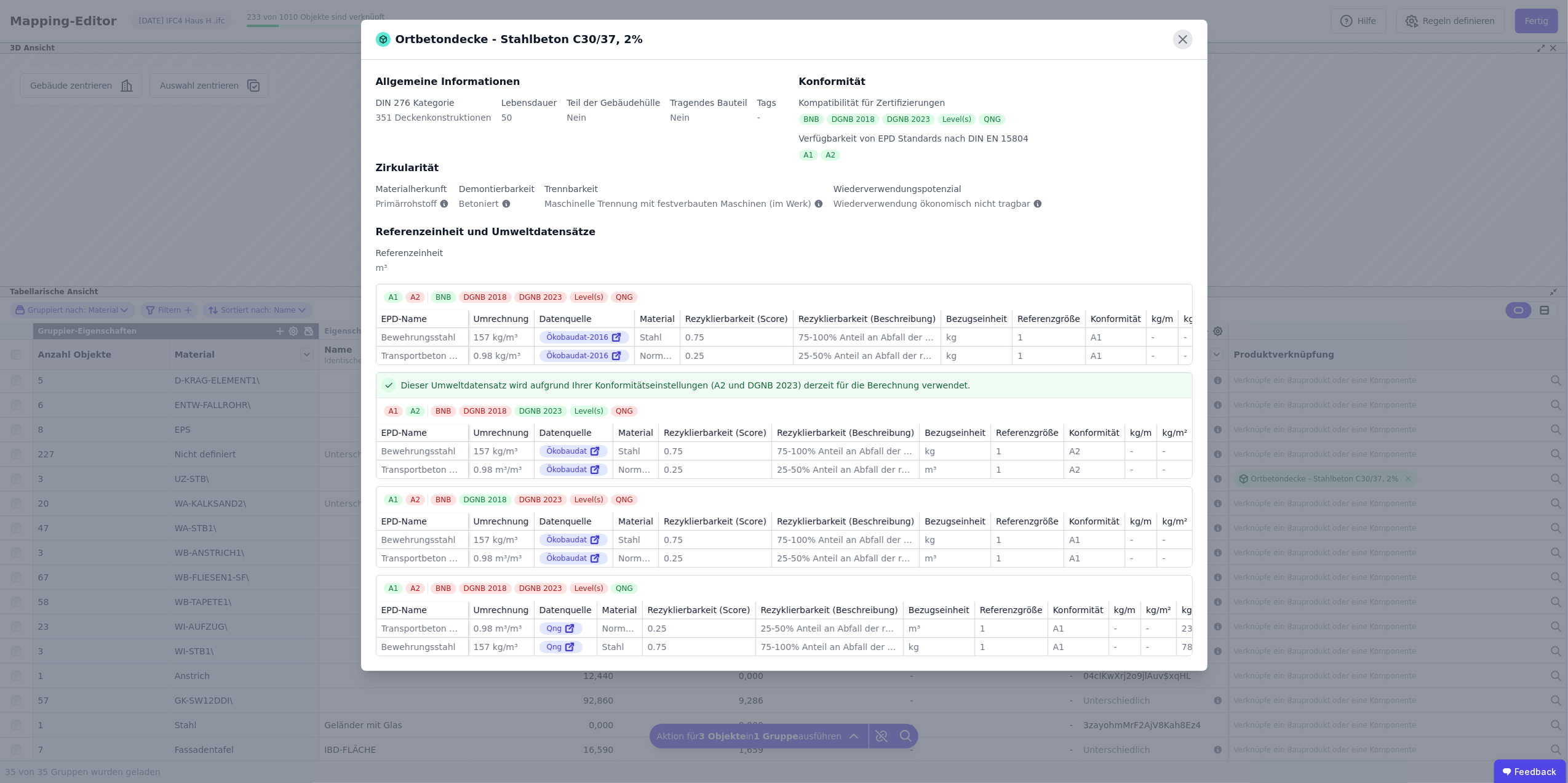
click at [1186, 37] on icon at bounding box center [1183, 40] width 8 height 8
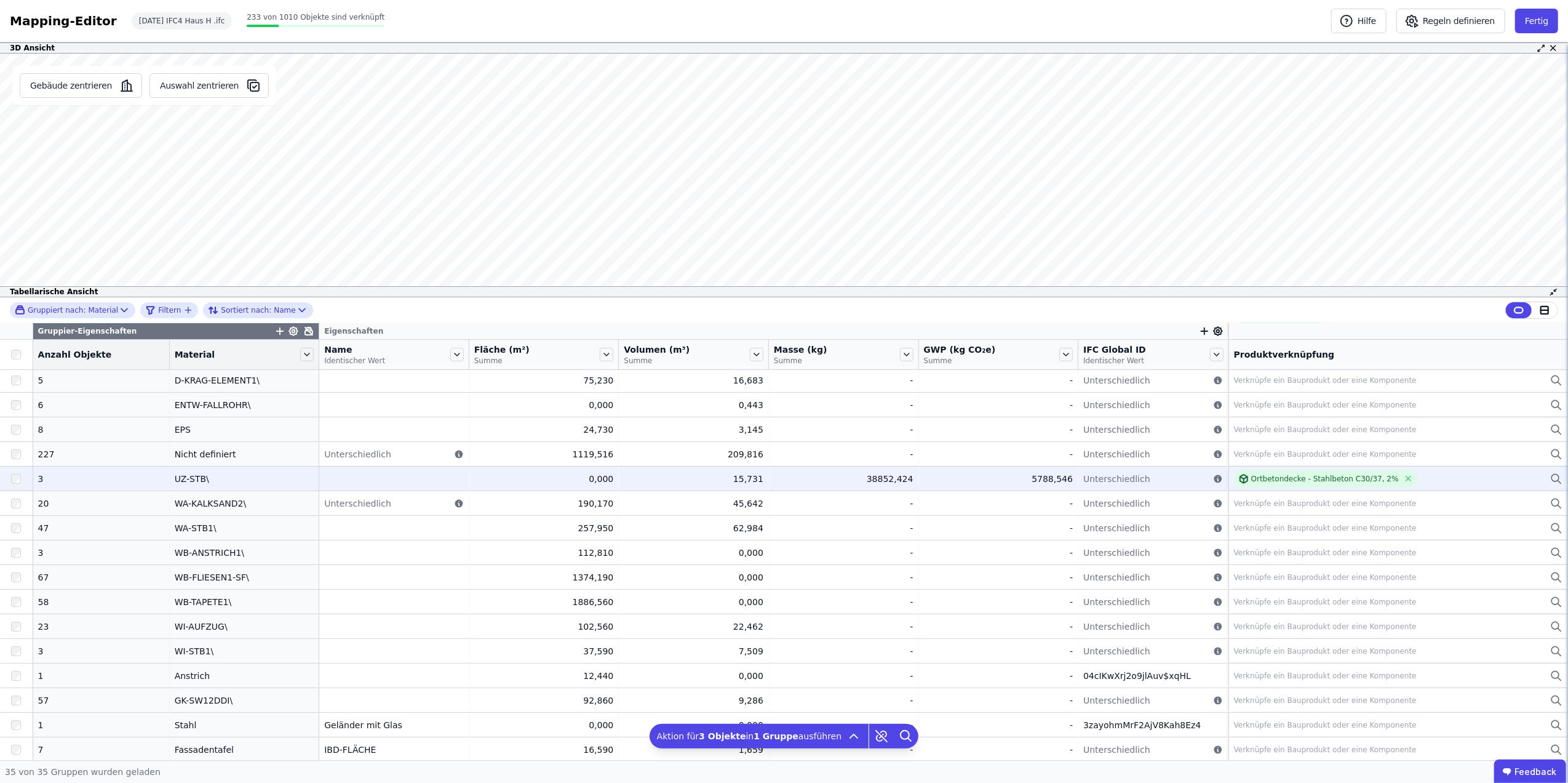
click at [1428, 477] on div "Ortbetondecke - Stahlbeton C30/37, 2%" at bounding box center [1399, 479] width 329 height 17
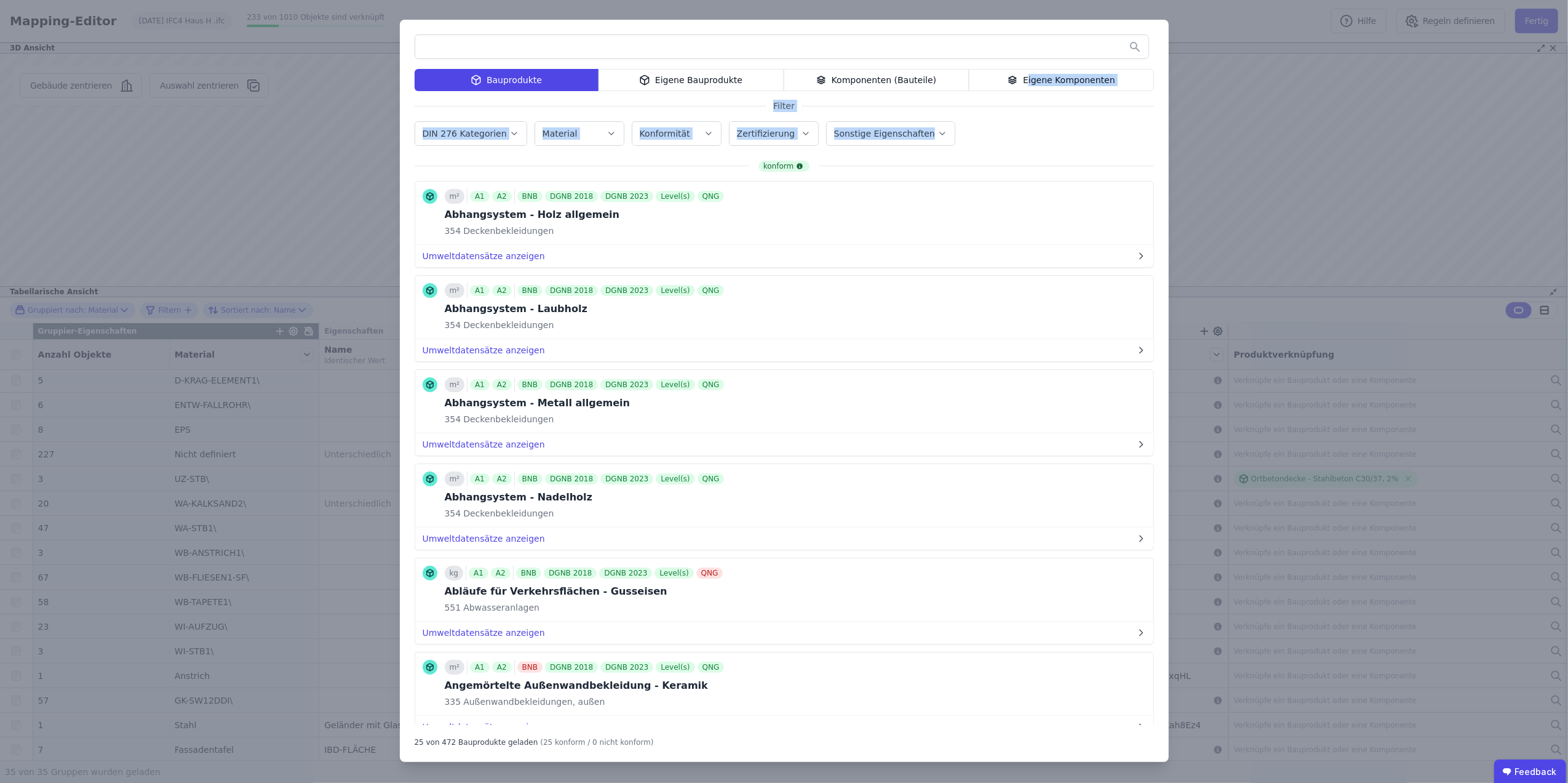
drag, startPoint x: 1033, startPoint y: 82, endPoint x: 1016, endPoint y: 127, distance: 48.1
click at [1016, 127] on div "Bauprodukte Eigene Bauprodukte Komponenten (Bauteile) Eigene Komponenten Filter…" at bounding box center [784, 391] width 769 height 742
drag, startPoint x: 1016, startPoint y: 127, endPoint x: 953, endPoint y: 113, distance: 64.5
click at [953, 113] on div "Bauprodukte Eigene Bauprodukte Komponenten (Bauteile) Eigene Komponenten Filter…" at bounding box center [784, 391] width 769 height 742
click at [939, 80] on div "Komponenten (Bauteile)" at bounding box center [876, 79] width 185 height 22
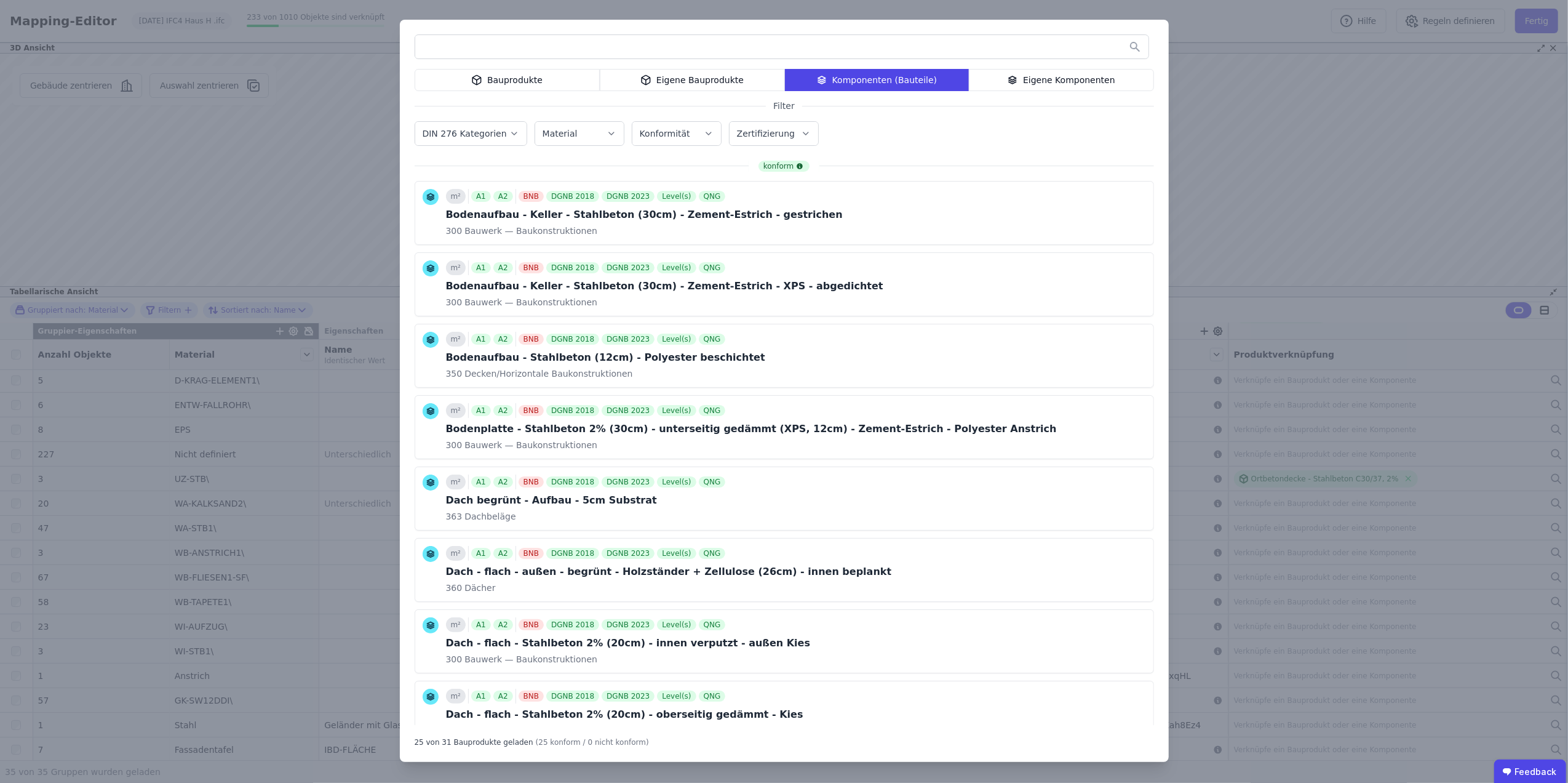
click at [511, 124] on button "DIN 276 Kategorien" at bounding box center [471, 133] width 111 height 24
click at [441, 235] on div at bounding box center [446, 241] width 10 height 20
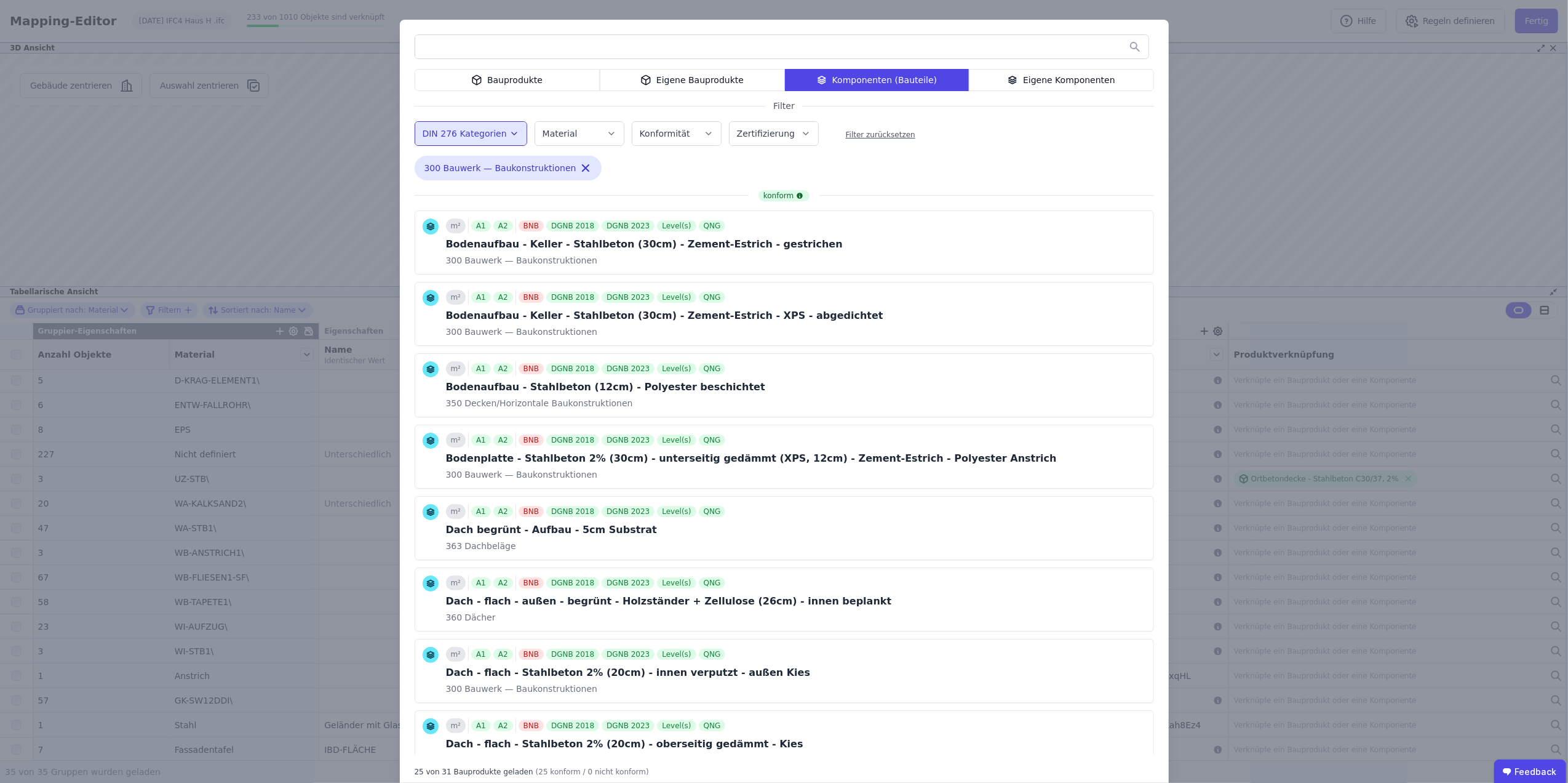
click at [610, 133] on icon "button" at bounding box center [611, 133] width 5 height 3
click at [593, 158] on input "text" at bounding box center [648, 165] width 198 height 22
type input "***"
drag, startPoint x: 604, startPoint y: 229, endPoint x: 576, endPoint y: 282, distance: 59.9
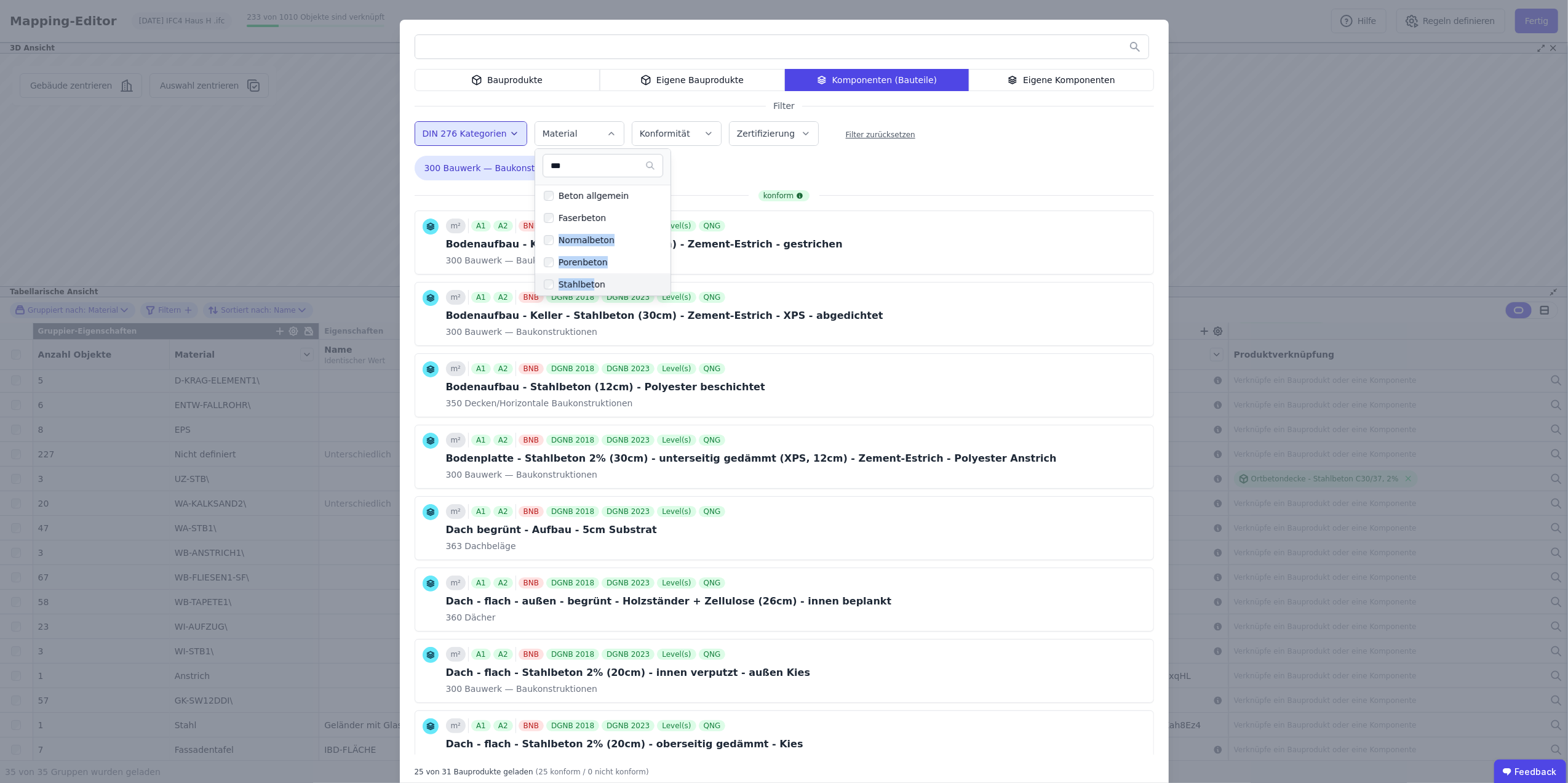
click at [576, 282] on ul "*** Beton allgemein Faserbeton Normalbeton Porenbeton Stahlbeton" at bounding box center [603, 222] width 137 height 147
click at [574, 284] on div "Stahlbeton" at bounding box center [579, 284] width 51 height 12
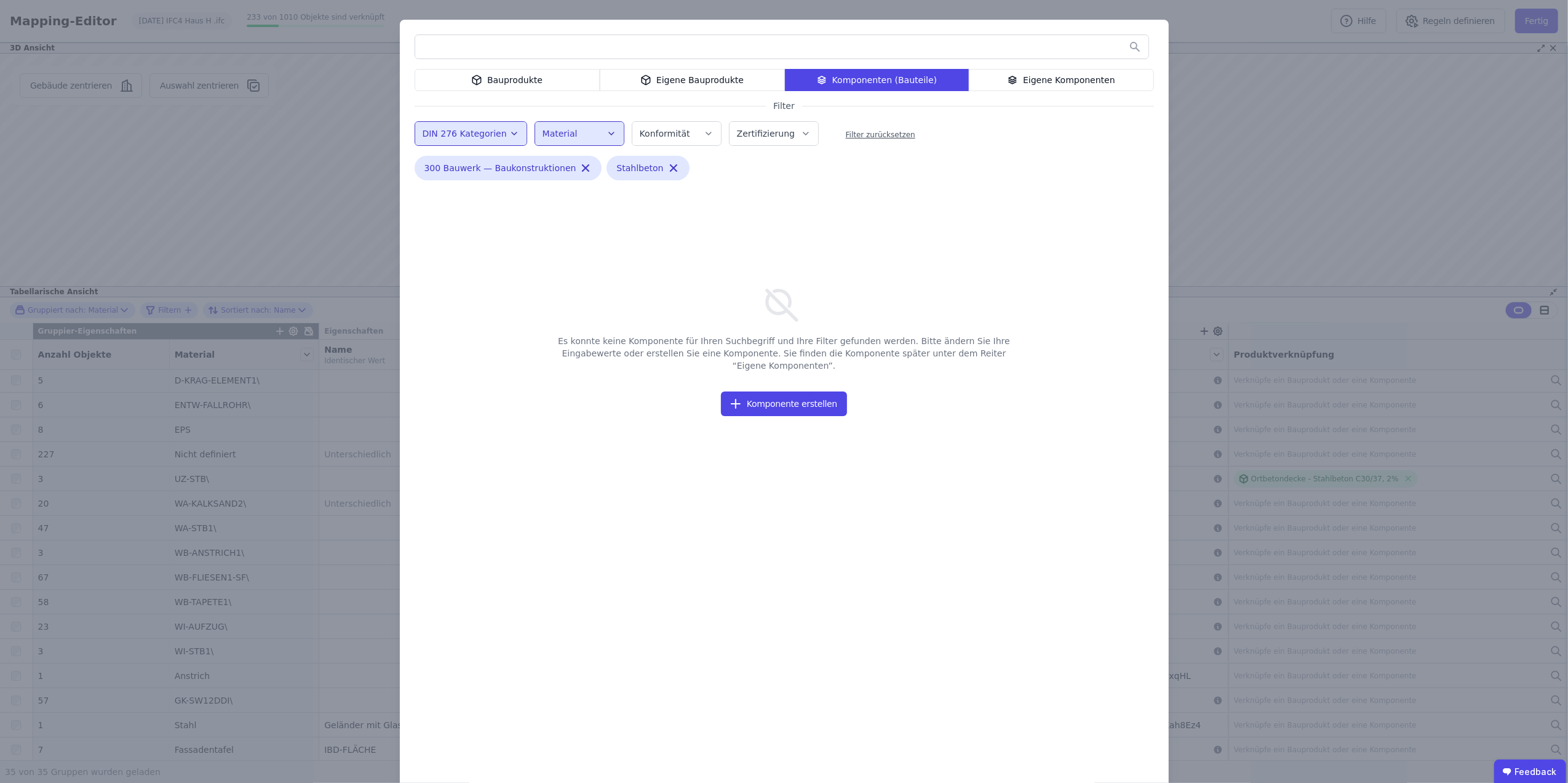
click at [589, 74] on div "Bauprodukte" at bounding box center [507, 79] width 185 height 22
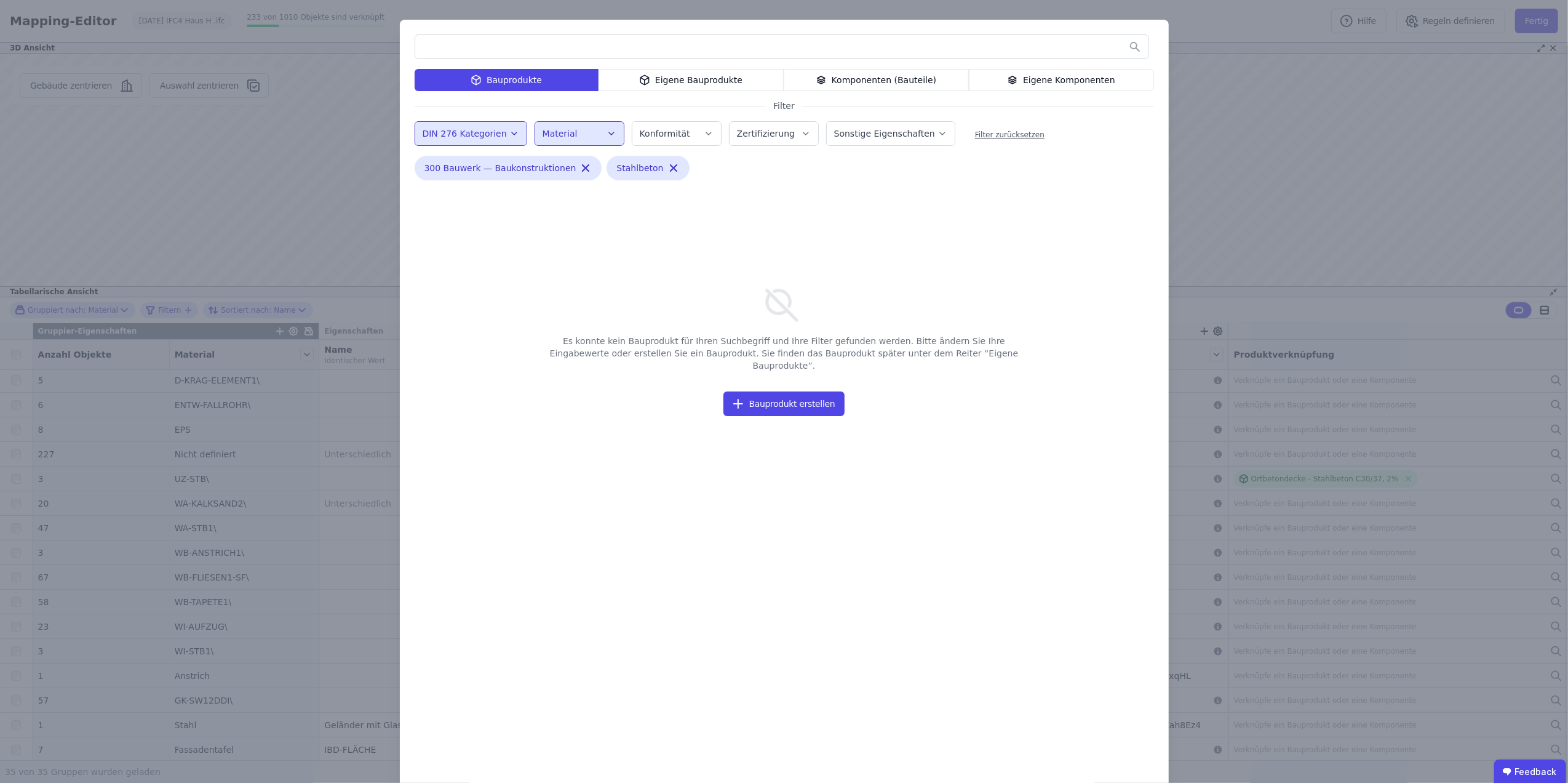
click at [496, 124] on button "DIN 276 Kategorien" at bounding box center [471, 133] width 111 height 24
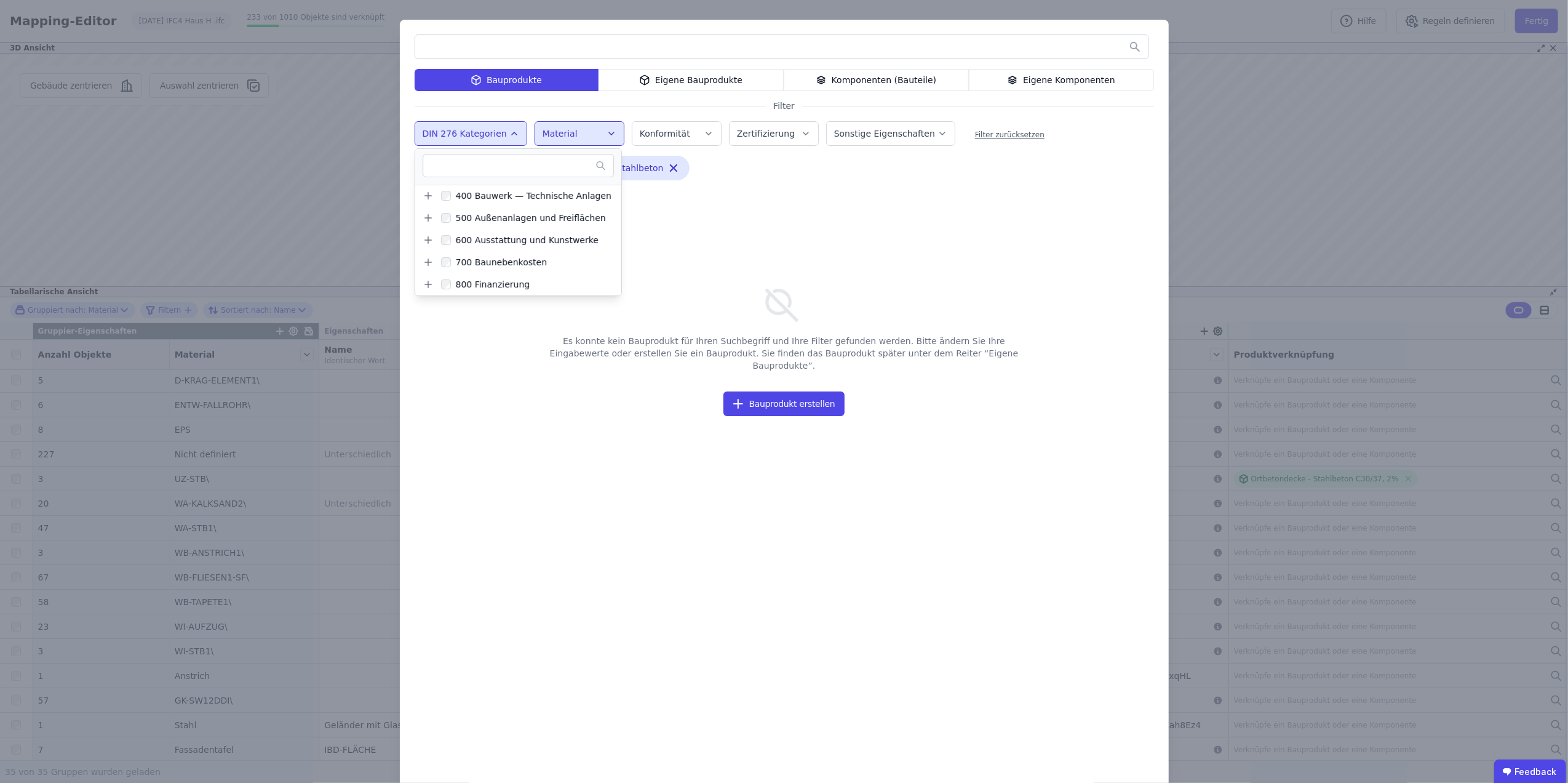
scroll to position [0, 0]
click at [451, 259] on div "400 Bauwerk — Technische Anlagen" at bounding box center [531, 263] width 161 height 12
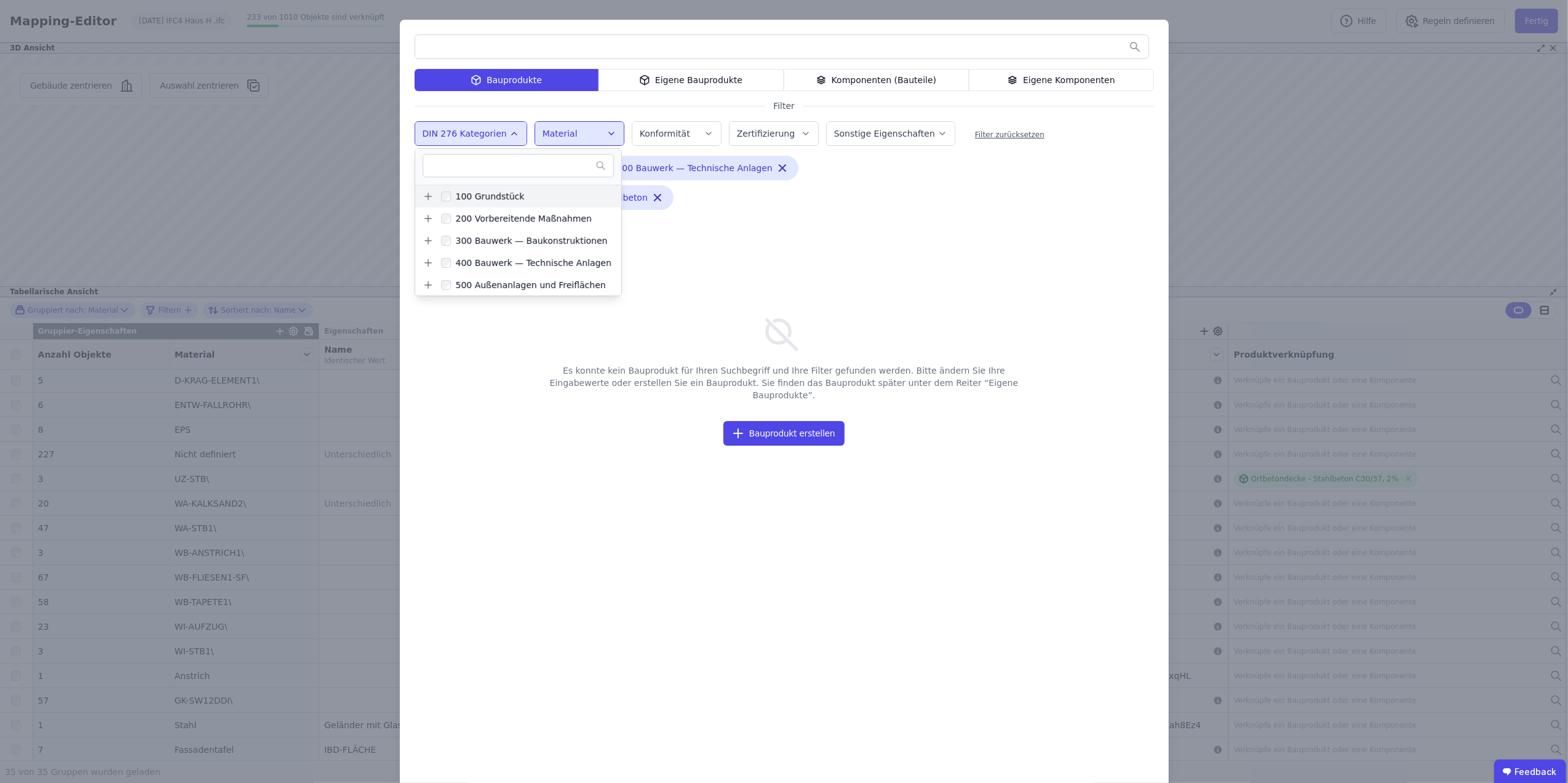
click at [451, 193] on div "100 Grundstück" at bounding box center [488, 196] width 74 height 12
click at [451, 280] on div "500 Außenanlagen und Freiflächen" at bounding box center [528, 284] width 155 height 12
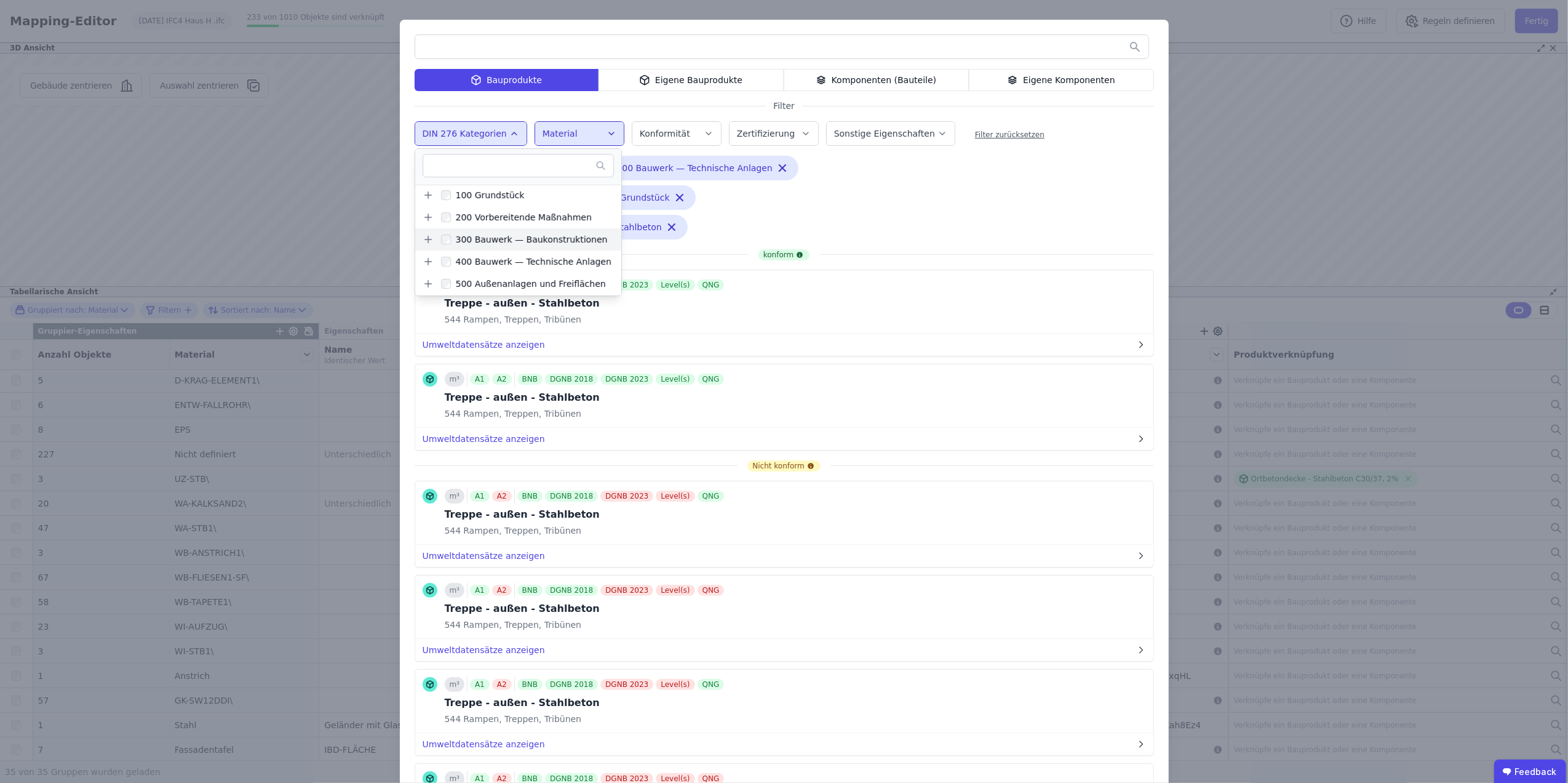
scroll to position [68, 0]
click at [763, 208] on div "300 Bauwerk — Baukonstruktionen Remove small option 400 Bauwerk — Technische An…" at bounding box center [614, 200] width 400 height 88
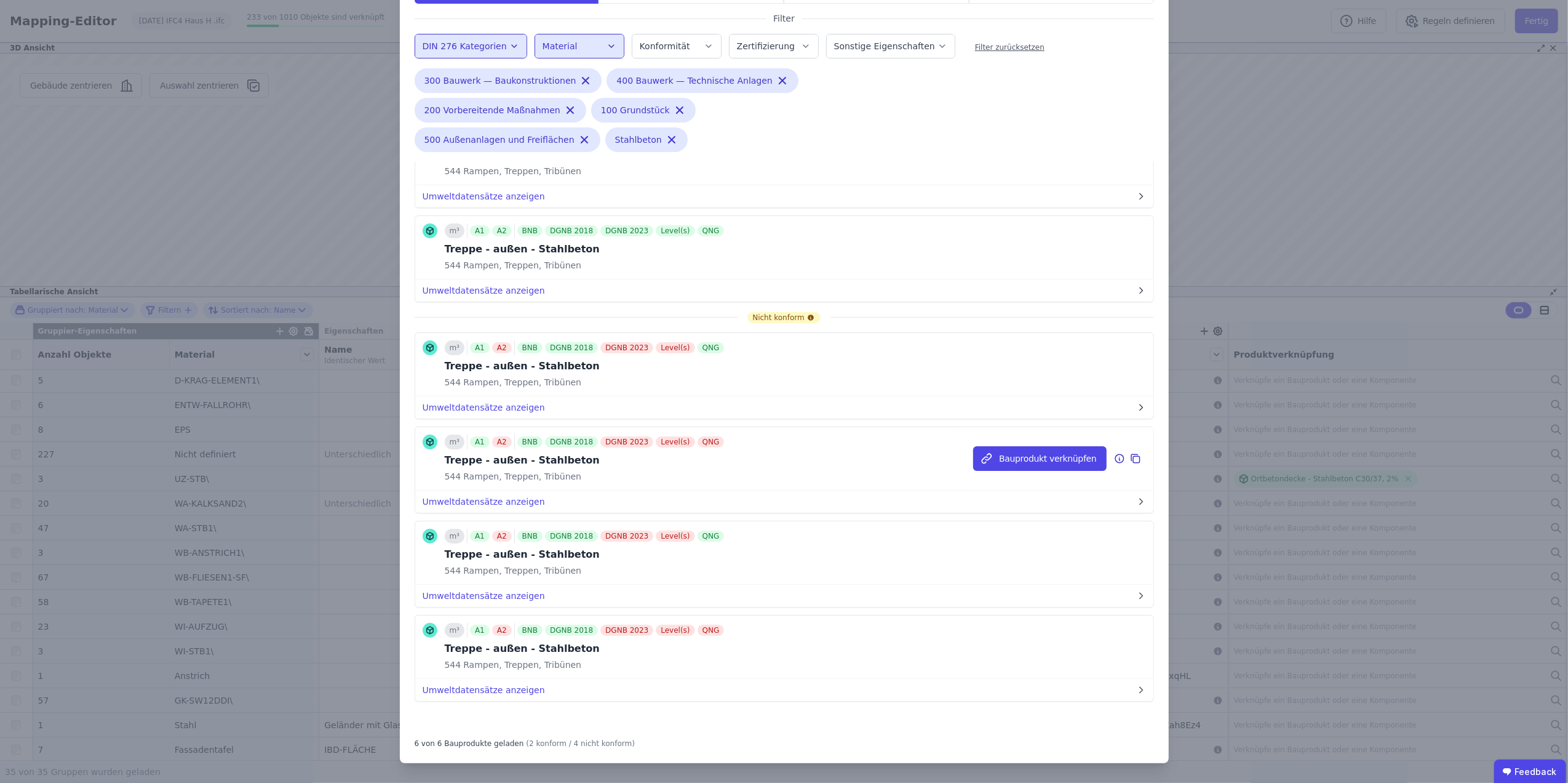
scroll to position [0, 0]
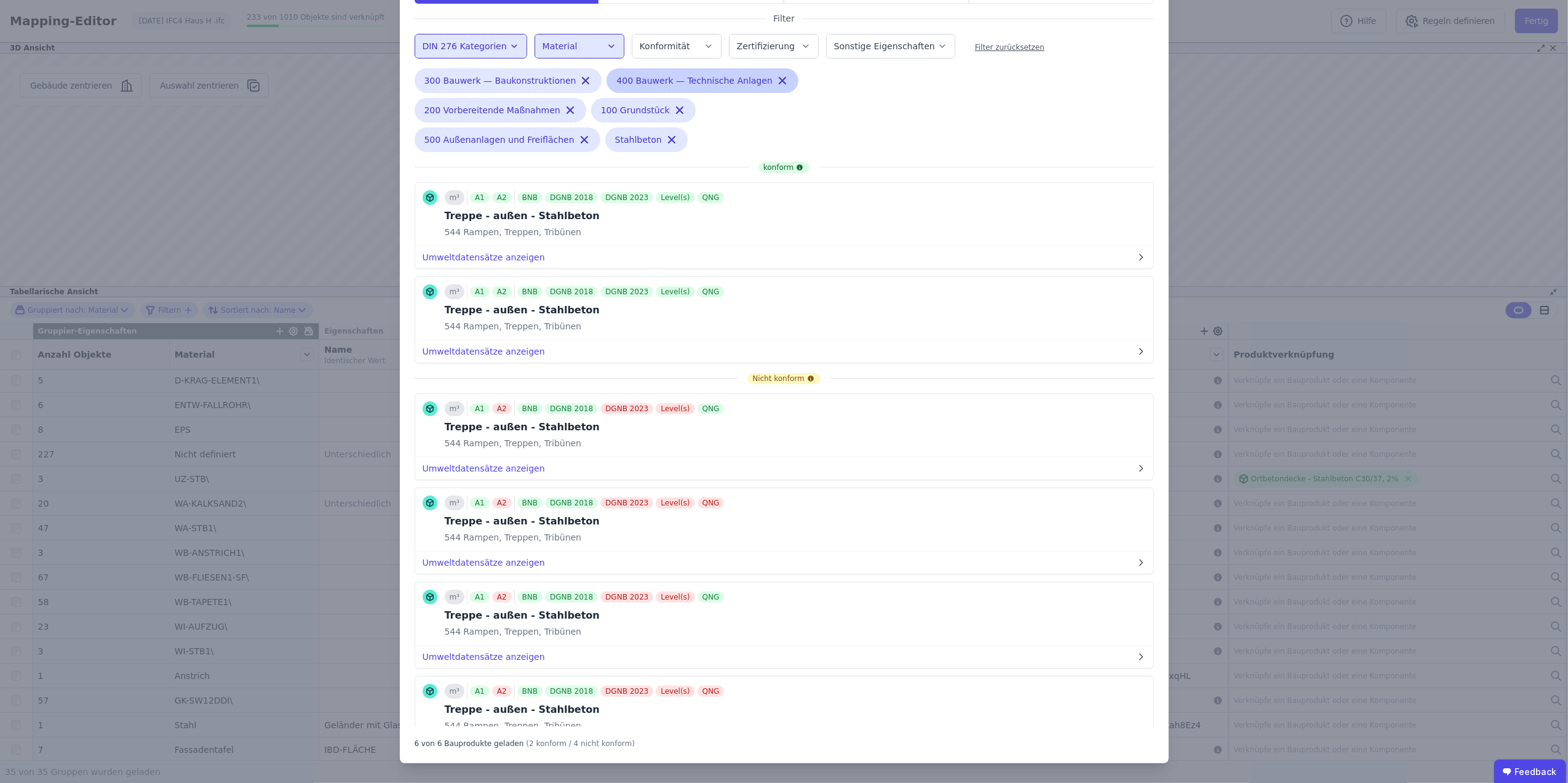
click at [780, 79] on icon "button" at bounding box center [783, 81] width 6 height 6
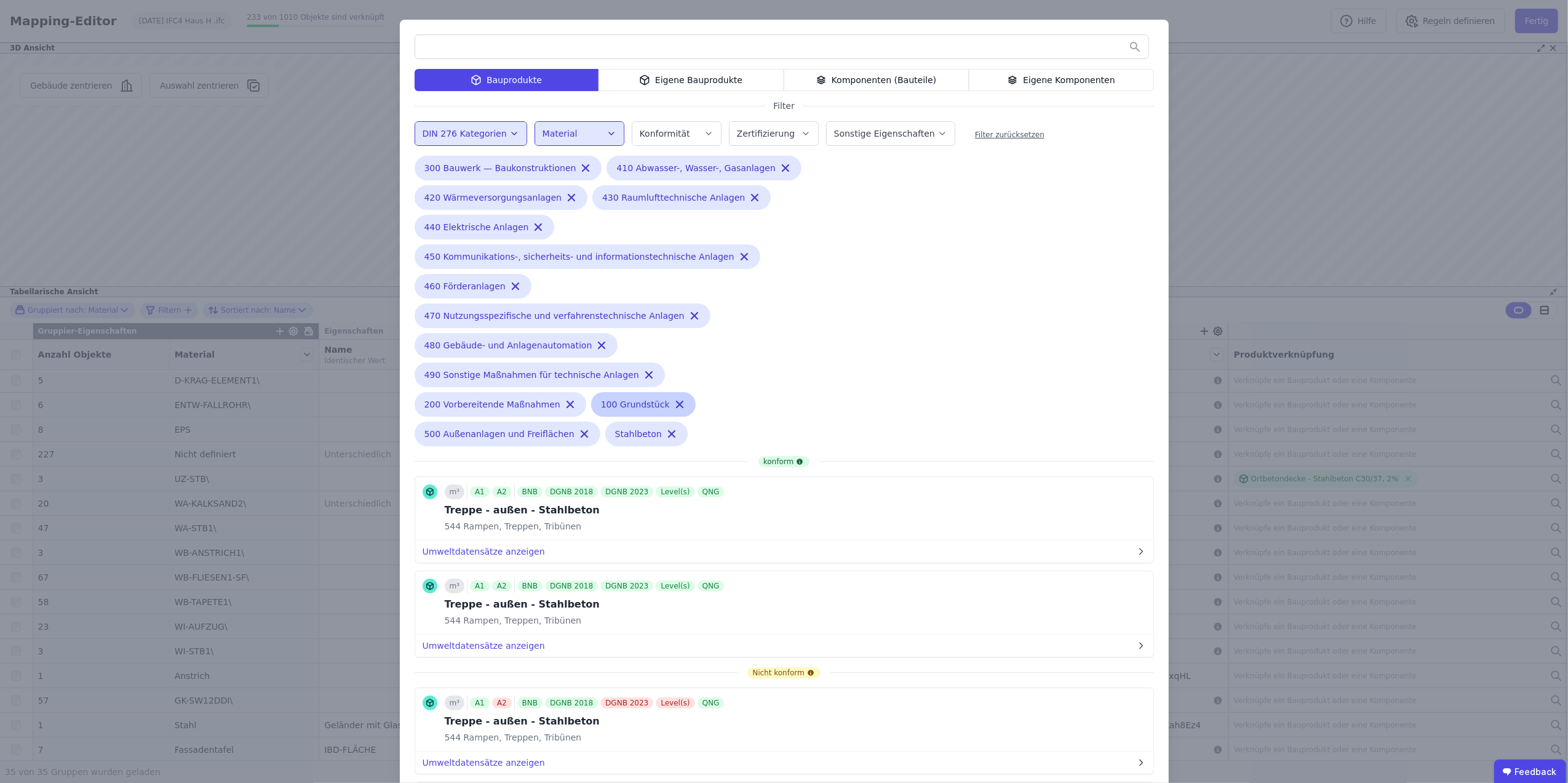
click at [673, 399] on icon "button" at bounding box center [679, 404] width 12 height 12
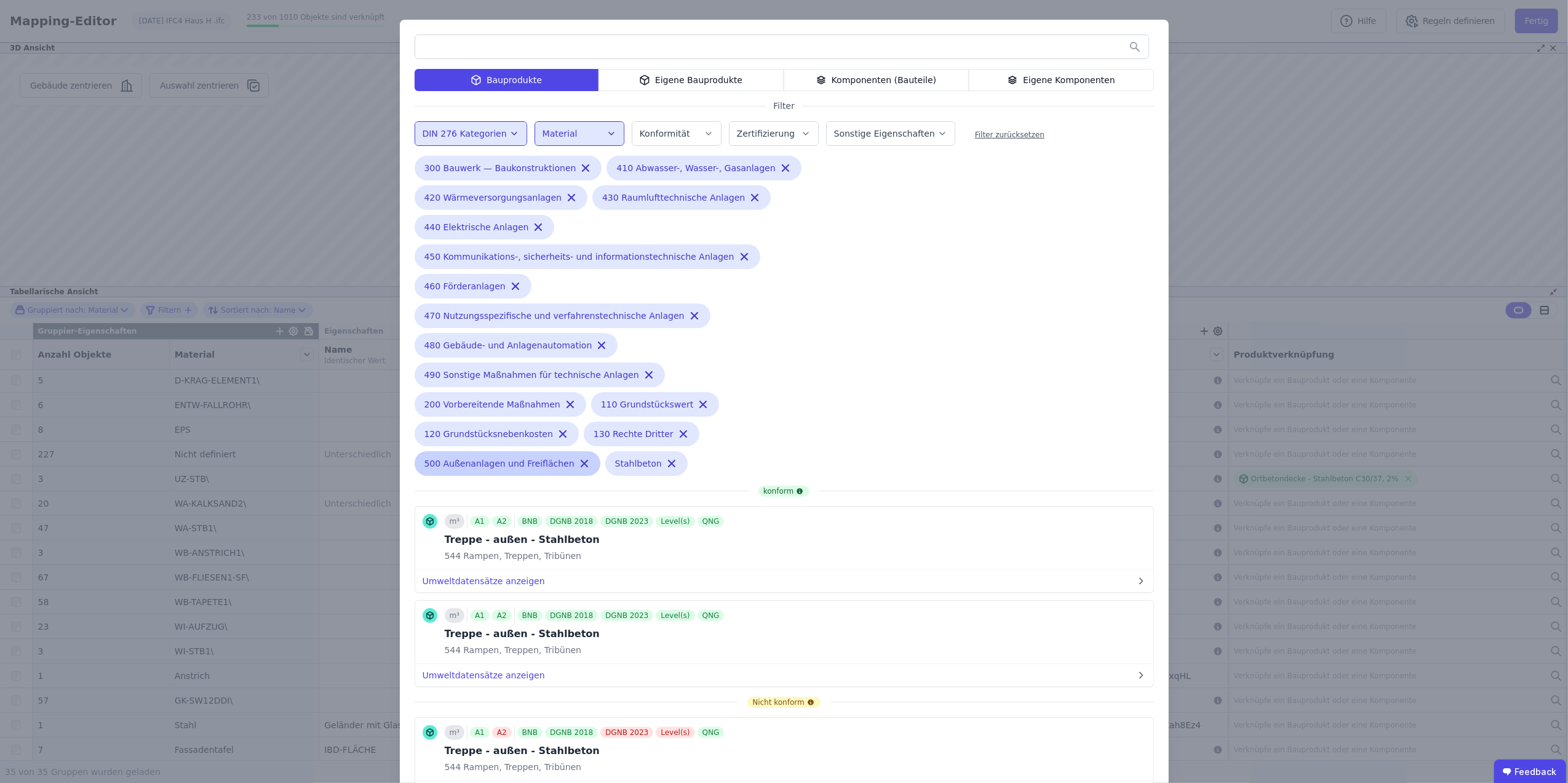
click at [578, 458] on icon "button" at bounding box center [584, 463] width 12 height 12
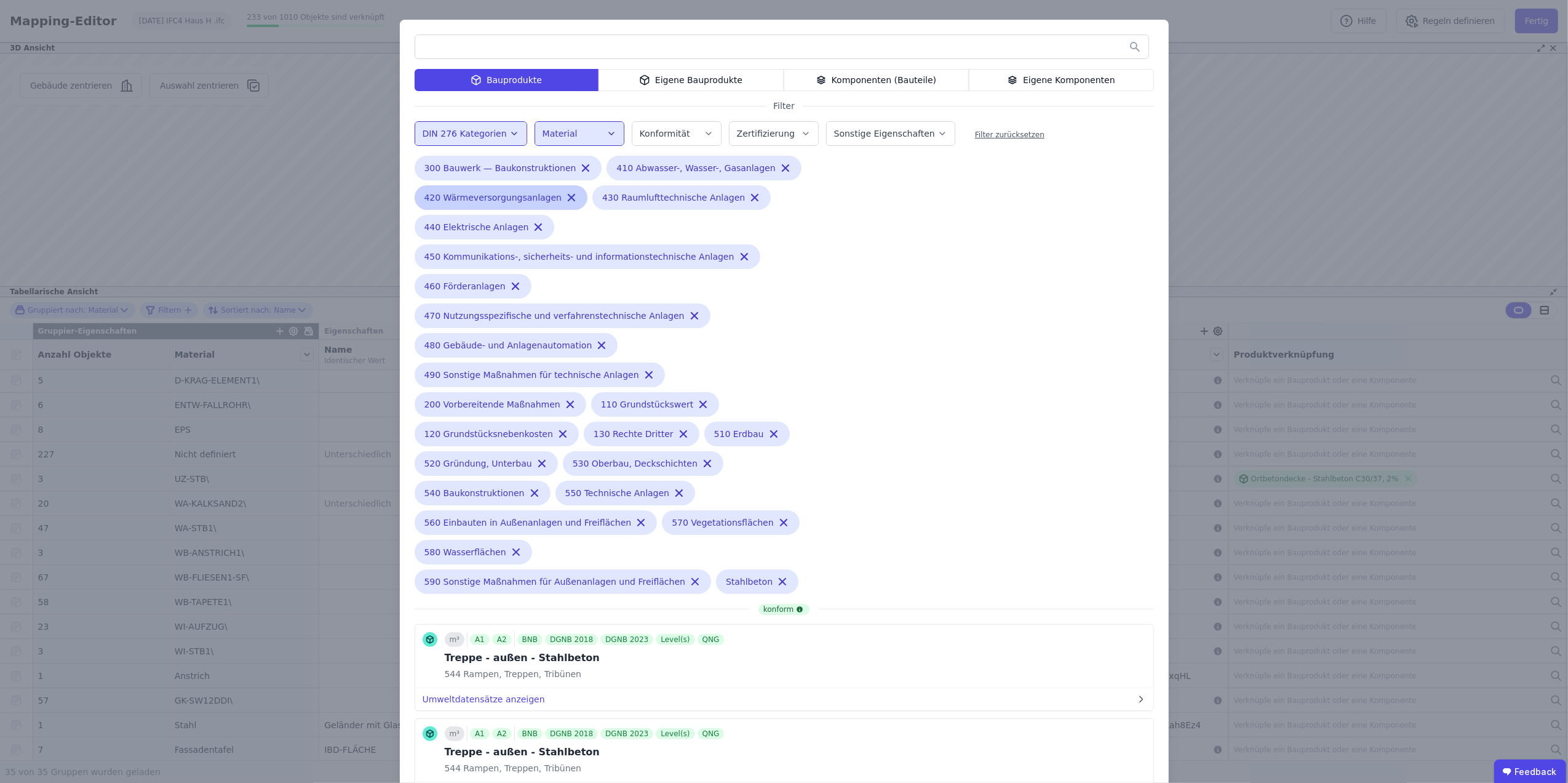
click at [569, 194] on icon "button" at bounding box center [571, 197] width 6 height 6
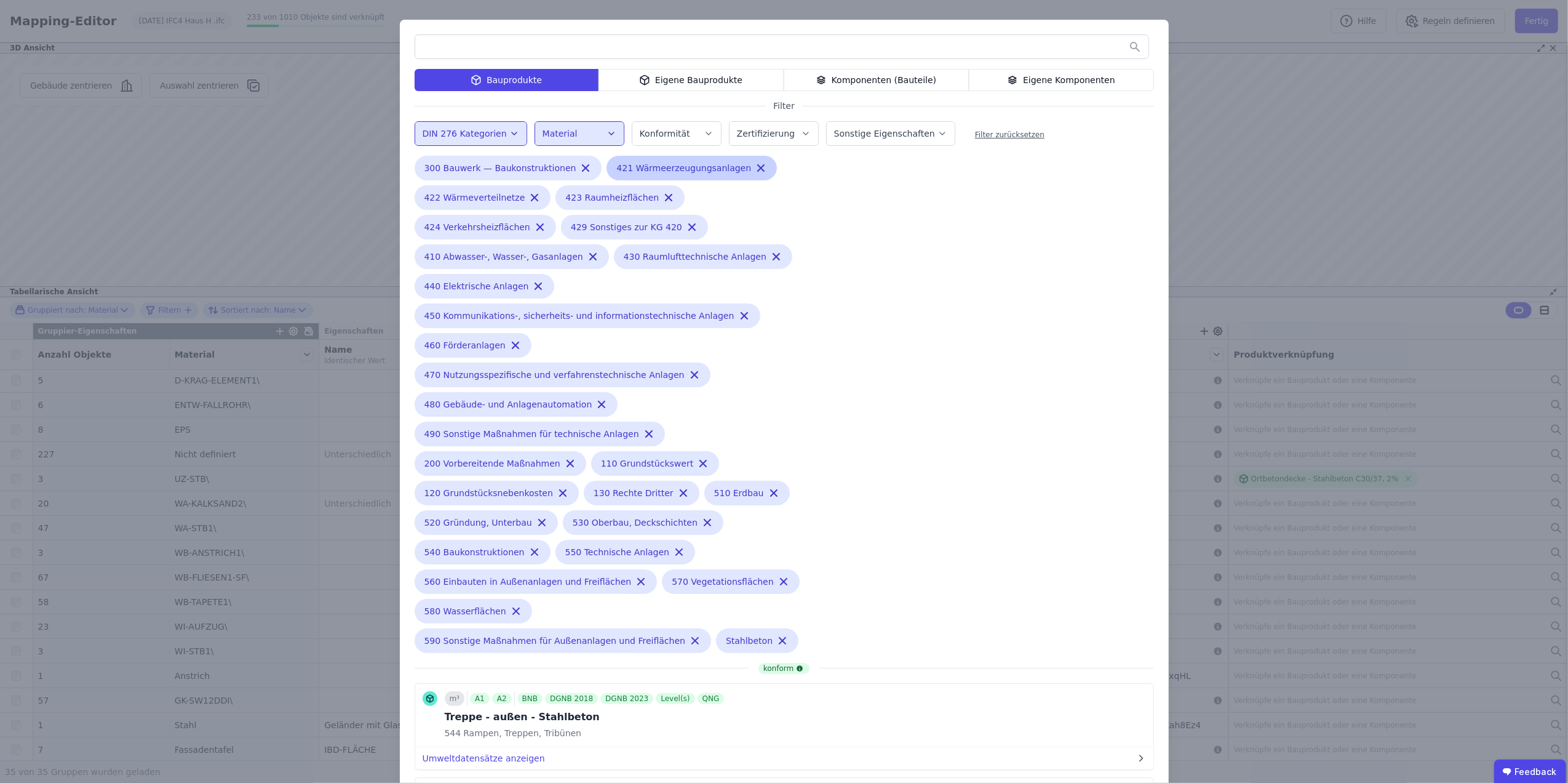
click at [755, 163] on icon "button" at bounding box center [761, 167] width 12 height 12
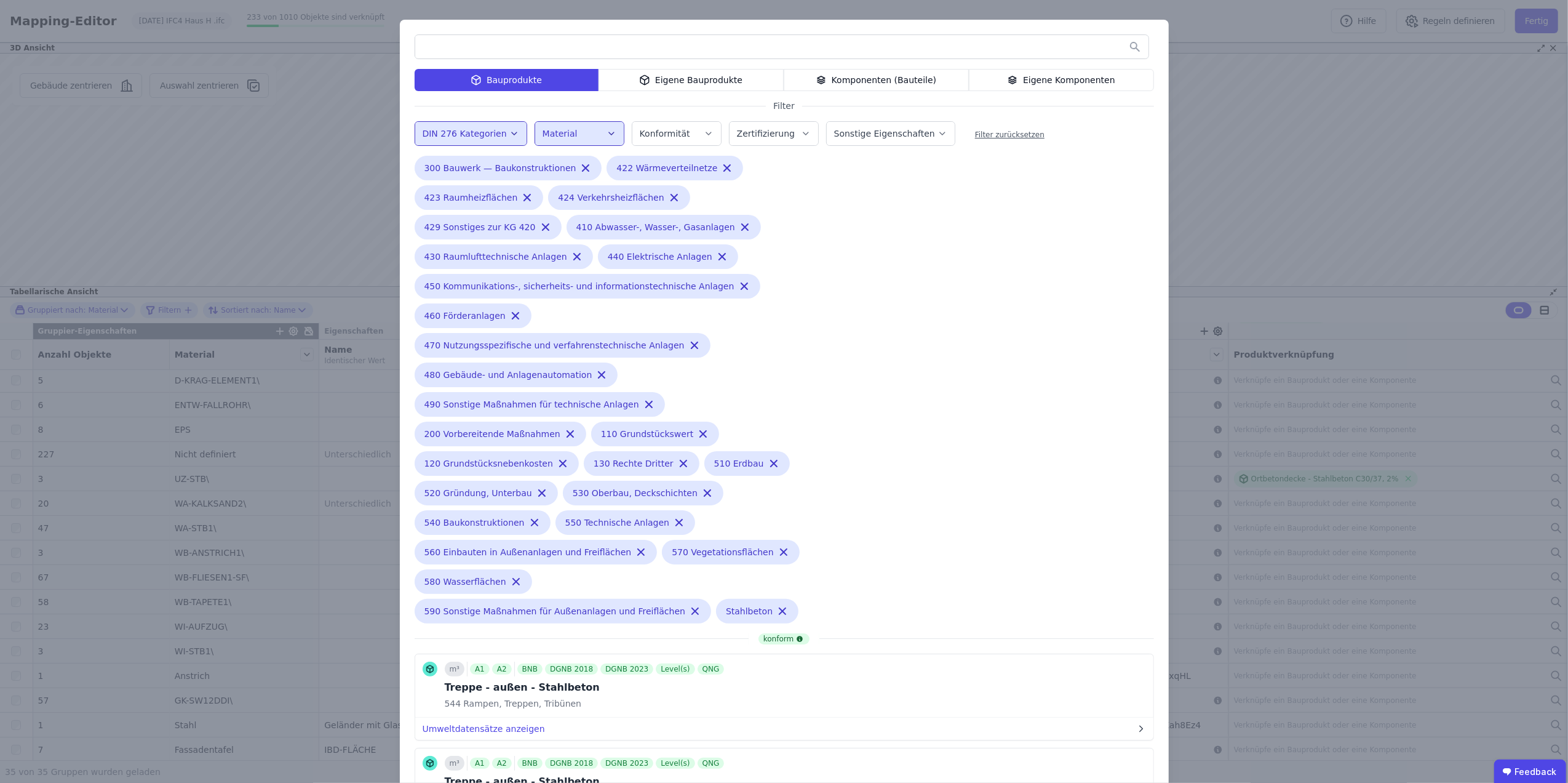
click at [510, 131] on icon "button" at bounding box center [514, 133] width 10 height 12
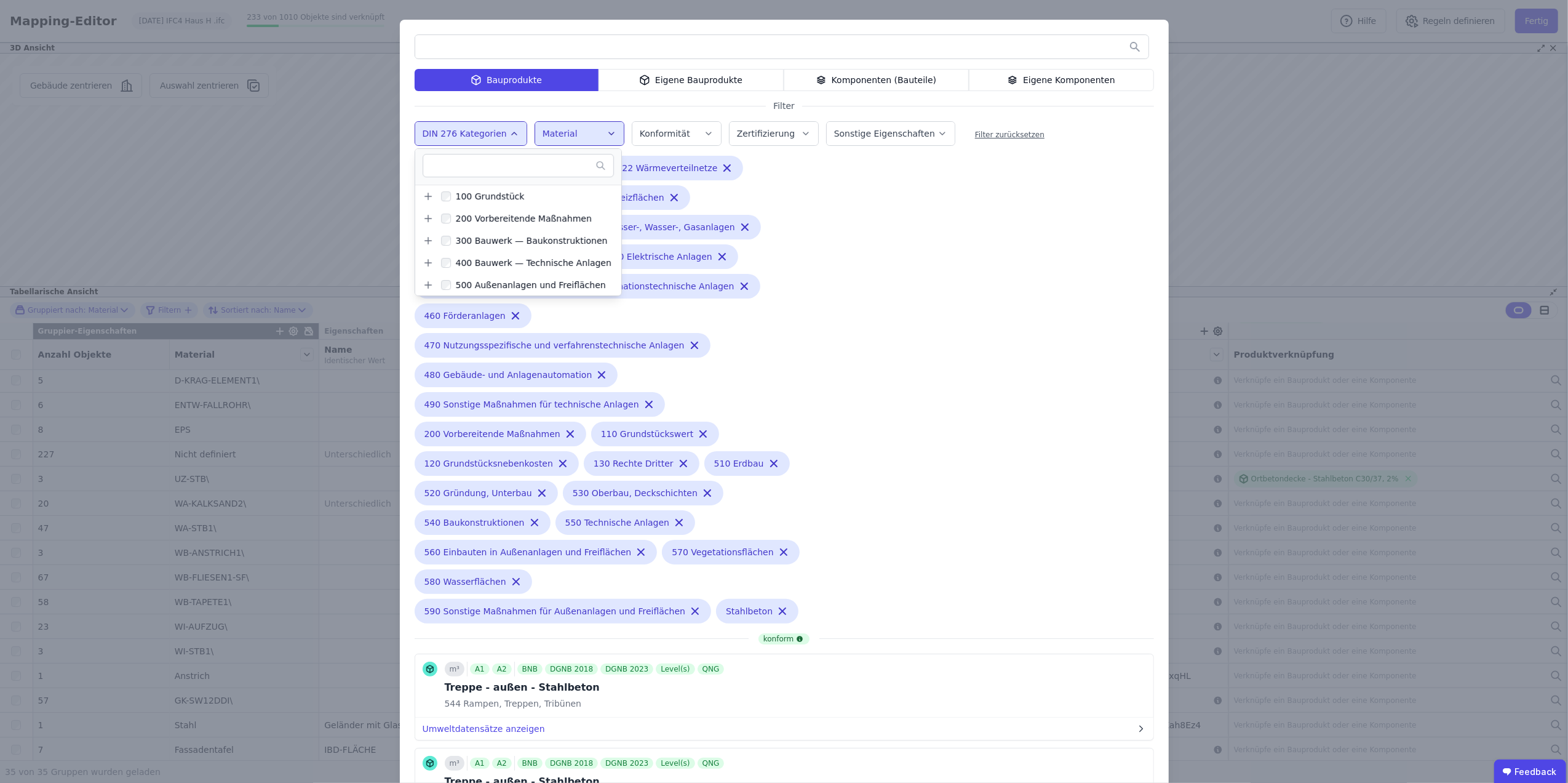
click at [510, 131] on icon "button" at bounding box center [514, 133] width 10 height 12
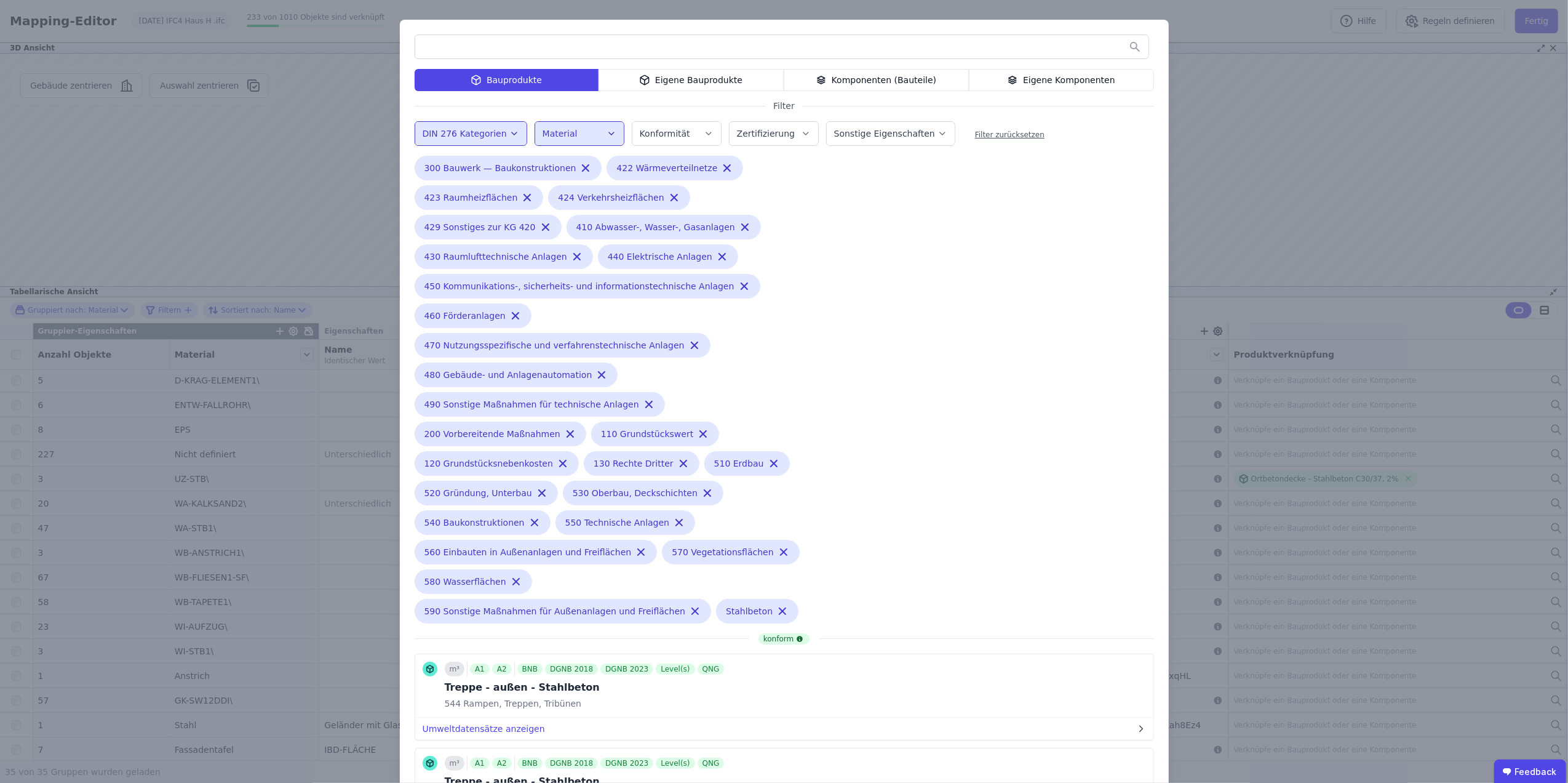
drag, startPoint x: 876, startPoint y: 227, endPoint x: 867, endPoint y: 229, distance: 9.2
click at [872, 227] on div "Bauprodukte Eigene Bauprodukte Komponenten (Bauteile) Eigene Komponenten Filter…" at bounding box center [784, 627] width 769 height 1215
click at [591, 421] on div "110 Grundstückswert Remove small option" at bounding box center [655, 434] width 128 height 25
click at [697, 428] on icon "button" at bounding box center [703, 434] width 12 height 12
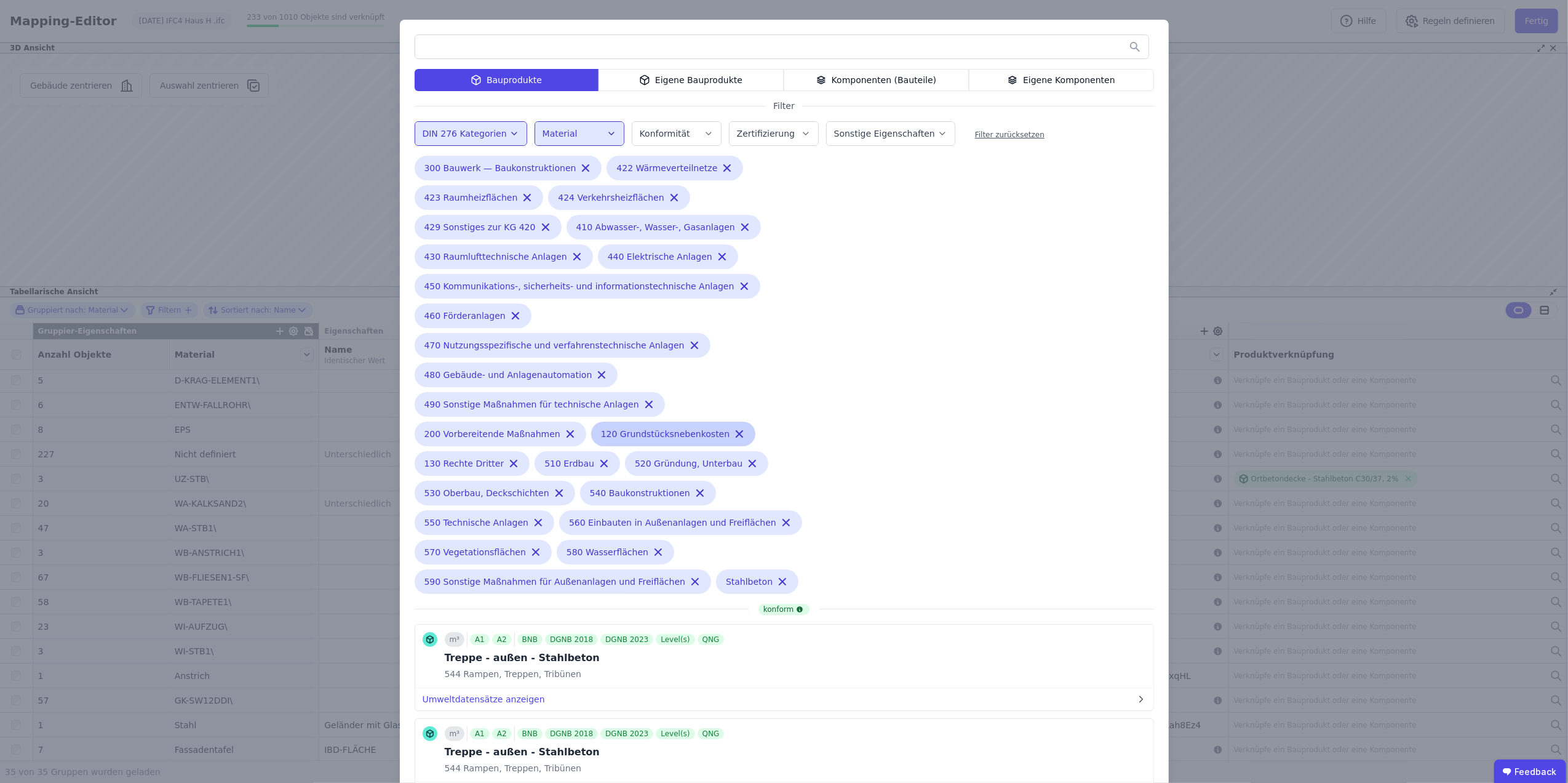
click at [591, 421] on div "120 Grundstücksnebenkosten Remove small option" at bounding box center [673, 434] width 165 height 25
click at [733, 428] on icon "button" at bounding box center [739, 434] width 12 height 12
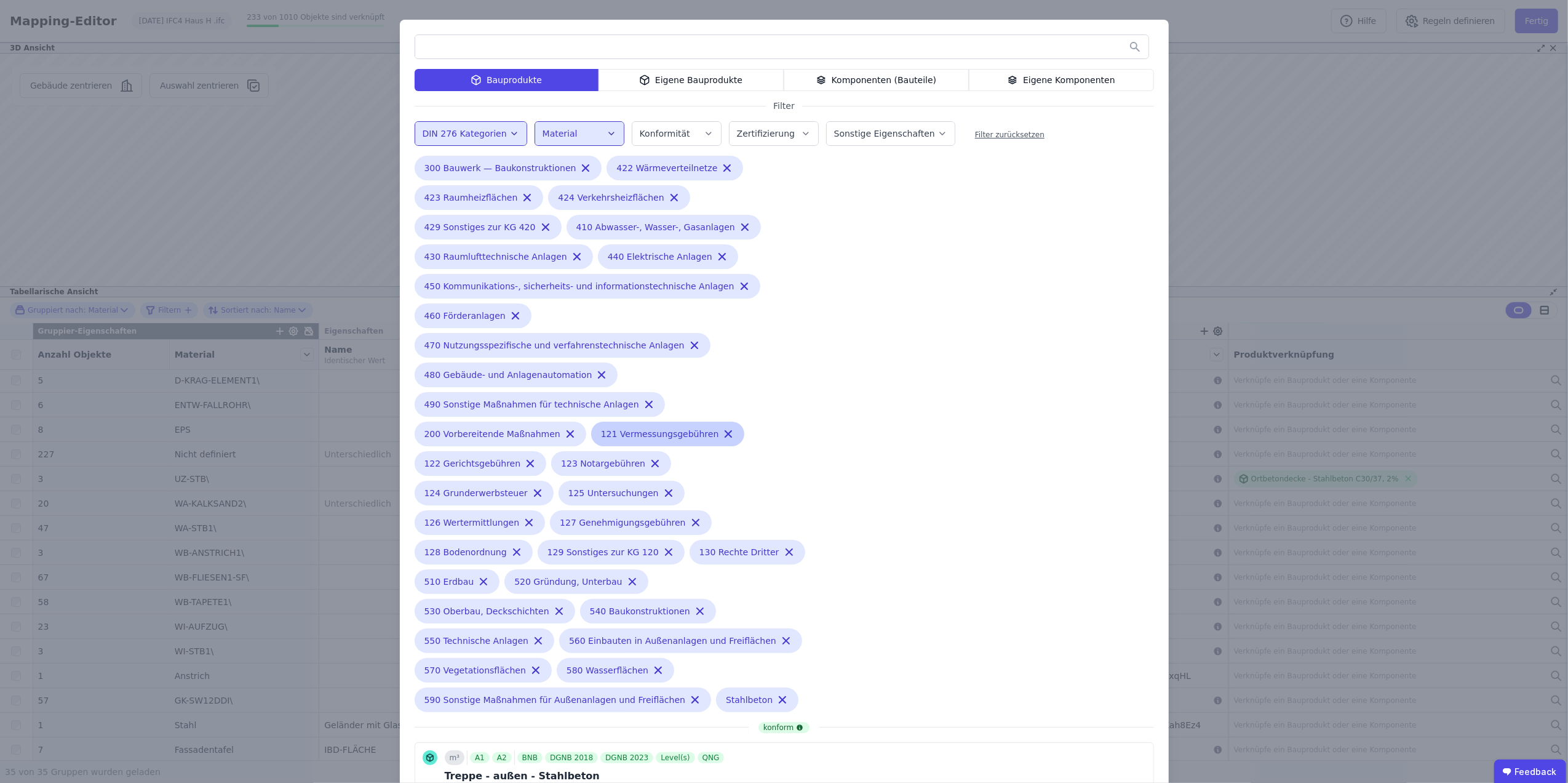
click at [723, 428] on icon "button" at bounding box center [728, 434] width 12 height 12
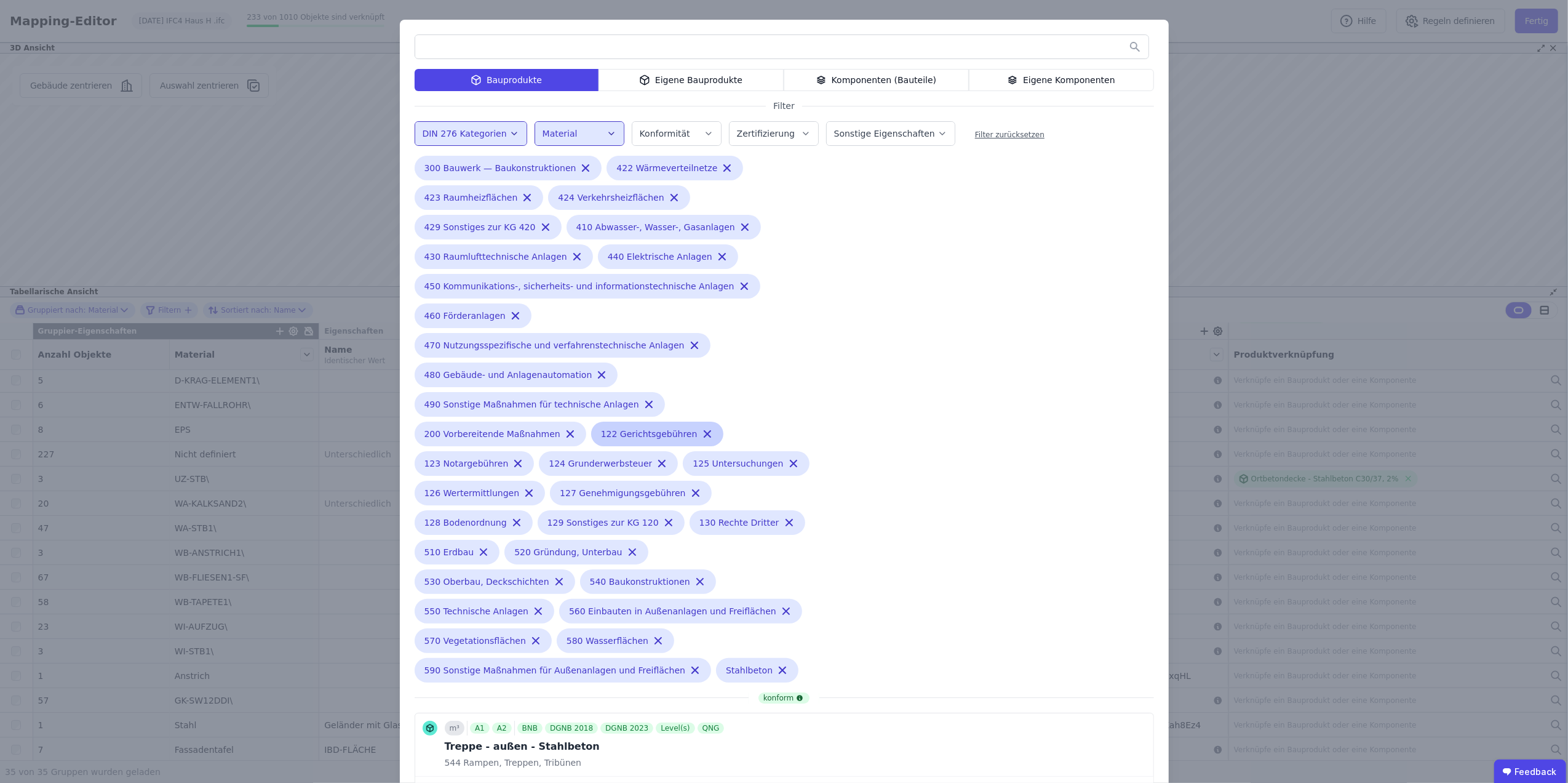
click at [702, 428] on icon "button" at bounding box center [707, 434] width 12 height 12
click at [944, 263] on div "Bauprodukte Eigene Bauprodukte Komponenten (Bauteile) Eigene Komponenten Filter…" at bounding box center [784, 656] width 769 height 1274
click at [608, 133] on button "Material" at bounding box center [579, 133] width 88 height 24
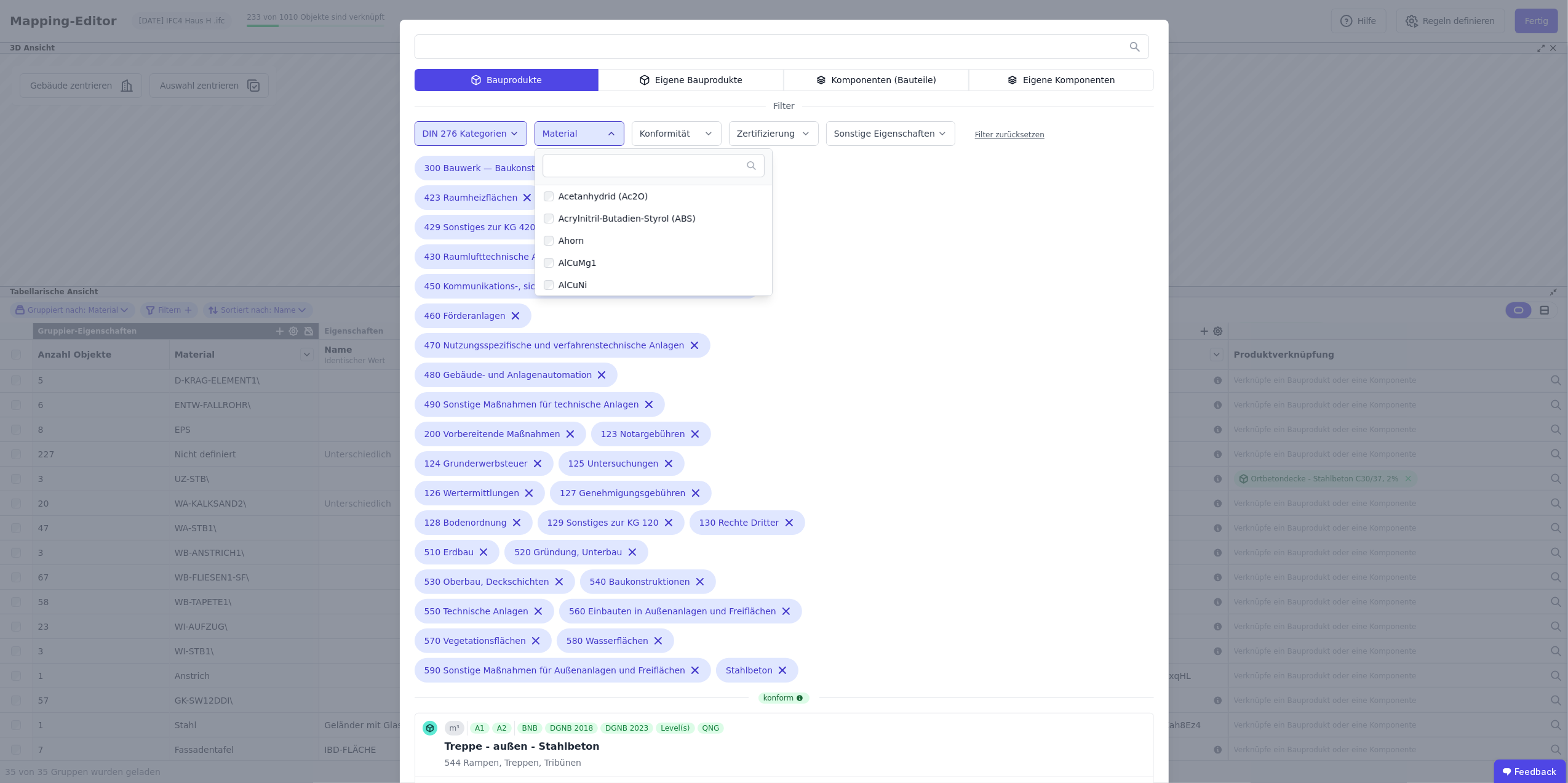
click at [908, 191] on div "Bauprodukte Eigene Bauprodukte Komponenten (Bauteile) Eigene Komponenten Filter…" at bounding box center [784, 656] width 769 height 1274
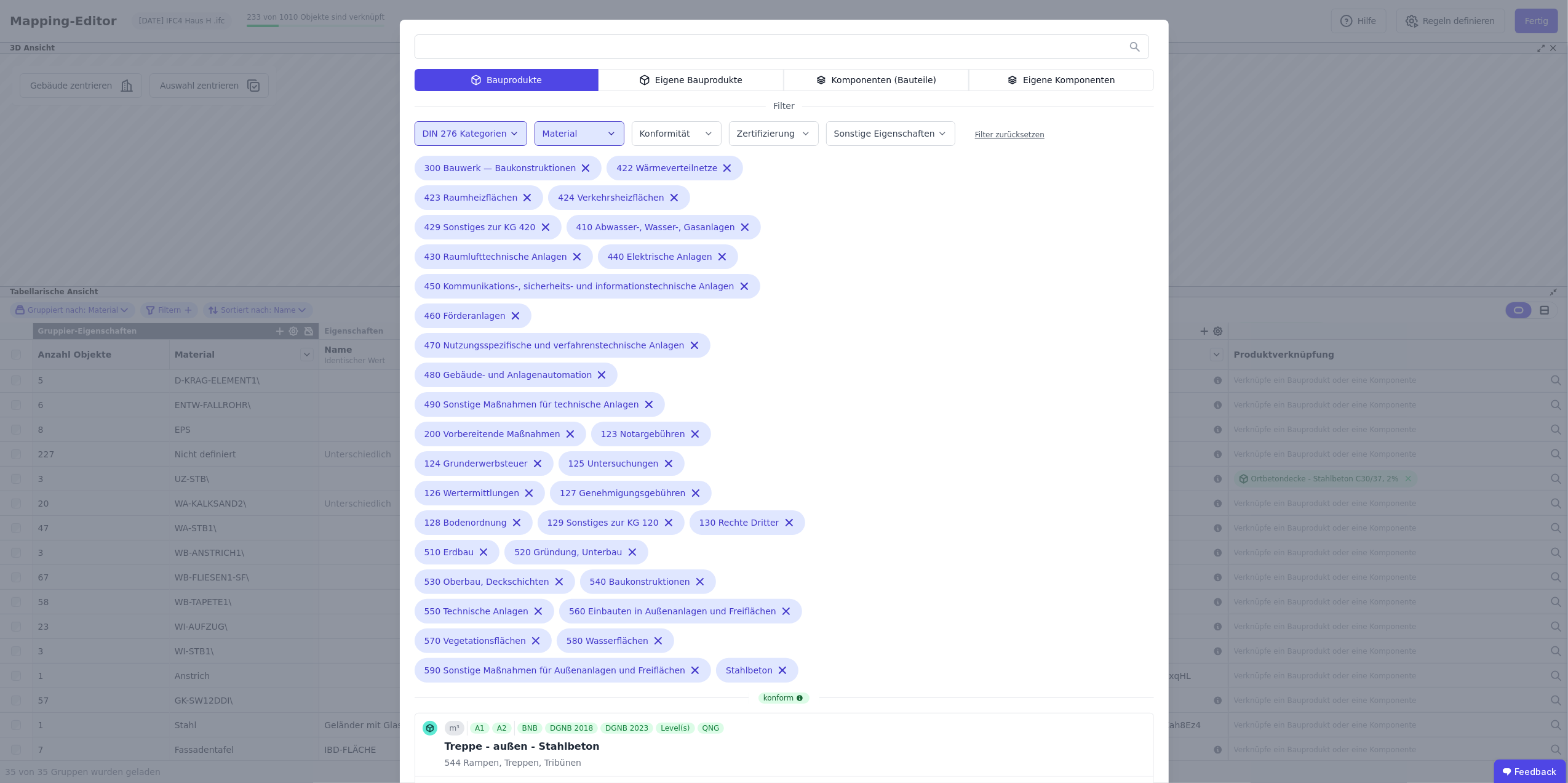
click at [531, 40] on input "text" at bounding box center [782, 47] width 733 height 22
click at [510, 78] on div "Bauprodukte" at bounding box center [506, 79] width 184 height 22
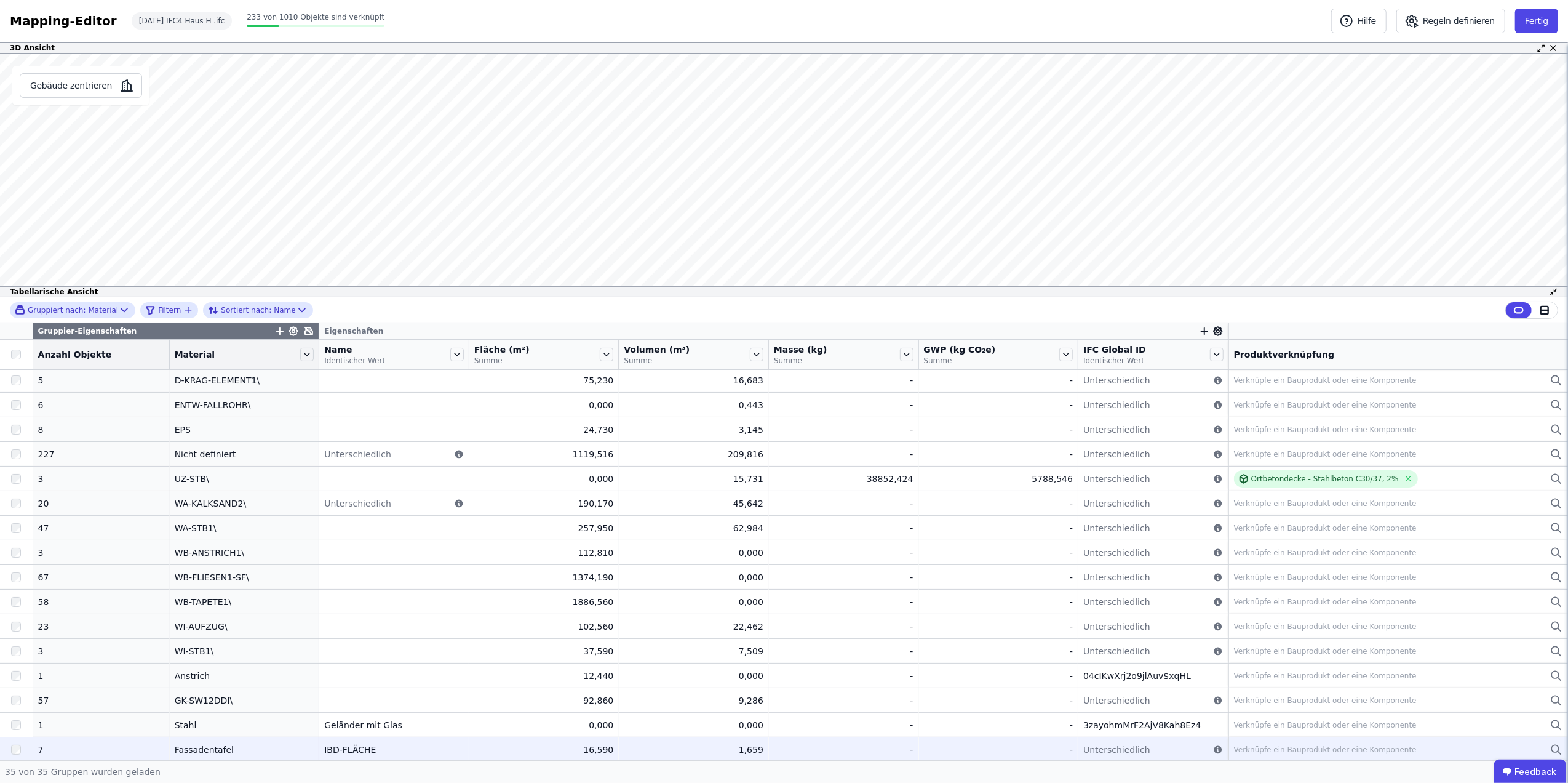
scroll to position [473, 0]
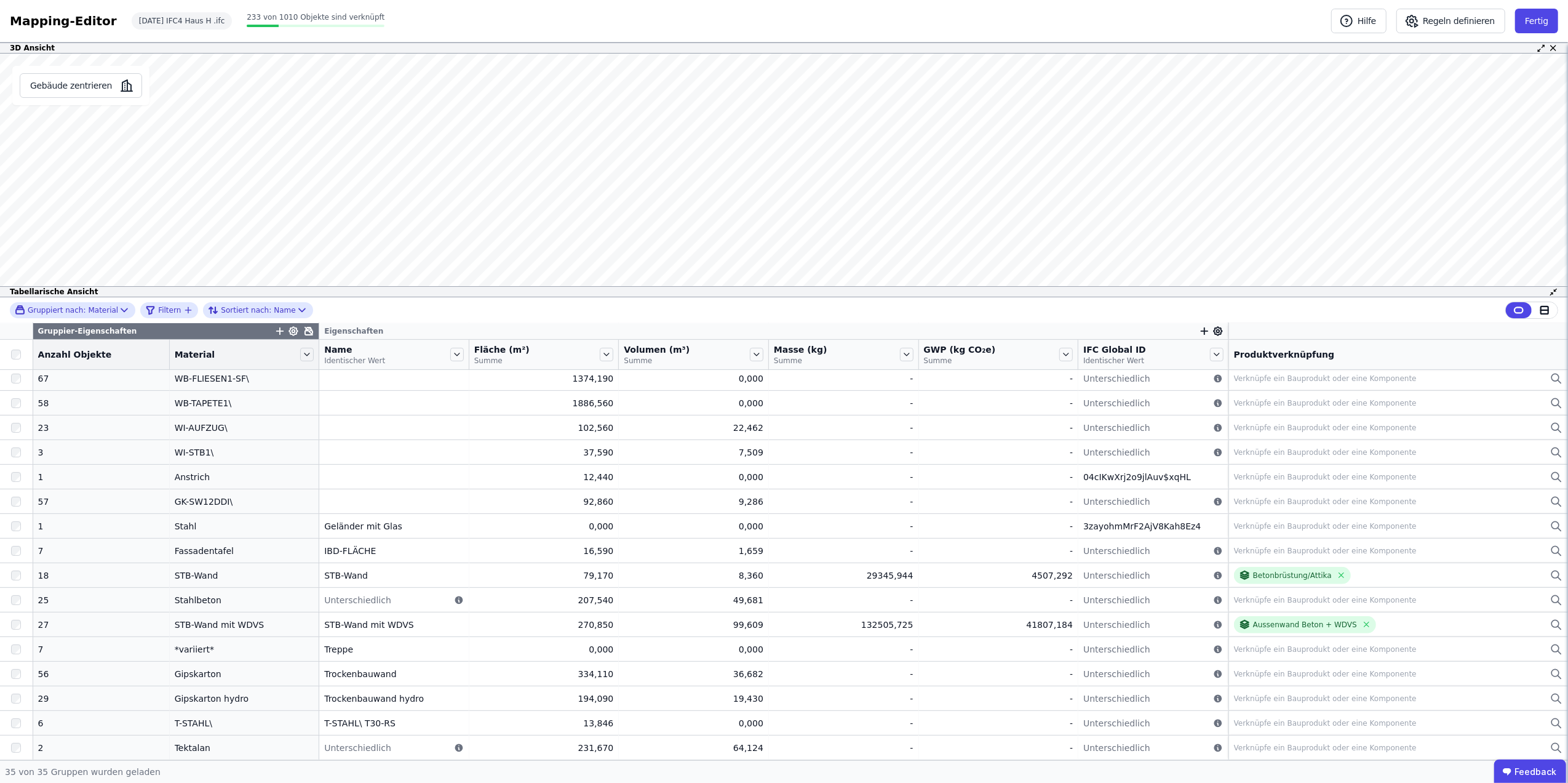
click at [9, 358] on div at bounding box center [16, 355] width 23 height 10
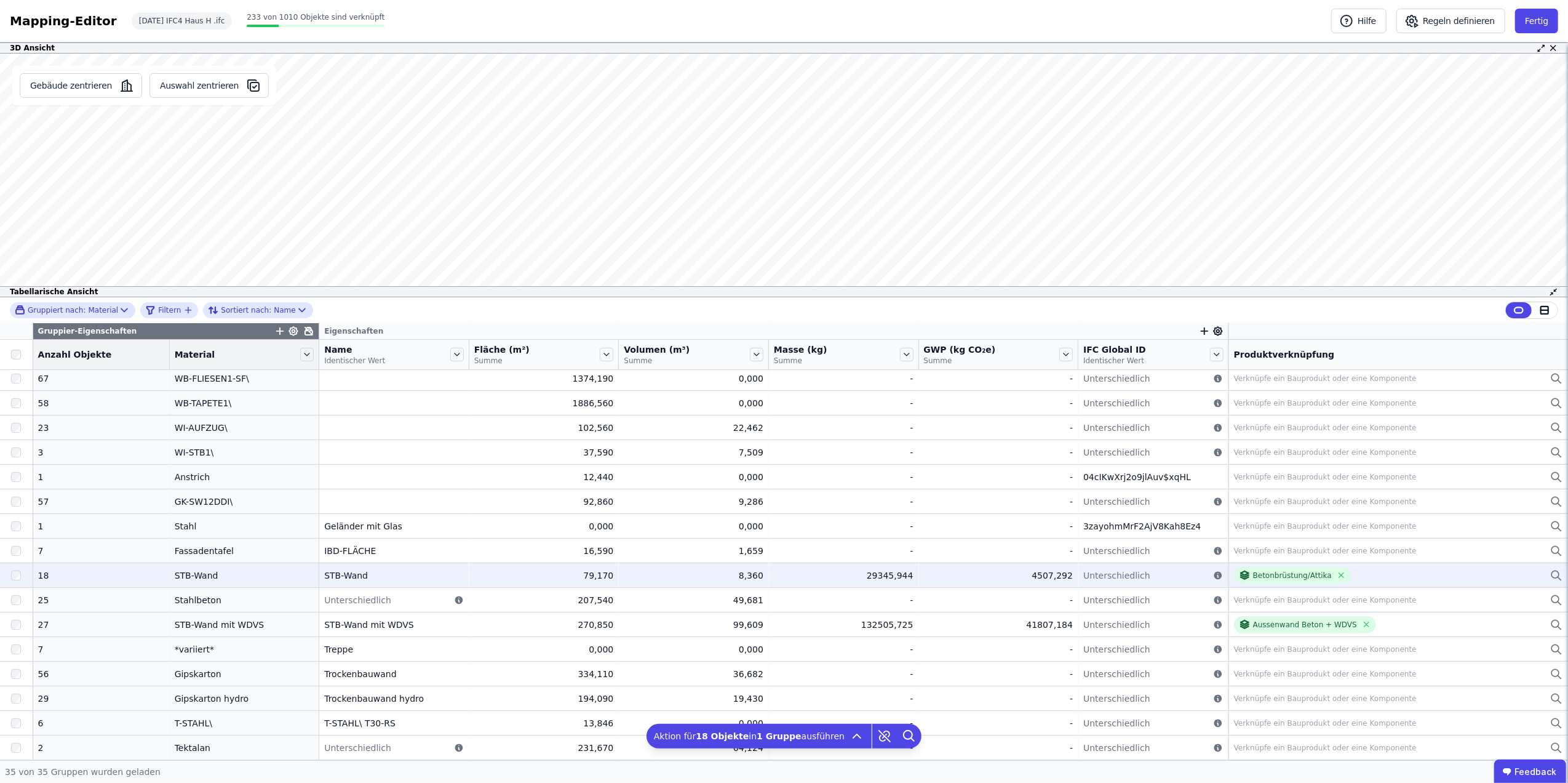
click at [10, 570] on div at bounding box center [16, 575] width 32 height 22
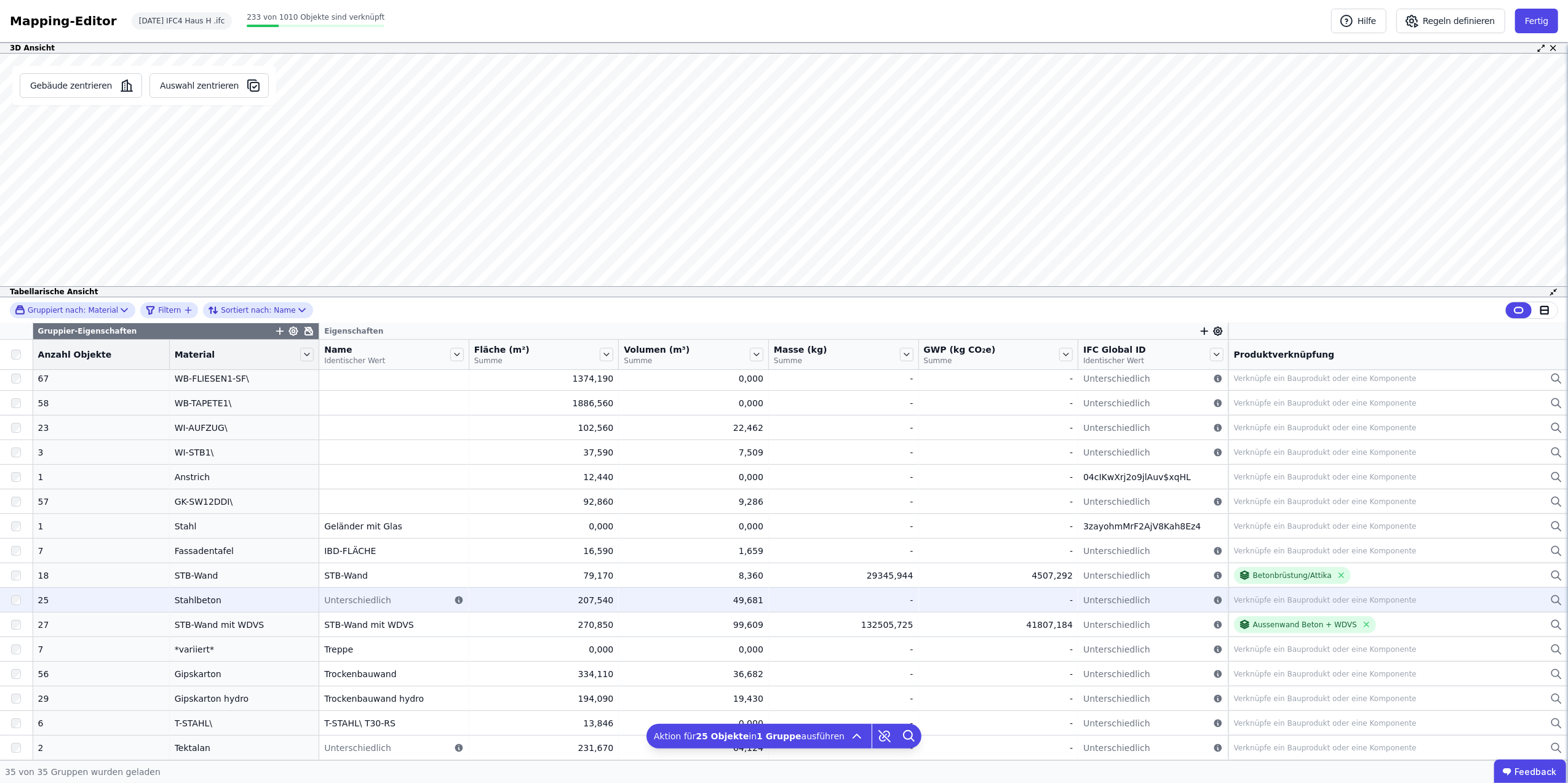
click at [1235, 594] on div "Verknüpfe ein Bauprodukt oder eine Komponente" at bounding box center [1399, 600] width 329 height 15
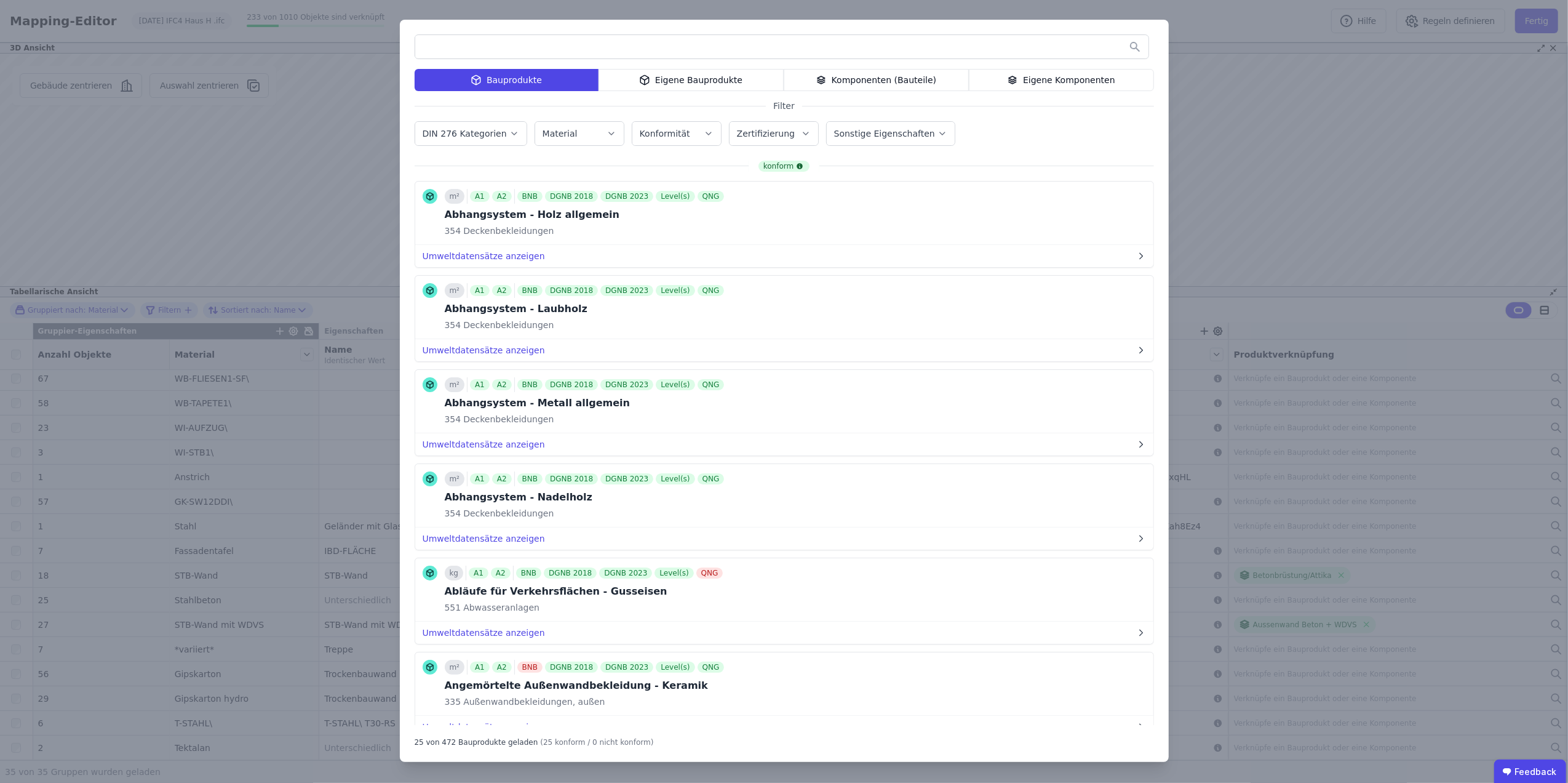
click at [926, 76] on div "Komponenten (Bauteile)" at bounding box center [876, 79] width 185 height 22
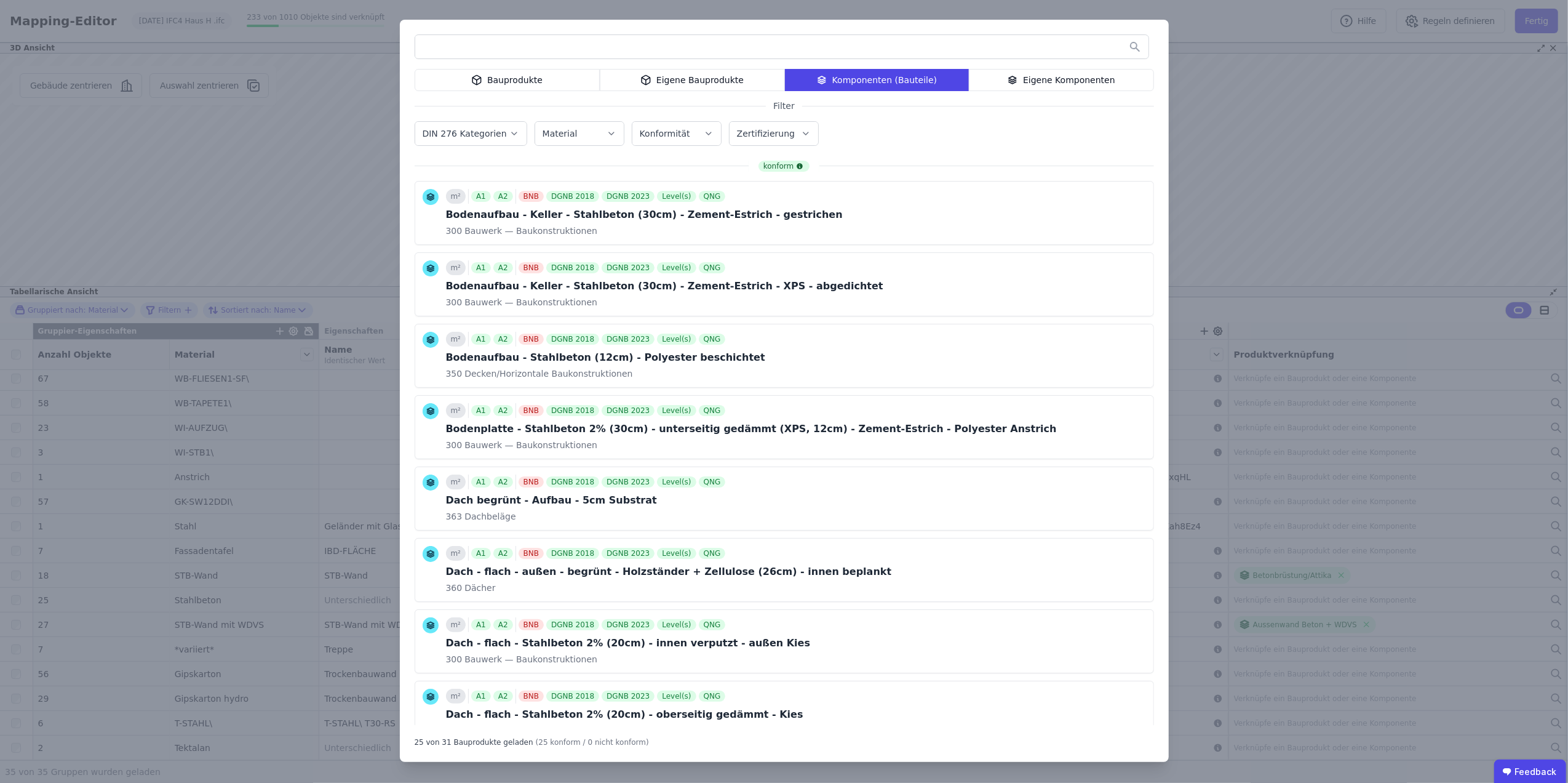
click at [788, 43] on input "text" at bounding box center [782, 47] width 733 height 22
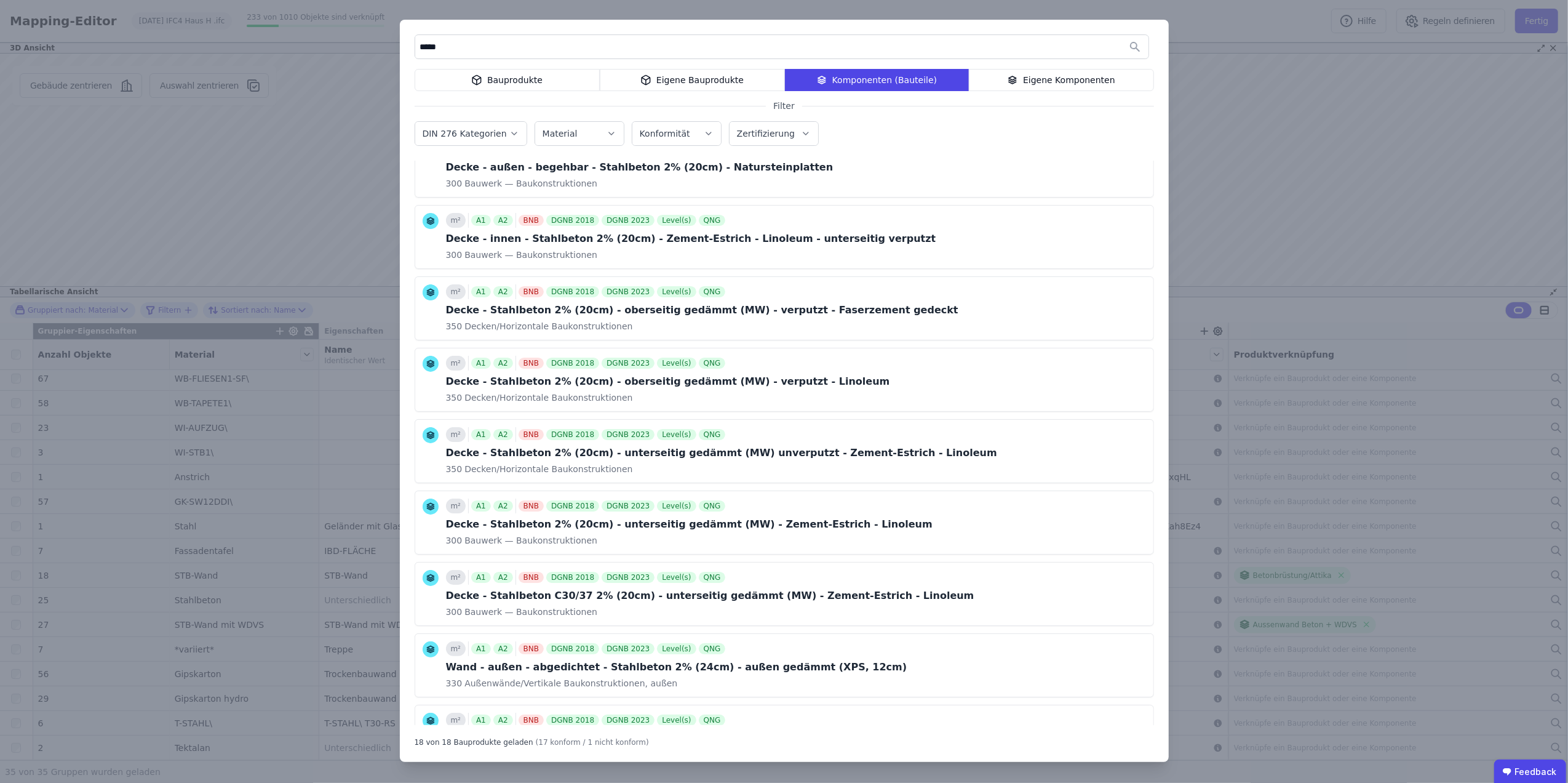
scroll to position [789, 0]
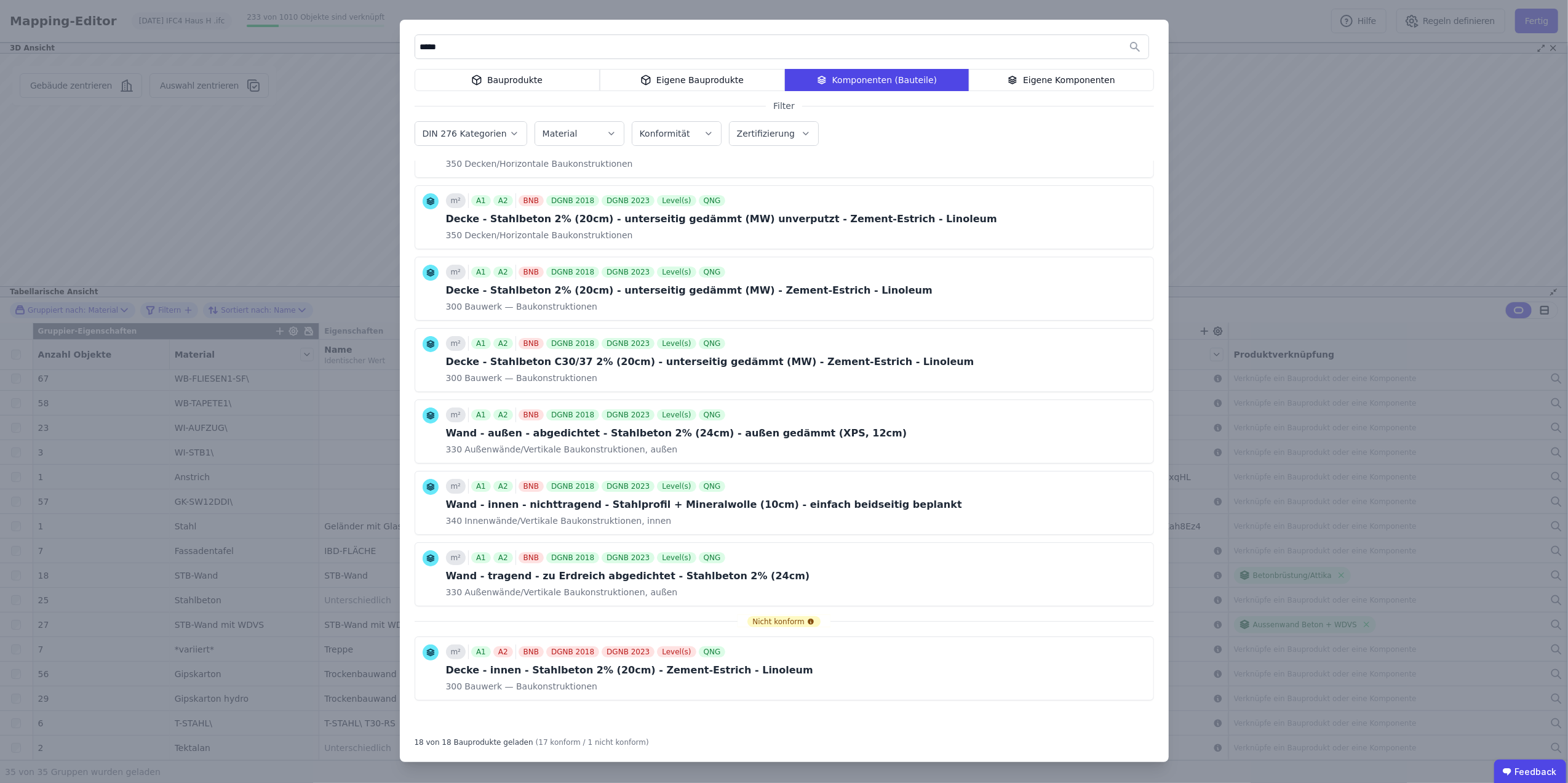
drag, startPoint x: 454, startPoint y: 42, endPoint x: 392, endPoint y: 37, distance: 62.2
click at [392, 37] on div "***** Bauprodukte Eigene Bauprodukte Komponenten (Bauteile) Eigene Komponenten …" at bounding box center [784, 391] width 1568 height 783
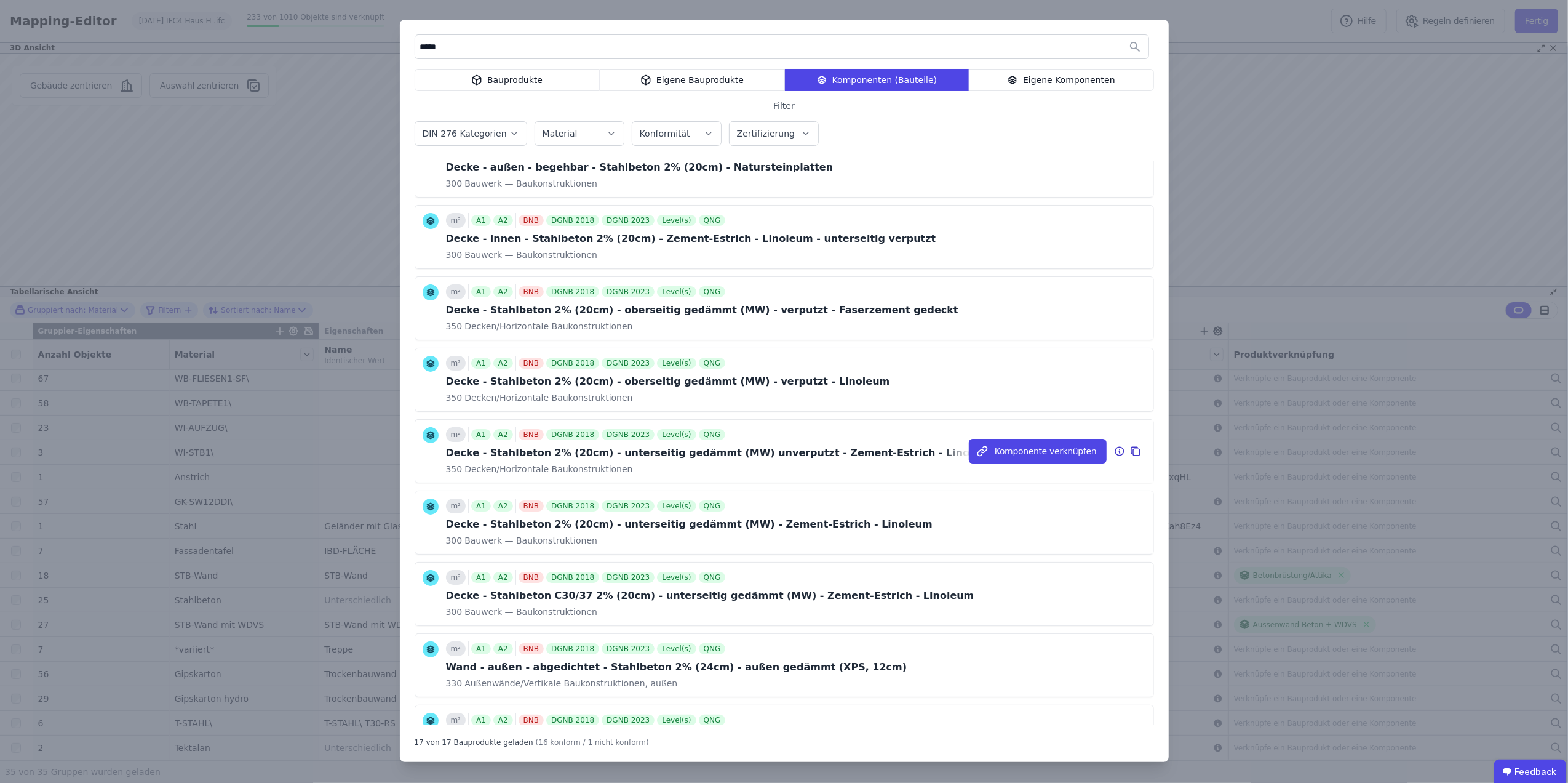
scroll to position [717, 0]
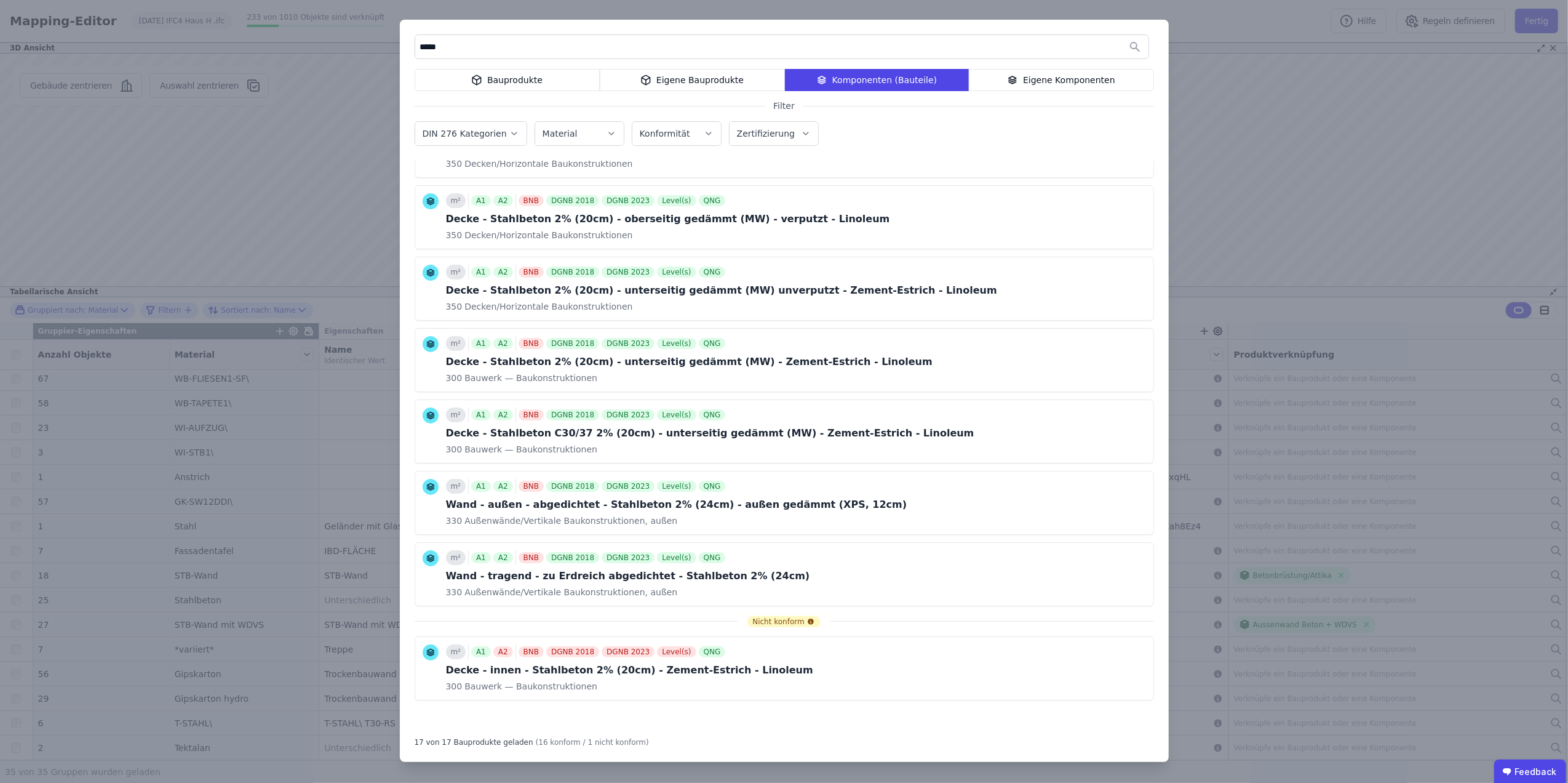
drag, startPoint x: 442, startPoint y: 48, endPoint x: 358, endPoint y: 43, distance: 84.1
click at [358, 43] on div "***** Bauprodukte Eigene Bauprodukte Komponenten (Bauteile) Eigene Komponenten …" at bounding box center [784, 391] width 1568 height 783
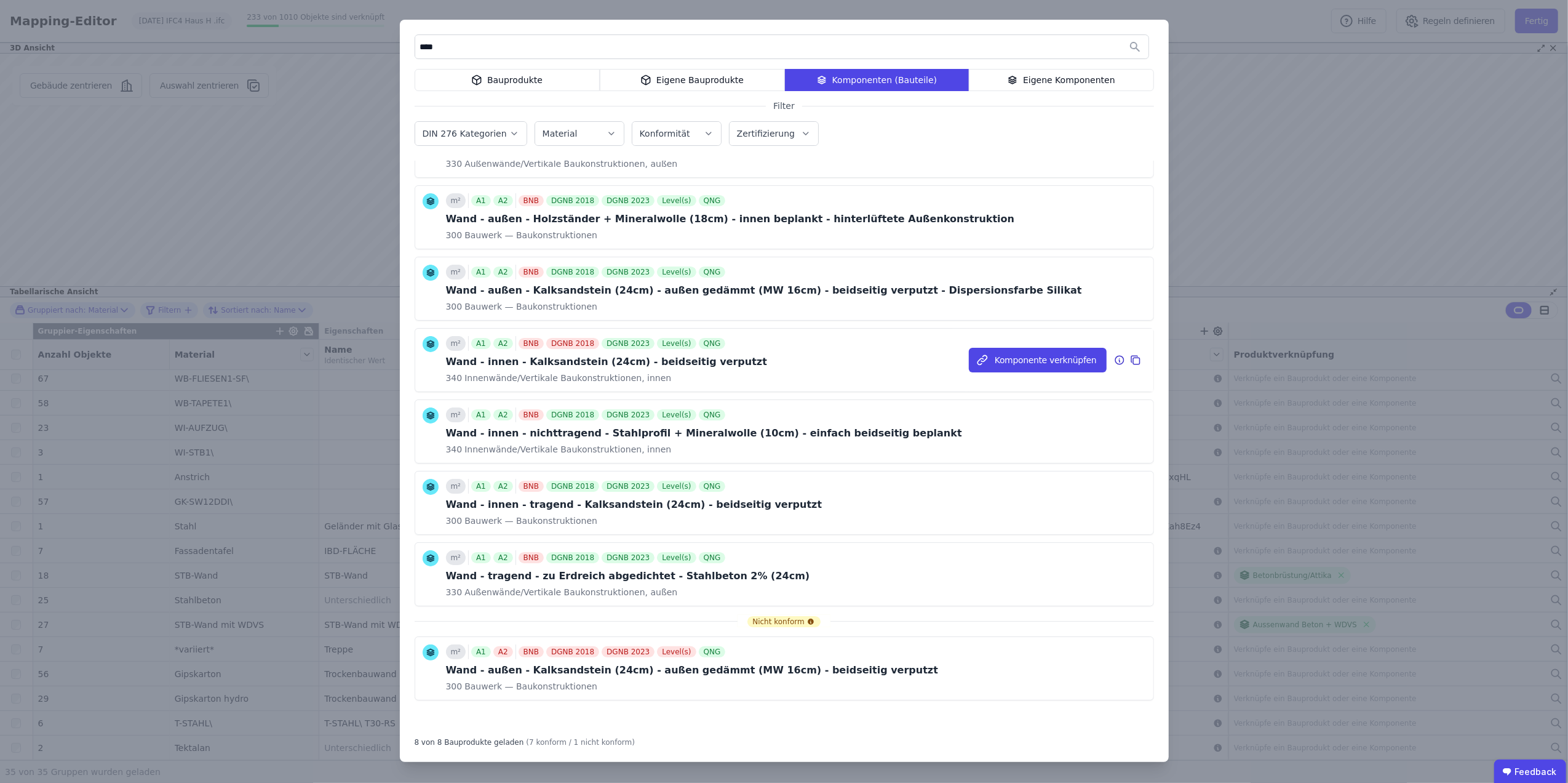
scroll to position [0, 0]
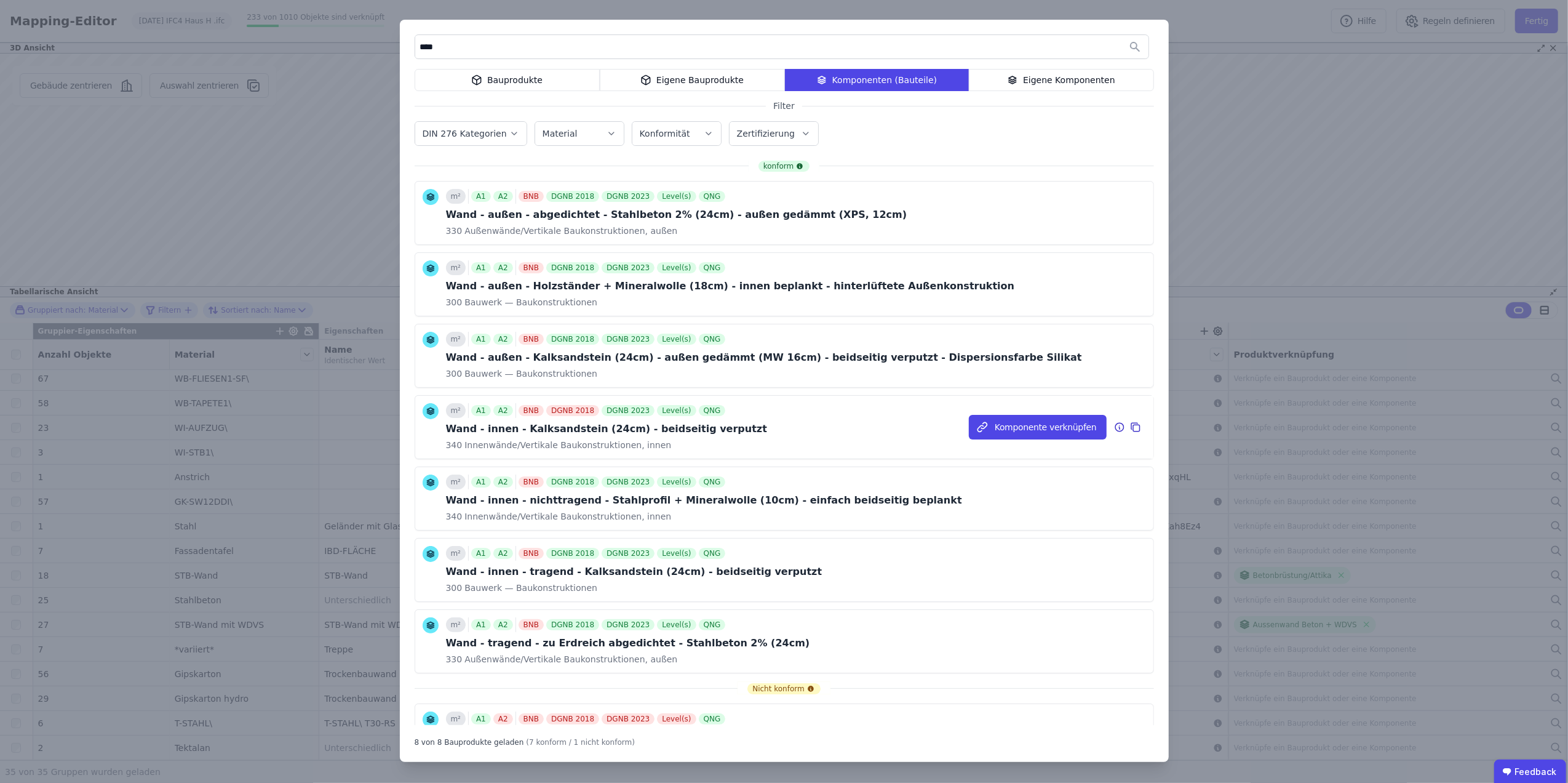
type input "****"
click at [584, 432] on div "Wand - innen - Kalksandstein (24cm) - beidseitig verputzt" at bounding box center [607, 429] width 321 height 15
click at [1114, 428] on icon at bounding box center [1120, 427] width 11 height 15
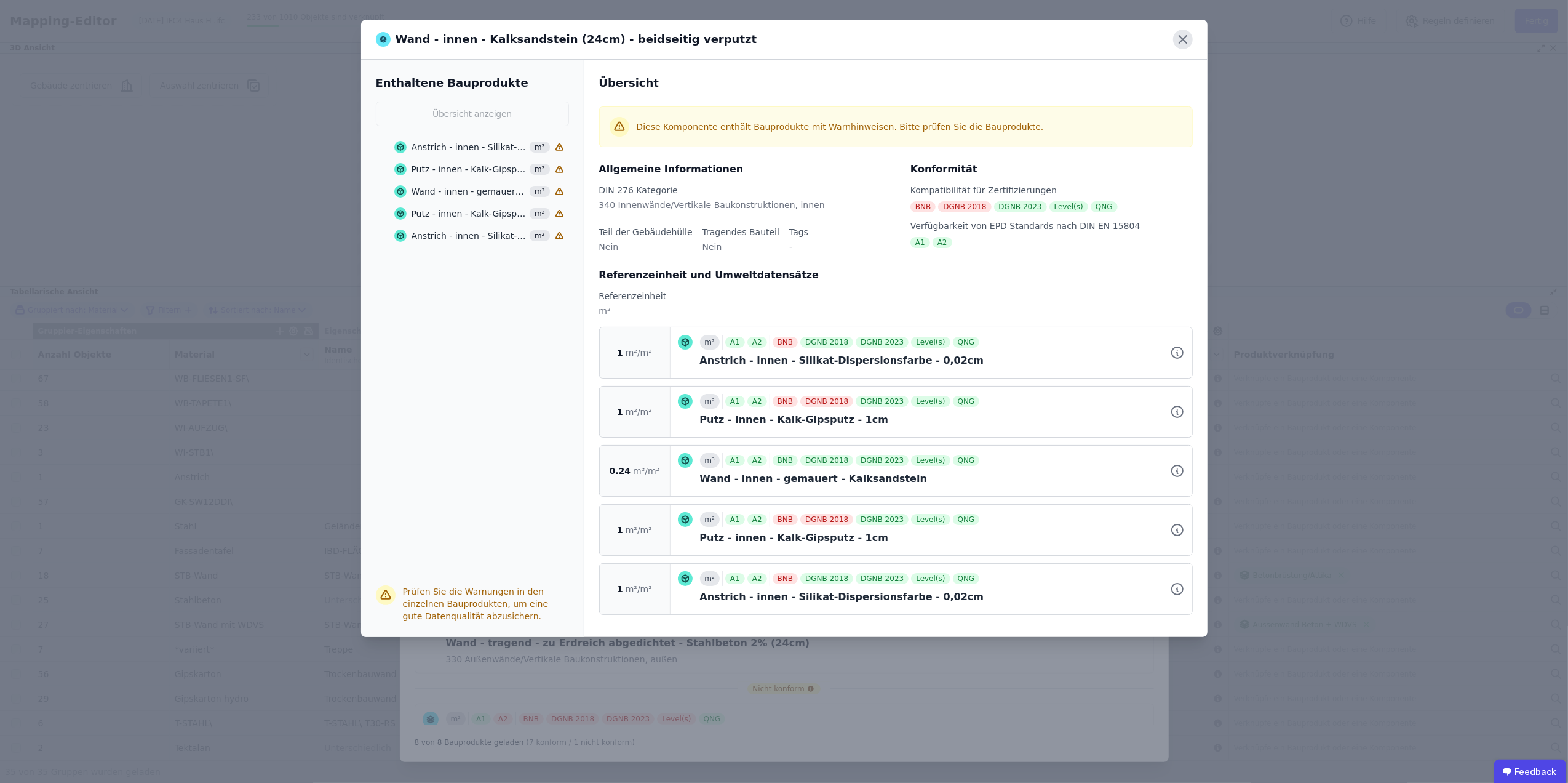
click at [1190, 40] on icon at bounding box center [1183, 39] width 20 height 20
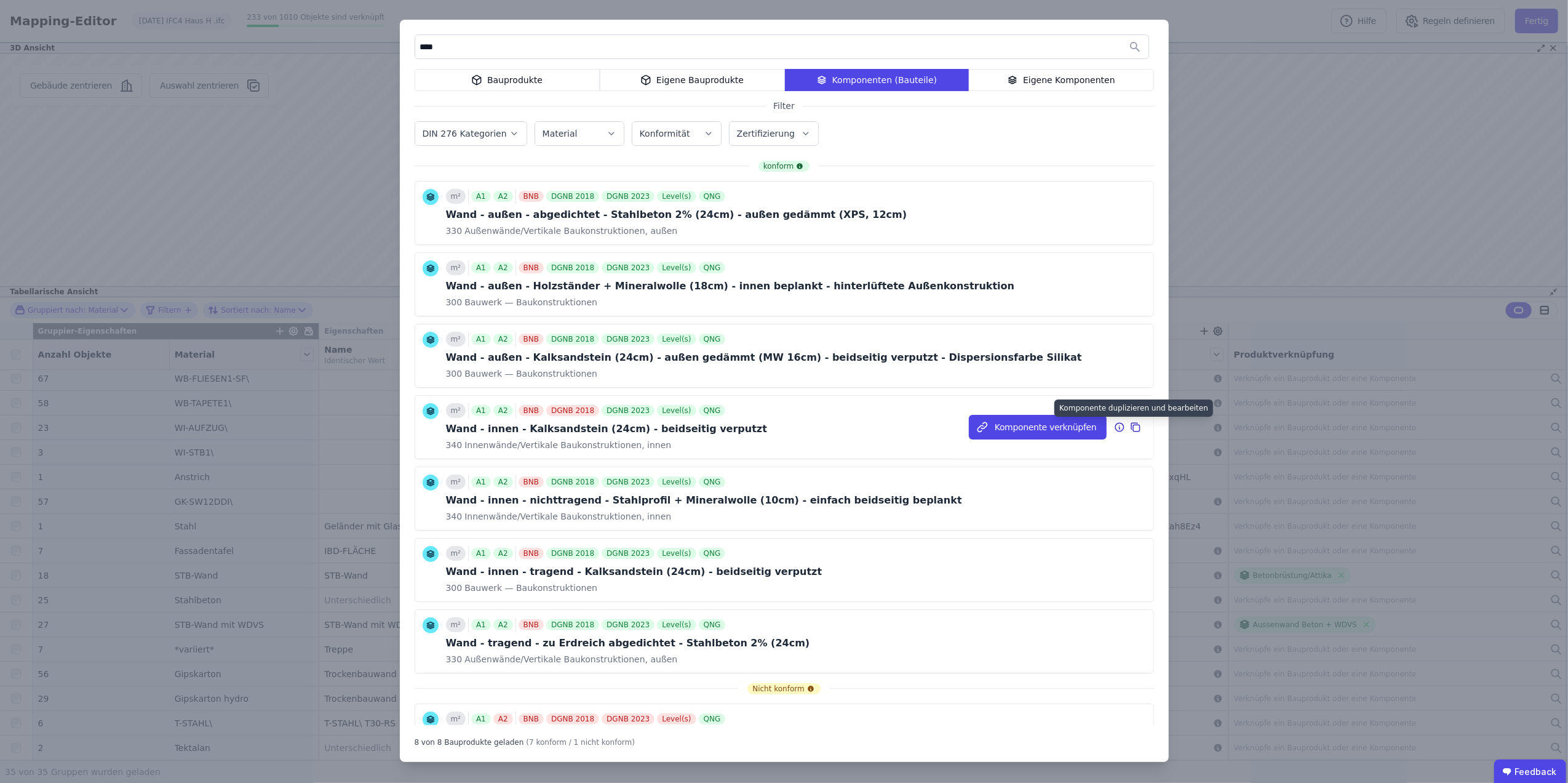
click at [1131, 426] on icon at bounding box center [1136, 427] width 11 height 15
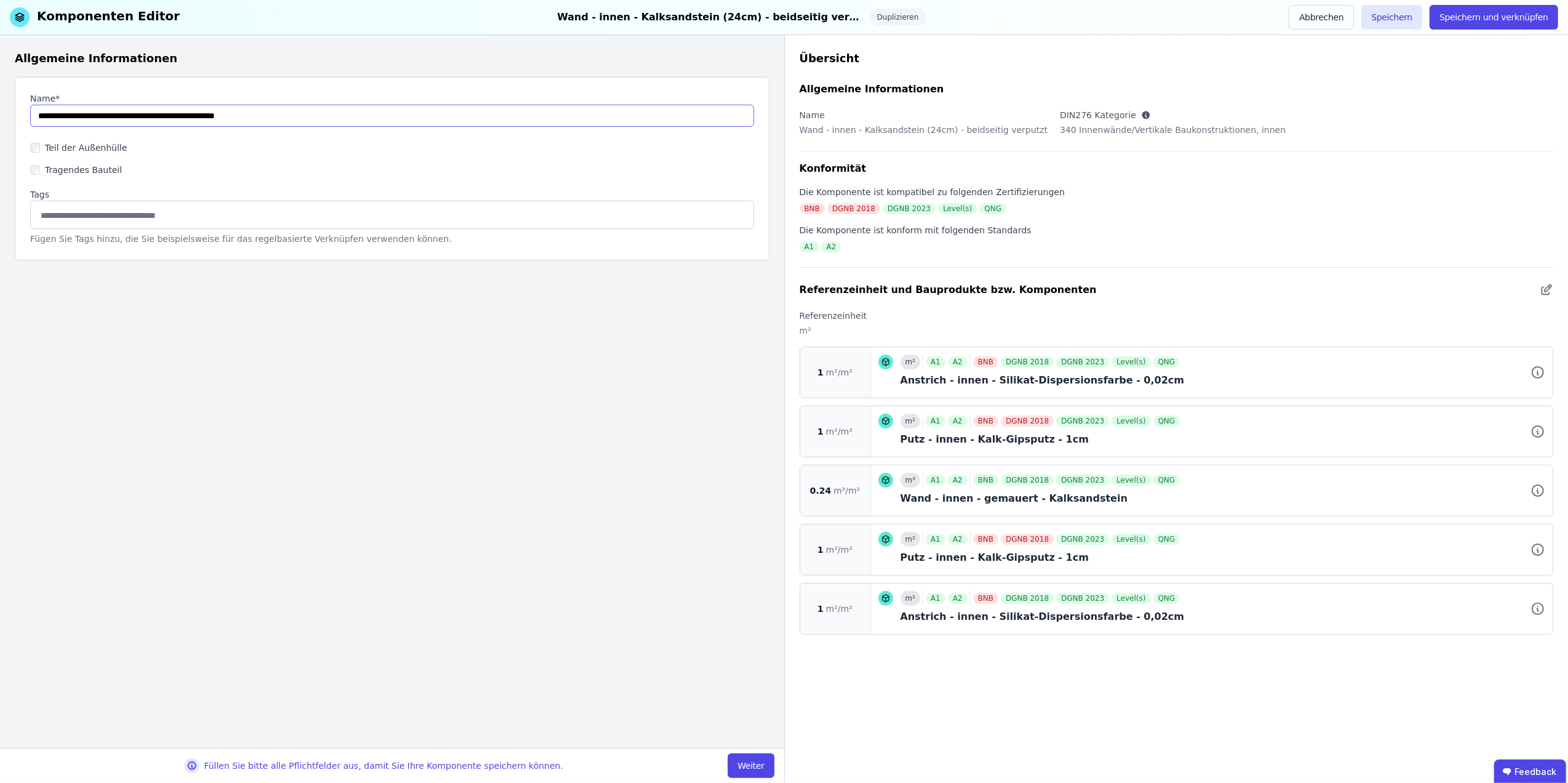
click at [151, 116] on input "string" at bounding box center [393, 115] width 725 height 22
drag, startPoint x: 151, startPoint y: 114, endPoint x: 97, endPoint y: 117, distance: 54.1
click at [97, 117] on input "string" at bounding box center [393, 115] width 725 height 22
type input "**********"
click at [85, 161] on div "Tragendes Bauteil" at bounding box center [393, 169] width 725 height 22
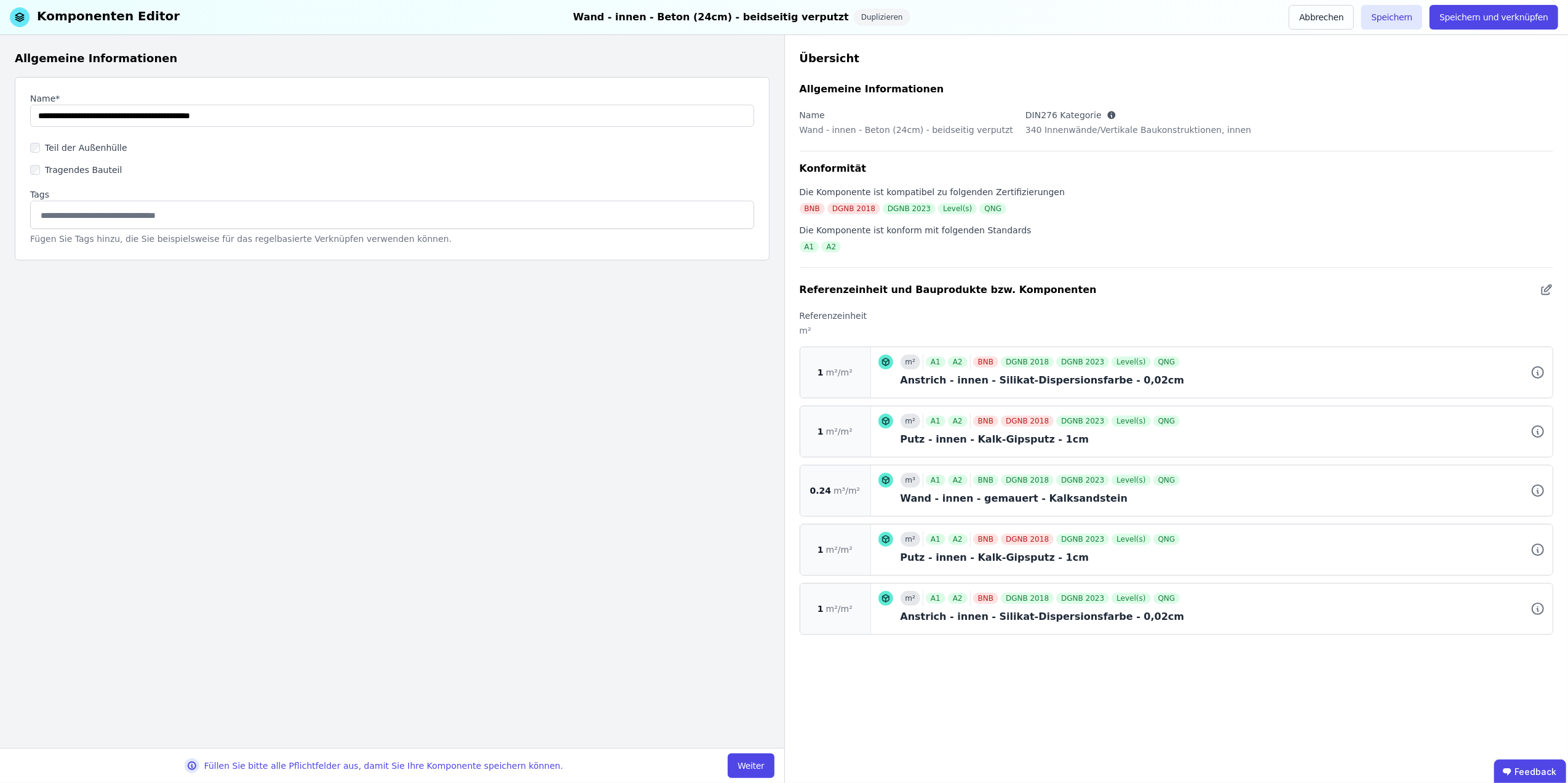
click at [46, 170] on label "Tragendes Bauteil" at bounding box center [81, 169] width 82 height 12
click at [1546, 287] on icon at bounding box center [1547, 290] width 13 height 15
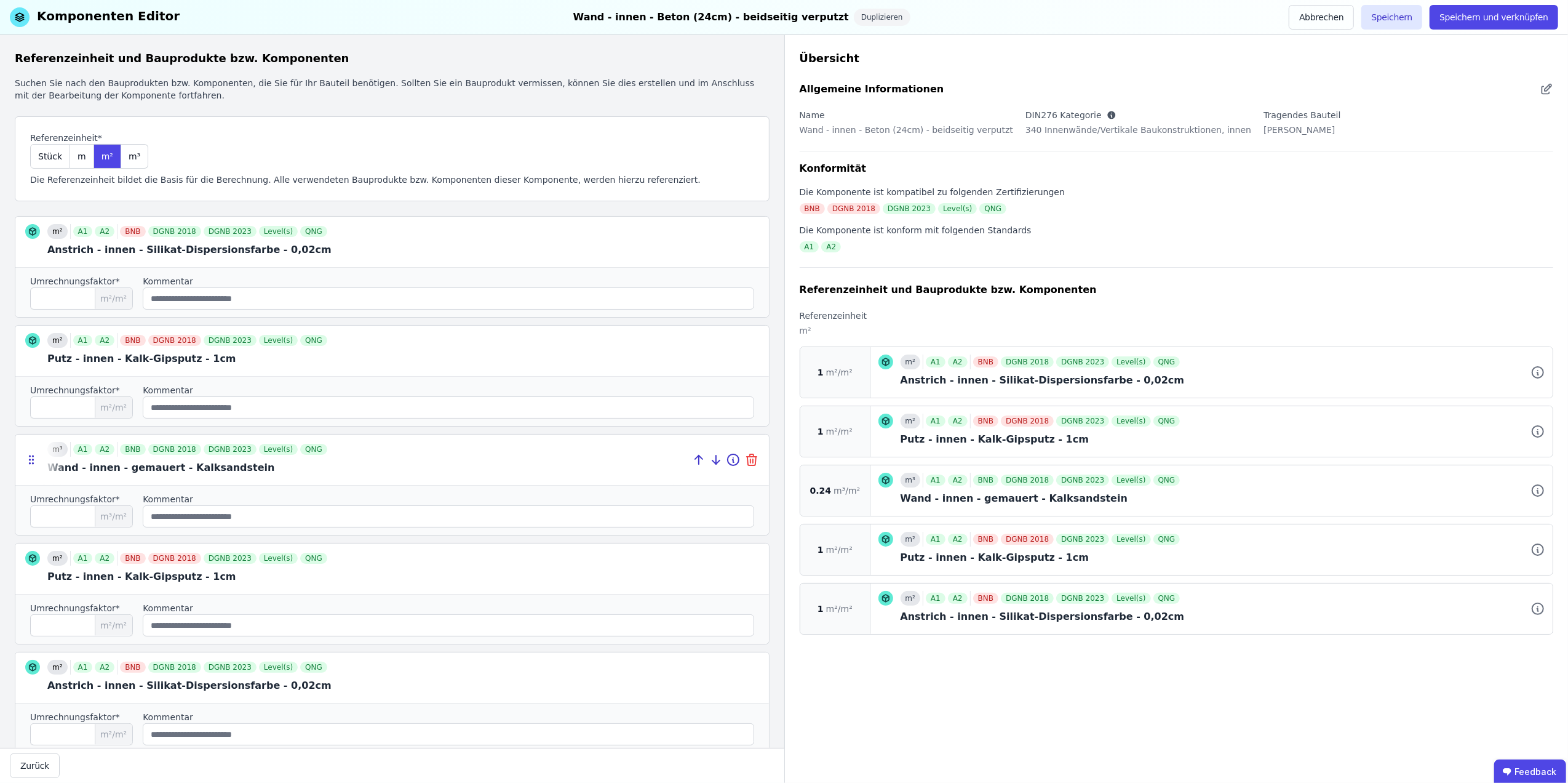
click at [750, 457] on icon at bounding box center [752, 456] width 4 height 3
type input "*"
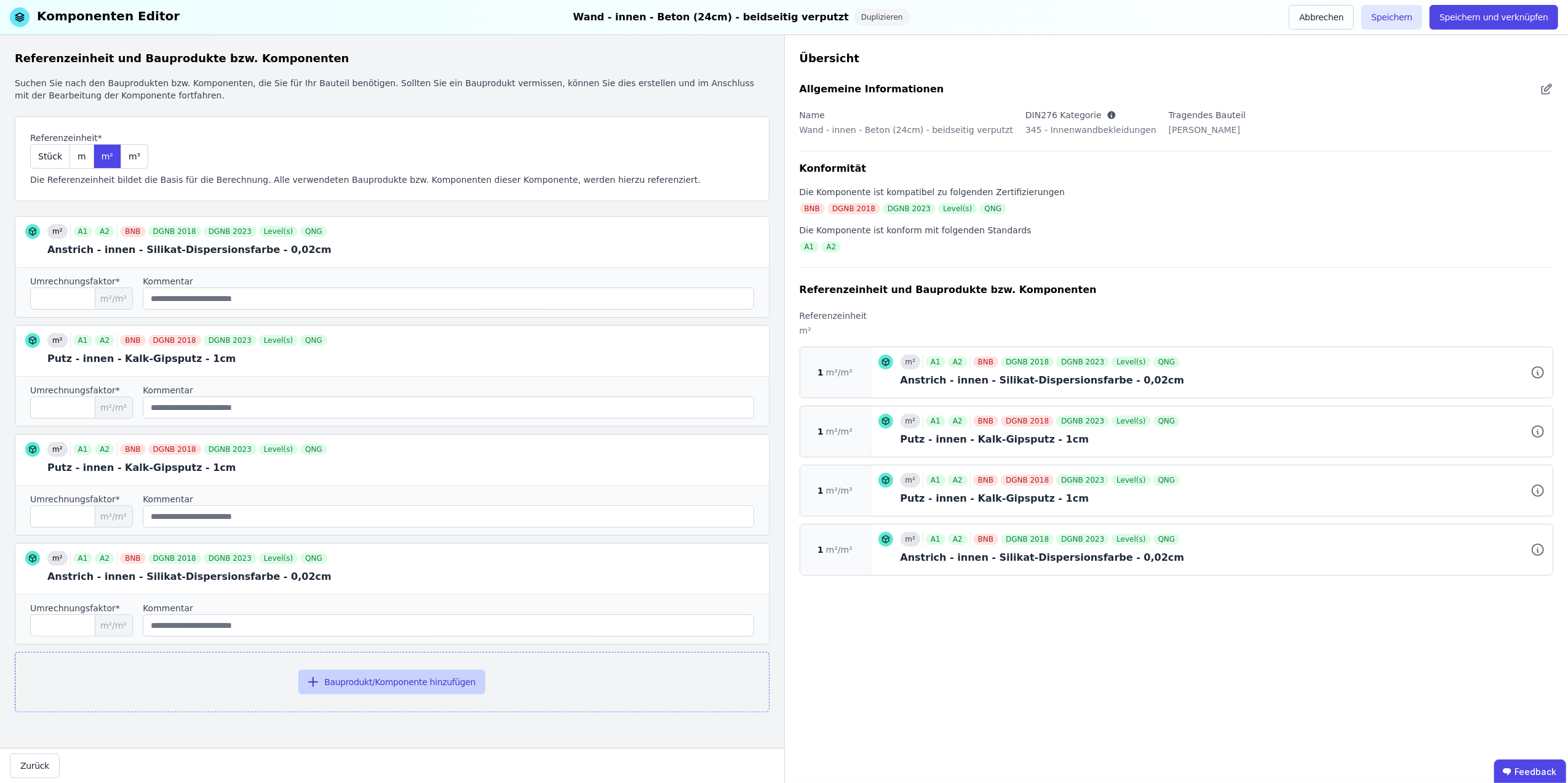
click at [402, 684] on button "Bauprodukt/Komponente hinzufügen" at bounding box center [392, 682] width 187 height 25
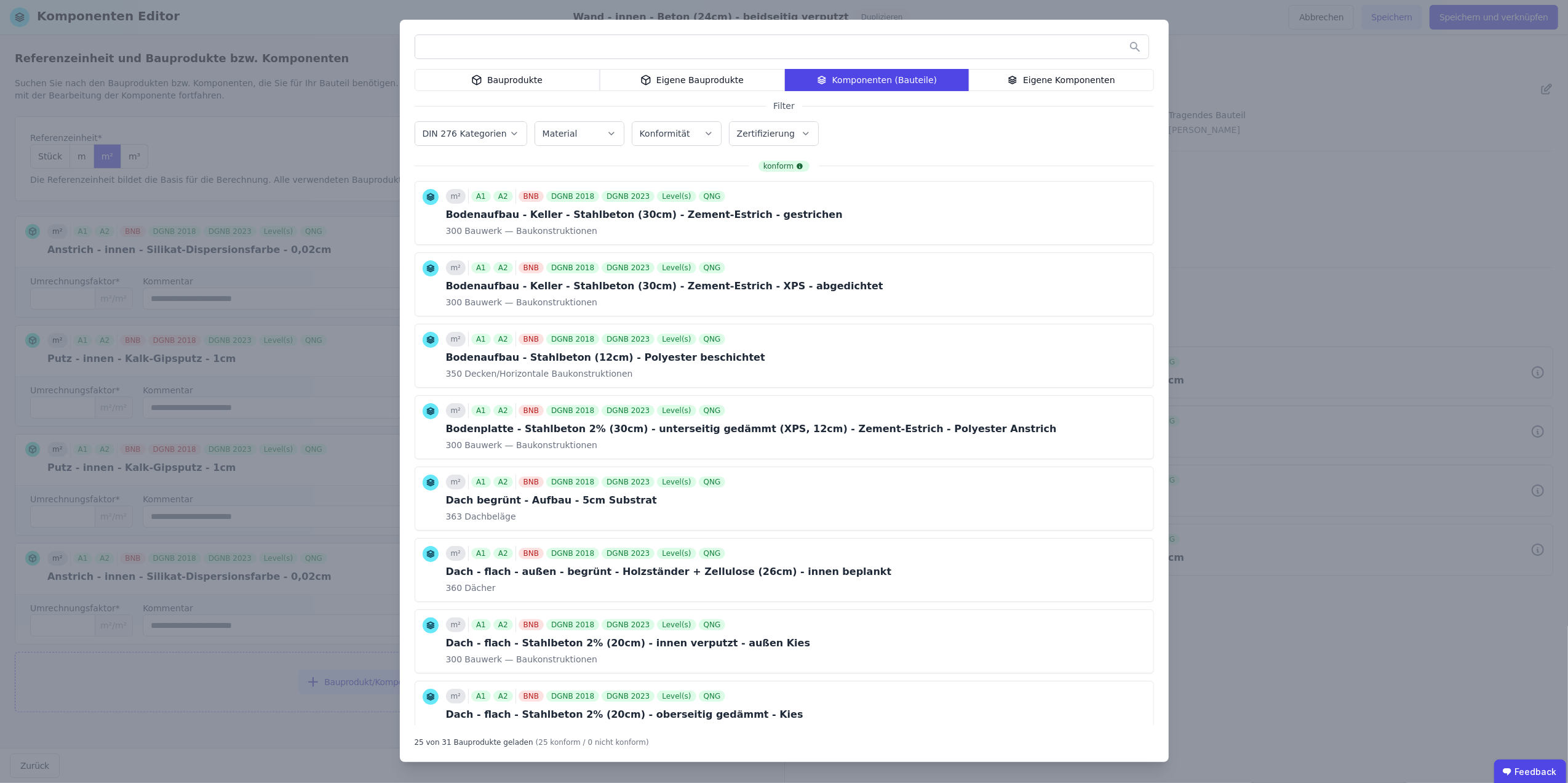
click at [508, 70] on div "Bauprodukte" at bounding box center [507, 79] width 185 height 22
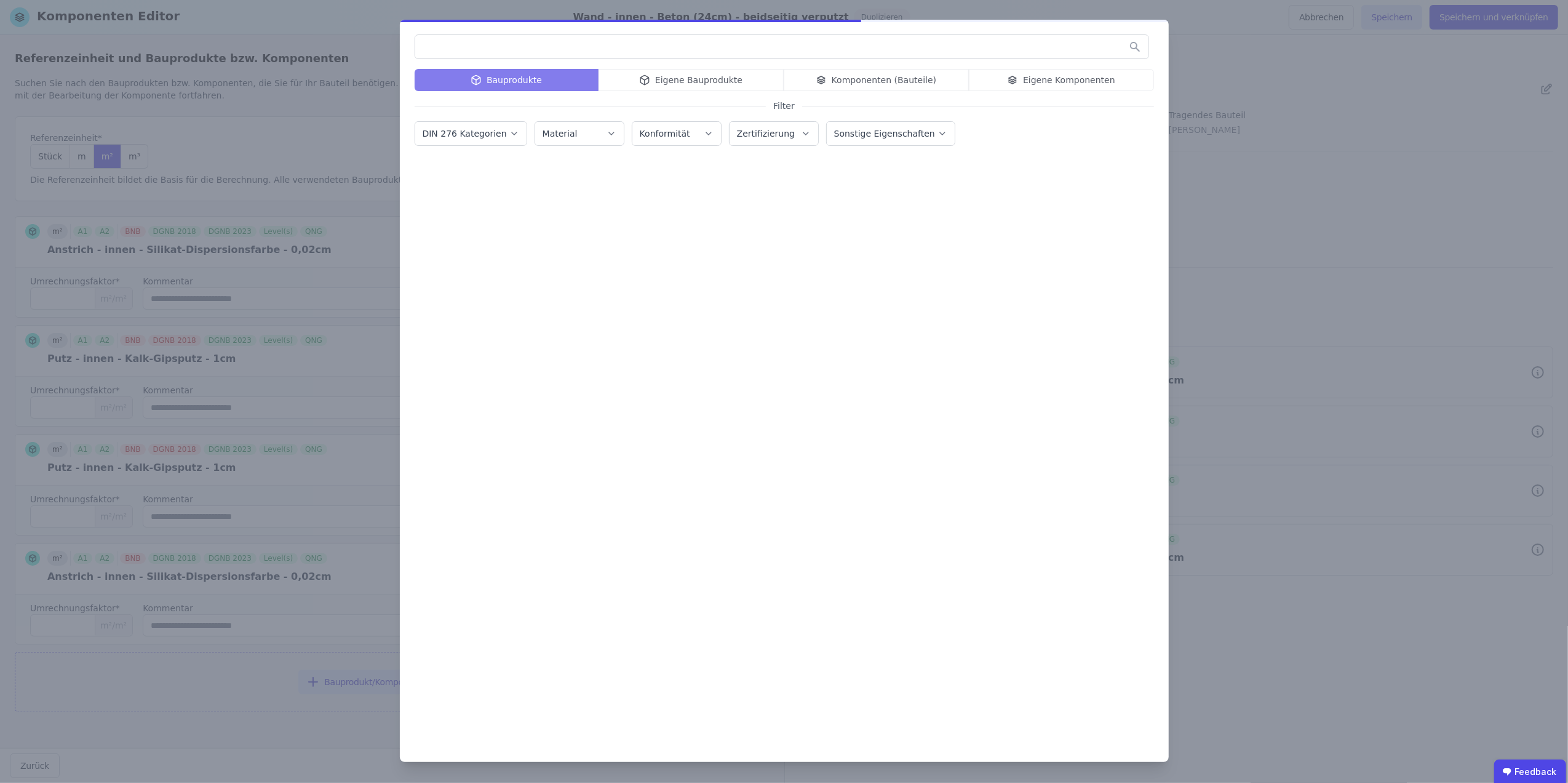
click at [505, 45] on input "text" at bounding box center [782, 47] width 733 height 22
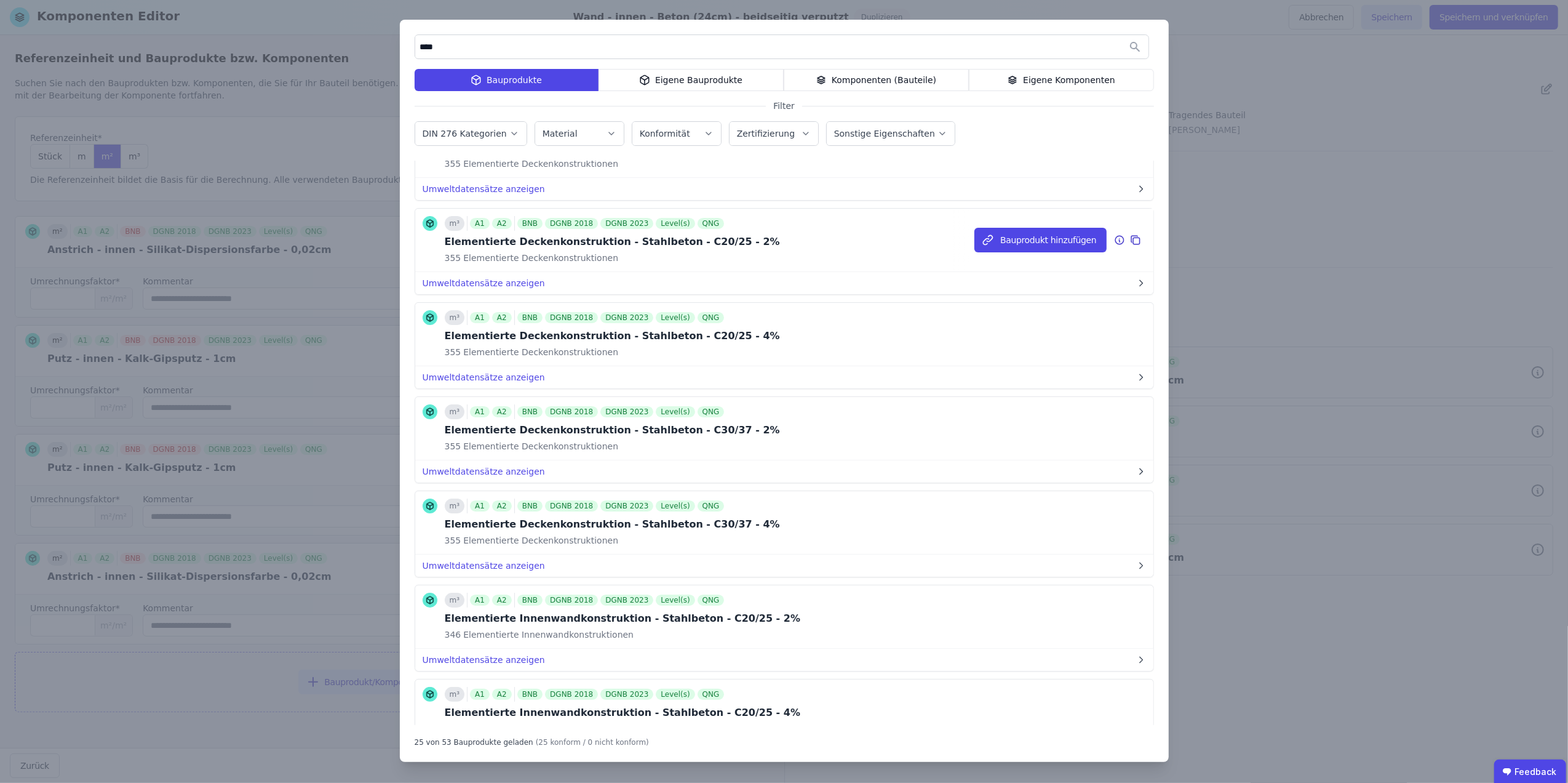
scroll to position [1094, 0]
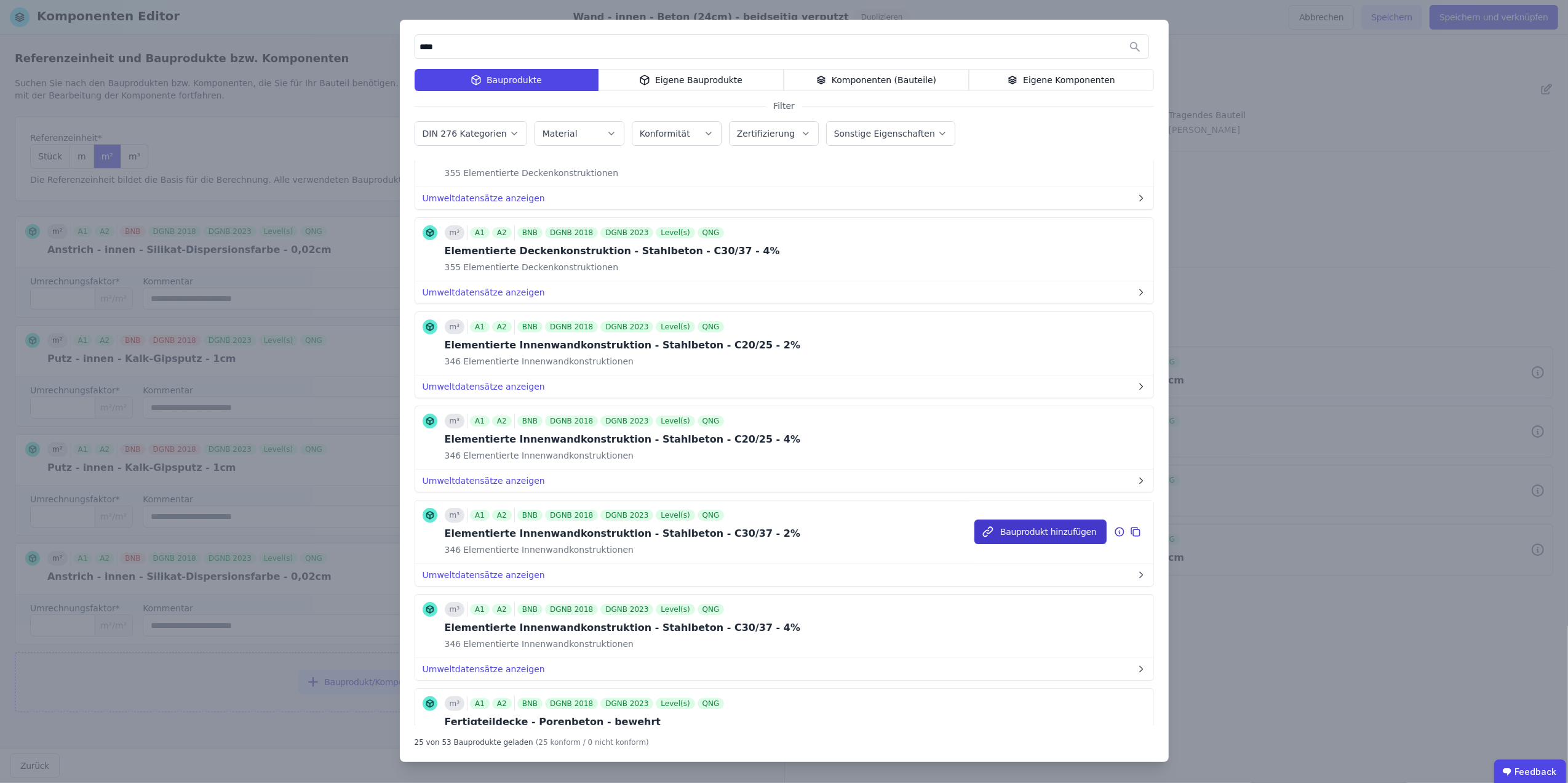
type input "****"
click at [1044, 541] on button "Bauprodukt hinzufügen" at bounding box center [1040, 532] width 131 height 25
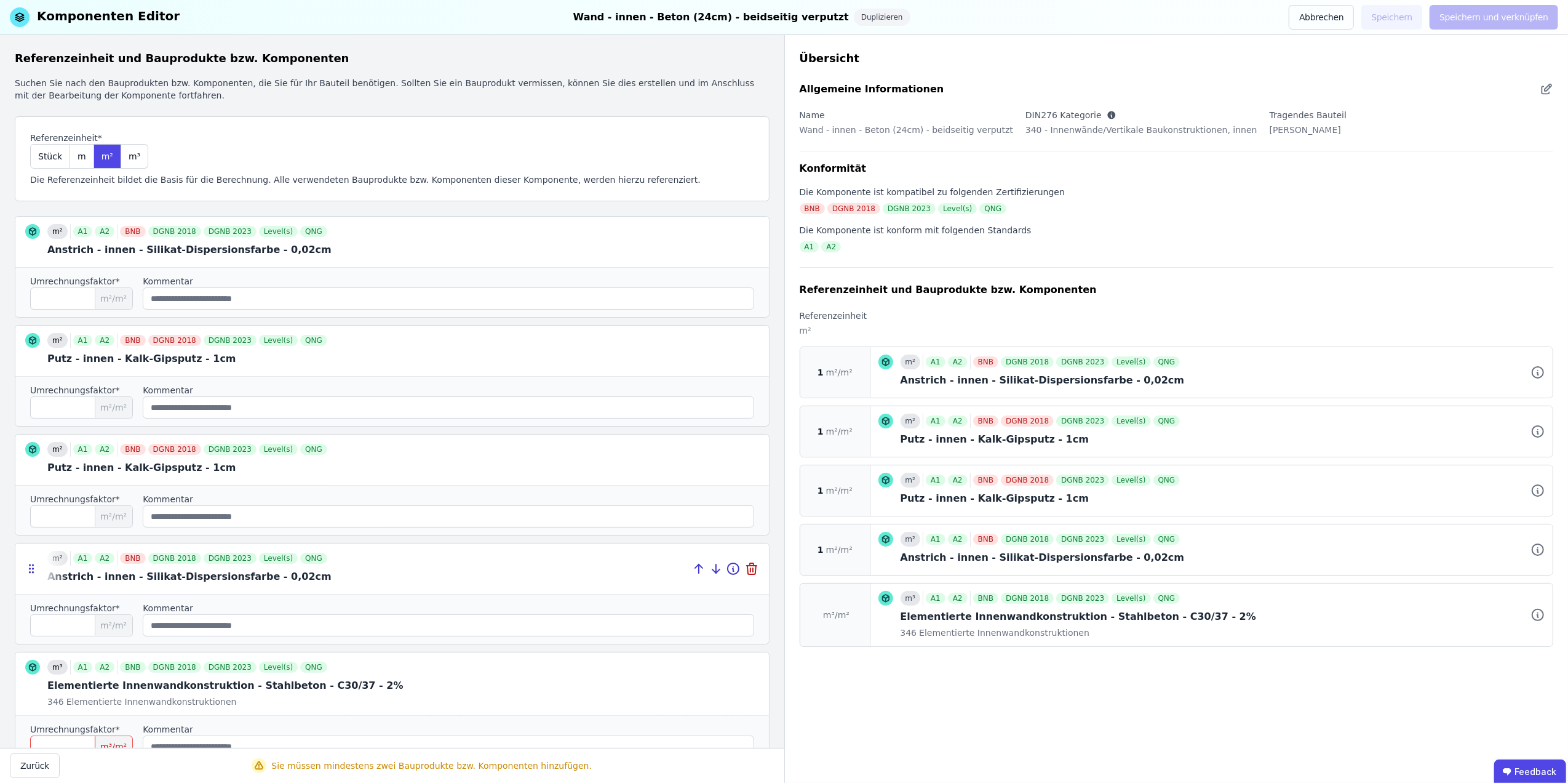
scroll to position [116, 0]
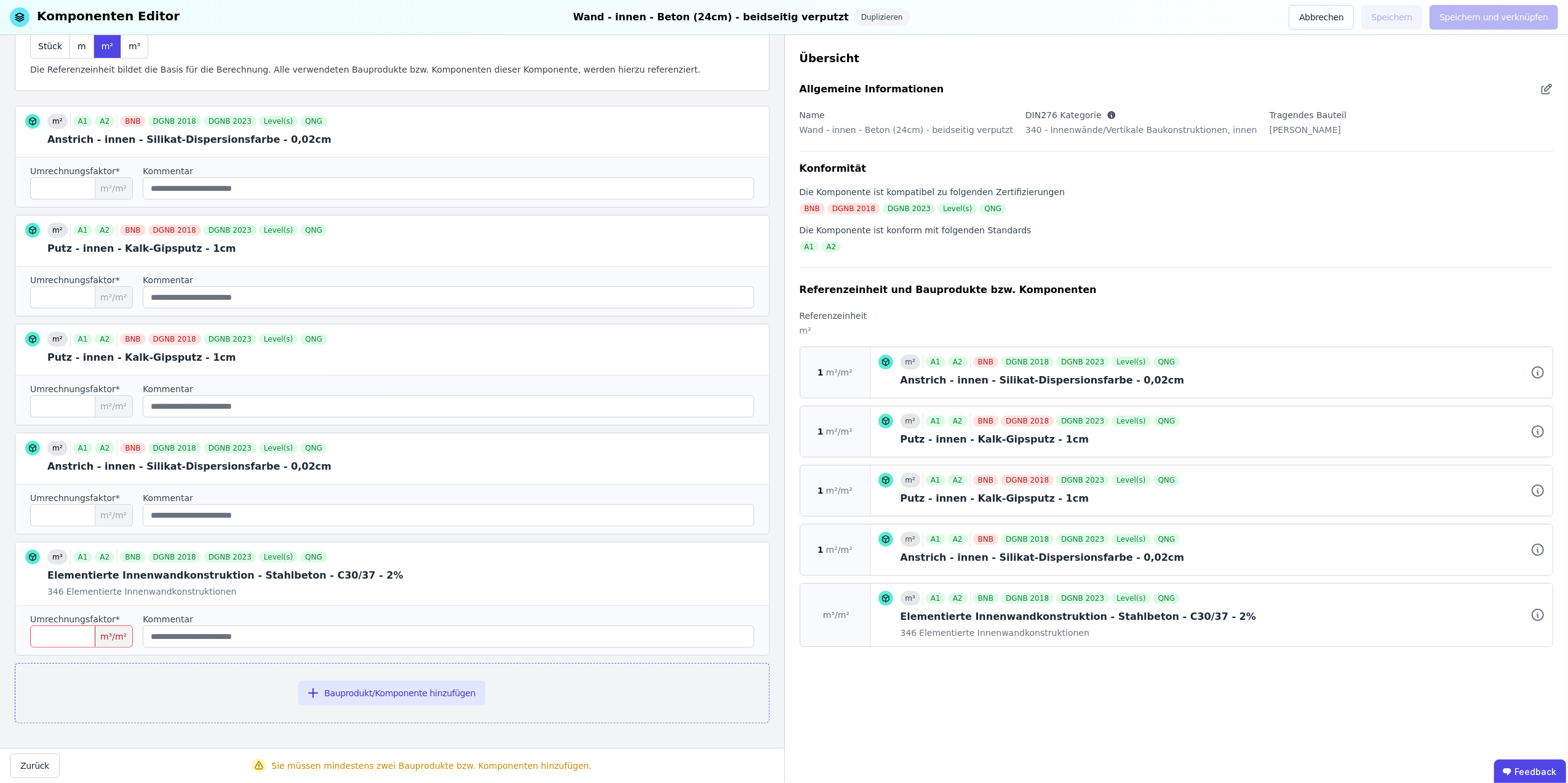
click at [59, 632] on input "number" at bounding box center [82, 636] width 103 height 22
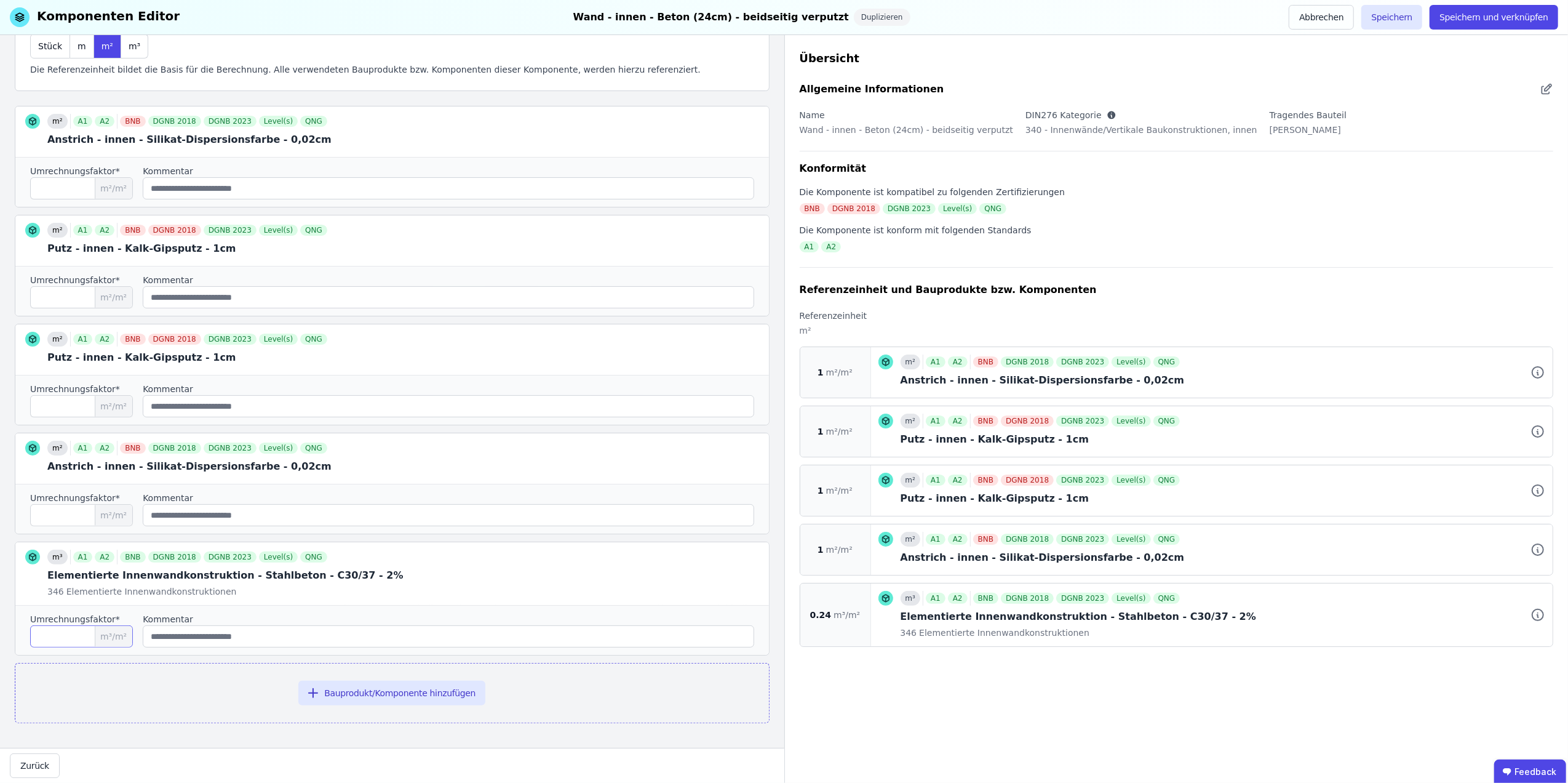
type input "****"
click at [712, 618] on label "Kommentar" at bounding box center [448, 618] width 611 height 12
click at [708, 562] on div at bounding box center [730, 574] width 78 height 63
click at [695, 570] on icon at bounding box center [697, 572] width 4 height 4
type input "****"
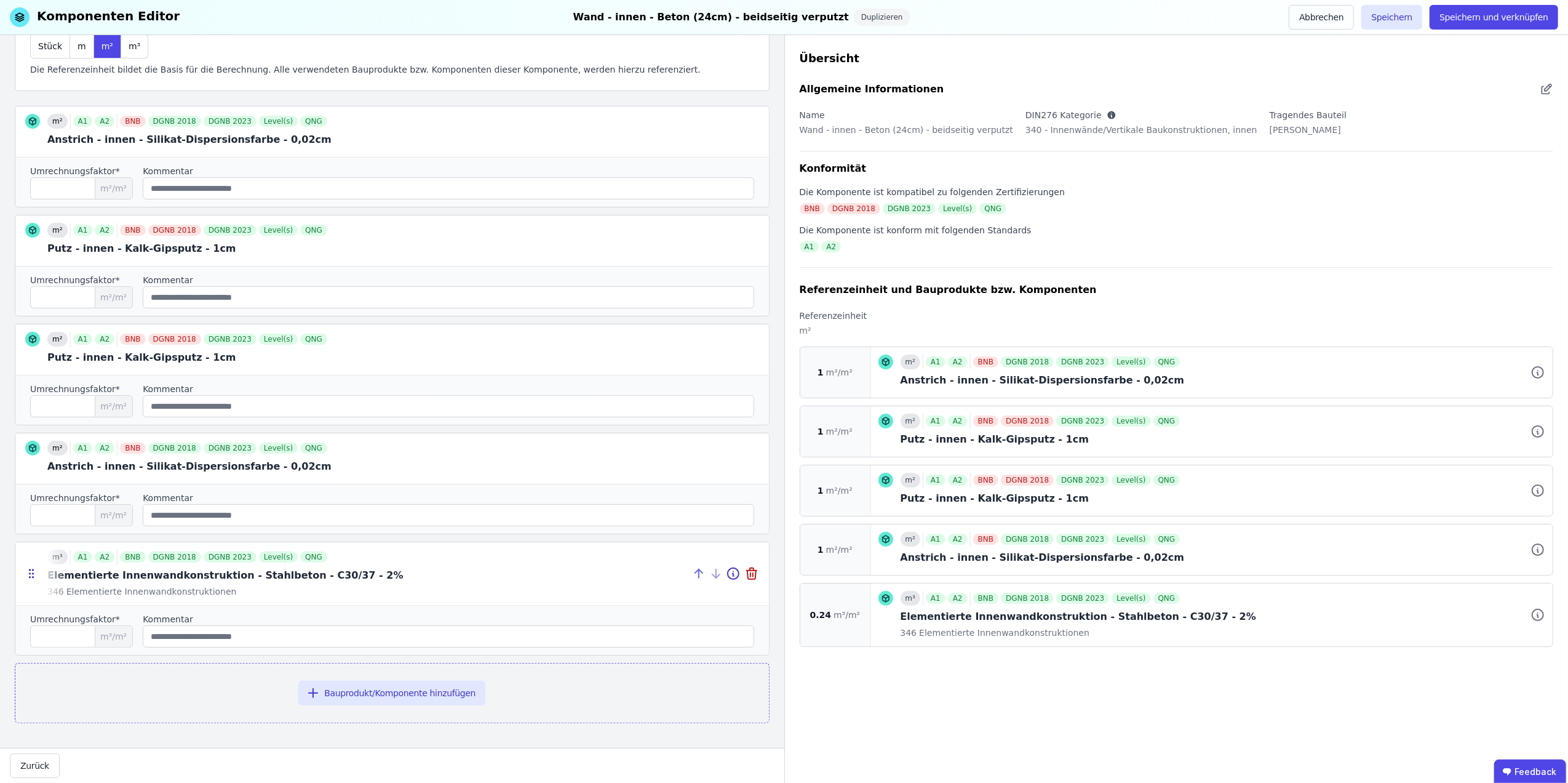
type input "*"
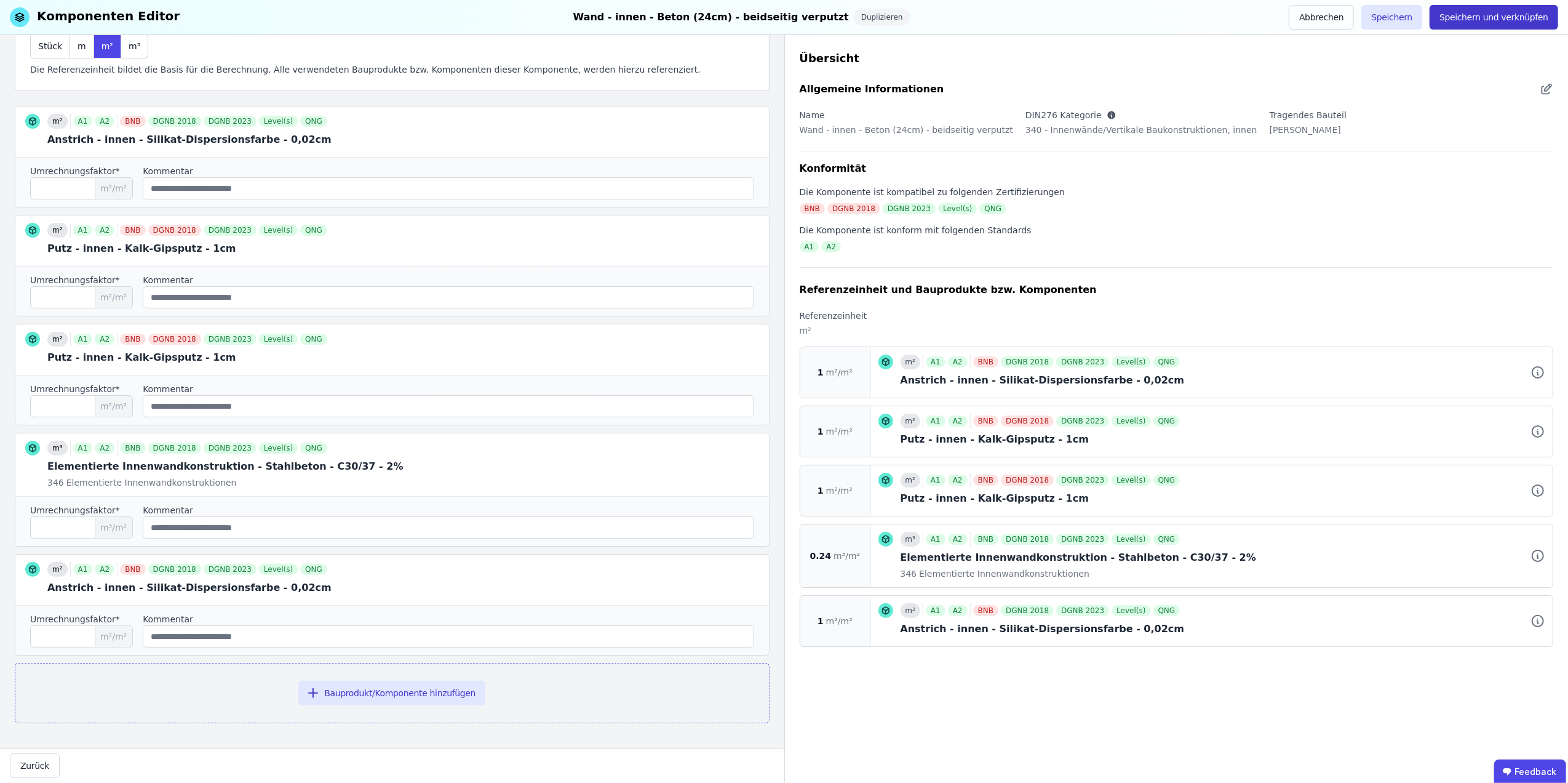
click at [1474, 15] on button "Speichern und verknüpfen" at bounding box center [1494, 17] width 128 height 25
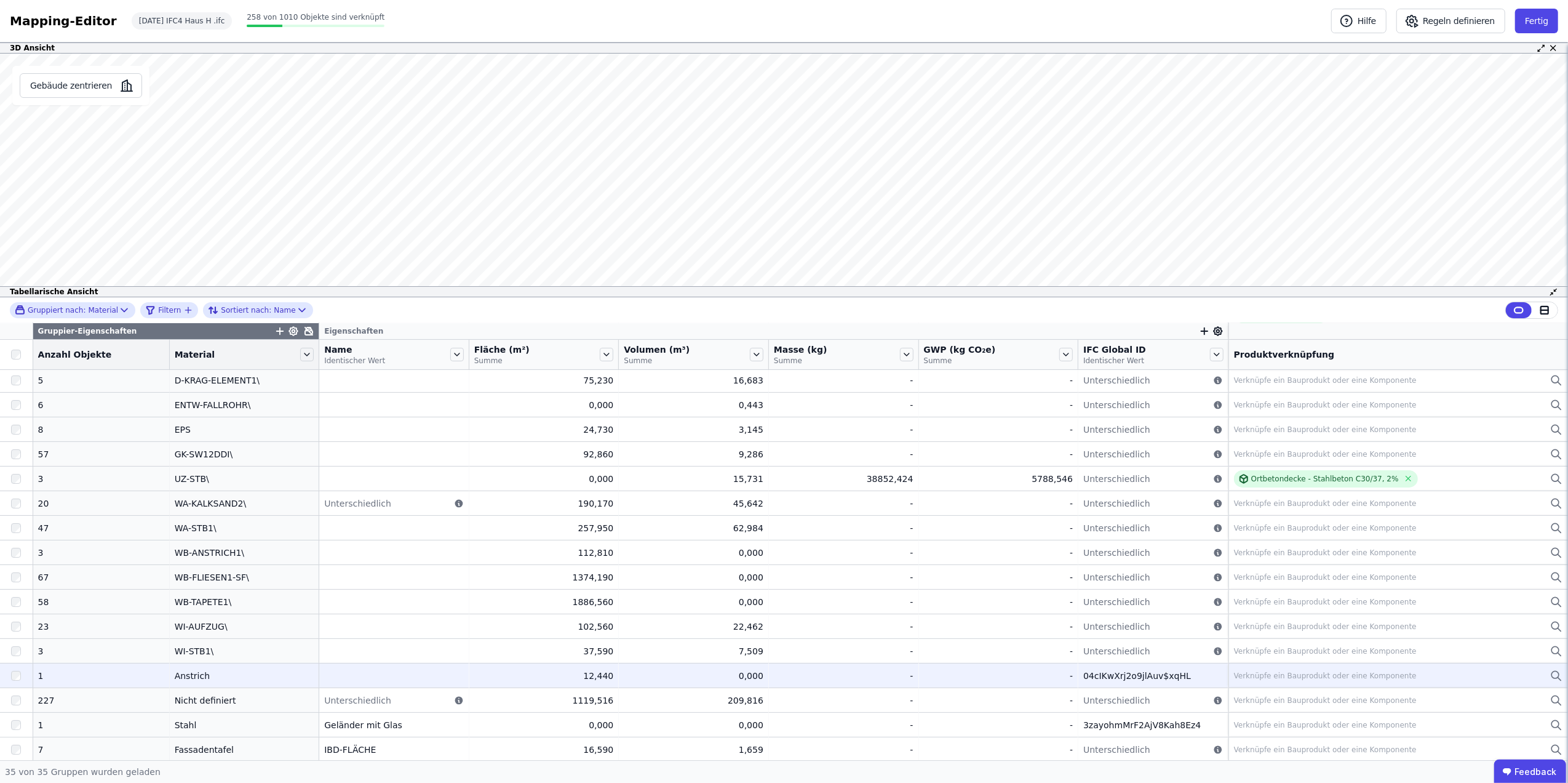
scroll to position [473, 0]
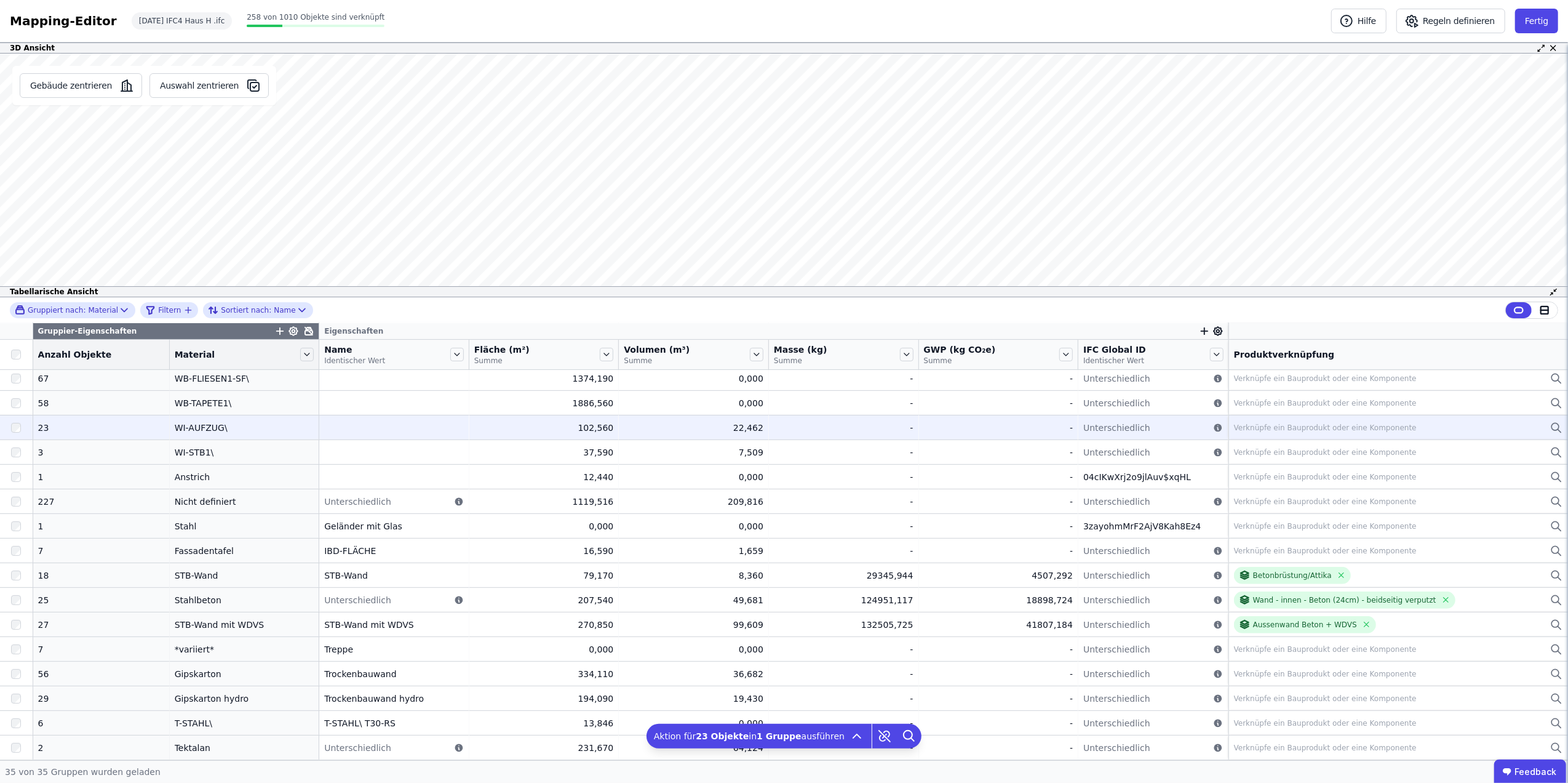
click at [1285, 423] on div "Verknüpfe ein Bauprodukt oder eine Komponente" at bounding box center [1326, 428] width 183 height 10
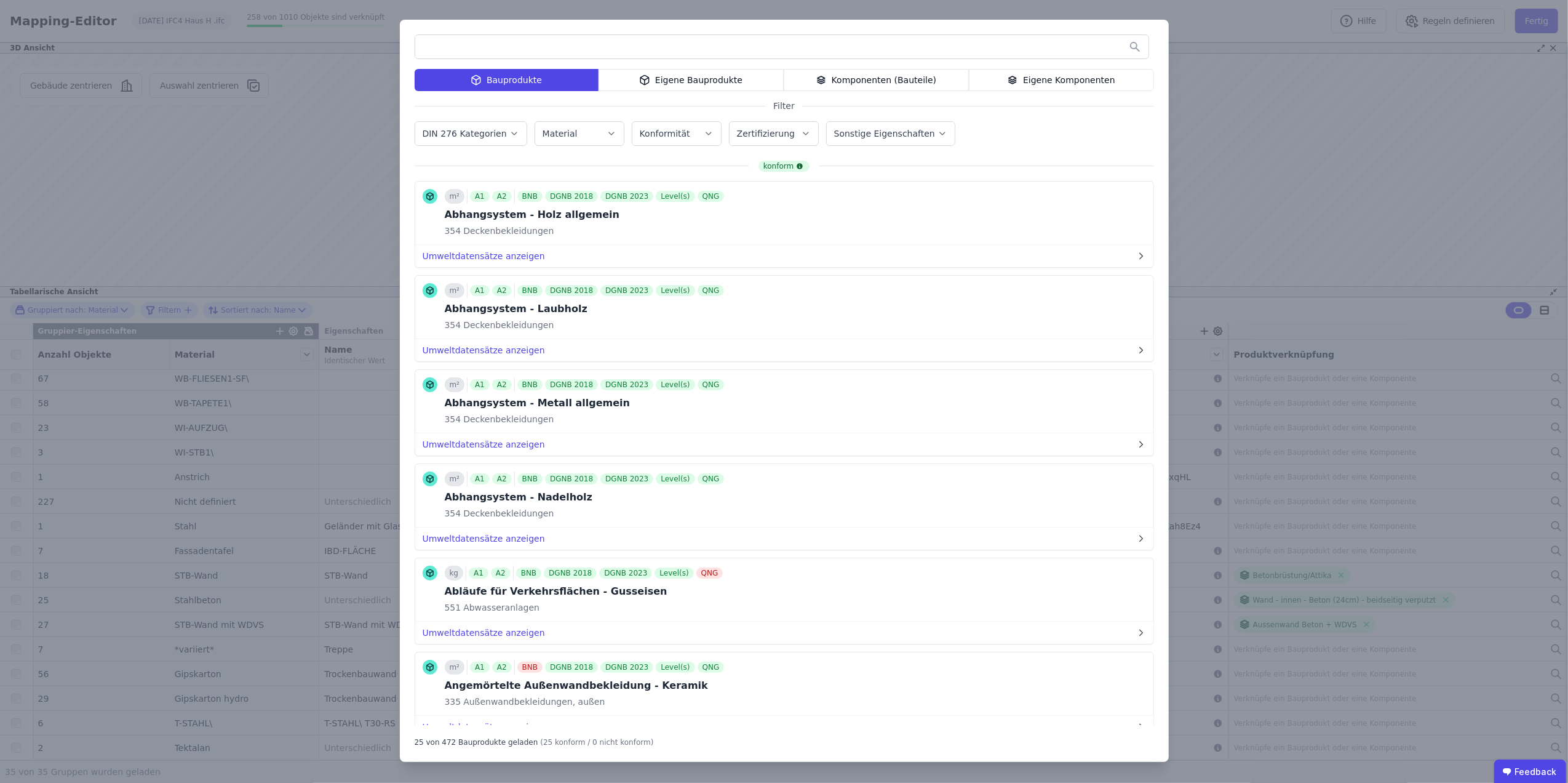
click at [1054, 77] on div "Eigene Komponenten" at bounding box center [1061, 79] width 185 height 22
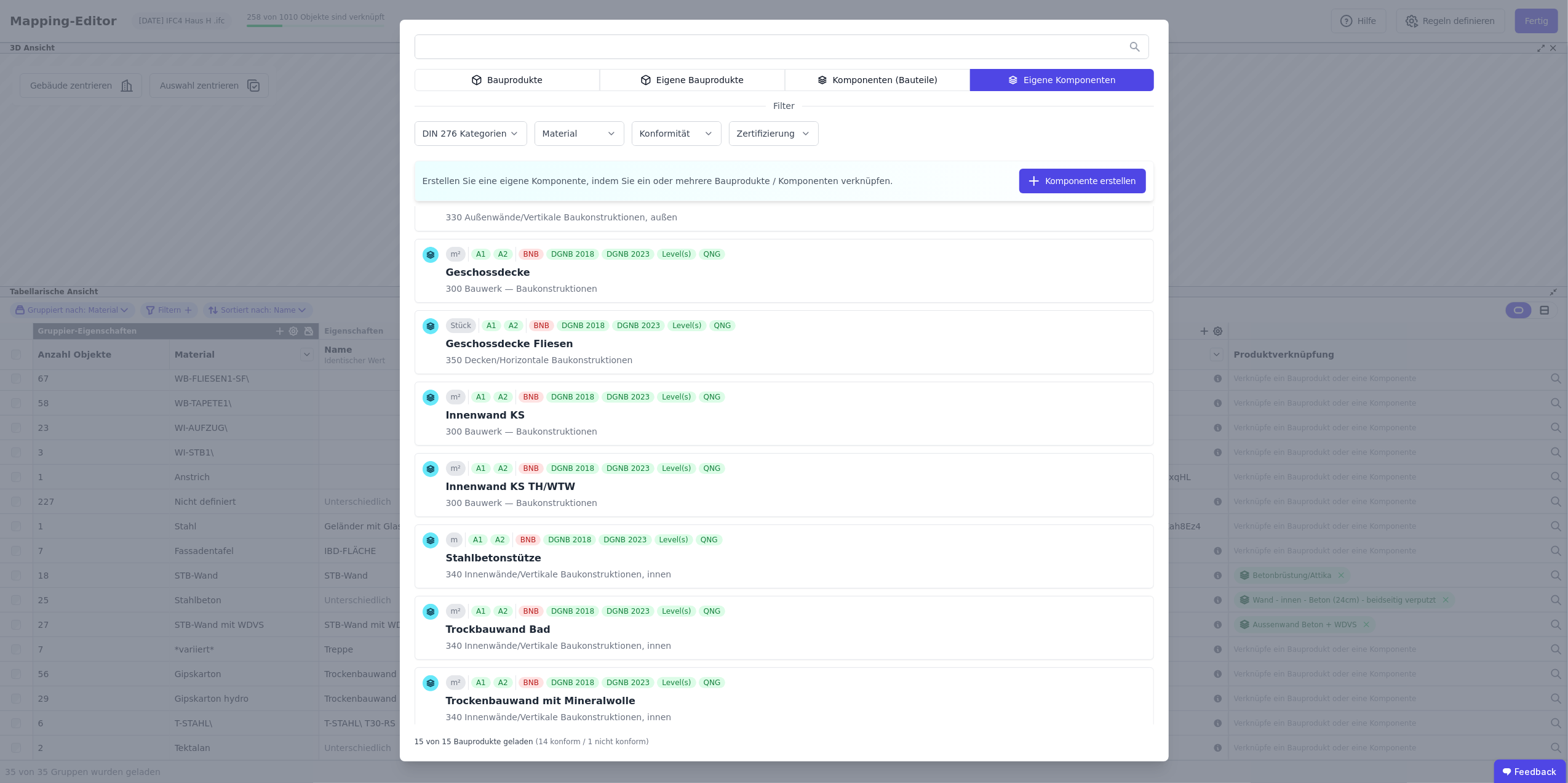
scroll to position [547, 0]
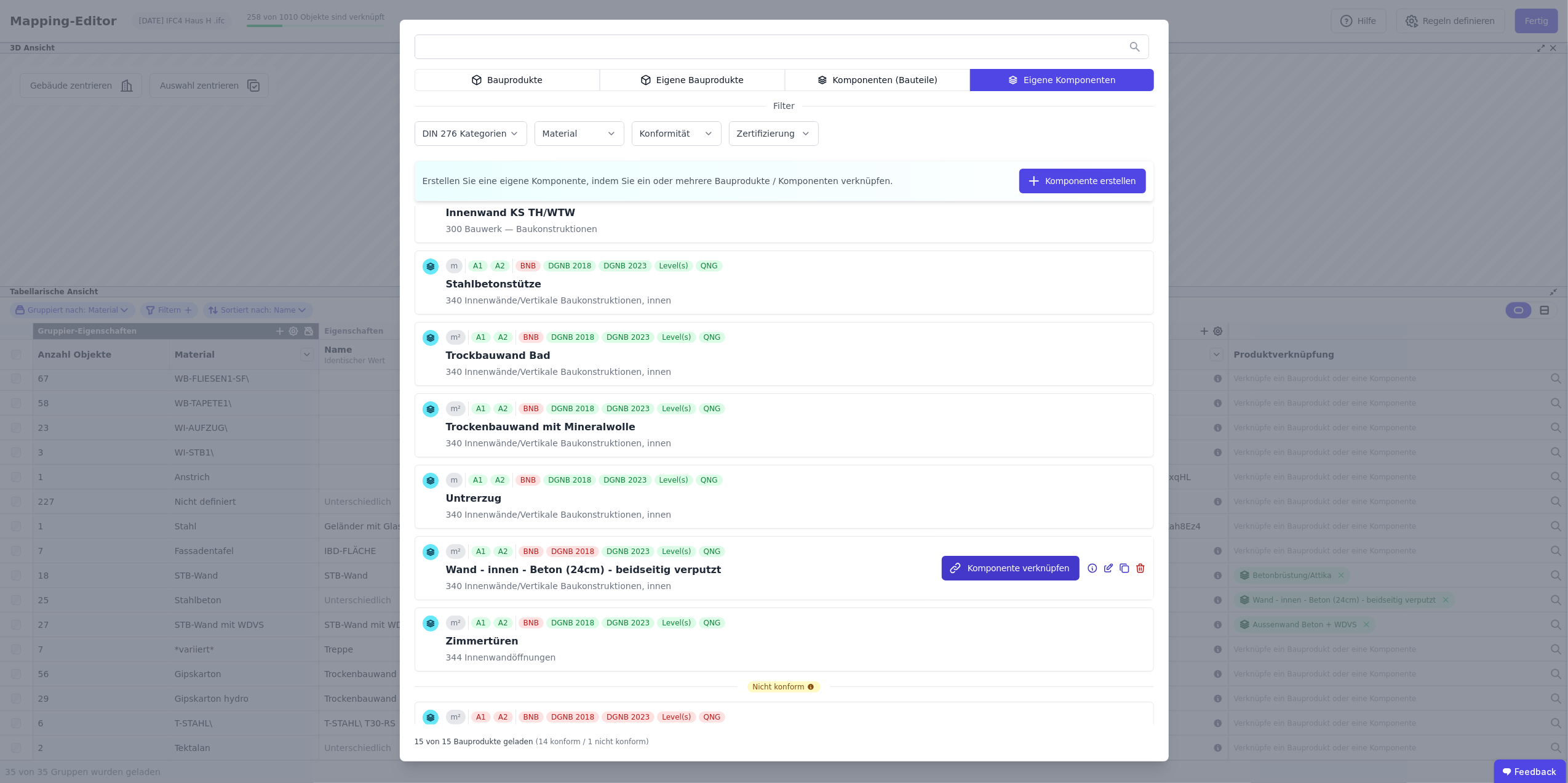
click at [987, 571] on button "Komponente verknüpfen" at bounding box center [1011, 568] width 138 height 25
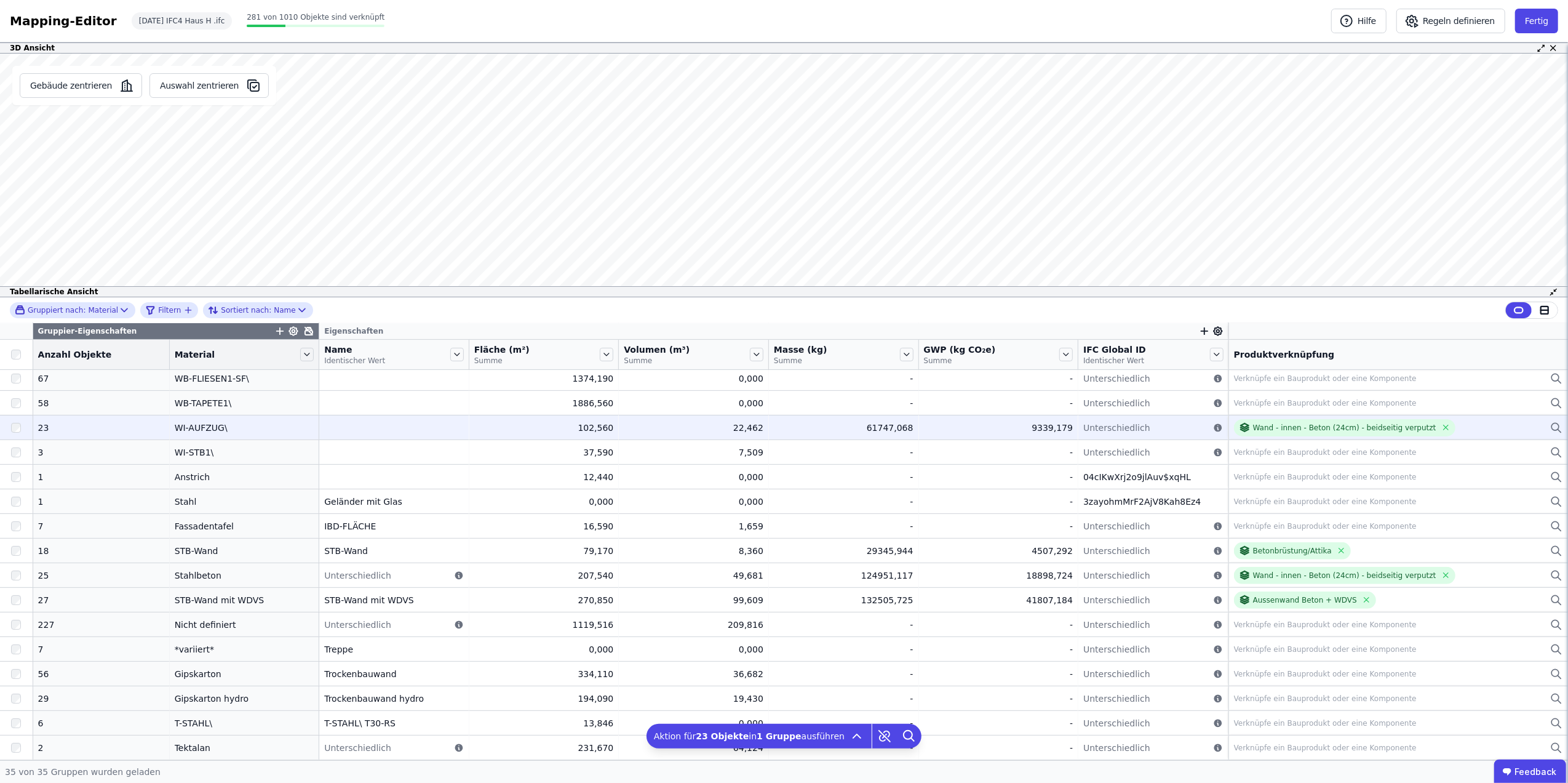
click at [1428, 424] on div "Wand - innen - Beton (24cm) - beidseitig verputzt" at bounding box center [1399, 428] width 329 height 17
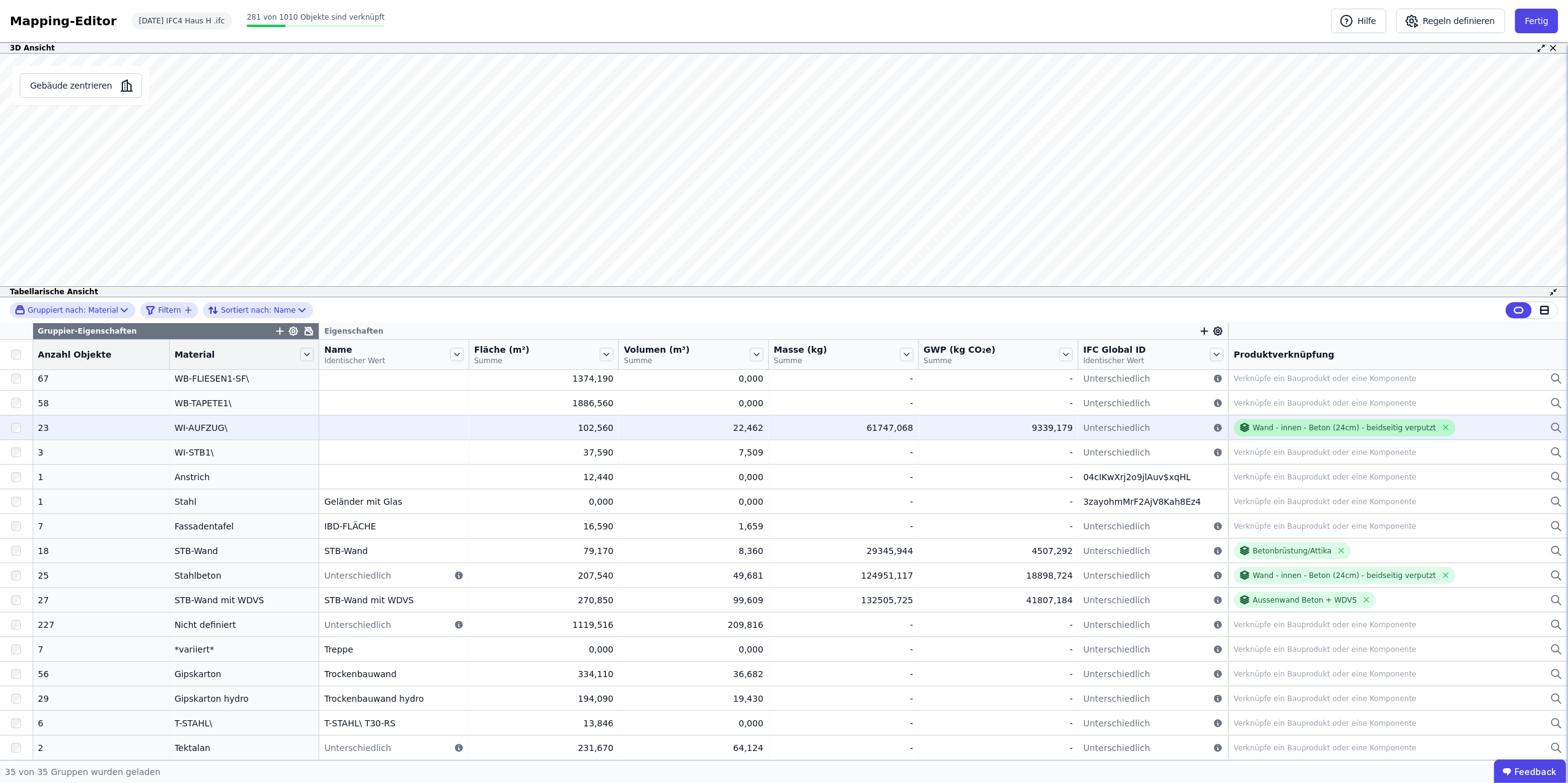
click at [1336, 426] on div "Wand - innen - Beton (24cm) - beidseitig verputzt" at bounding box center [1345, 428] width 184 height 10
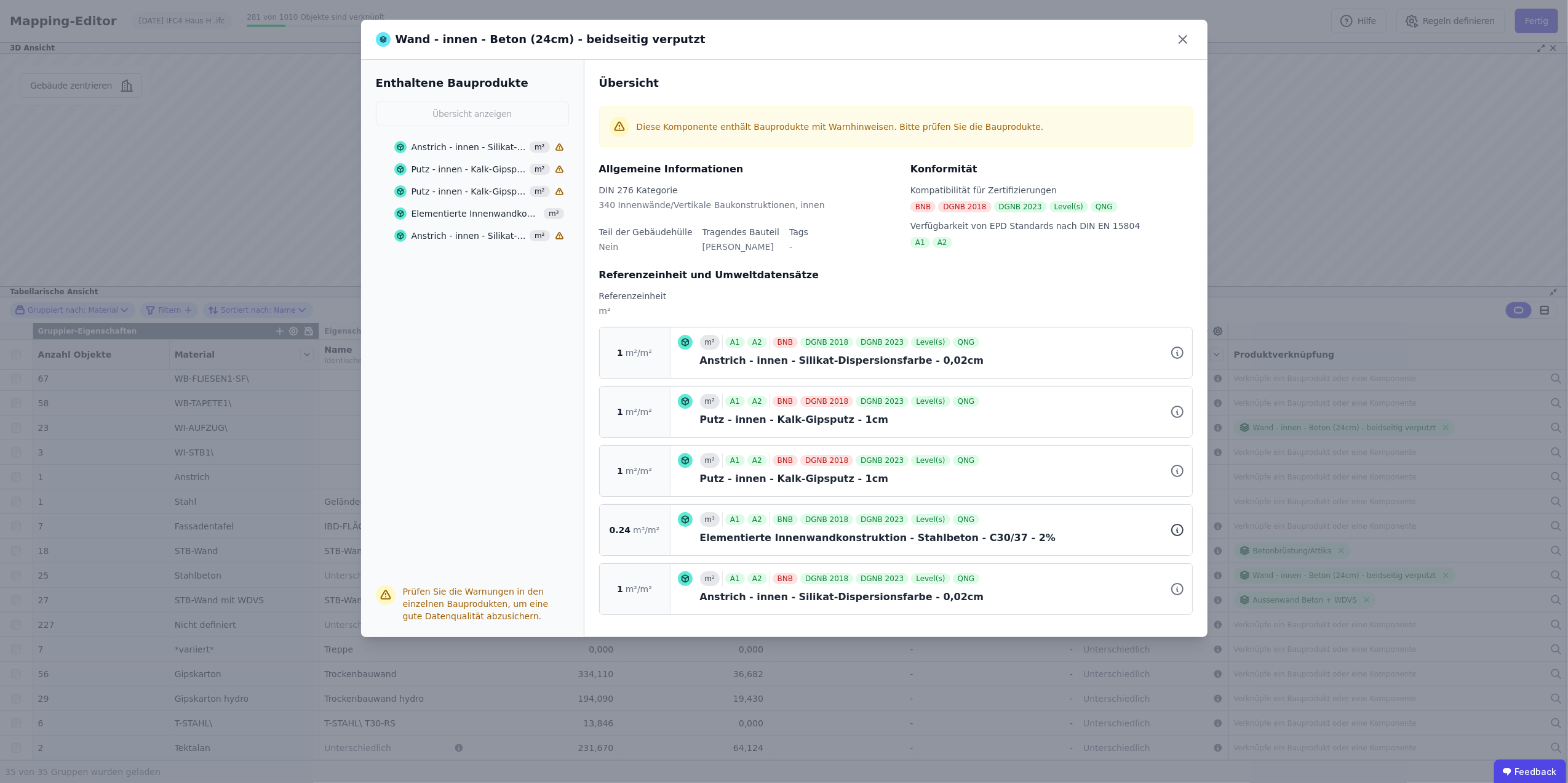
click at [1176, 533] on icon at bounding box center [1178, 530] width 15 height 15
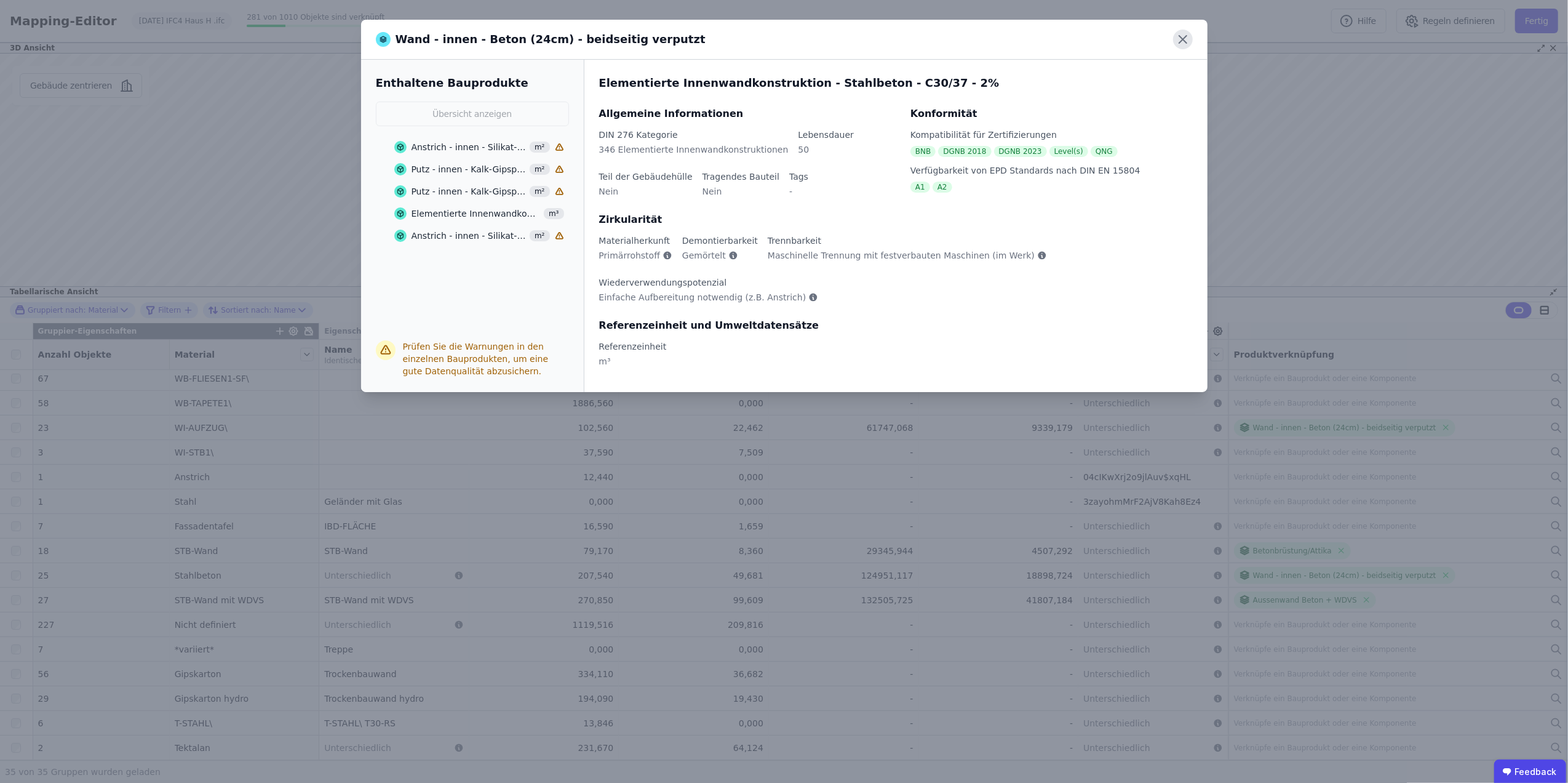
click at [1185, 45] on icon at bounding box center [1183, 39] width 20 height 20
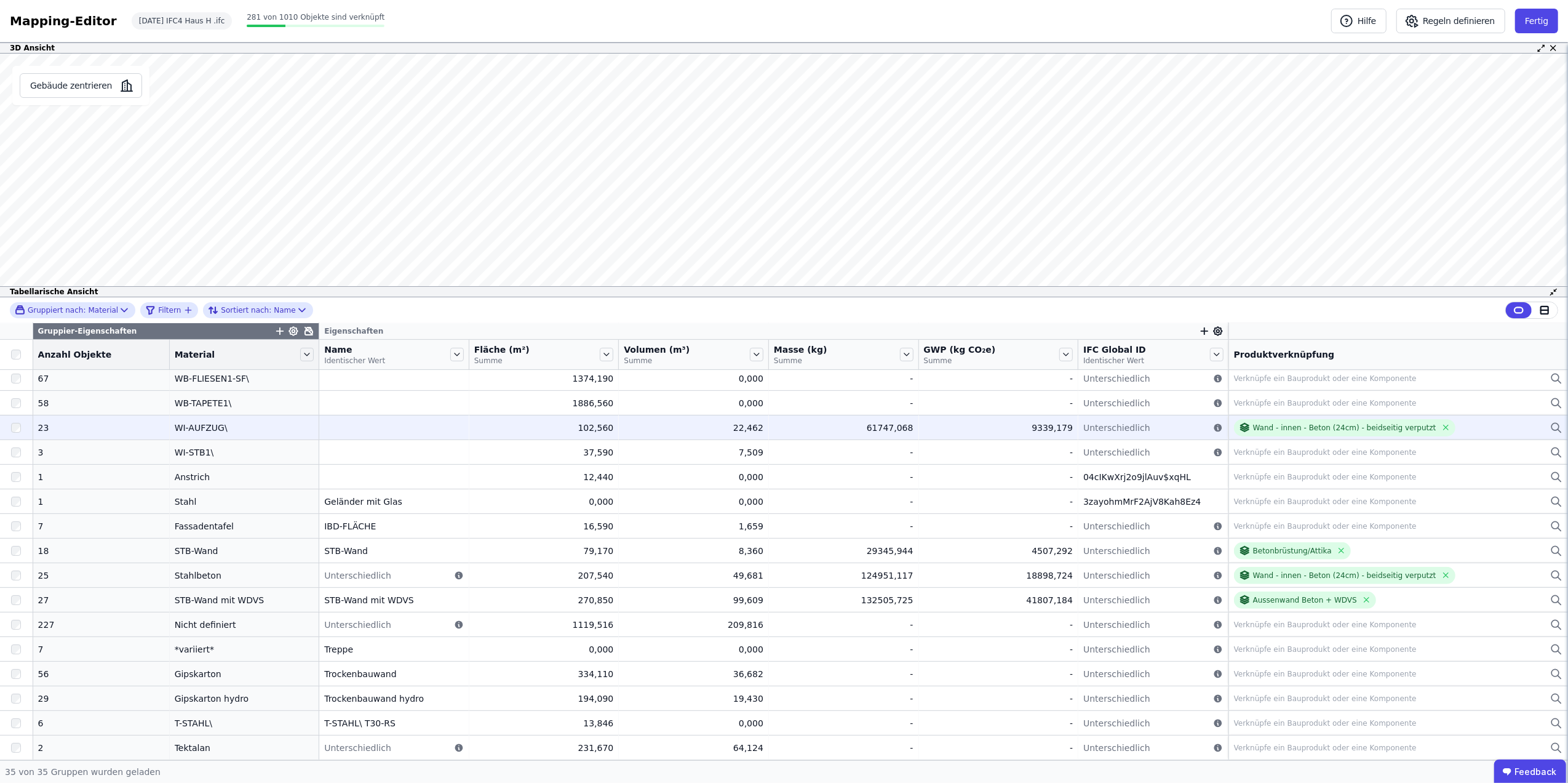
click at [1487, 424] on div "Wand - innen - Beton (24cm) - beidseitig verputzt" at bounding box center [1399, 428] width 329 height 17
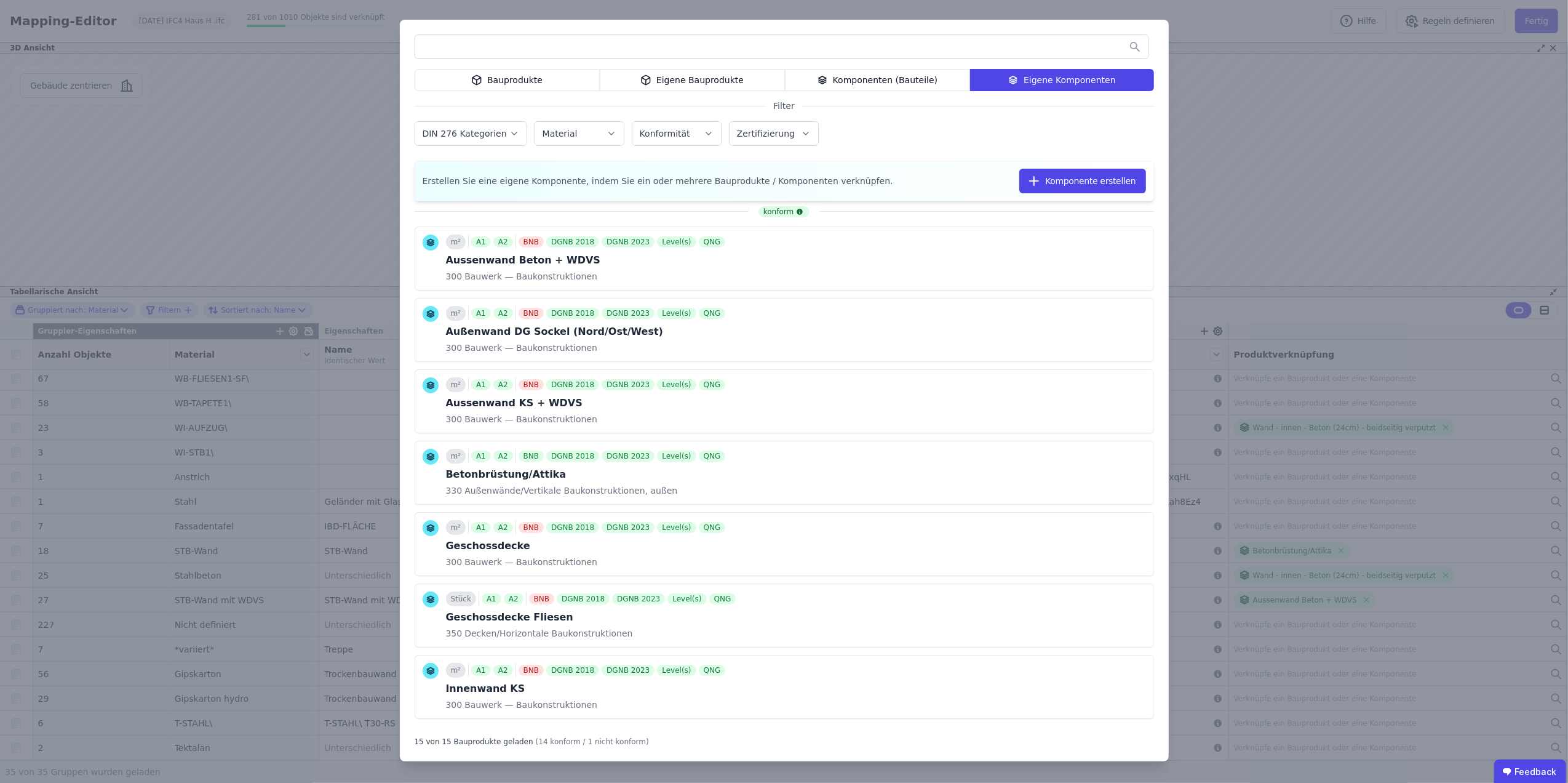
click at [532, 51] on input "text" at bounding box center [782, 47] width 733 height 22
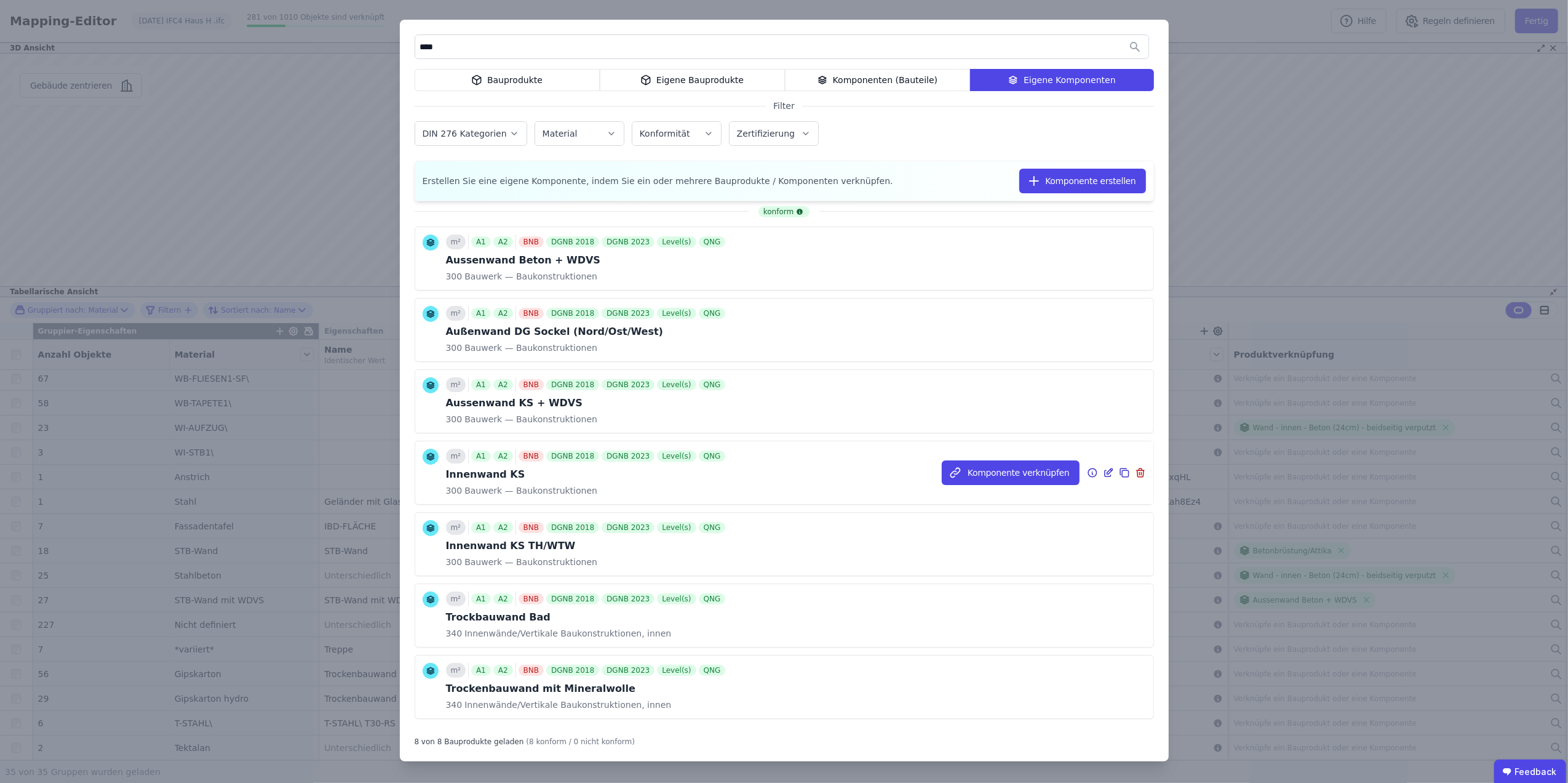
scroll to position [93, 0]
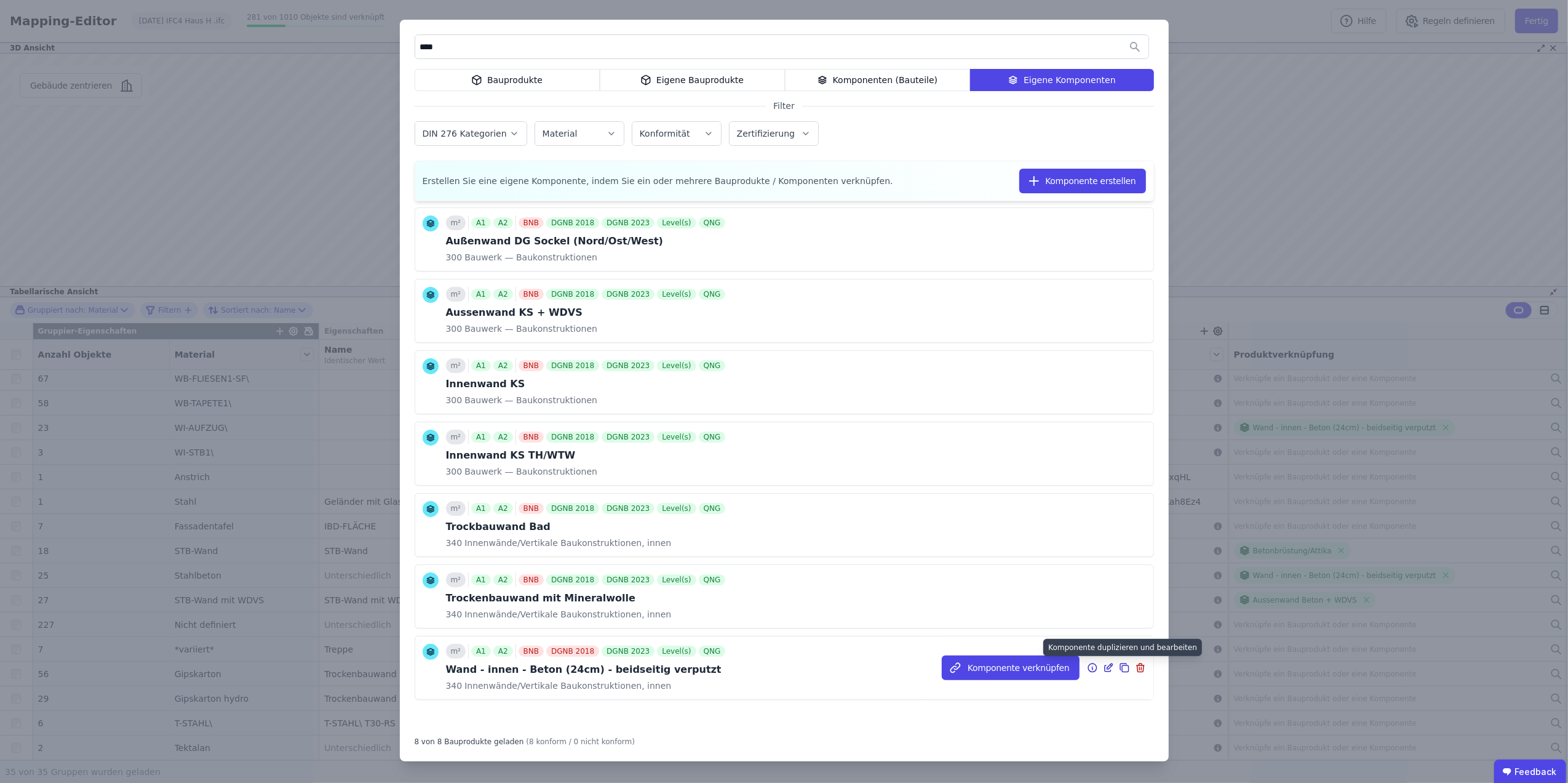
type input "****"
click at [1119, 663] on icon at bounding box center [1125, 668] width 11 height 15
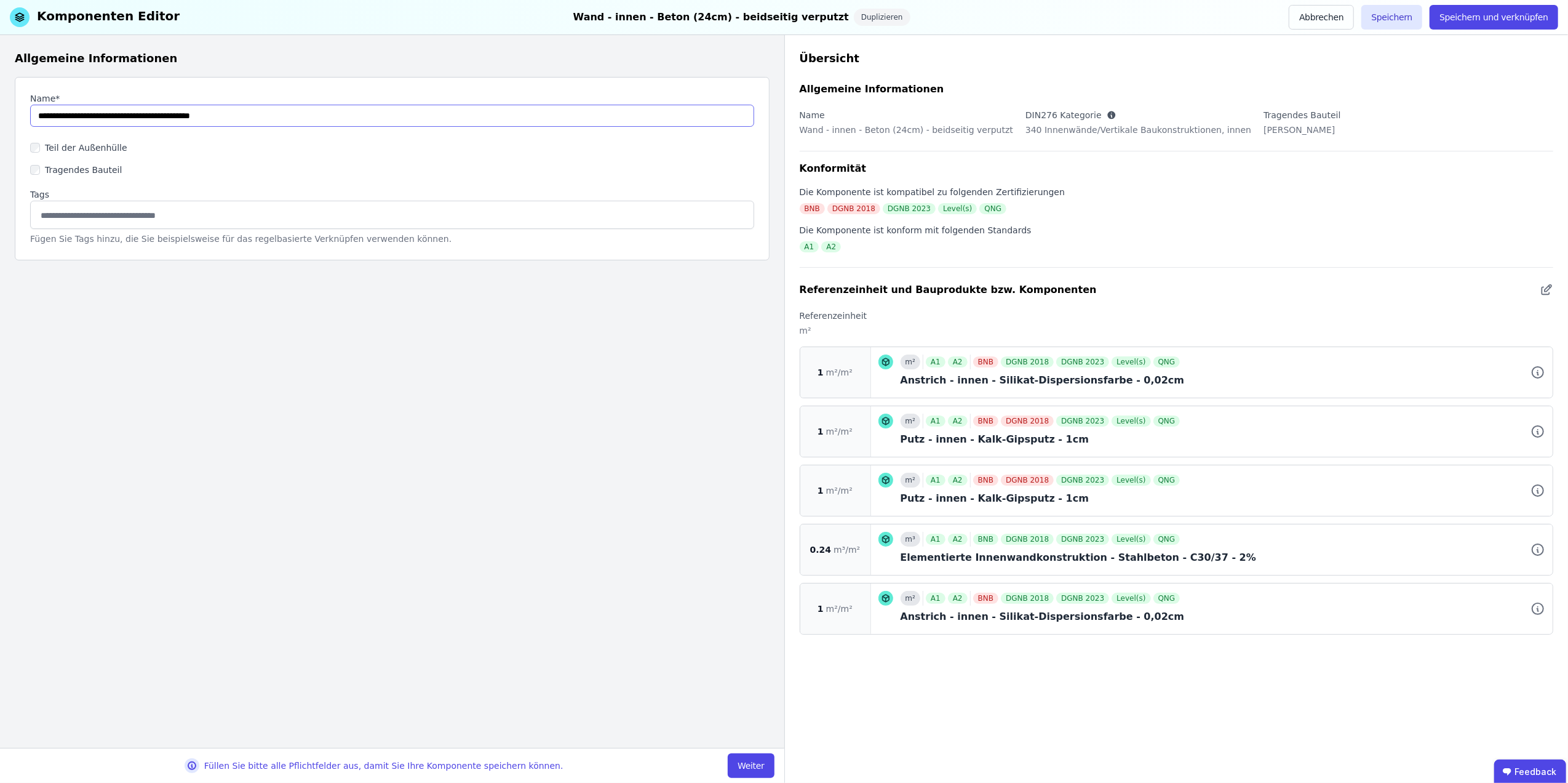
click at [176, 114] on input "string" at bounding box center [393, 115] width 725 height 22
type input "**********"
click at [1490, 16] on button "Speichern und verknüpfen" at bounding box center [1494, 17] width 128 height 25
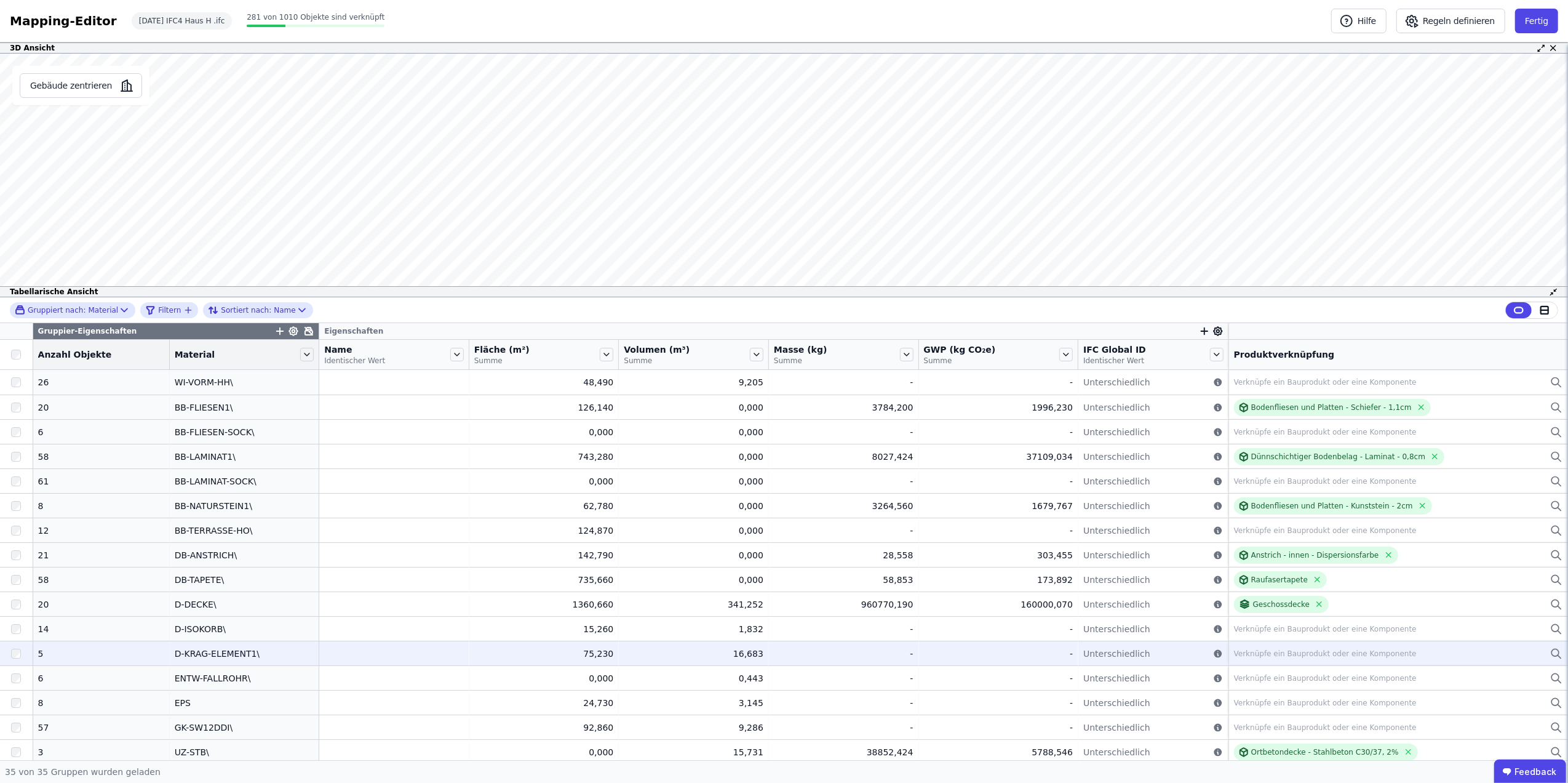
scroll to position [473, 0]
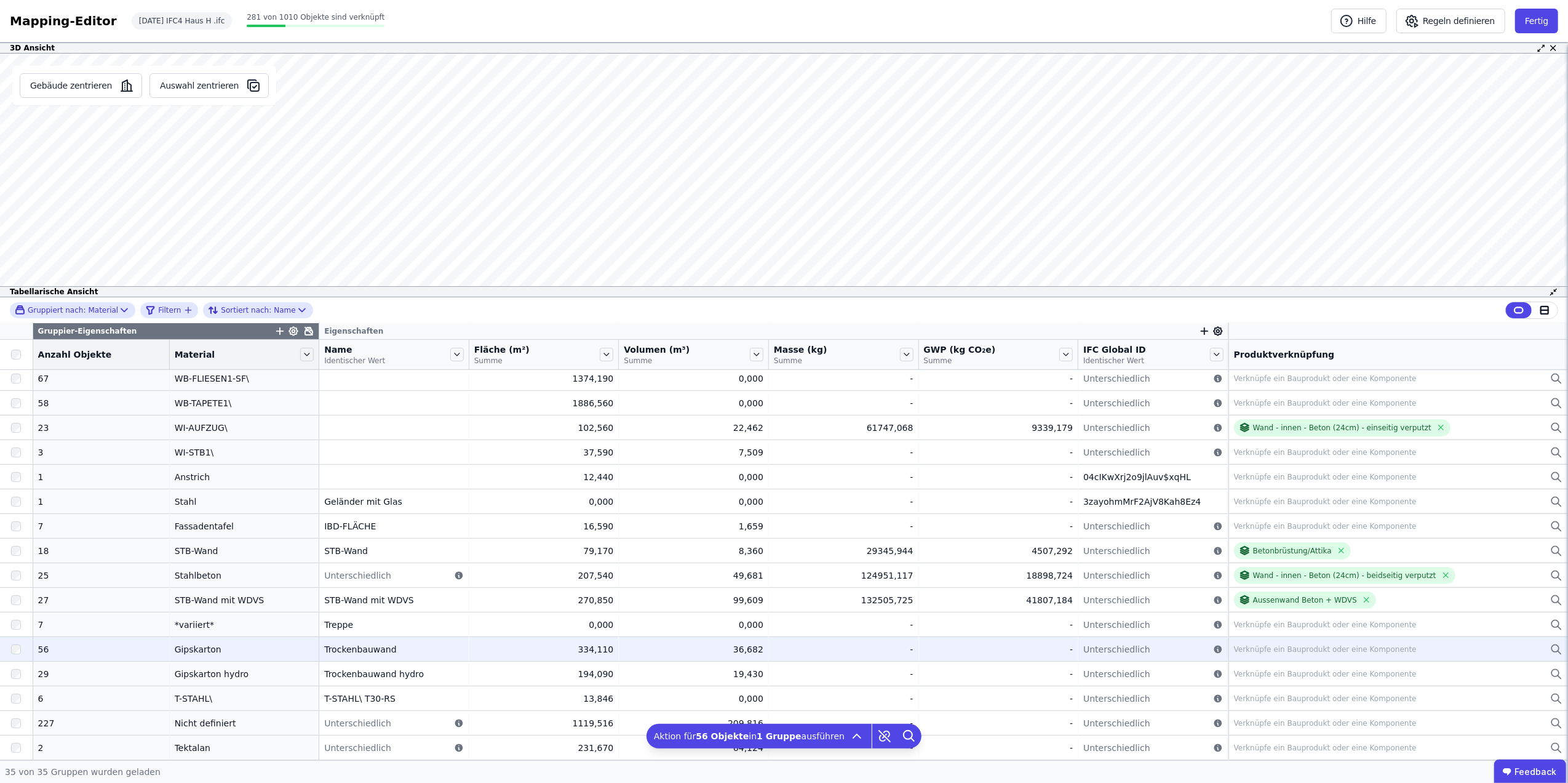
click at [1319, 648] on div "Verknüpfe ein Bauprodukt oder eine Komponente" at bounding box center [1326, 649] width 183 height 10
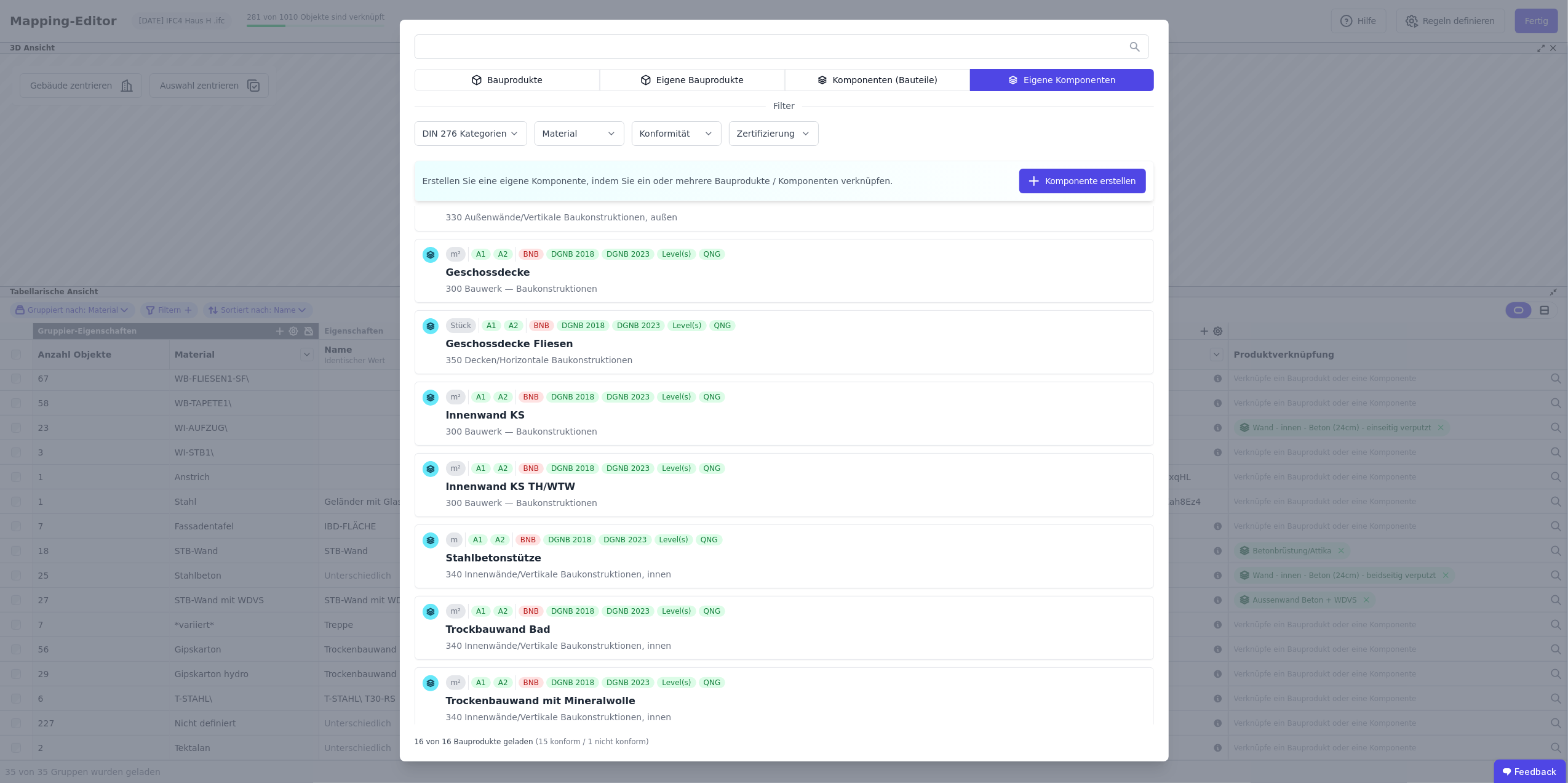
scroll to position [547, 0]
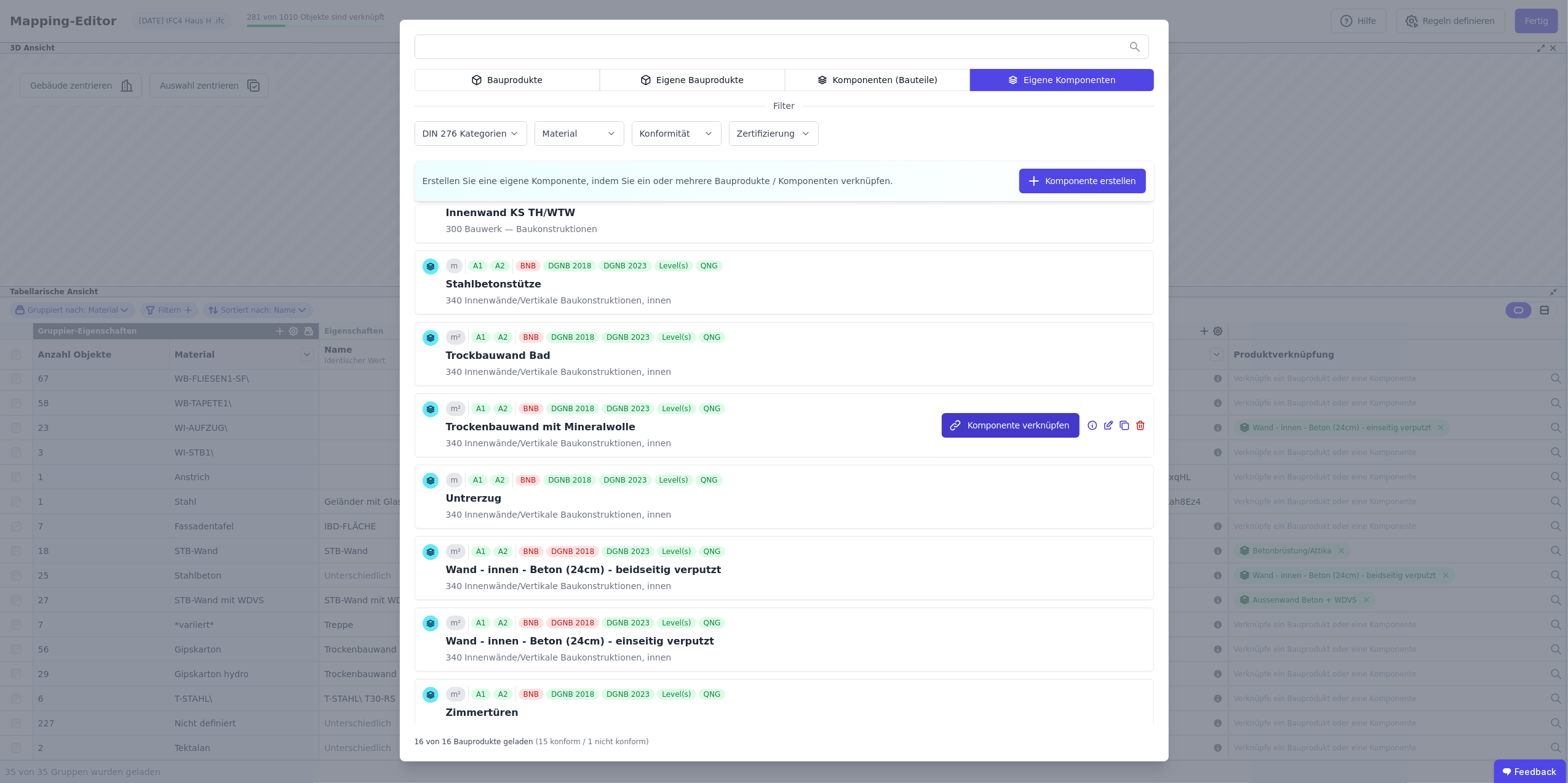
click at [997, 424] on button "Komponente verknüpfen" at bounding box center [1011, 425] width 138 height 25
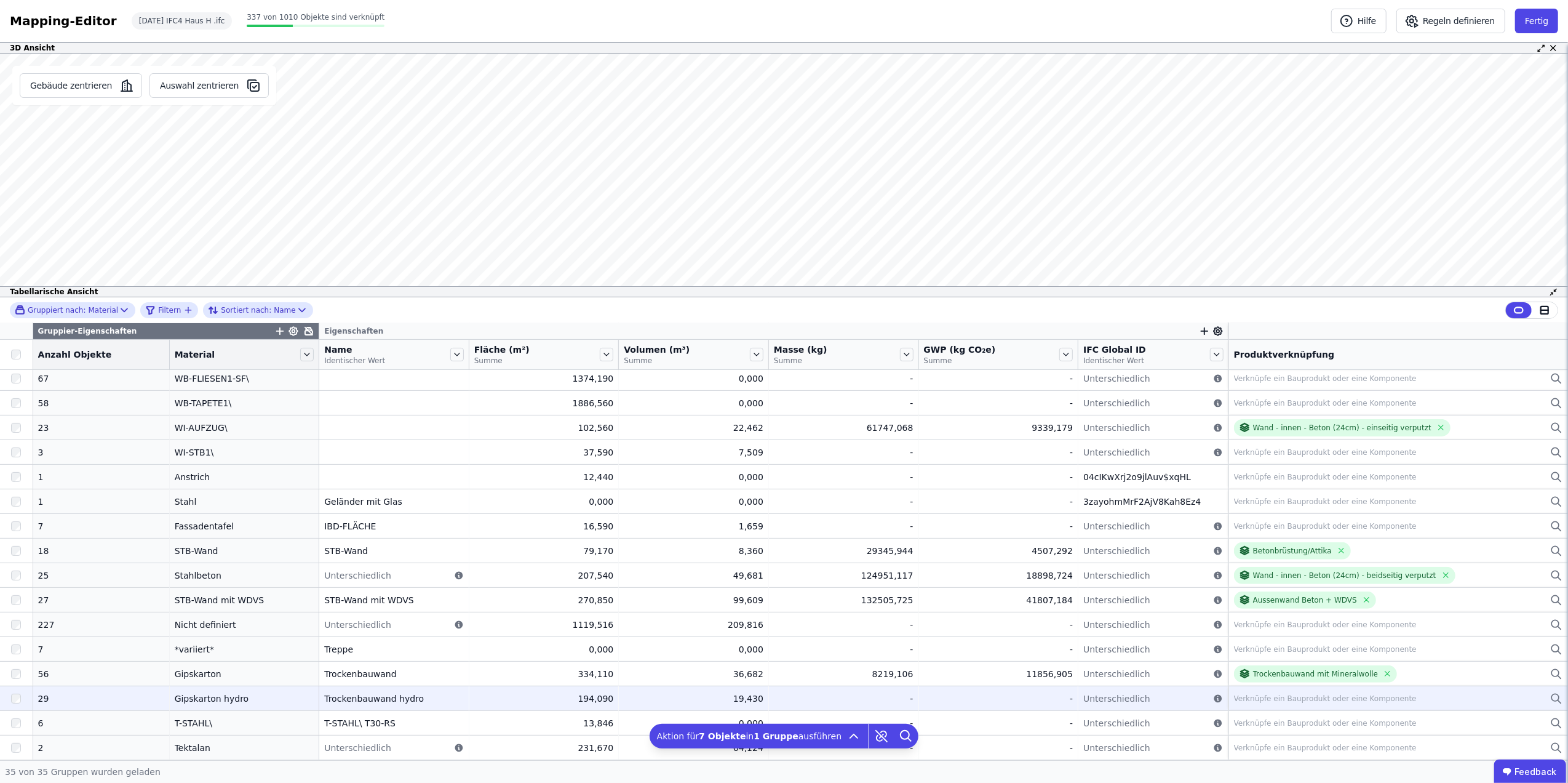
click at [1470, 698] on div "Verknüpfe ein Bauprodukt oder eine Komponente" at bounding box center [1399, 699] width 329 height 15
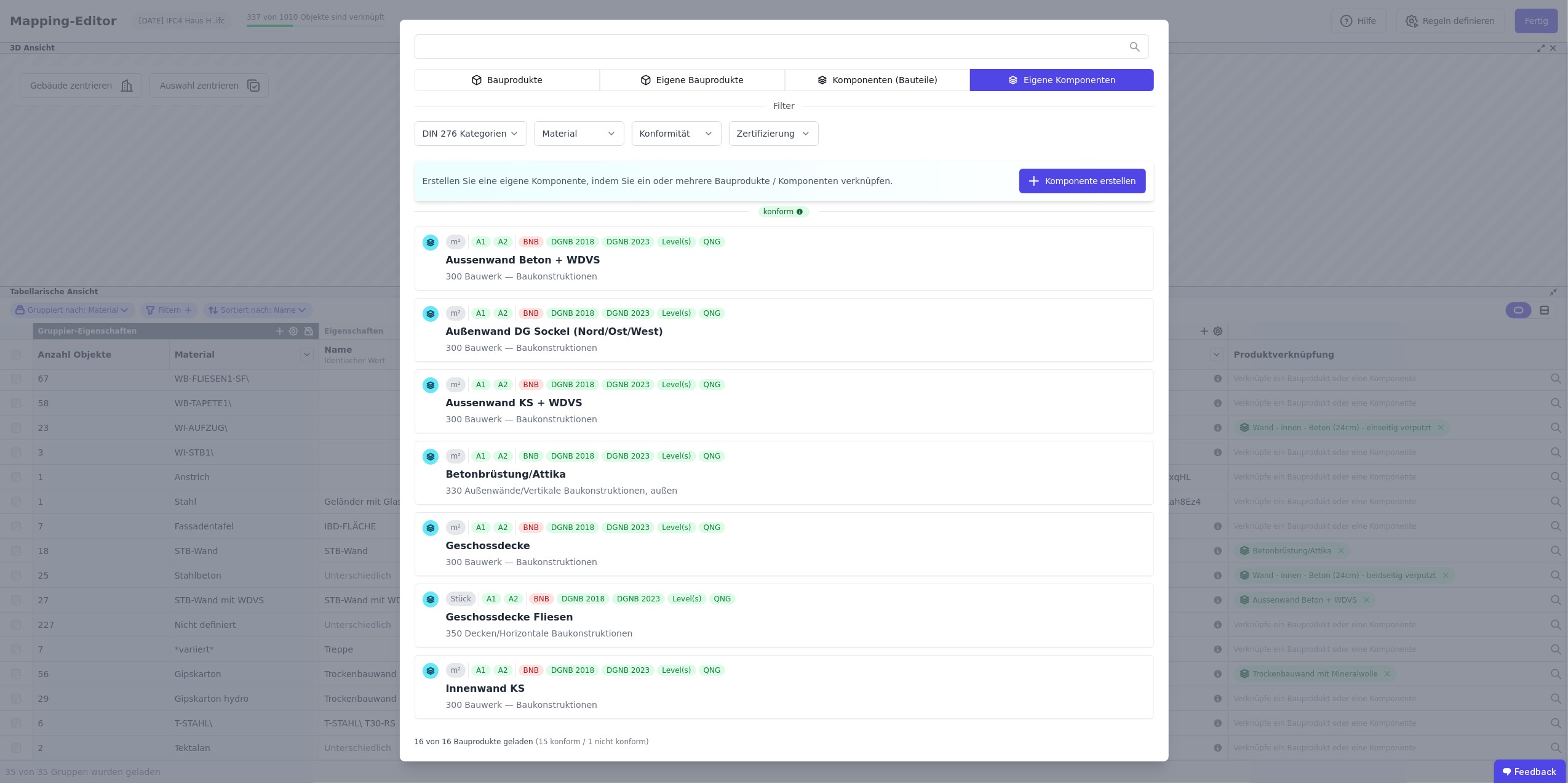
click at [536, 50] on input "text" at bounding box center [782, 47] width 733 height 22
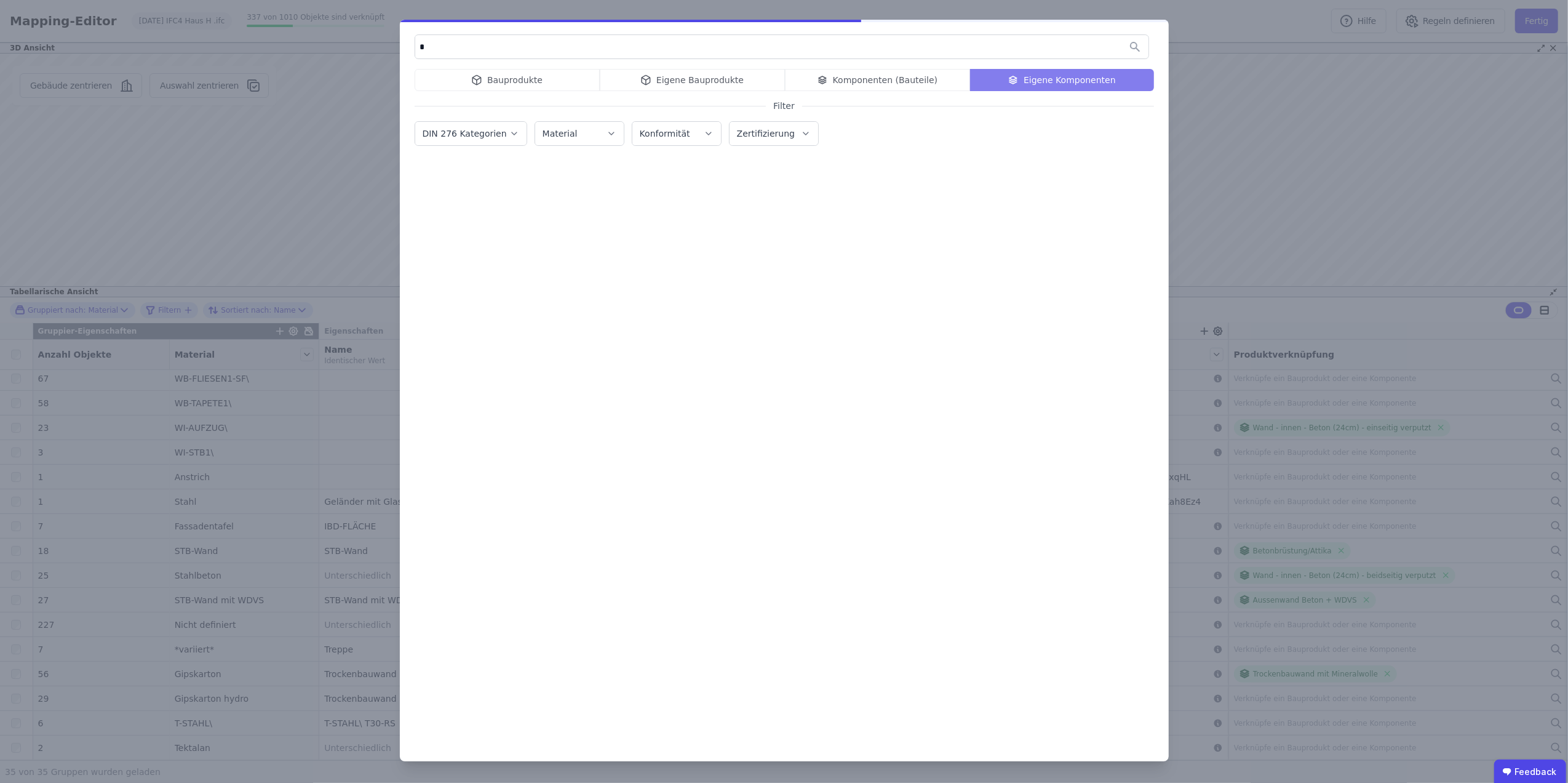
type input "**"
drag, startPoint x: 471, startPoint y: 48, endPoint x: 372, endPoint y: 57, distance: 99.4
click at [372, 57] on div "** Bauprodukte Eigene Bauprodukte Komponenten (Bauteile) Eigene Komponenten Fil…" at bounding box center [784, 391] width 1568 height 783
click at [1046, 82] on div "Bauprodukte Eigene Bauprodukte Komponenten (Bauteile) Eigene Komponenten" at bounding box center [784, 79] width 740 height 22
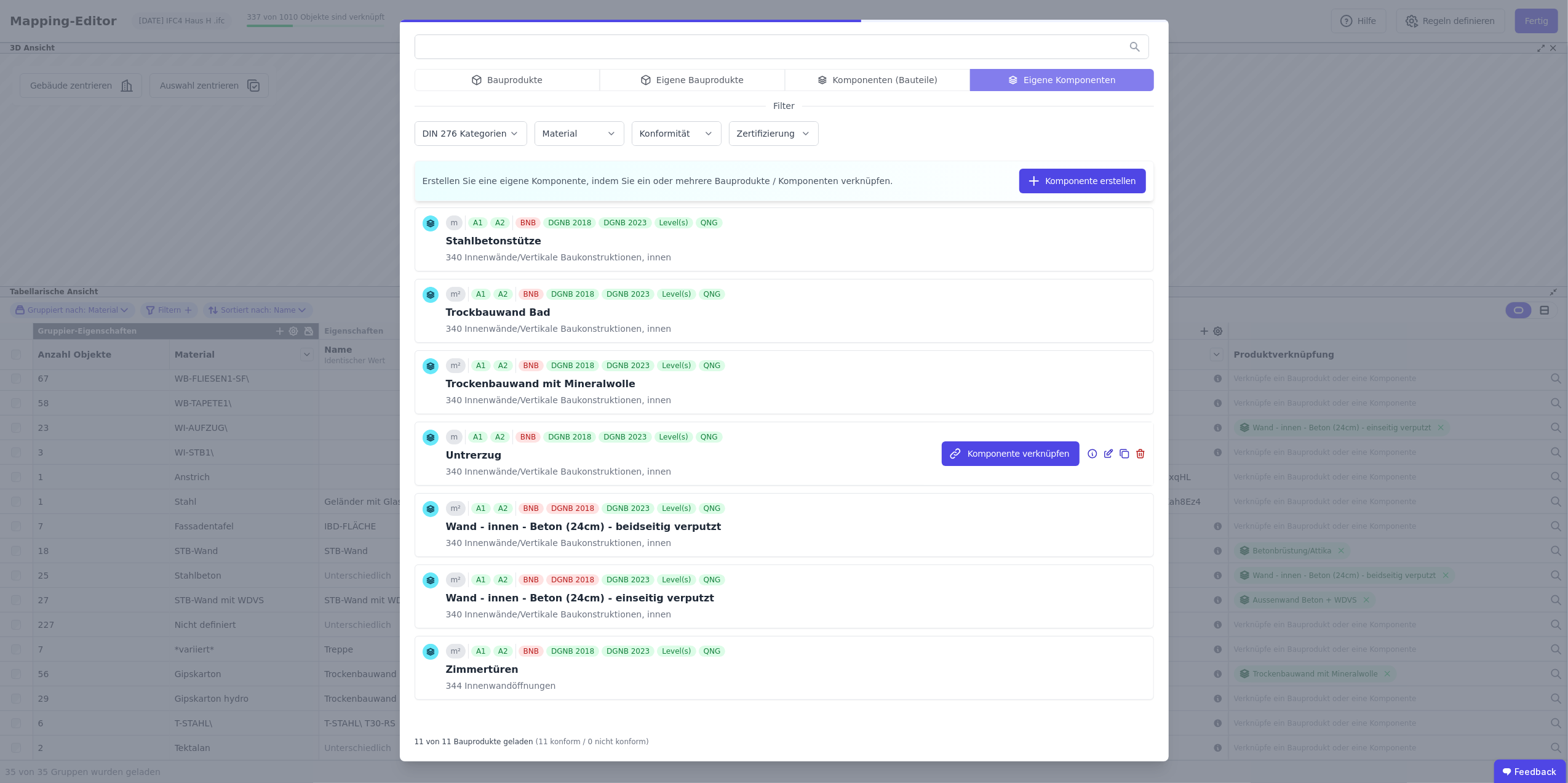
scroll to position [309, 0]
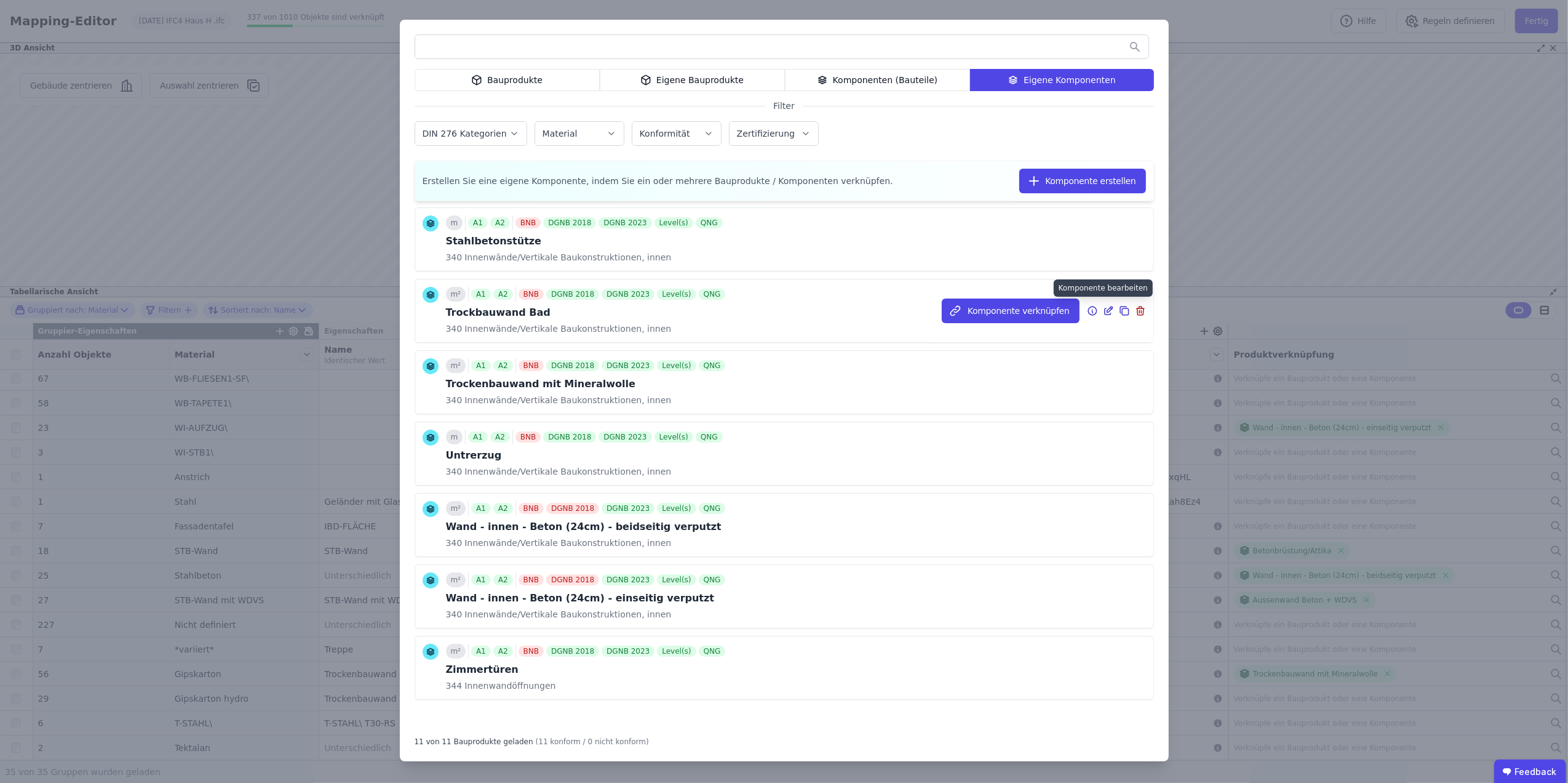
click at [1107, 308] on icon at bounding box center [1110, 309] width 6 height 6
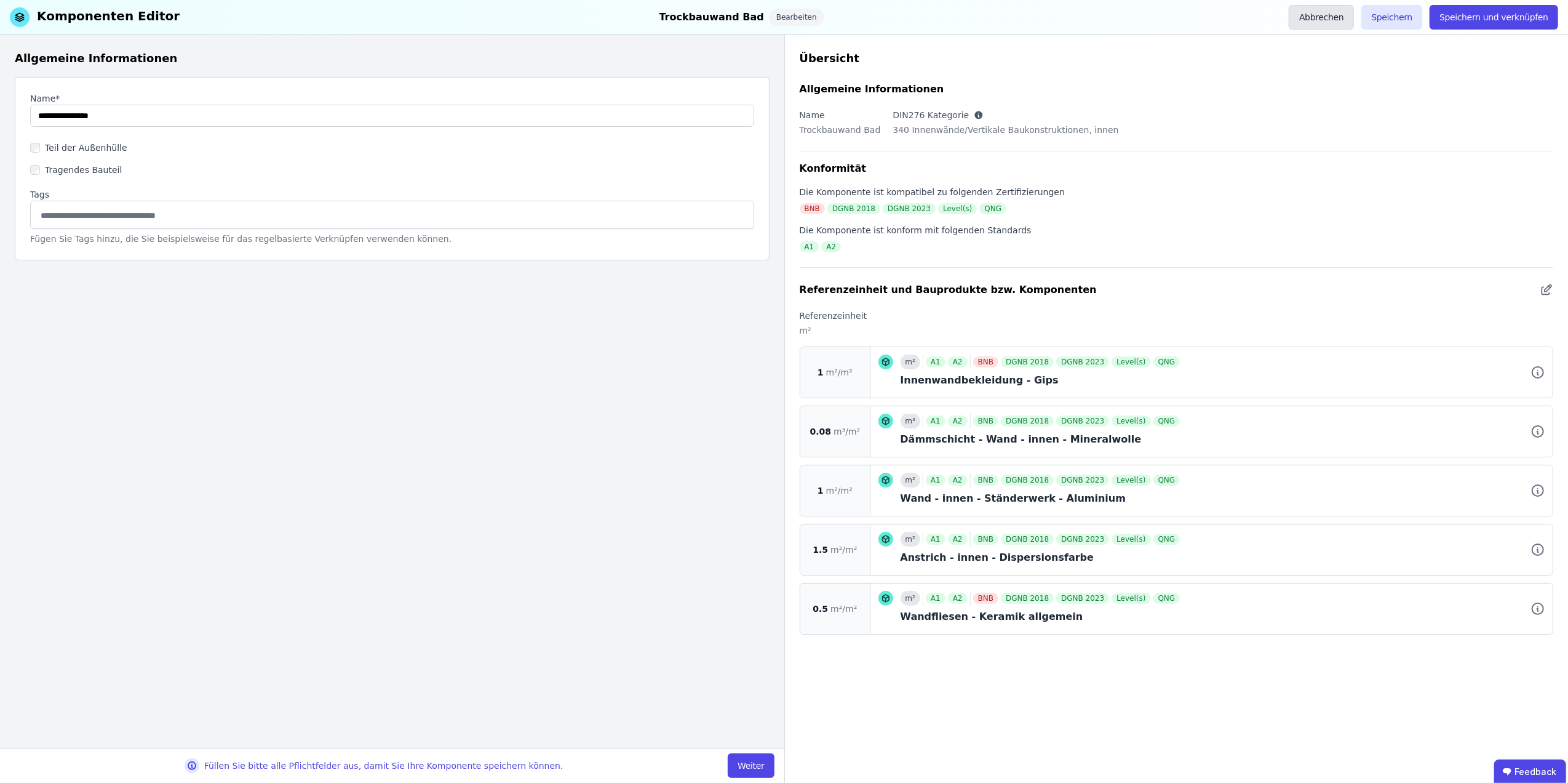
click at [1322, 11] on button "Abbrechen" at bounding box center [1322, 17] width 66 height 25
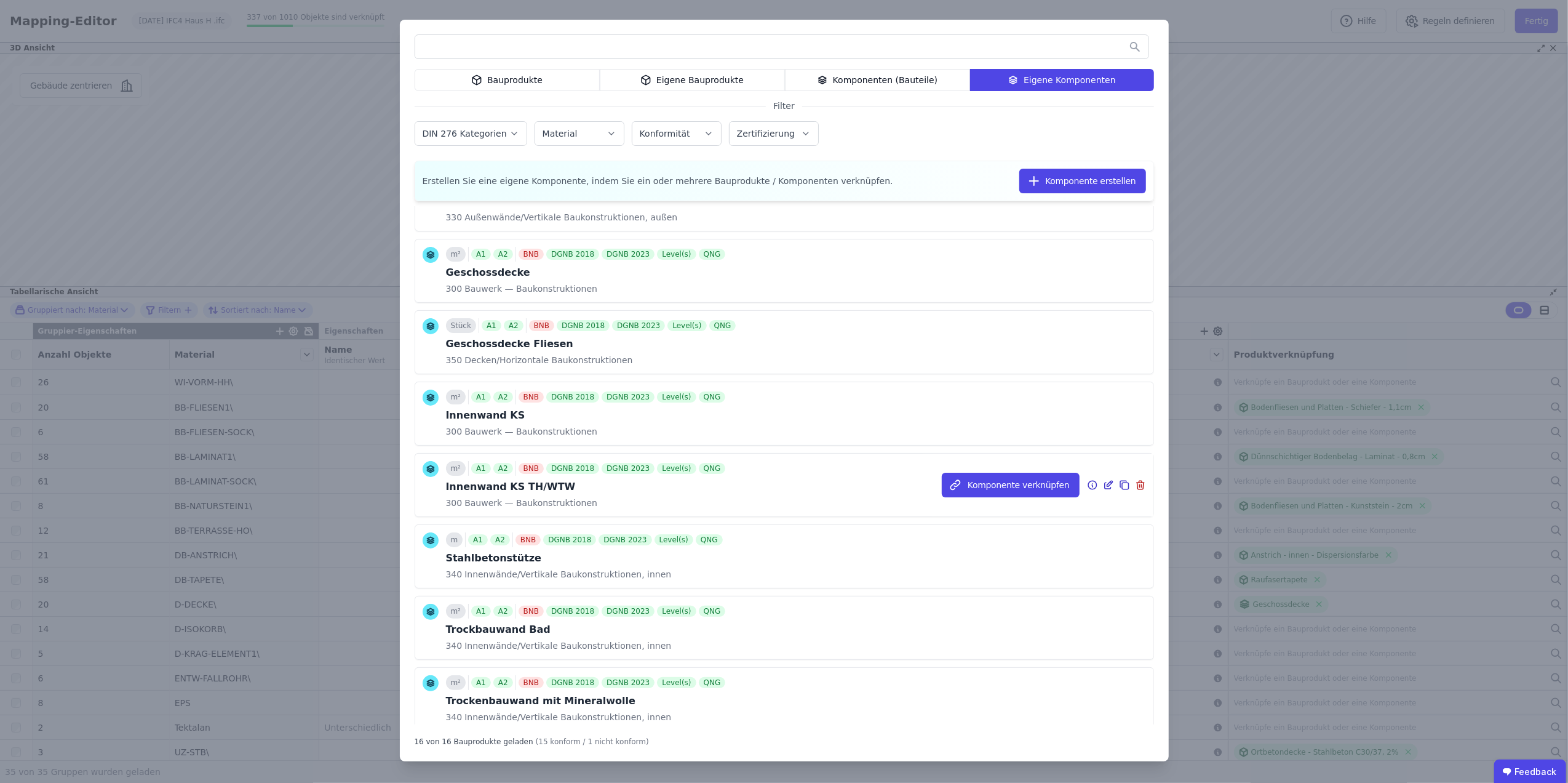
scroll to position [547, 0]
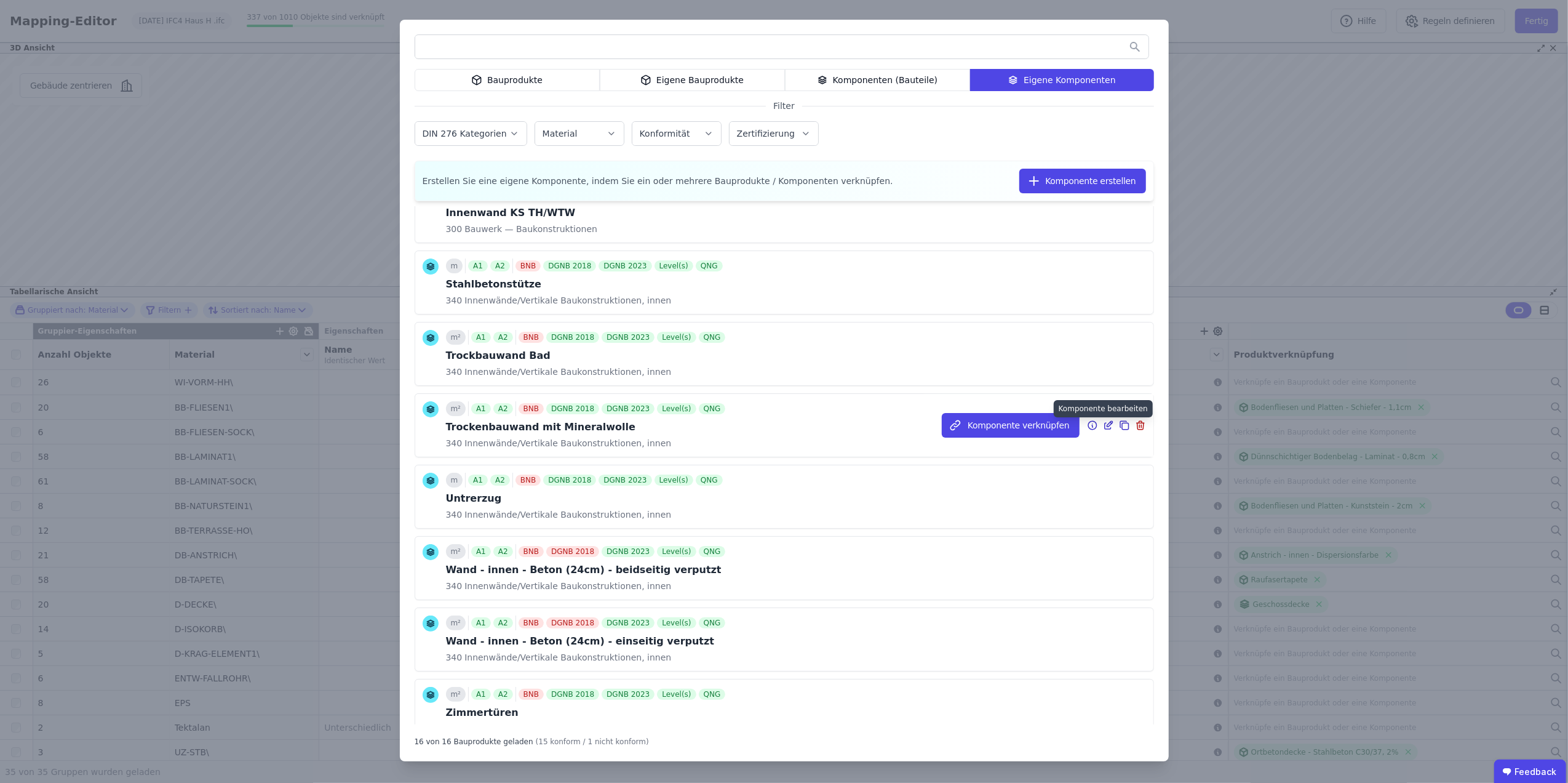
click at [1103, 428] on icon at bounding box center [1109, 425] width 11 height 15
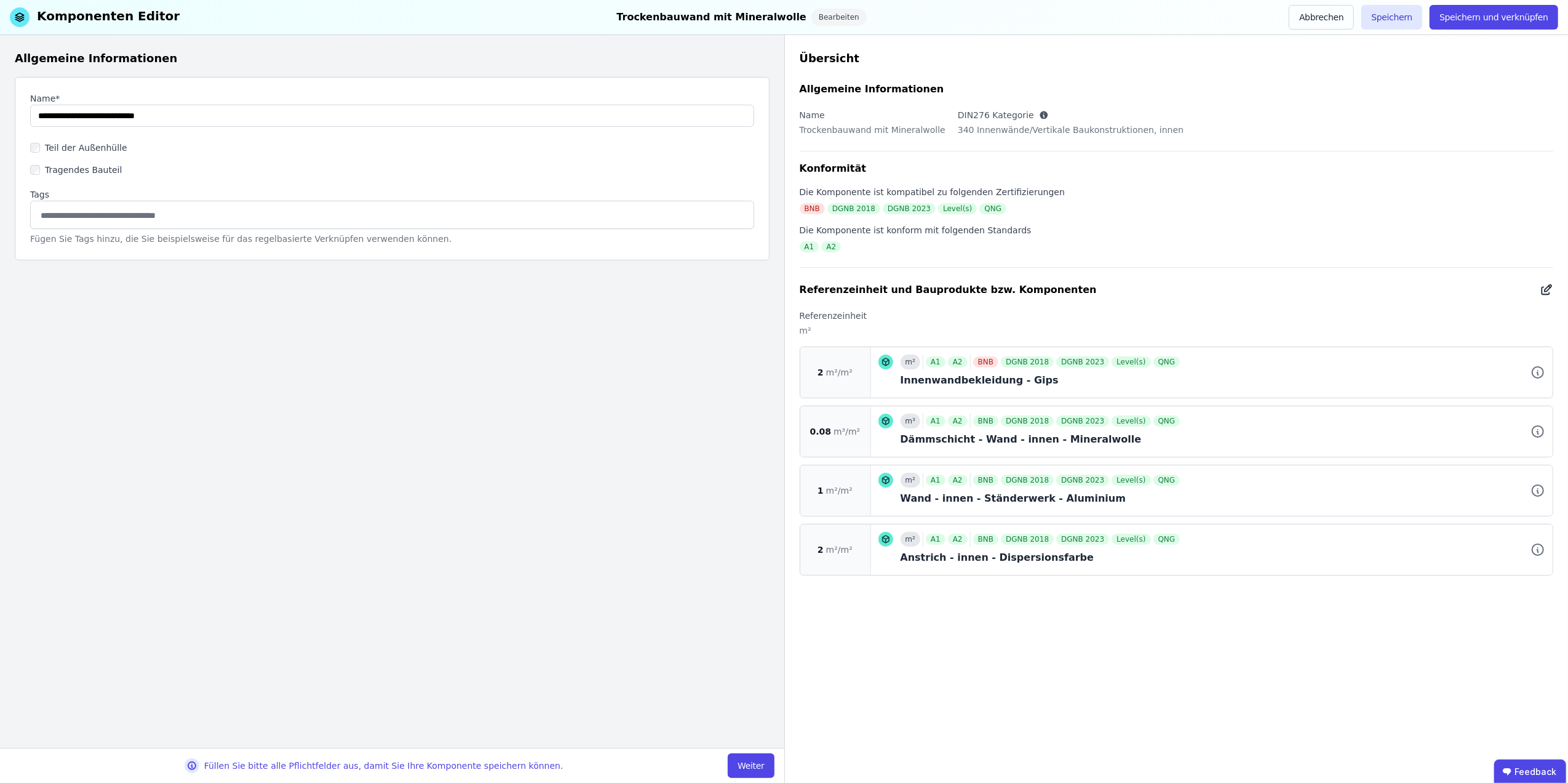
click at [1543, 288] on icon at bounding box center [1546, 291] width 8 height 8
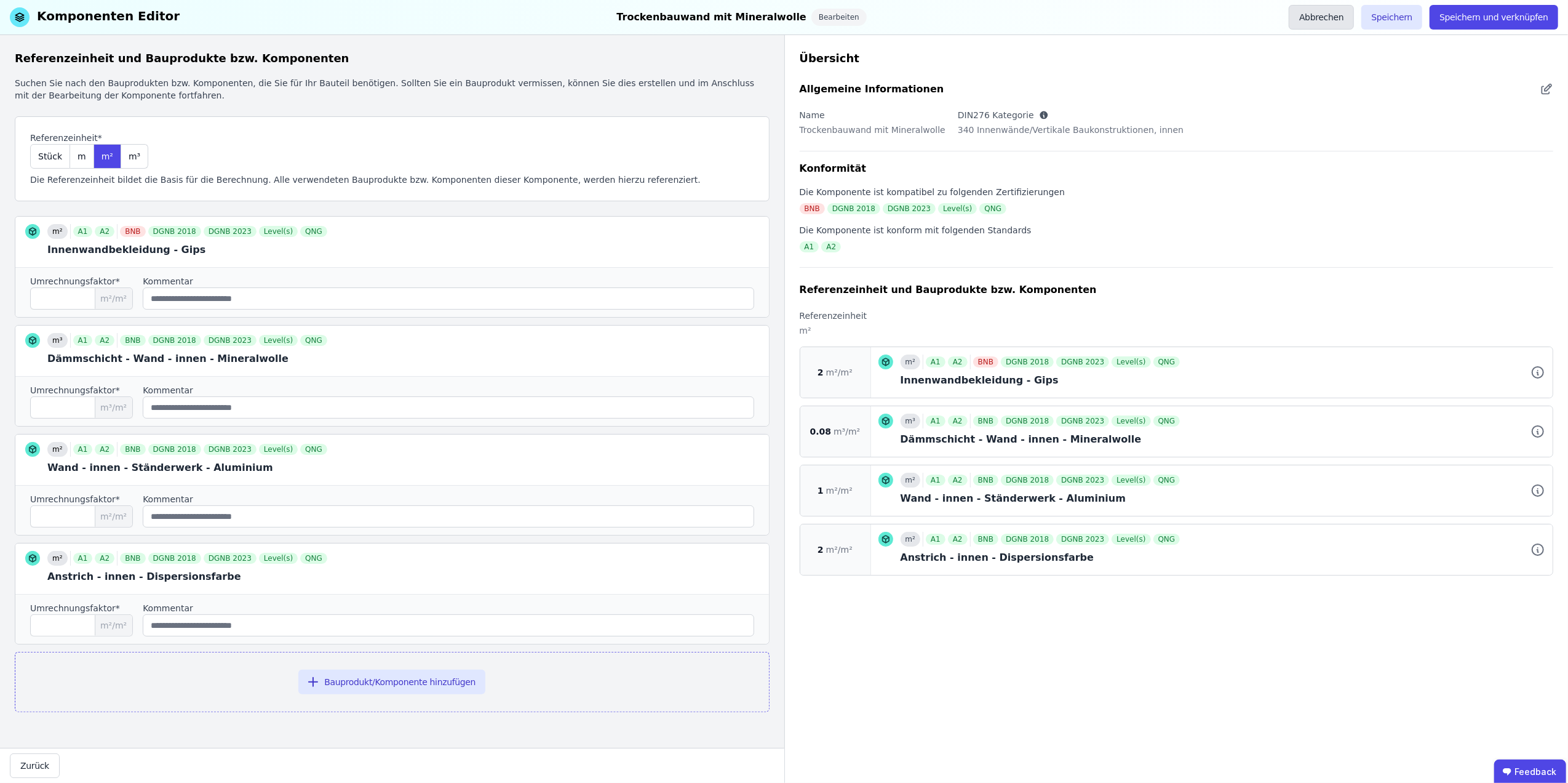
click at [1354, 20] on button "Abbrechen" at bounding box center [1322, 17] width 66 height 25
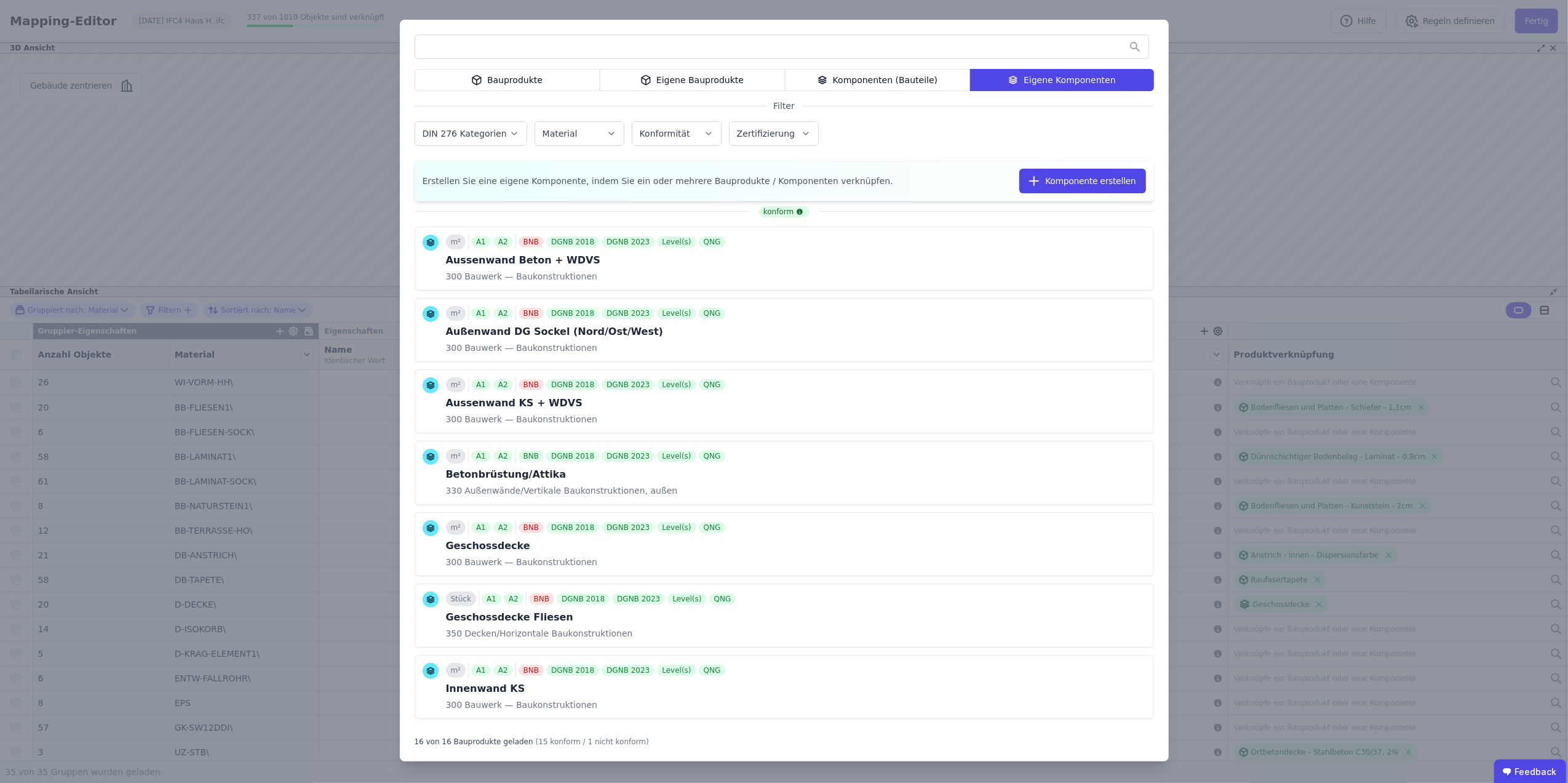
scroll to position [547, 0]
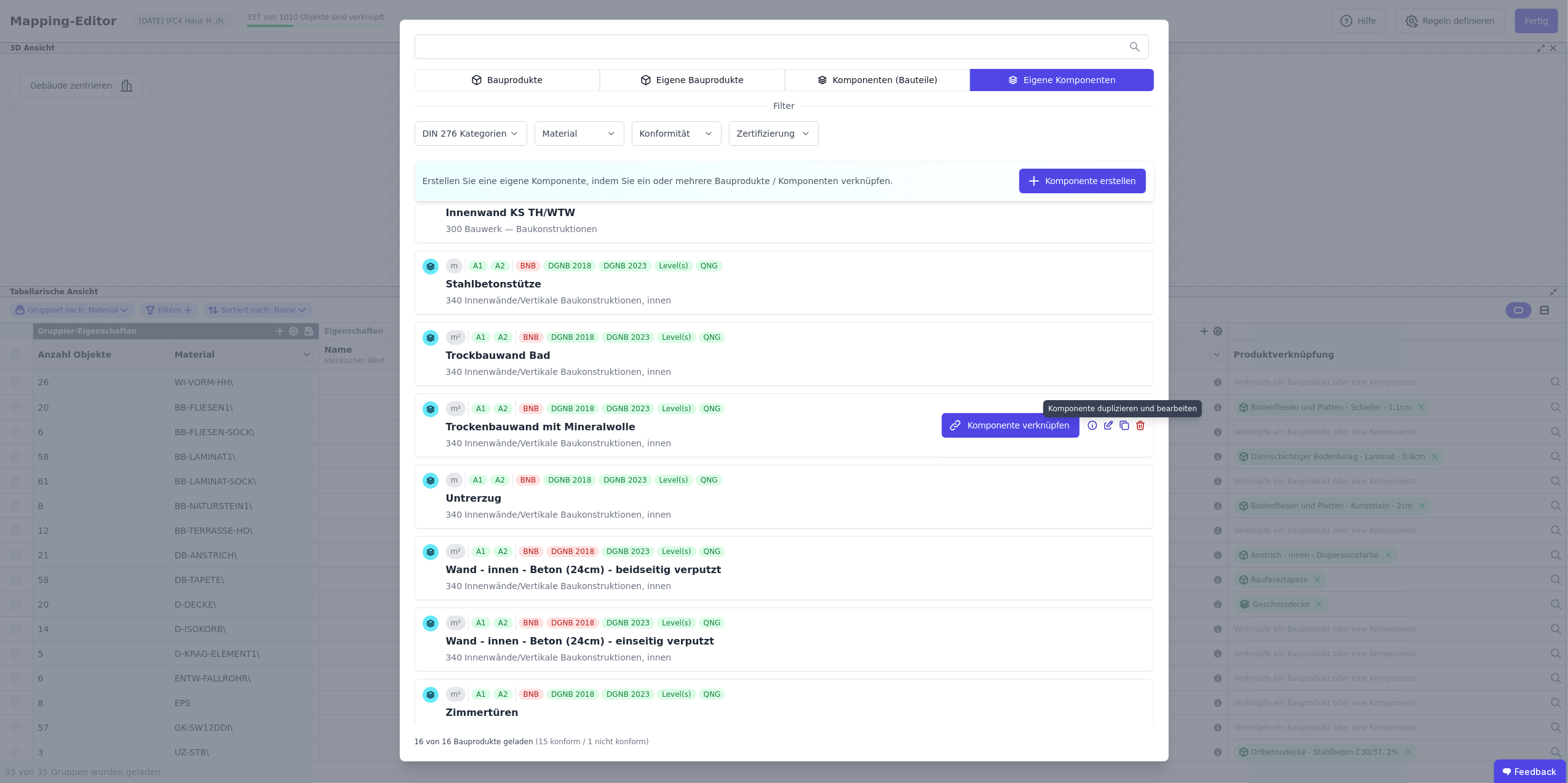
click at [1119, 430] on icon at bounding box center [1125, 425] width 11 height 15
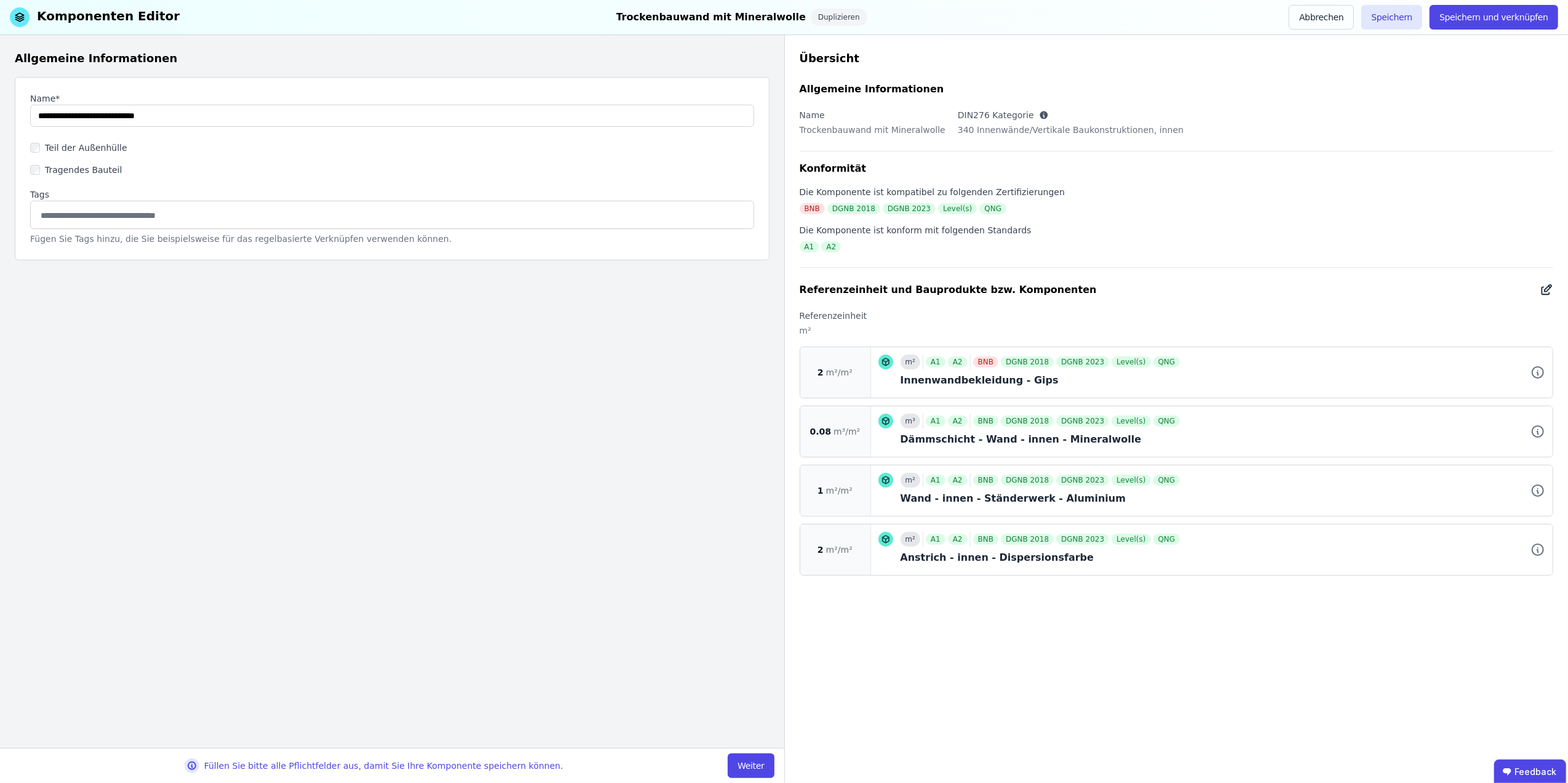
click at [1545, 289] on icon at bounding box center [1548, 288] width 7 height 7
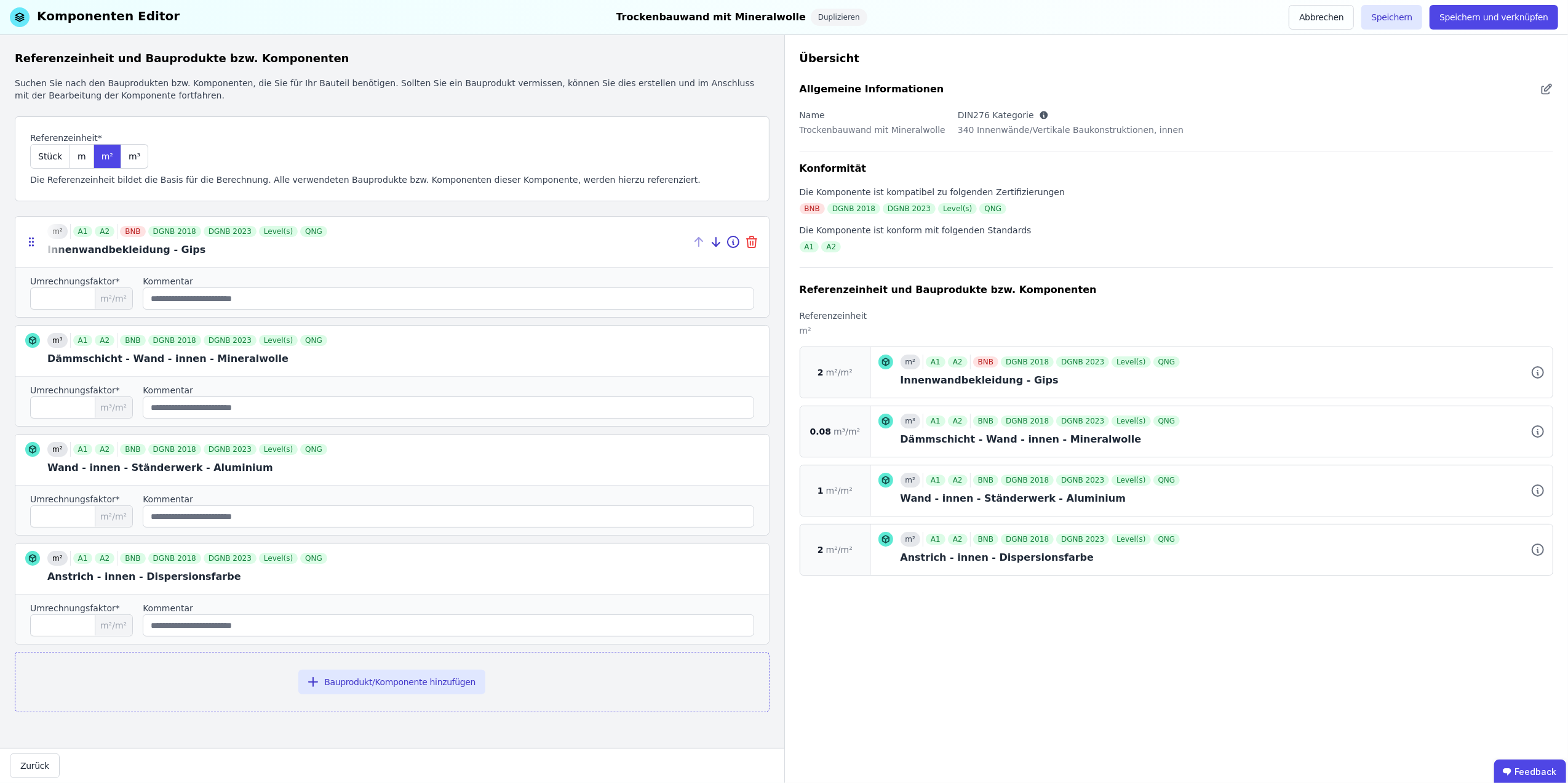
click at [750, 239] on icon at bounding box center [752, 237] width 4 height 3
type input "****"
type input "*"
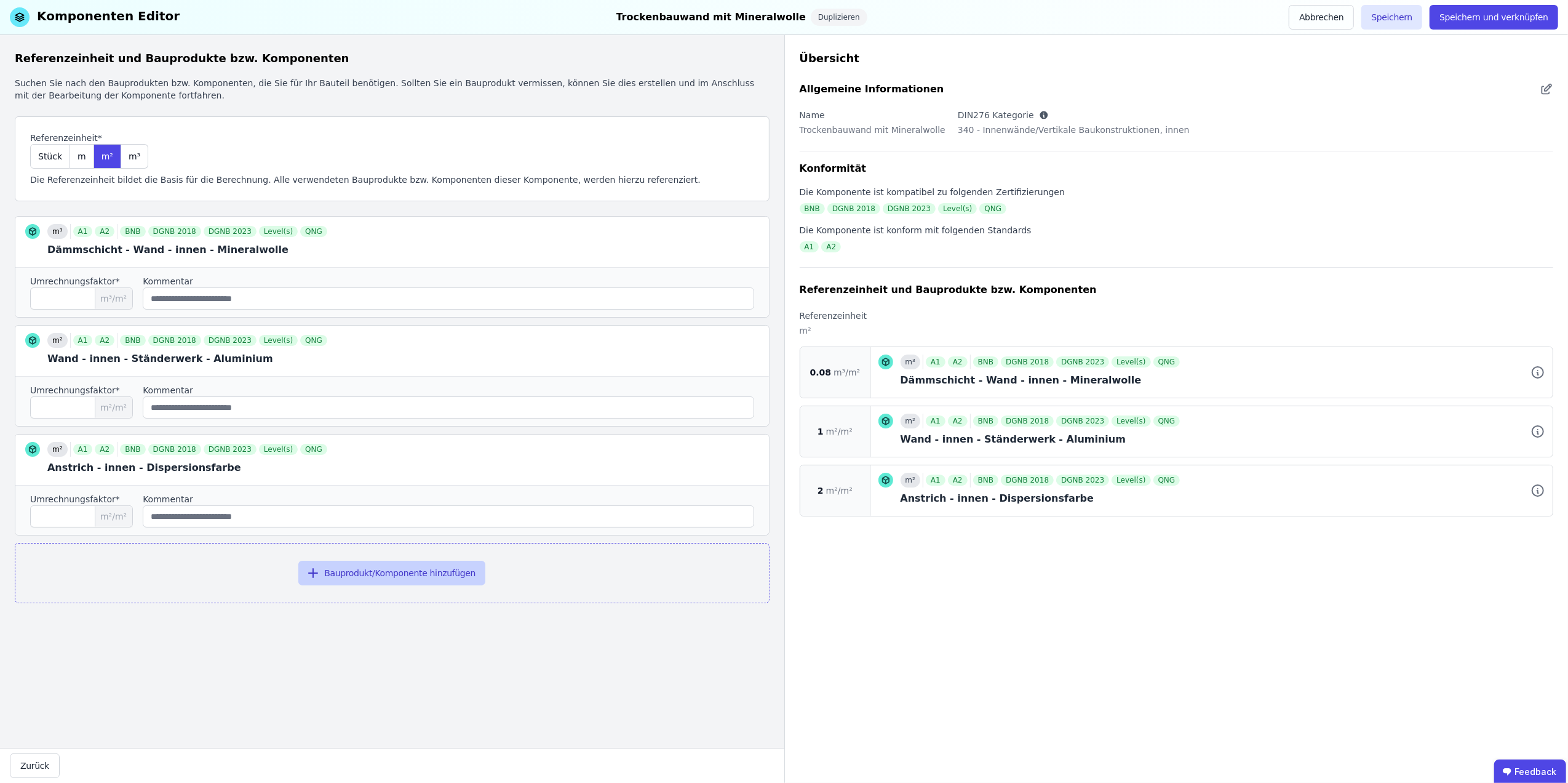
click at [392, 572] on button "Bauprodukt/Komponente hinzufügen" at bounding box center [392, 573] width 187 height 25
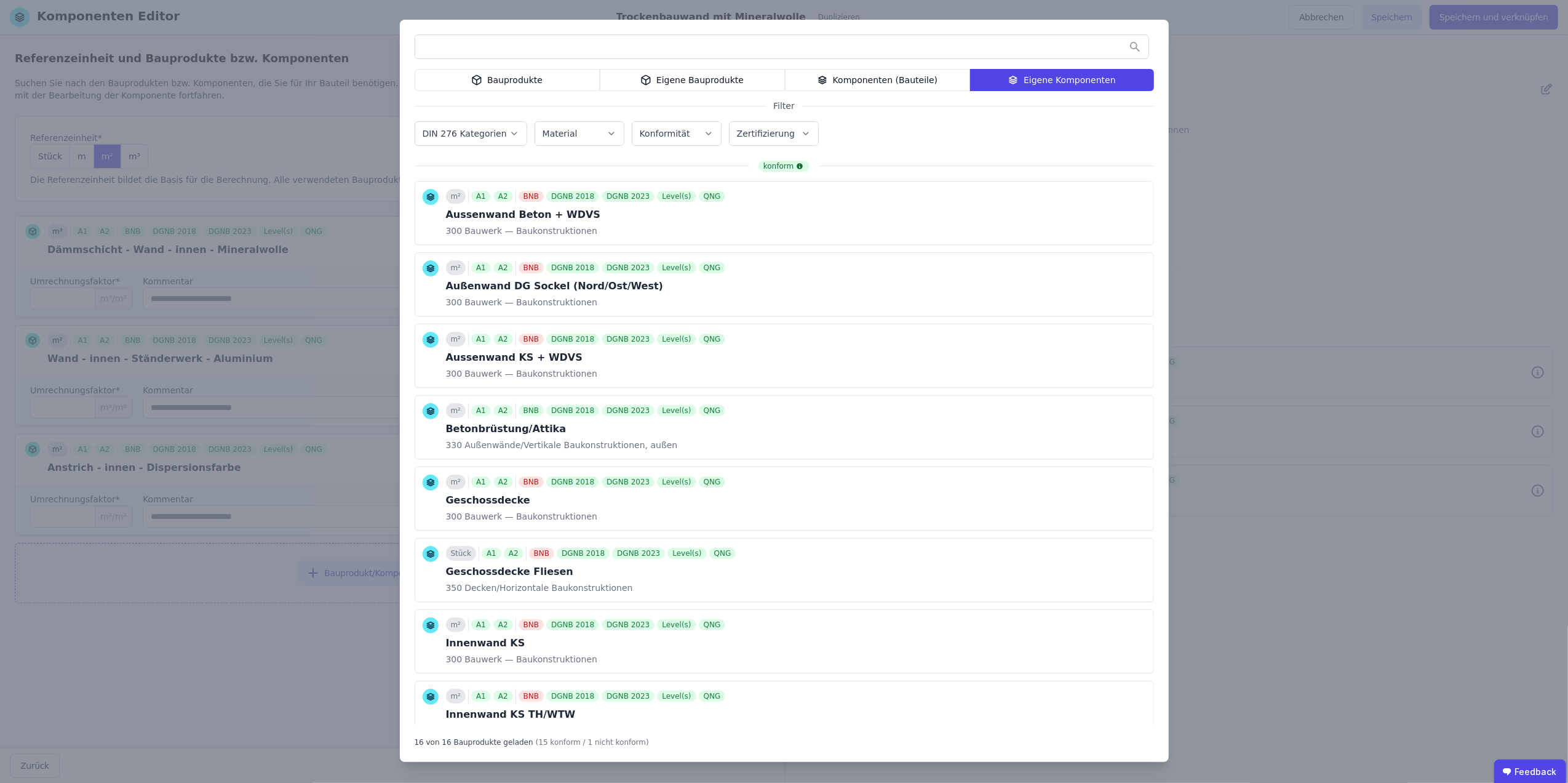
click at [541, 81] on div "Bauprodukte" at bounding box center [507, 79] width 185 height 22
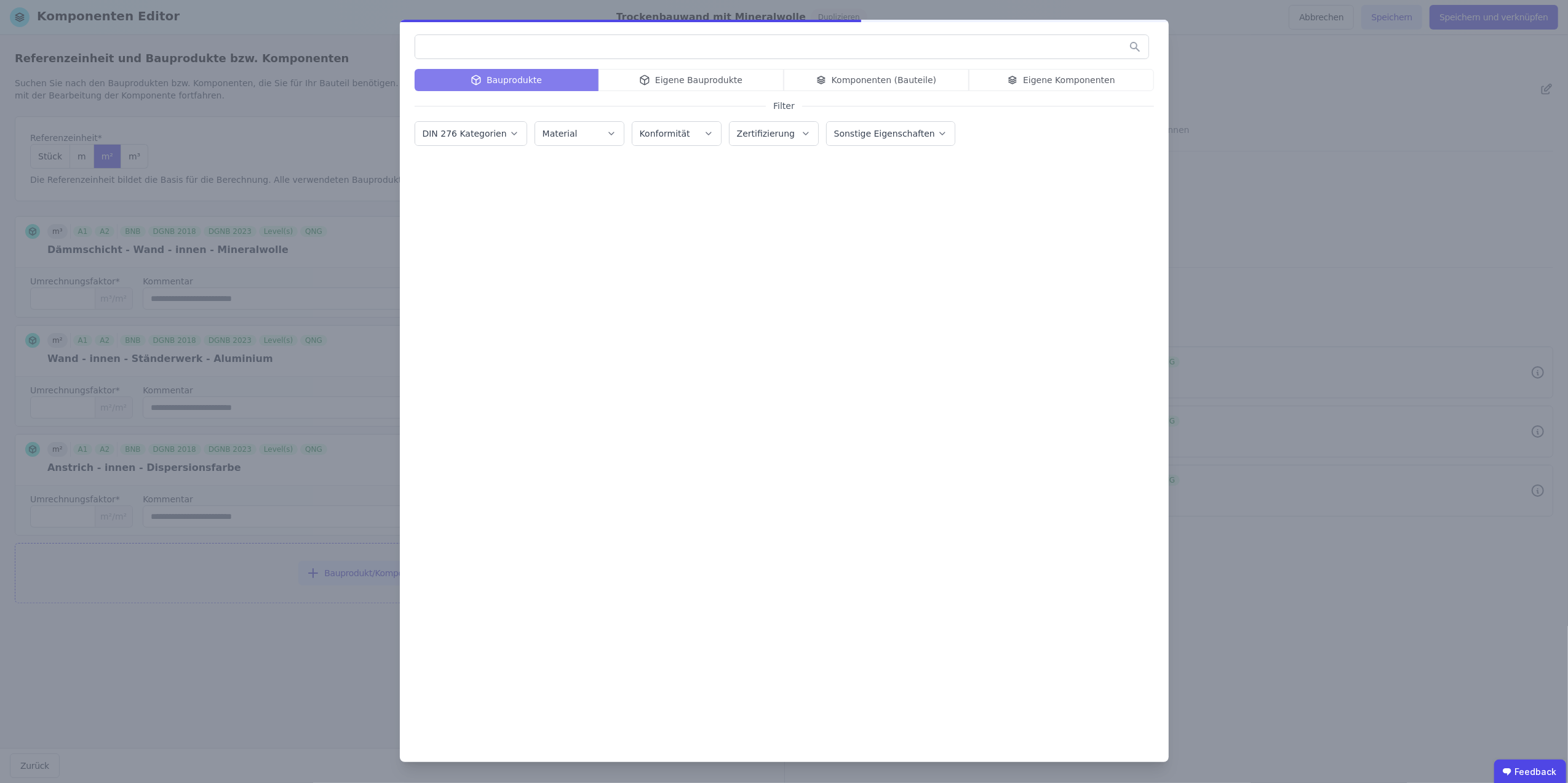
click at [555, 48] on input "text" at bounding box center [782, 47] width 733 height 22
type input "*"
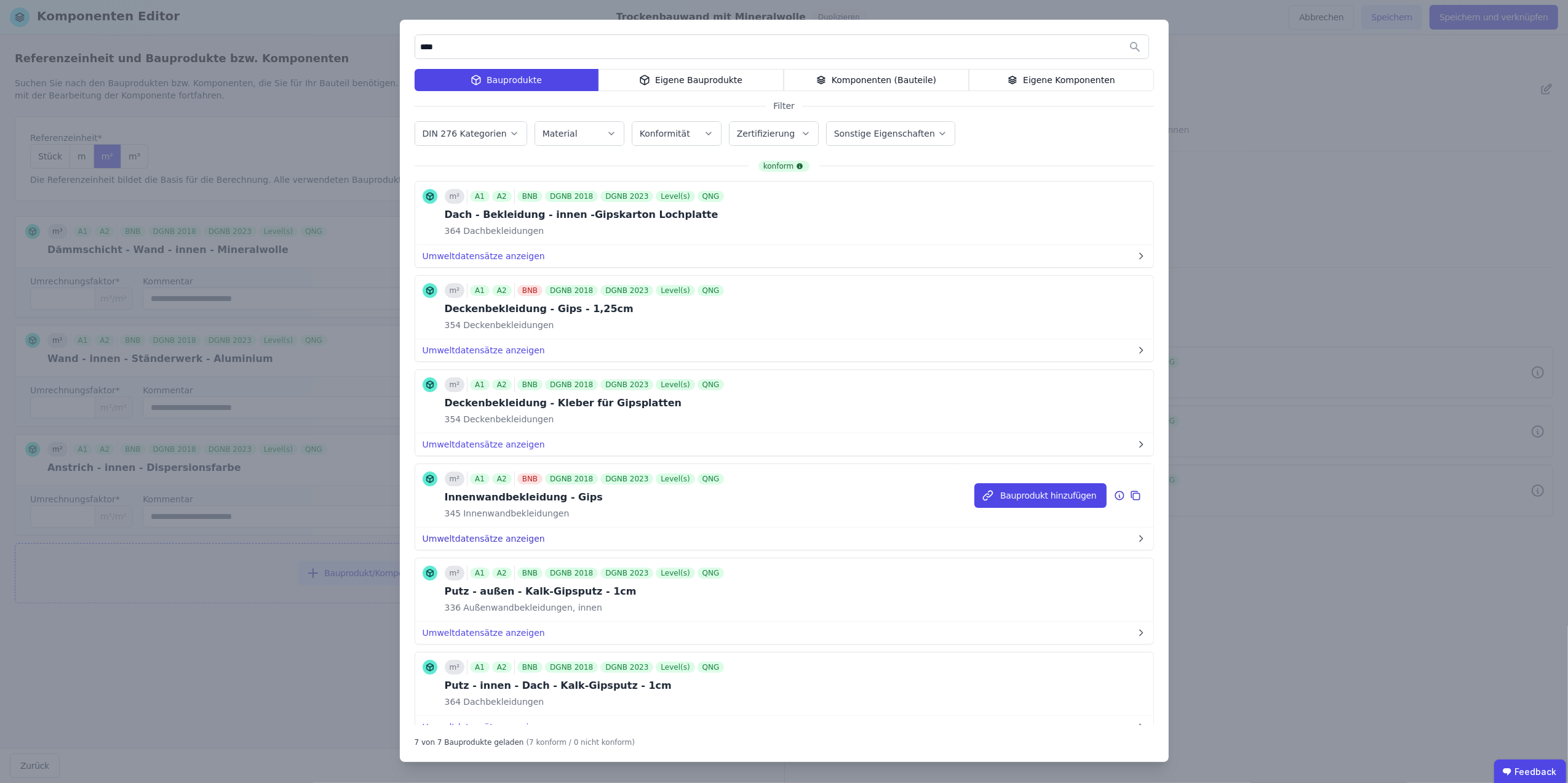
type input "****"
click at [506, 538] on button "Umweltdatensätze anzeigen" at bounding box center [784, 538] width 738 height 22
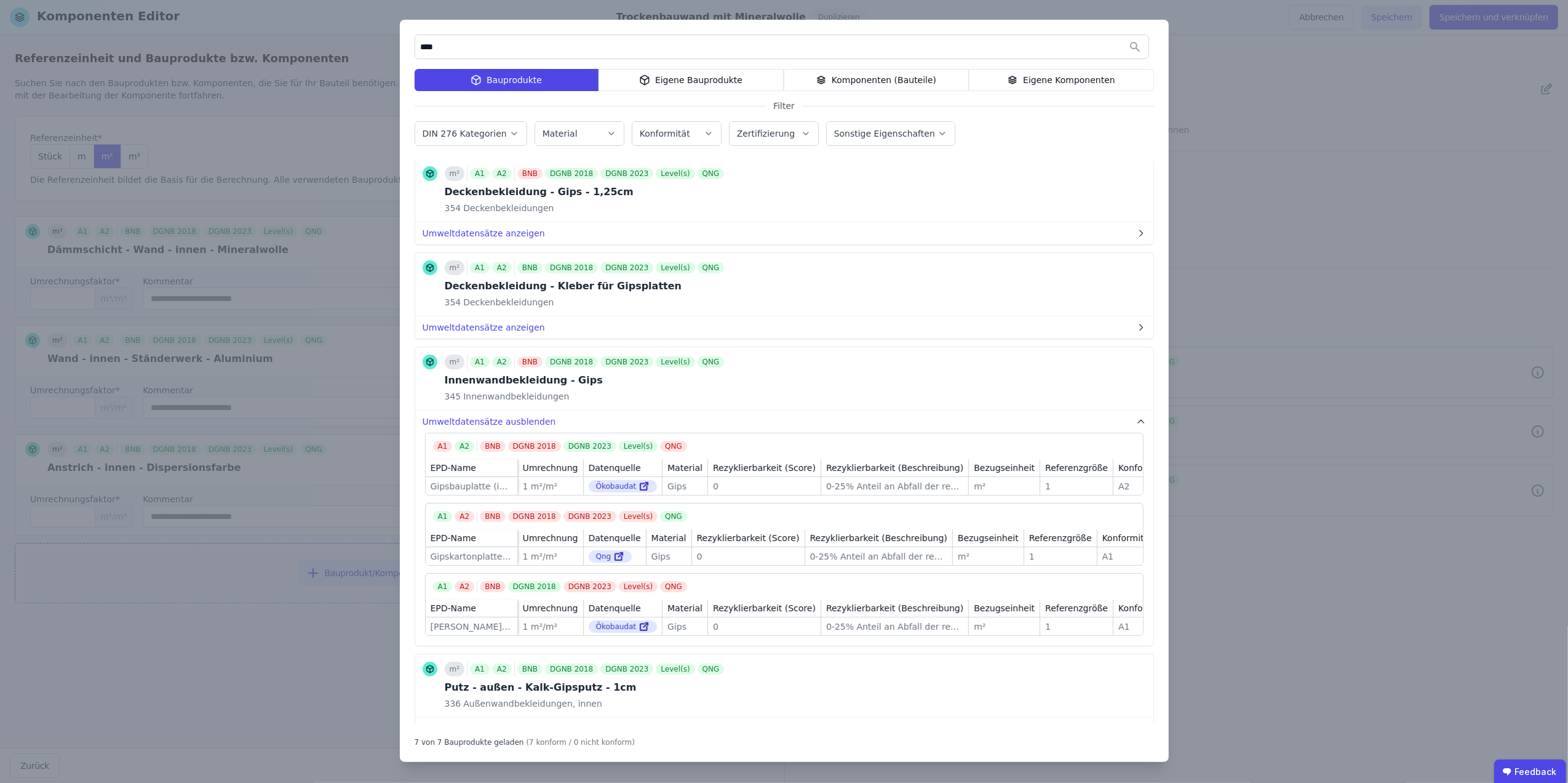
scroll to position [114, 0]
click at [528, 229] on button "Umweltdatensätze anzeigen" at bounding box center [784, 235] width 738 height 22
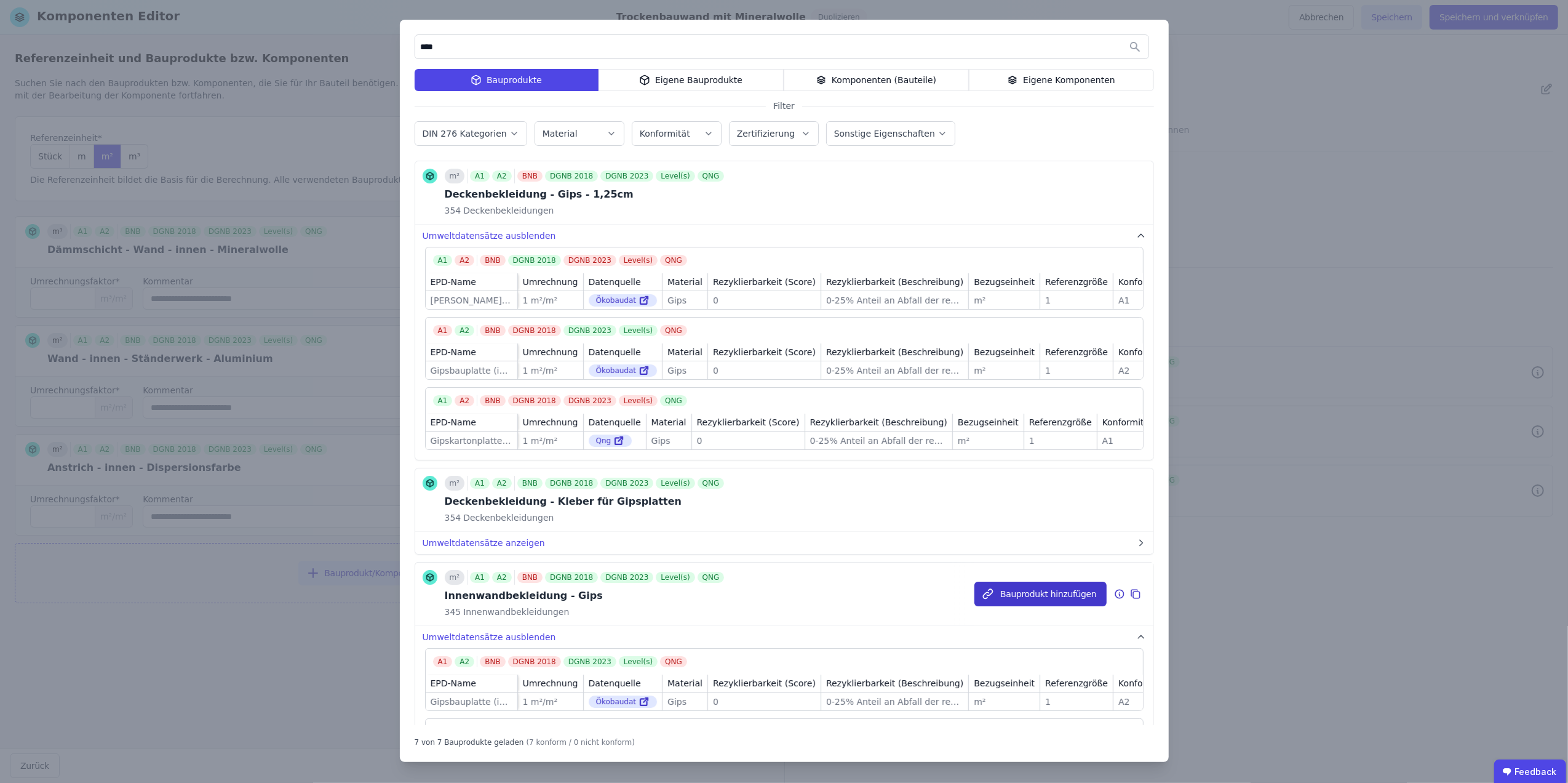
click at [1035, 604] on button "Bauprodukt hinzufügen" at bounding box center [1040, 594] width 131 height 25
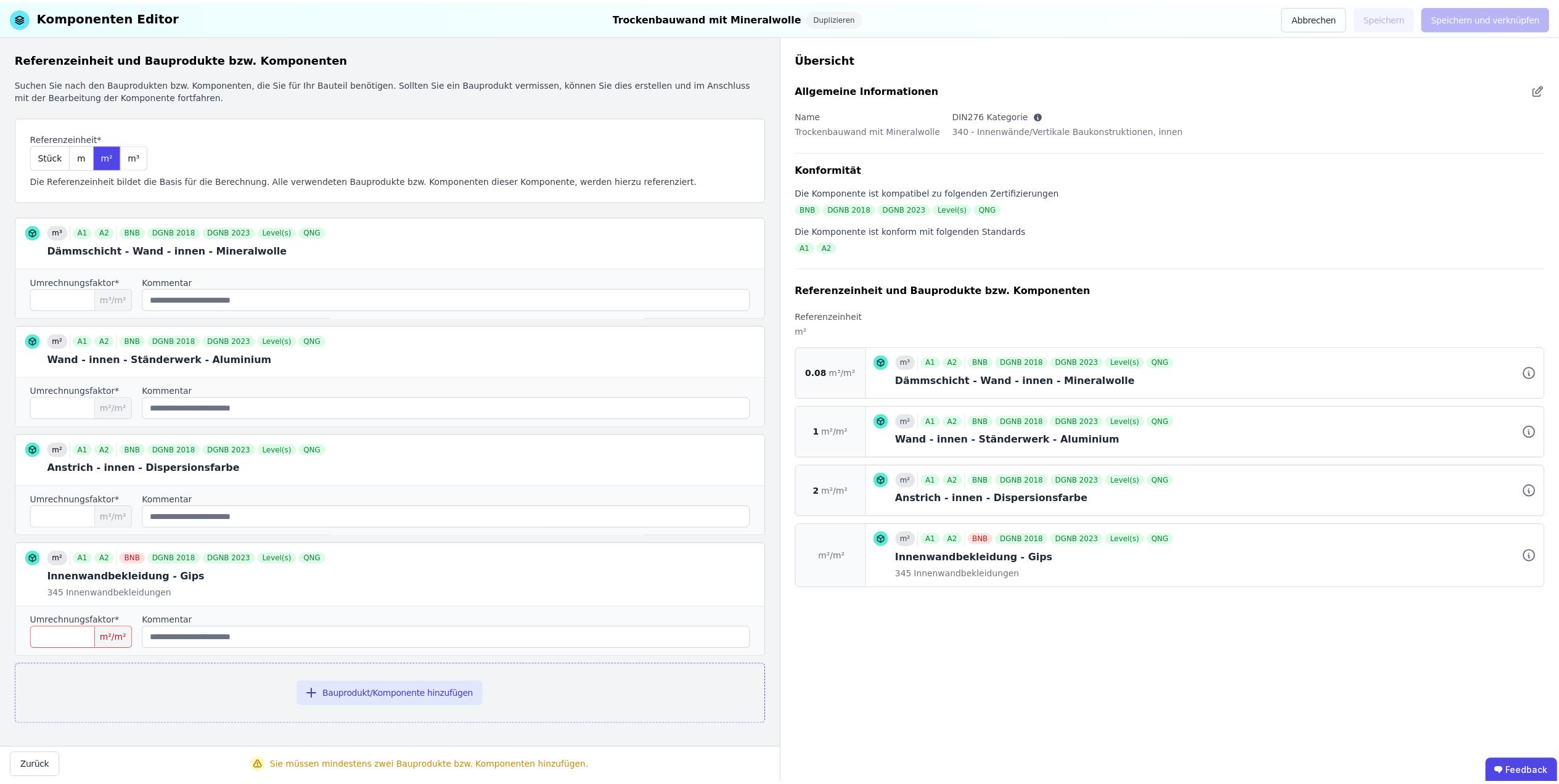
scroll to position [0, 0]
click at [52, 642] on input "number" at bounding box center [82, 638] width 103 height 22
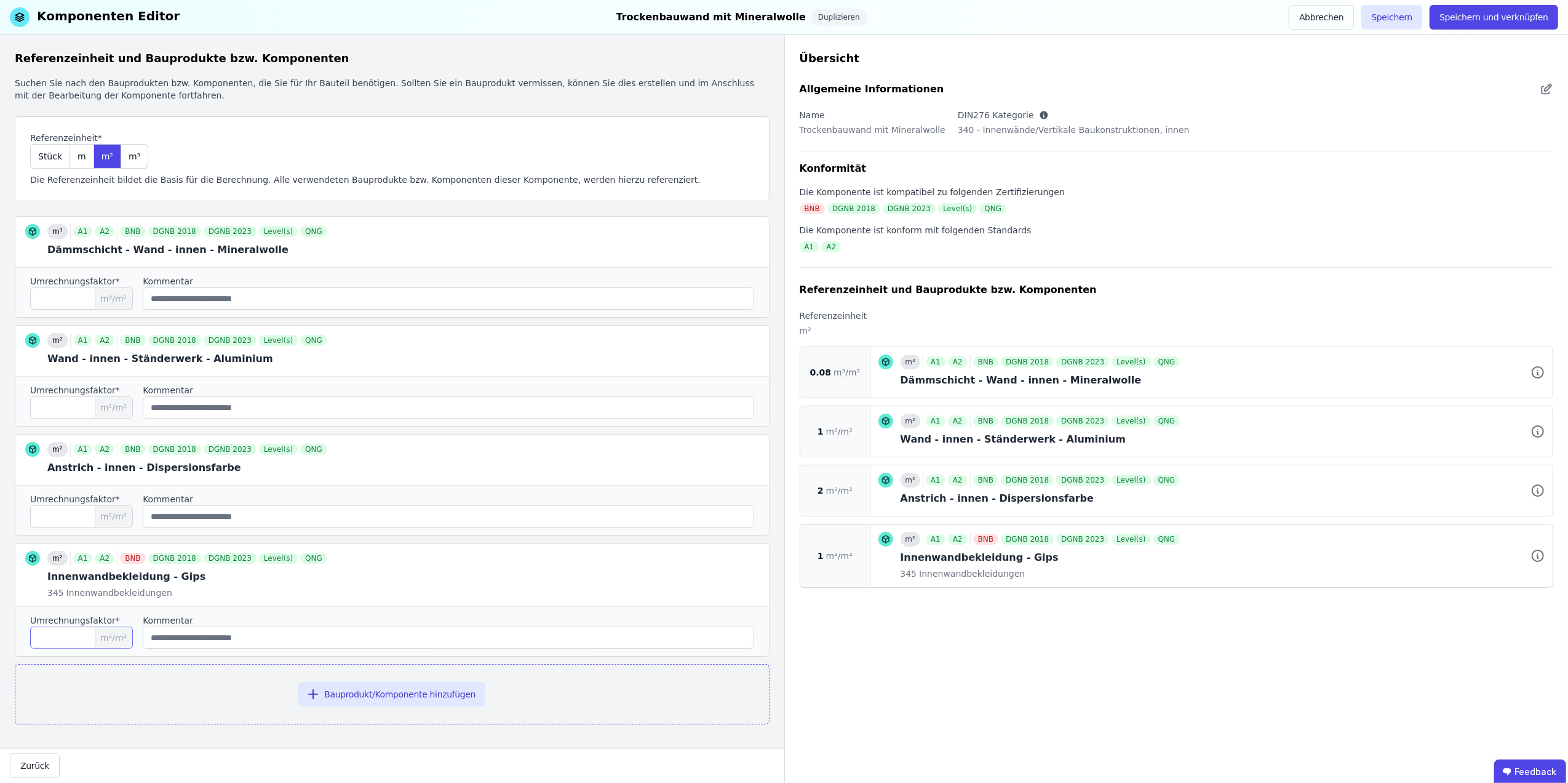
type input "*"
click at [475, 646] on input "string" at bounding box center [448, 637] width 611 height 22
click at [616, 606] on div at bounding box center [392, 575] width 754 height 63
click at [695, 575] on icon at bounding box center [697, 573] width 4 height 4
type input "*"
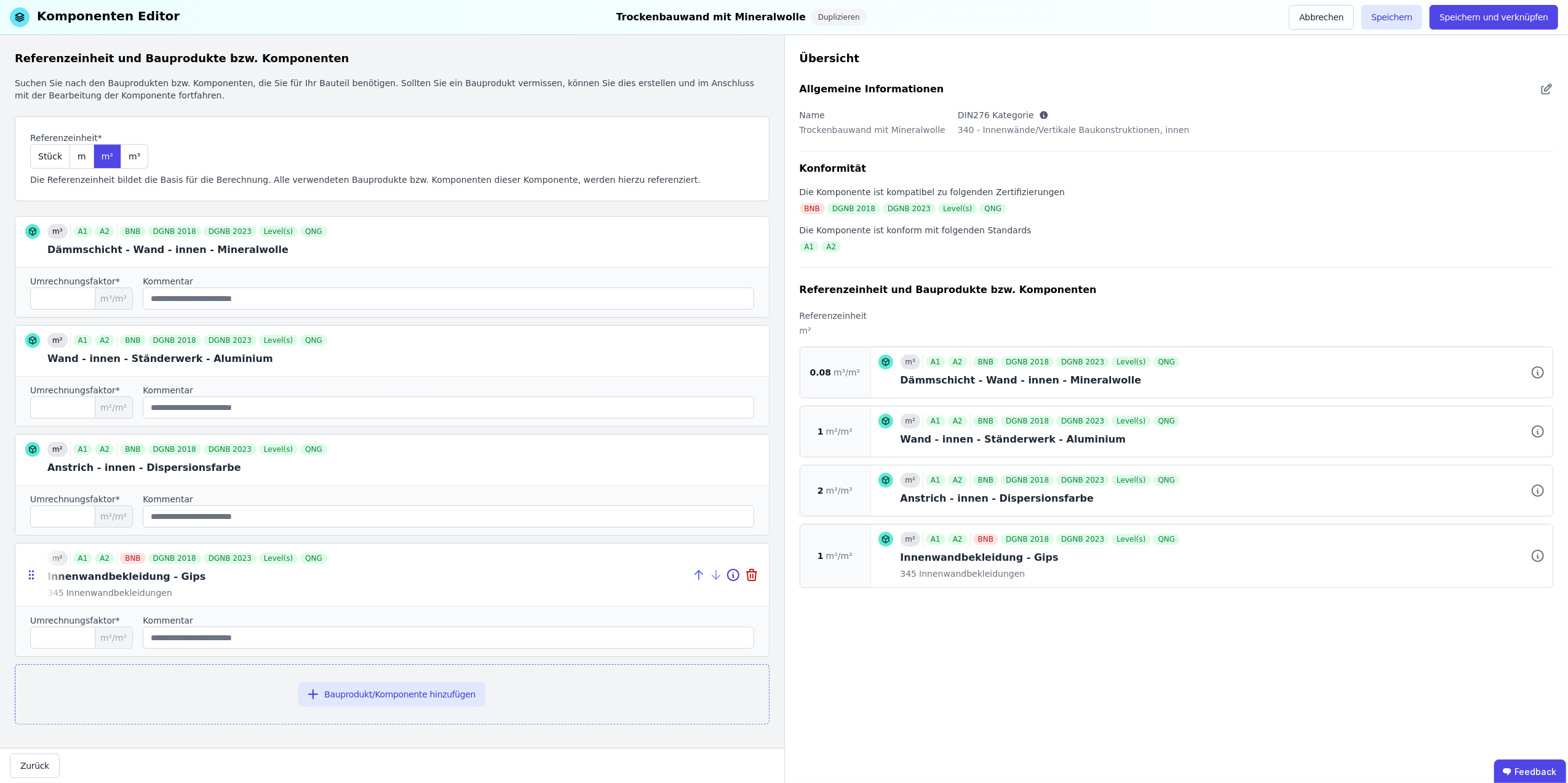
type input "*"
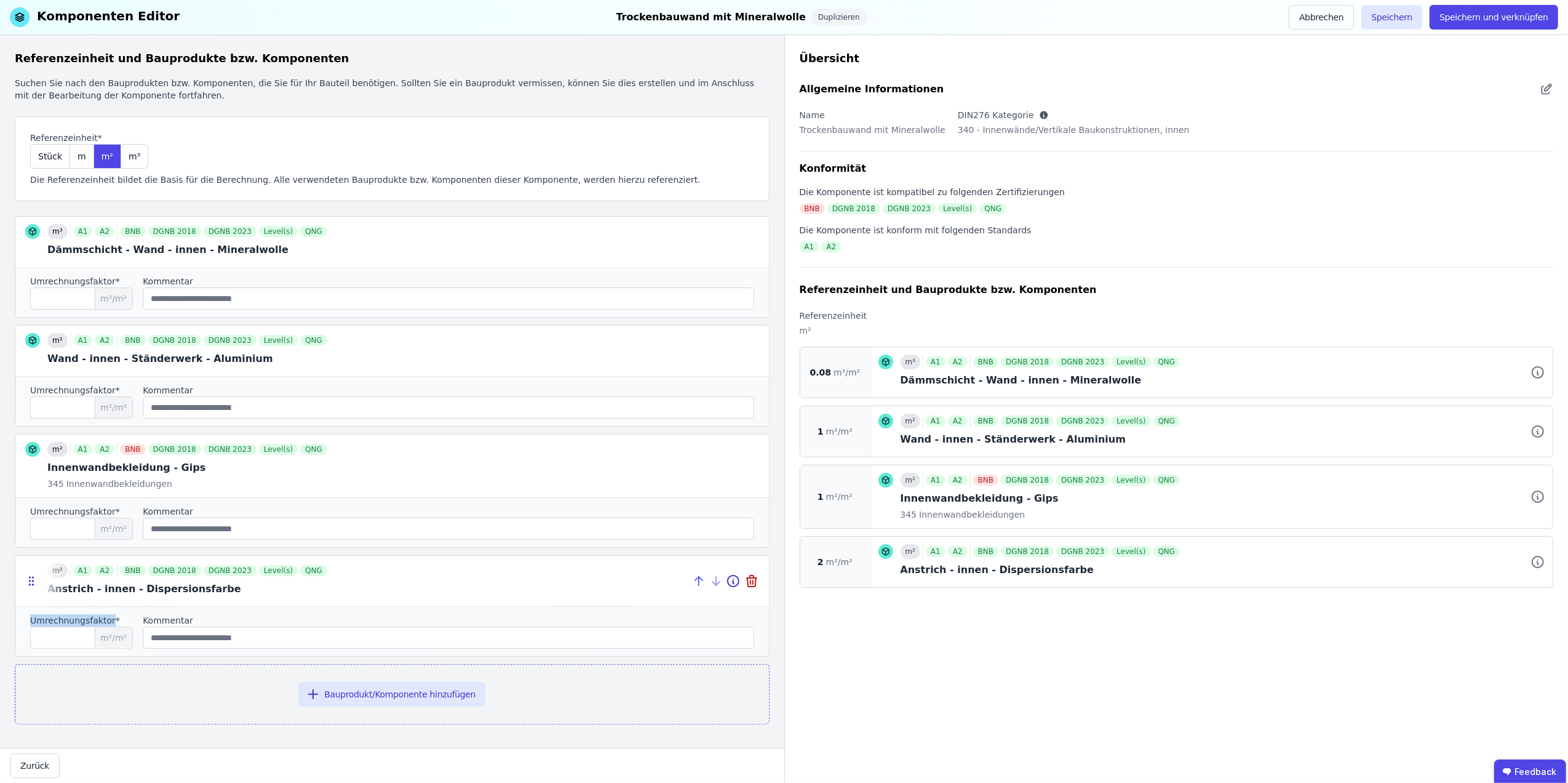
click at [691, 577] on icon at bounding box center [699, 581] width 15 height 15
type input "*"
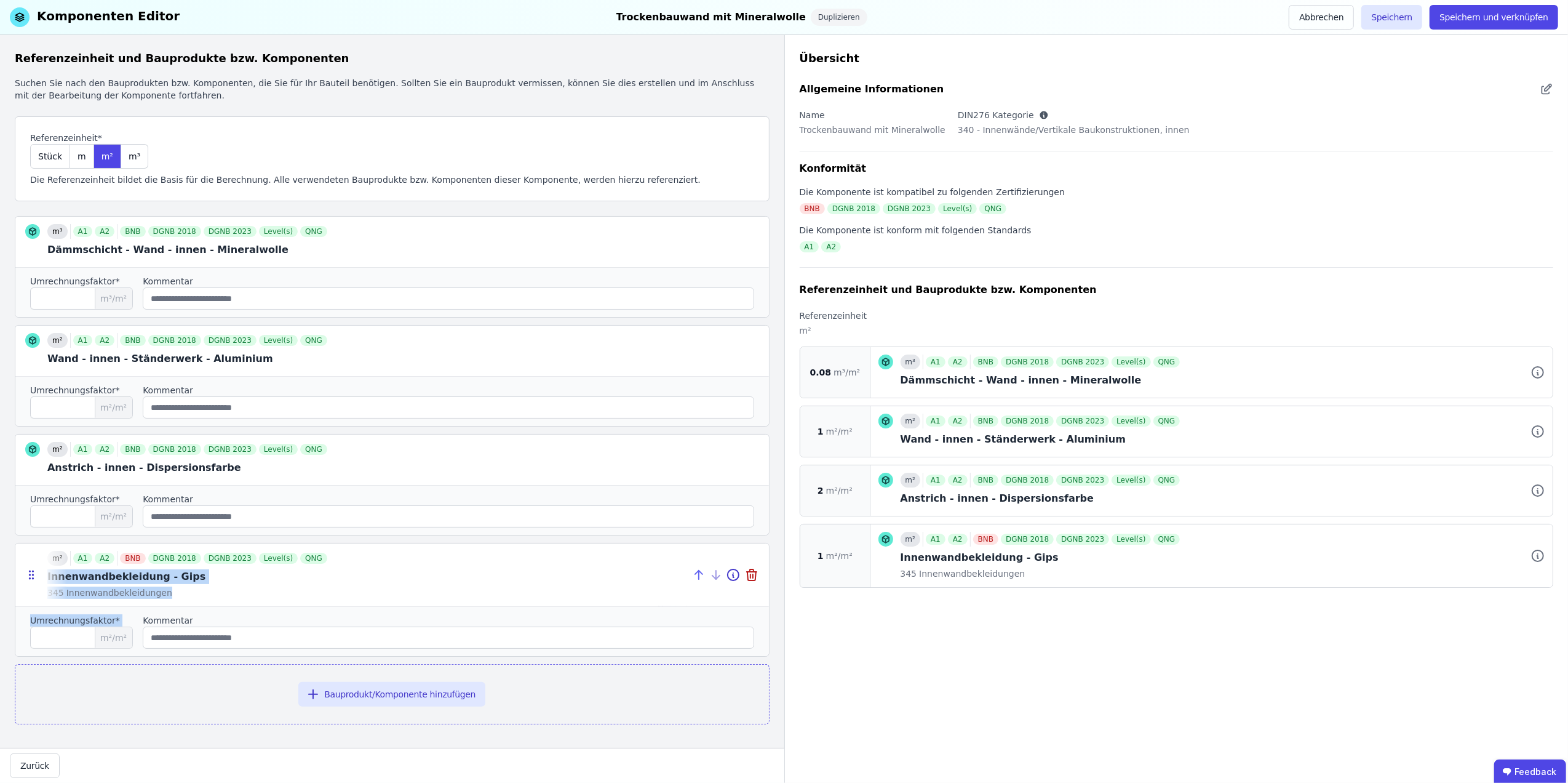
click at [683, 577] on div "m² A1 A2 BNB DGNB 2018 DGNB 2023 Level(s) QNG Innenwandbekleidung - Gips 345 In…" at bounding box center [392, 575] width 754 height 63
click at [691, 575] on icon at bounding box center [699, 576] width 15 height 15
type input "*"
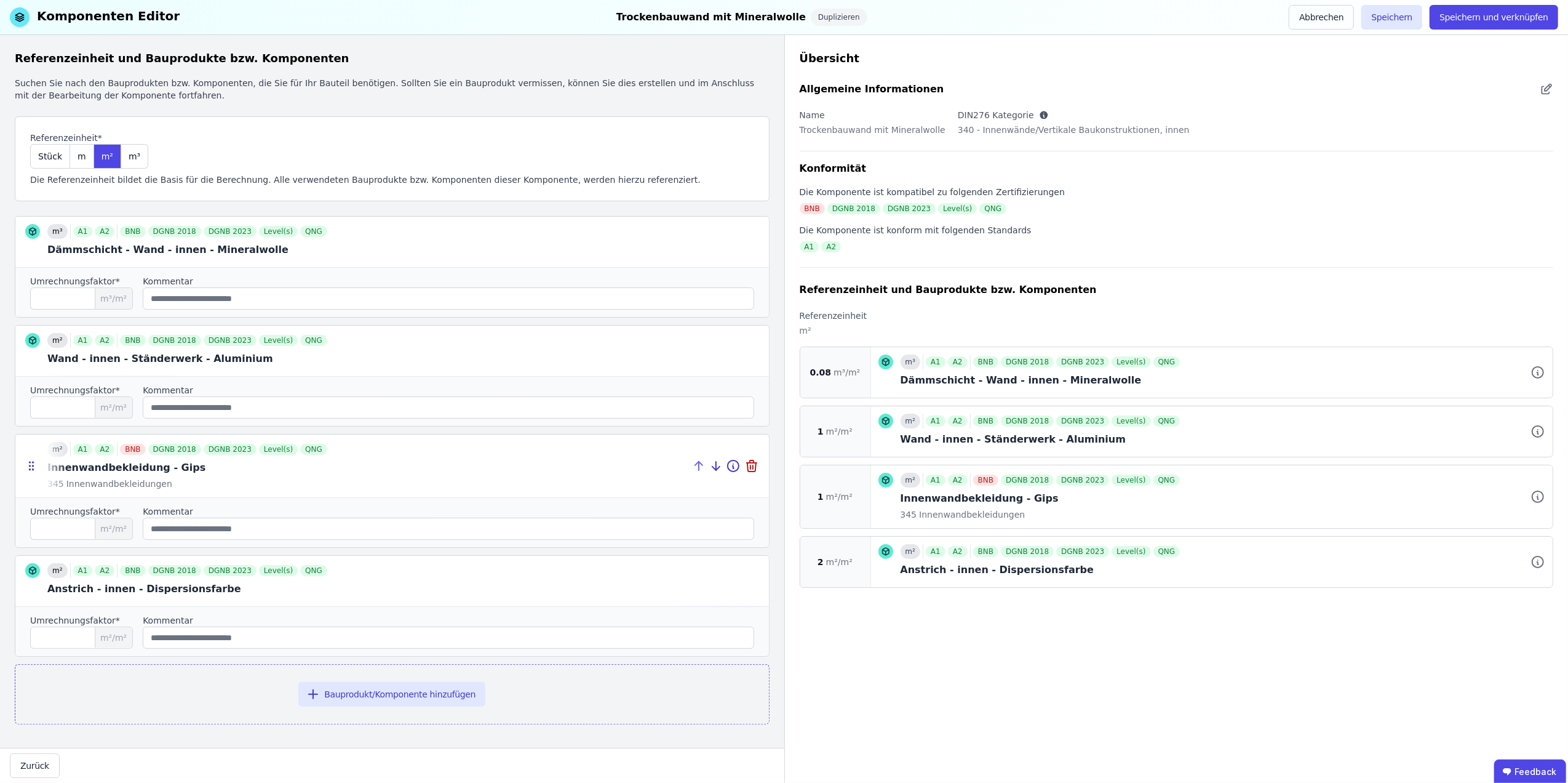
click at [691, 464] on icon at bounding box center [699, 466] width 15 height 15
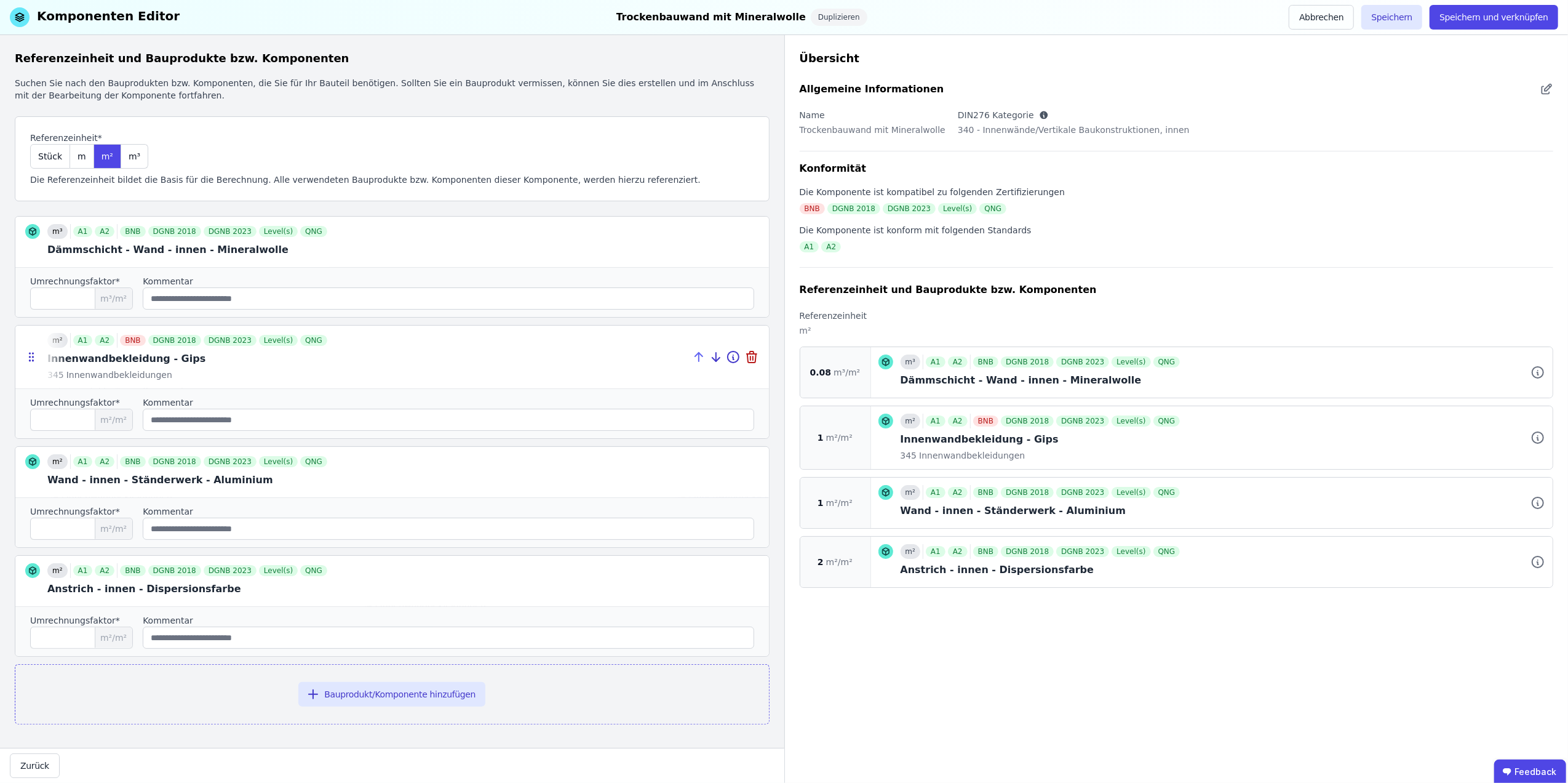
click at [691, 351] on icon at bounding box center [699, 358] width 15 height 15
type input "*"
type input "****"
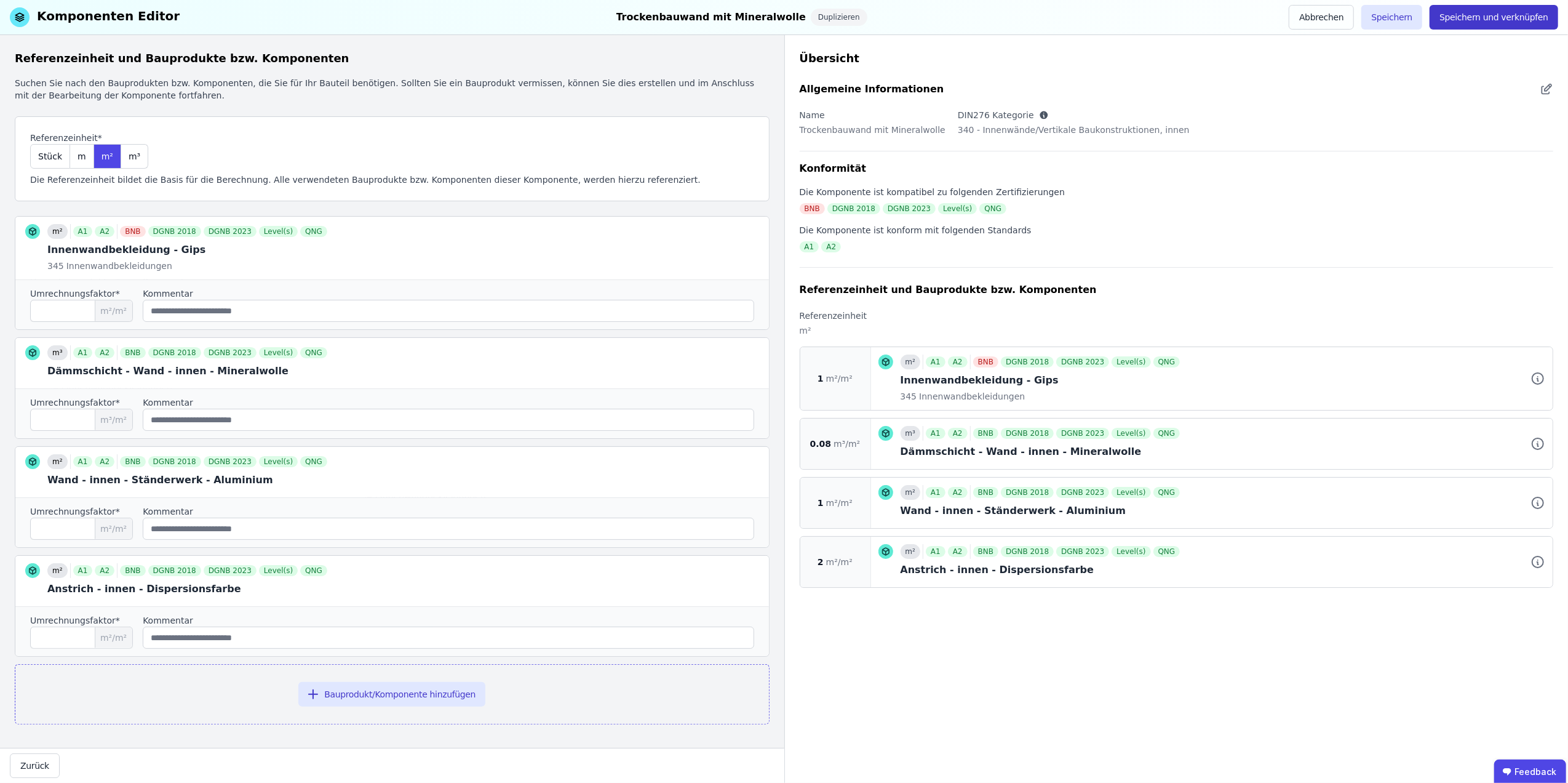
click at [1485, 11] on button "Speichern und verknüpfen" at bounding box center [1494, 17] width 128 height 25
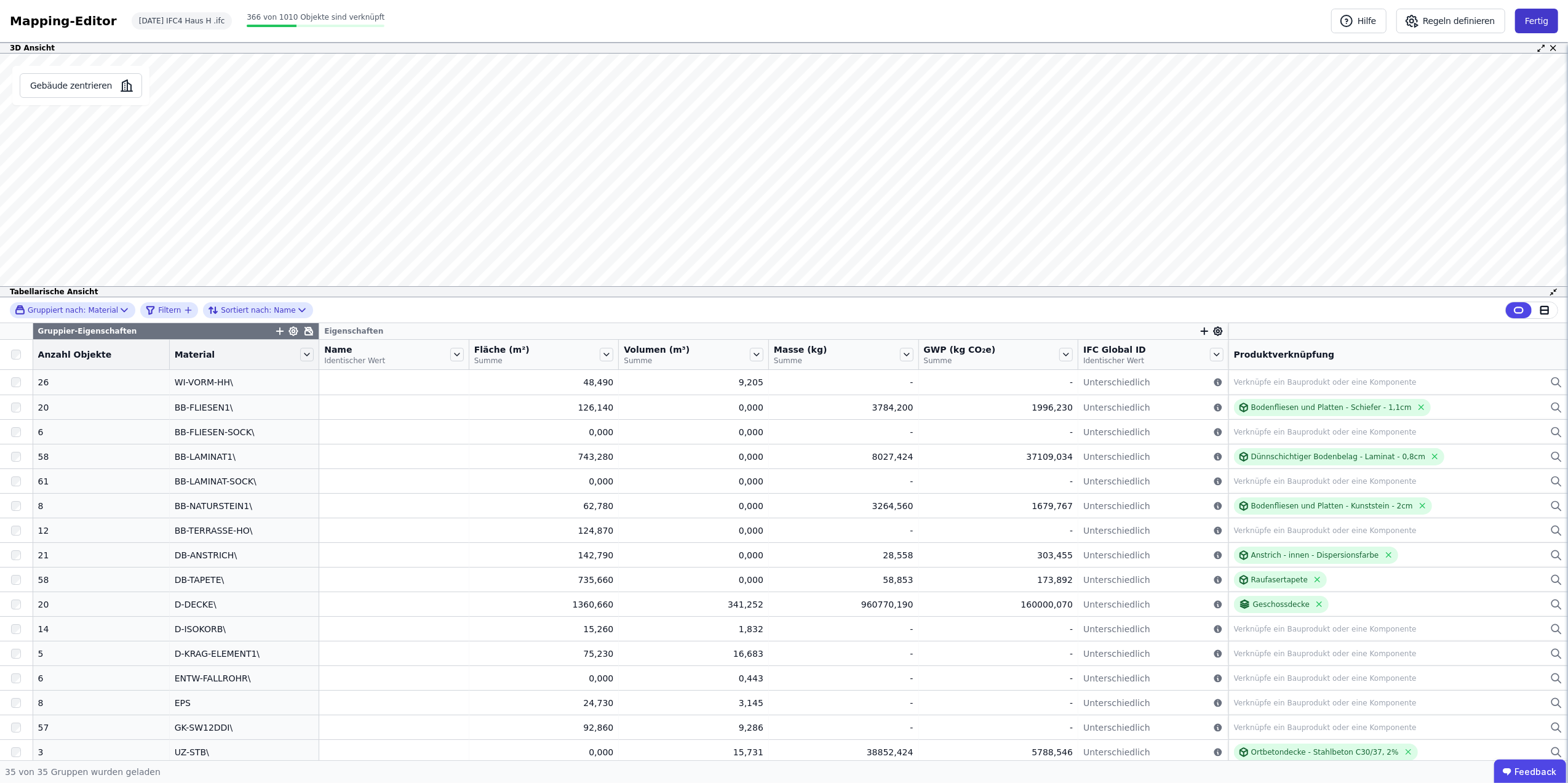
click at [1539, 23] on button "Fertig" at bounding box center [1537, 21] width 43 height 25
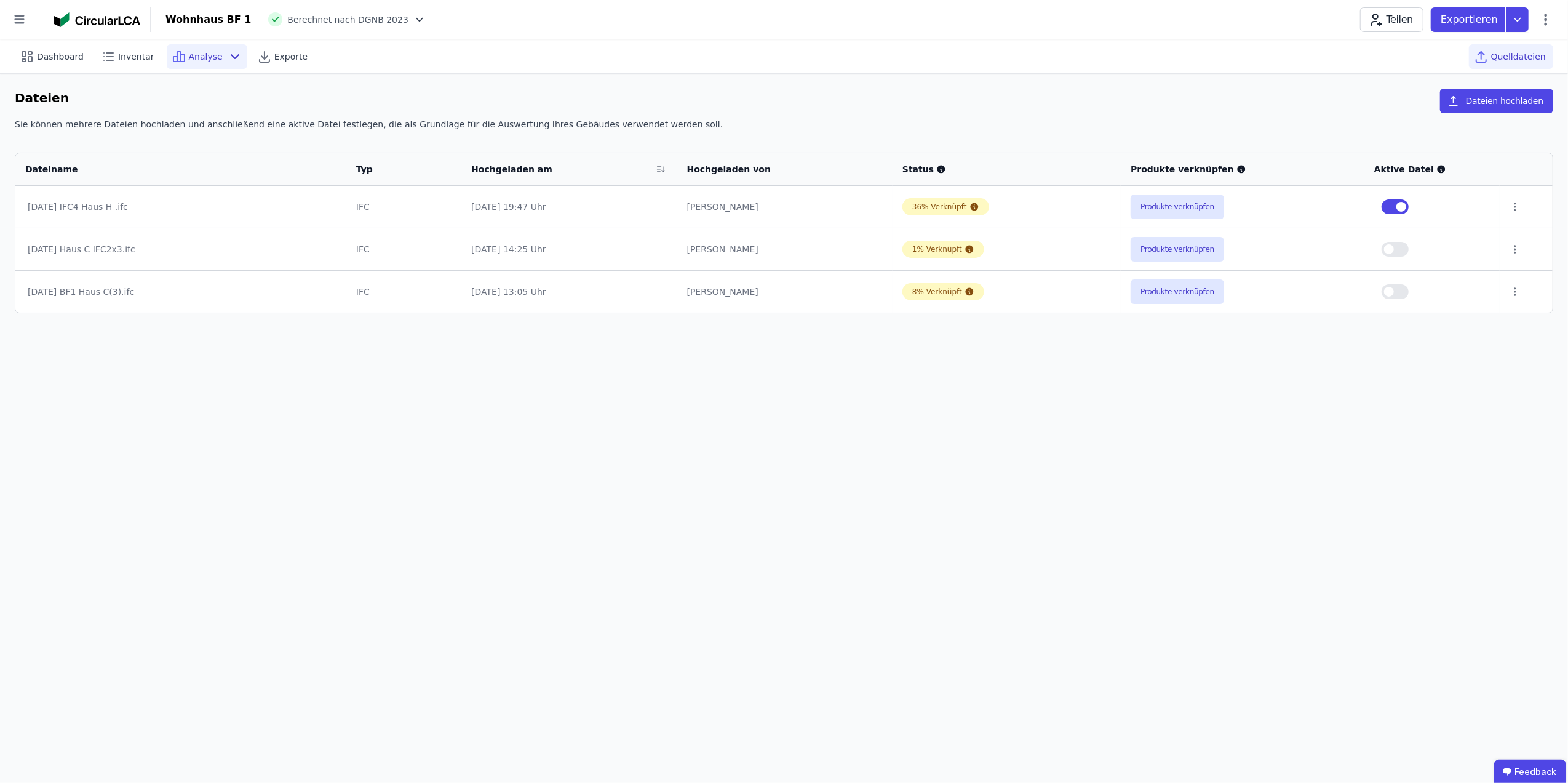
click at [200, 48] on div "Analyse" at bounding box center [206, 57] width 81 height 25
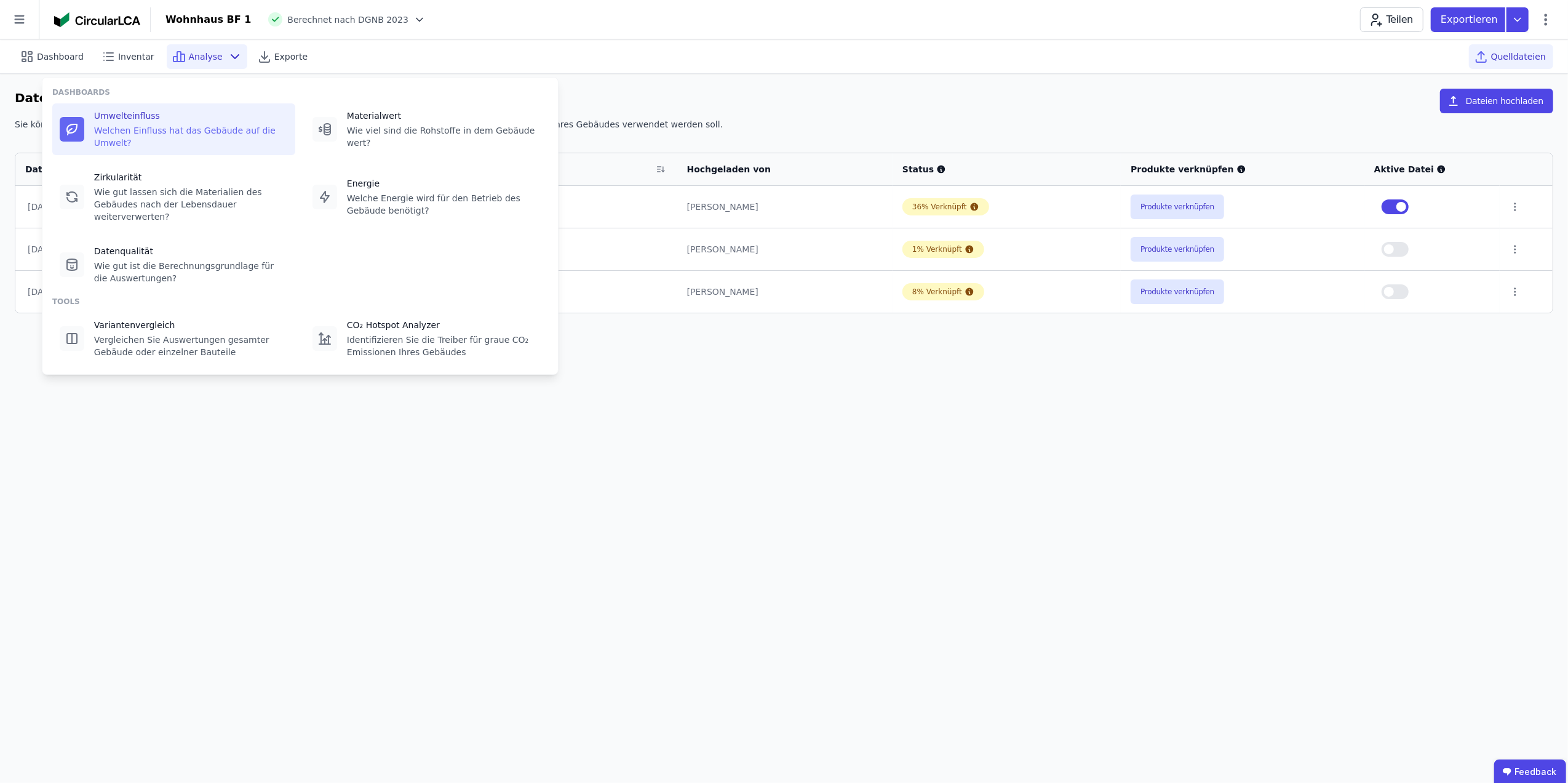
click at [200, 125] on div "Welchen Einfluss hat das Gebäude auf die Umwelt?" at bounding box center [191, 137] width 194 height 25
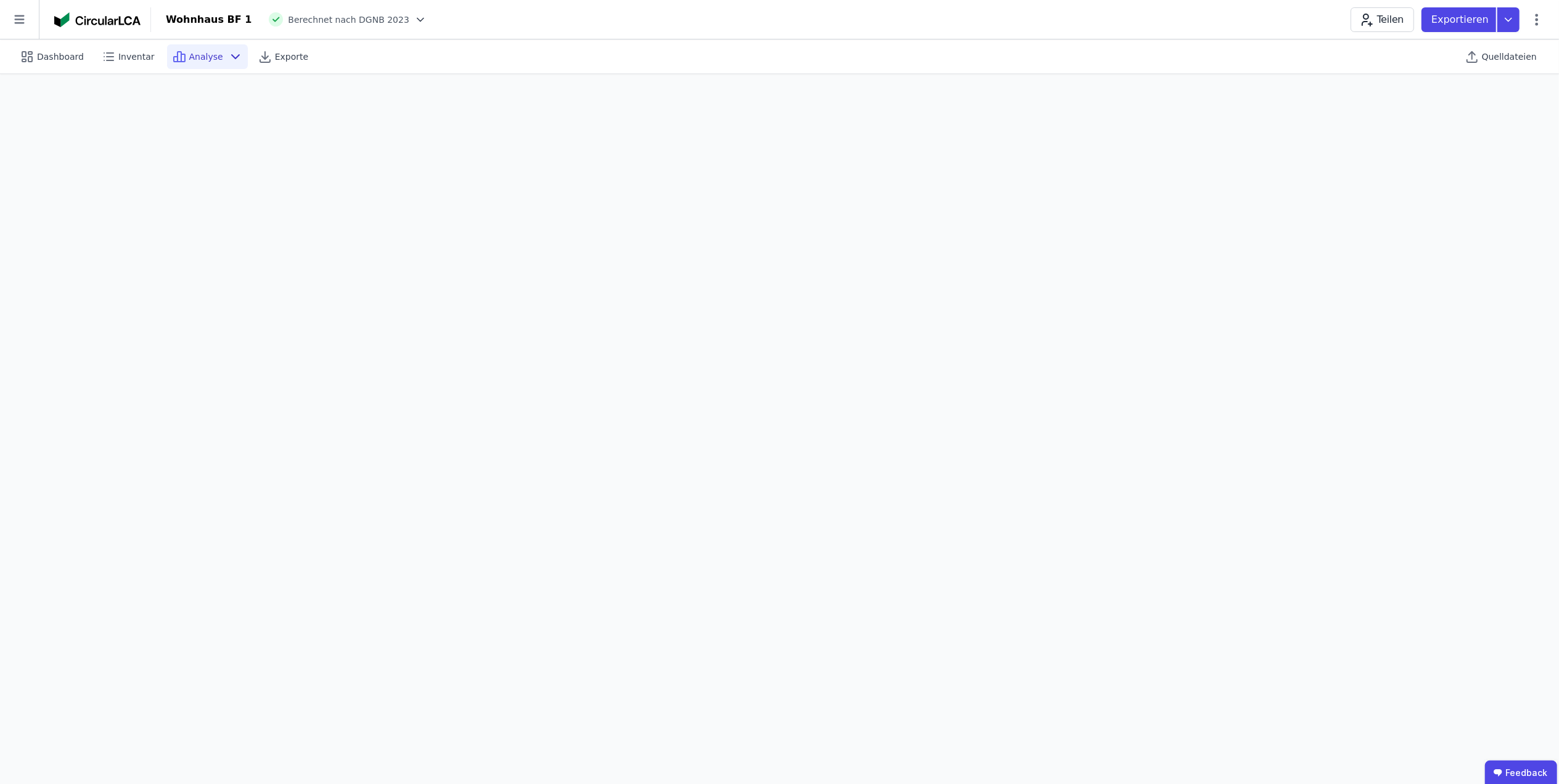
click at [195, 50] on span "Analyse" at bounding box center [207, 56] width 34 height 12
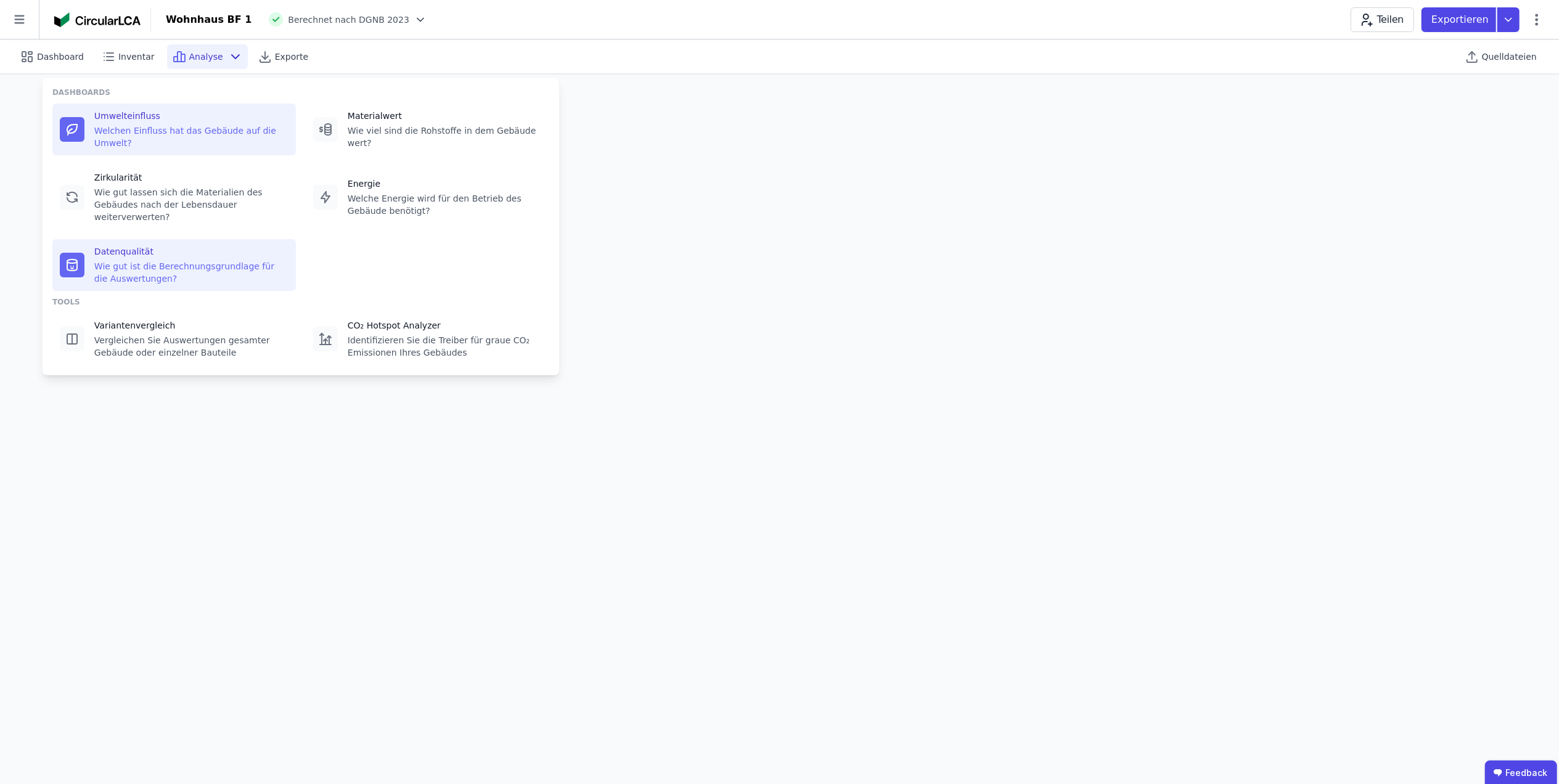
click at [189, 260] on div "Wie gut ist die Berechnungsgrundlage für die Auswertungen?" at bounding box center [192, 272] width 194 height 25
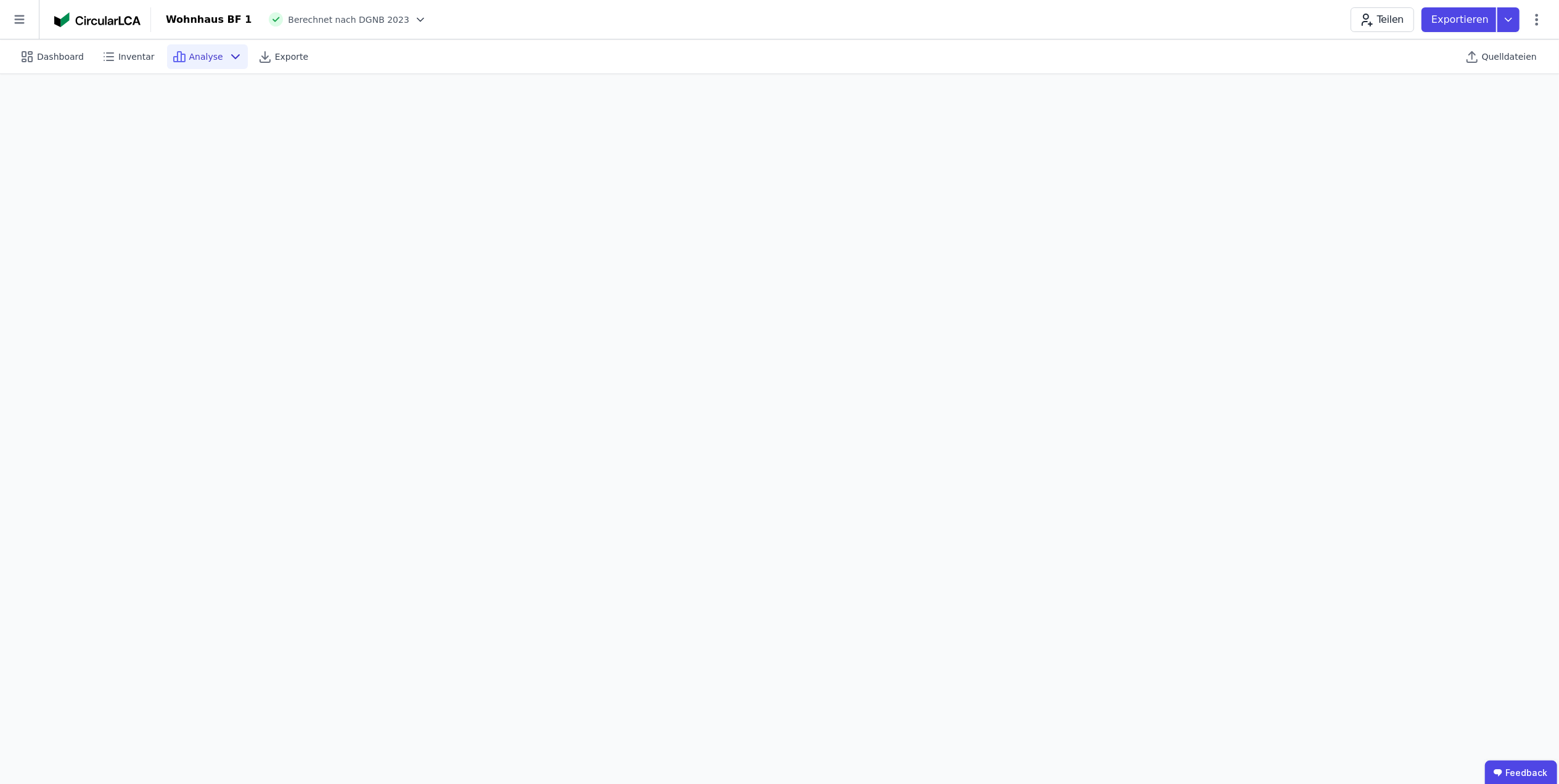
click at [211, 58] on div "Analyse" at bounding box center [207, 57] width 81 height 25
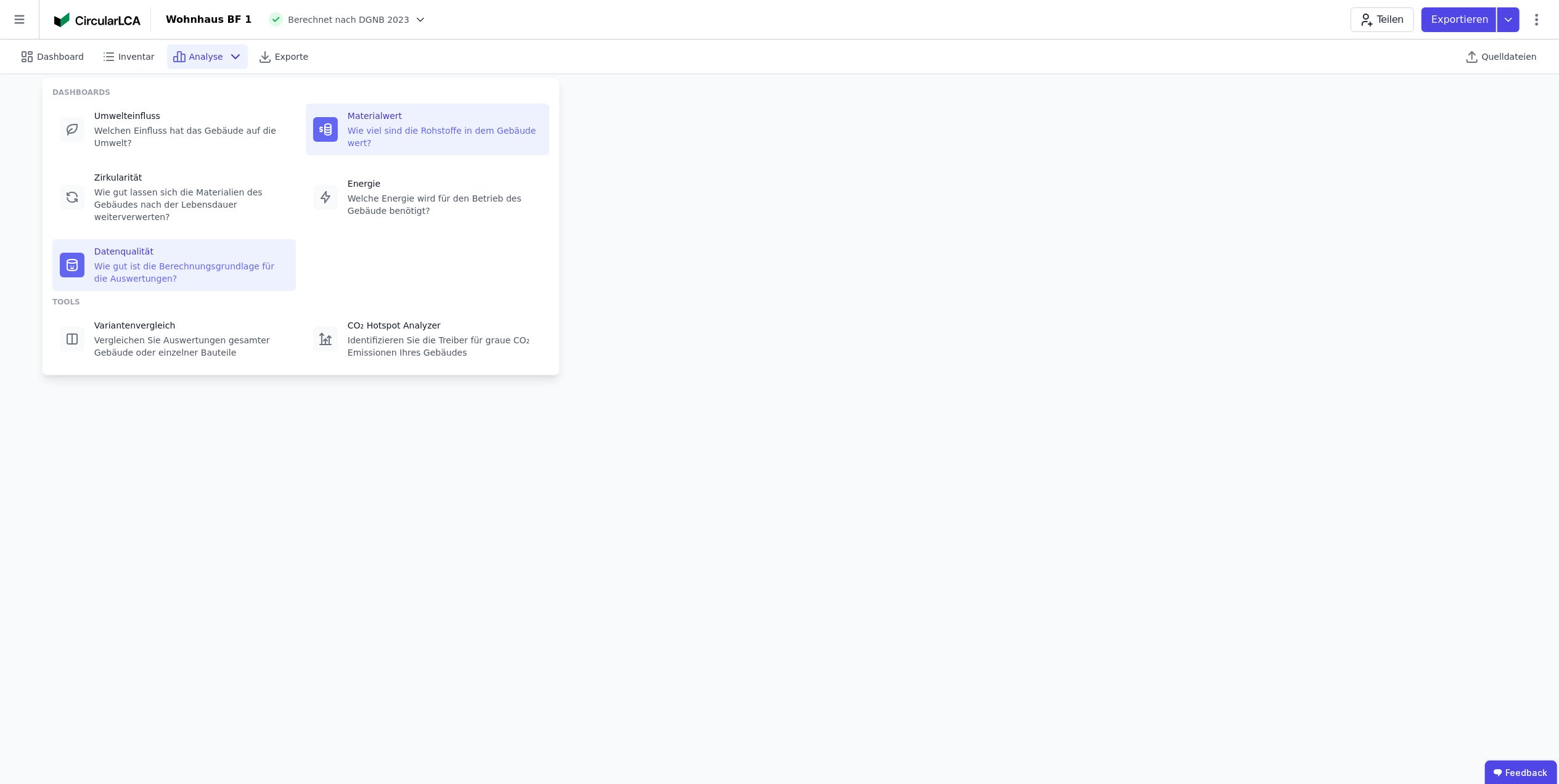
click at [395, 116] on div "Materialwert" at bounding box center [445, 115] width 194 height 12
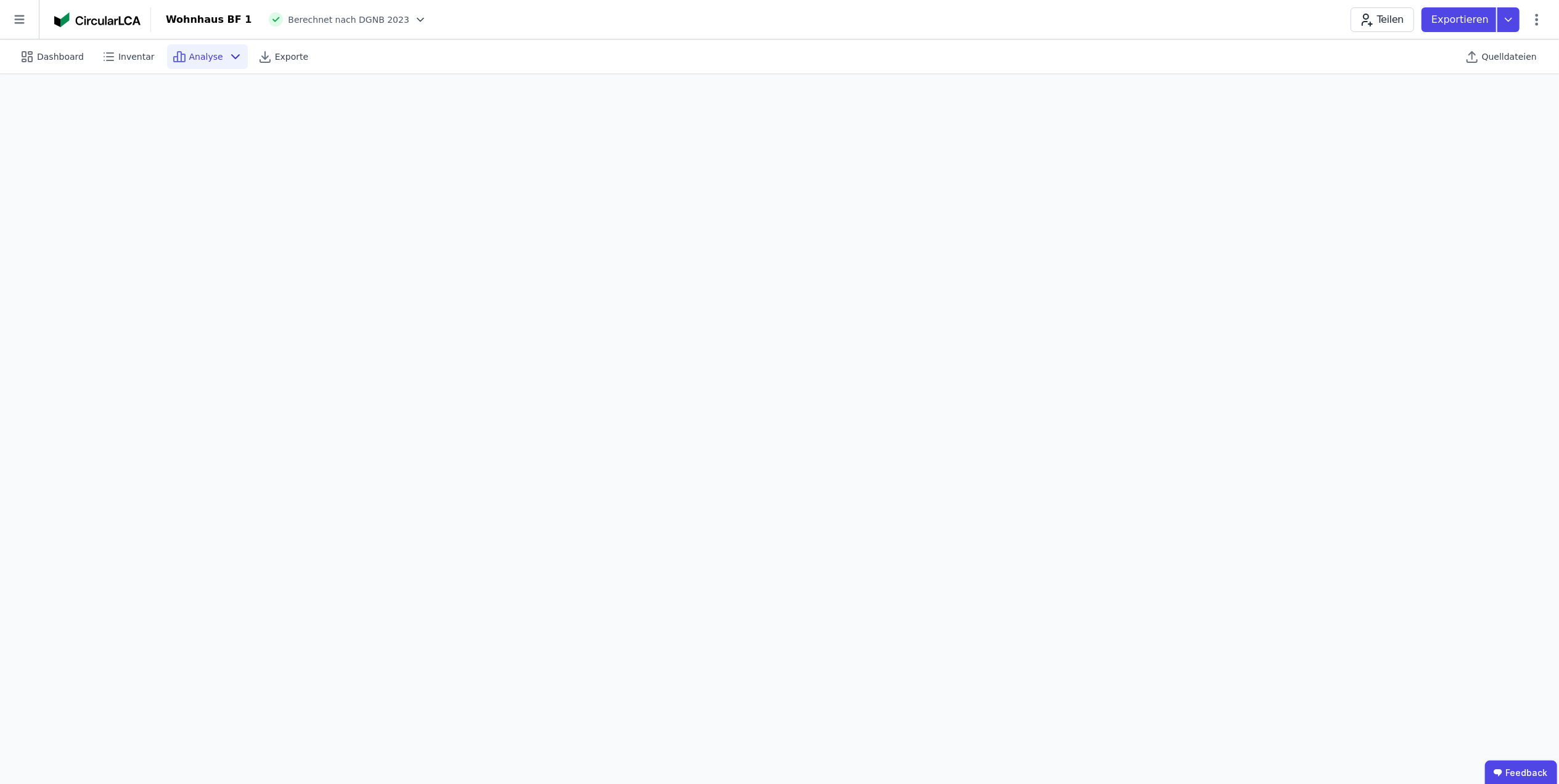
click at [213, 53] on div "Analyse" at bounding box center [207, 57] width 81 height 25
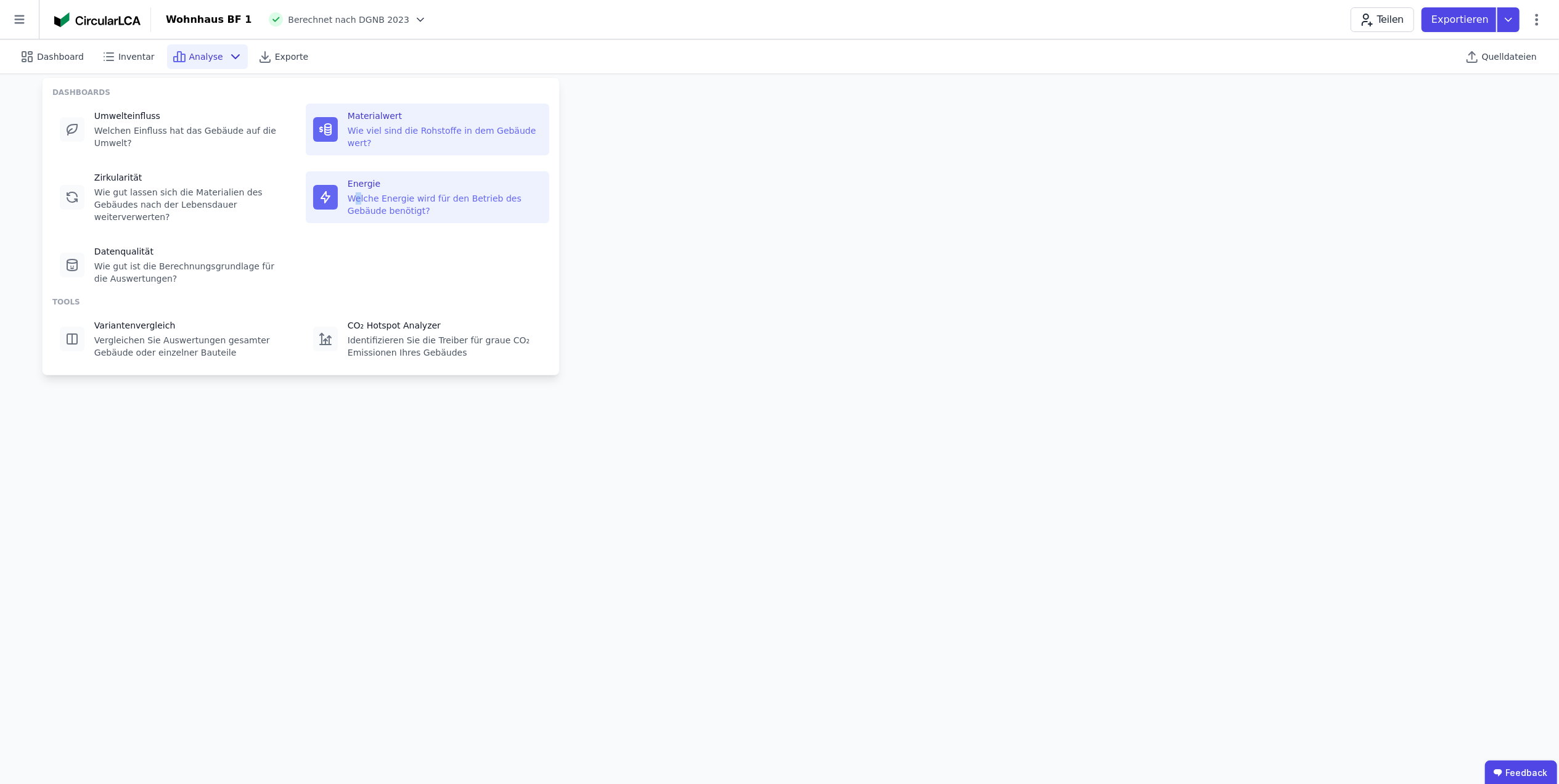
click at [358, 192] on div "Welche Energie wird für den Betrieb des Gebäude benötigt?" at bounding box center [445, 205] width 194 height 25
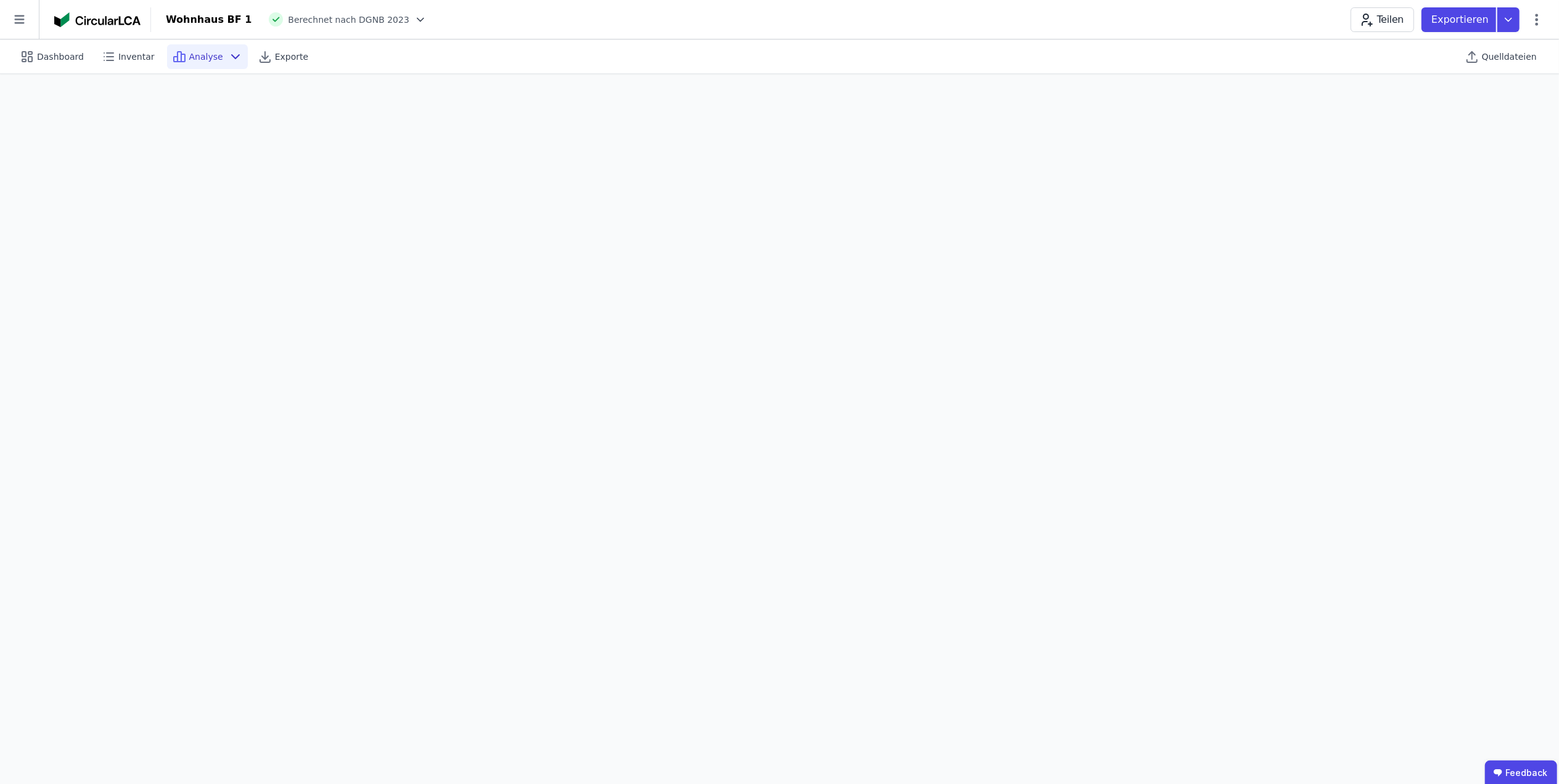
click at [228, 50] on icon at bounding box center [235, 57] width 15 height 15
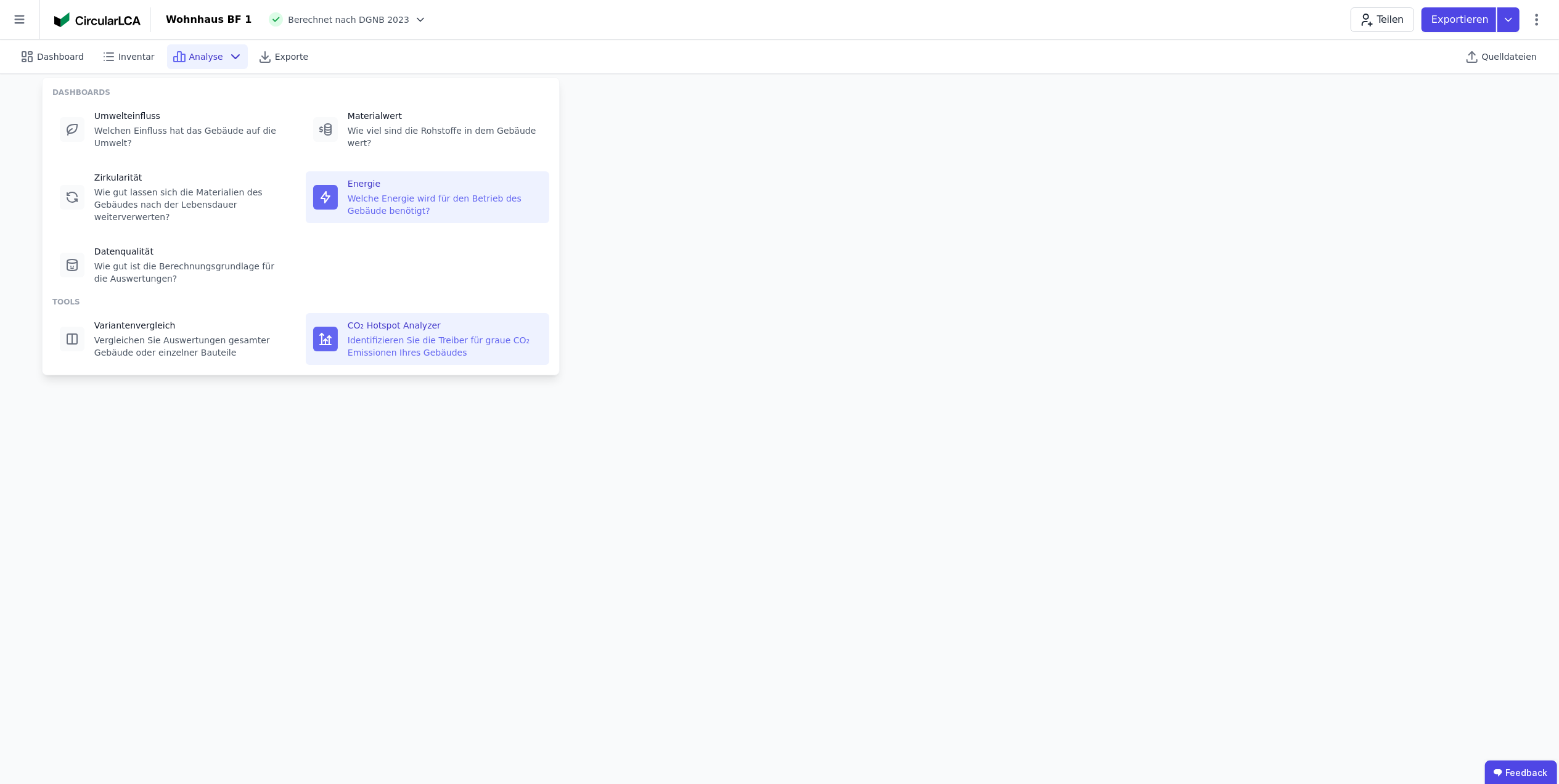
click at [368, 319] on div "CO₂ Hotspot Analyzer" at bounding box center [445, 325] width 194 height 12
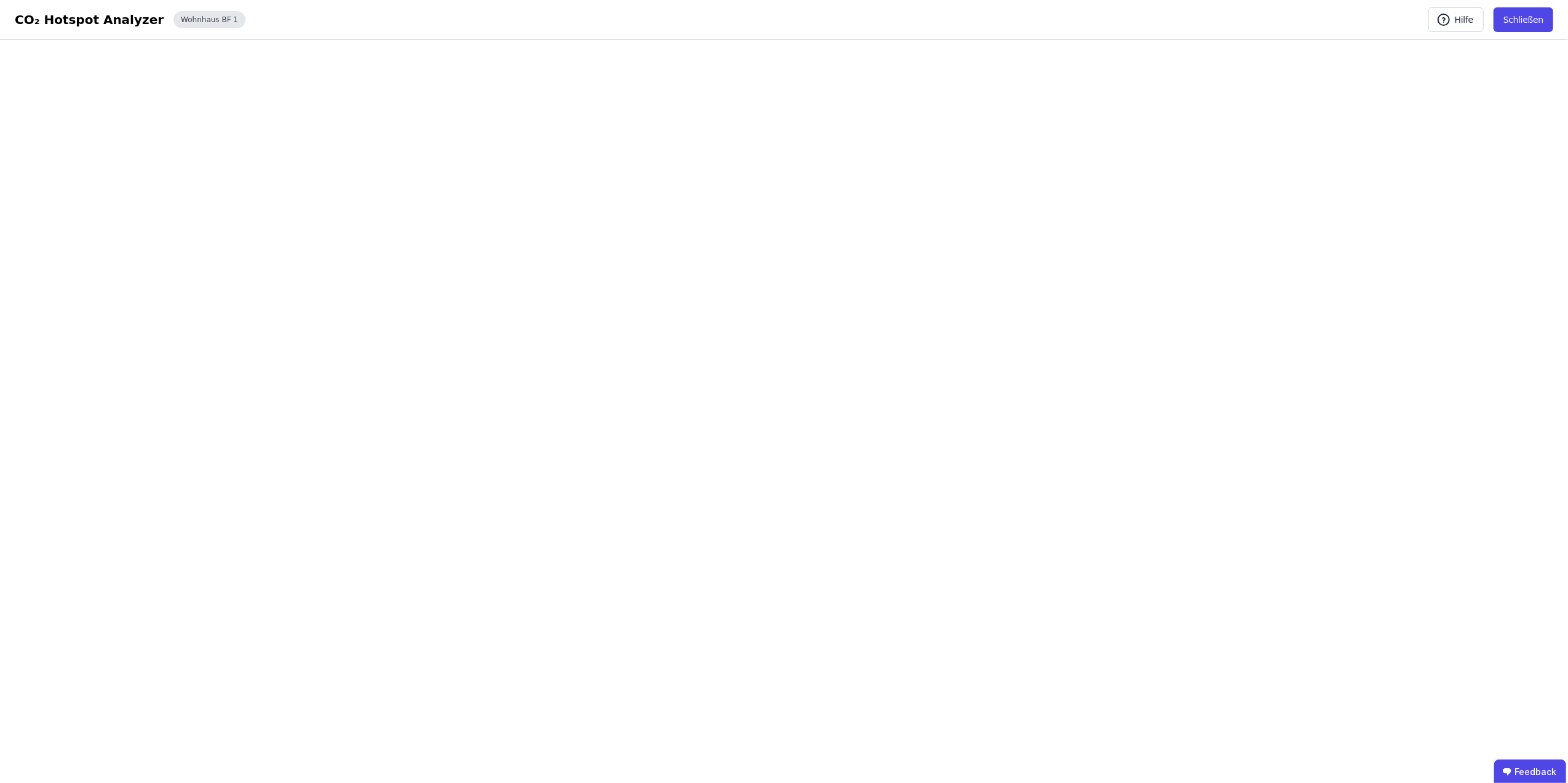
click at [188, 20] on div "Wohnhaus BF 1" at bounding box center [209, 20] width 72 height 17
click at [1520, 26] on button "Schließen" at bounding box center [1523, 20] width 60 height 25
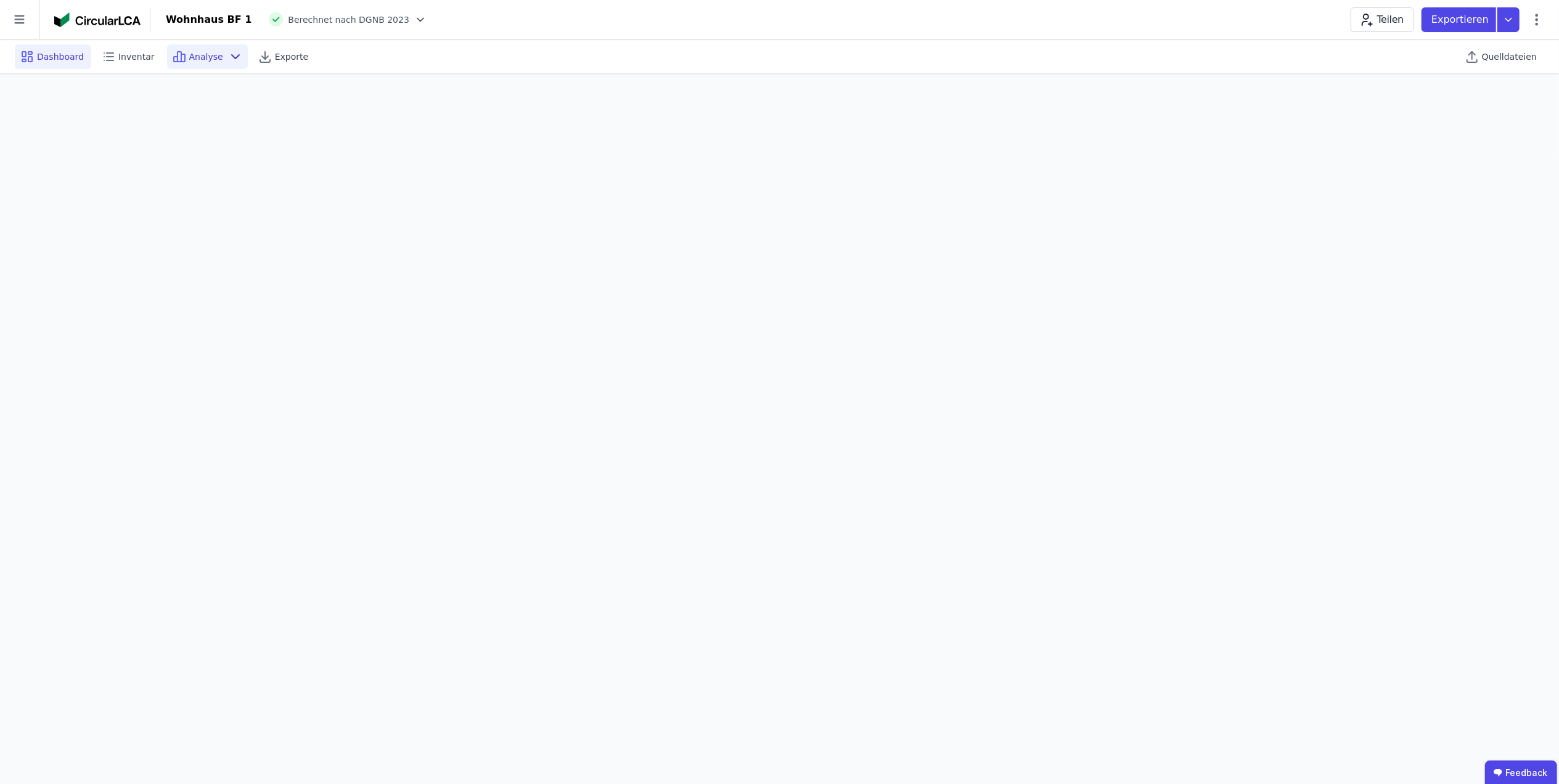
click at [38, 57] on span "Dashboard" at bounding box center [60, 56] width 47 height 12
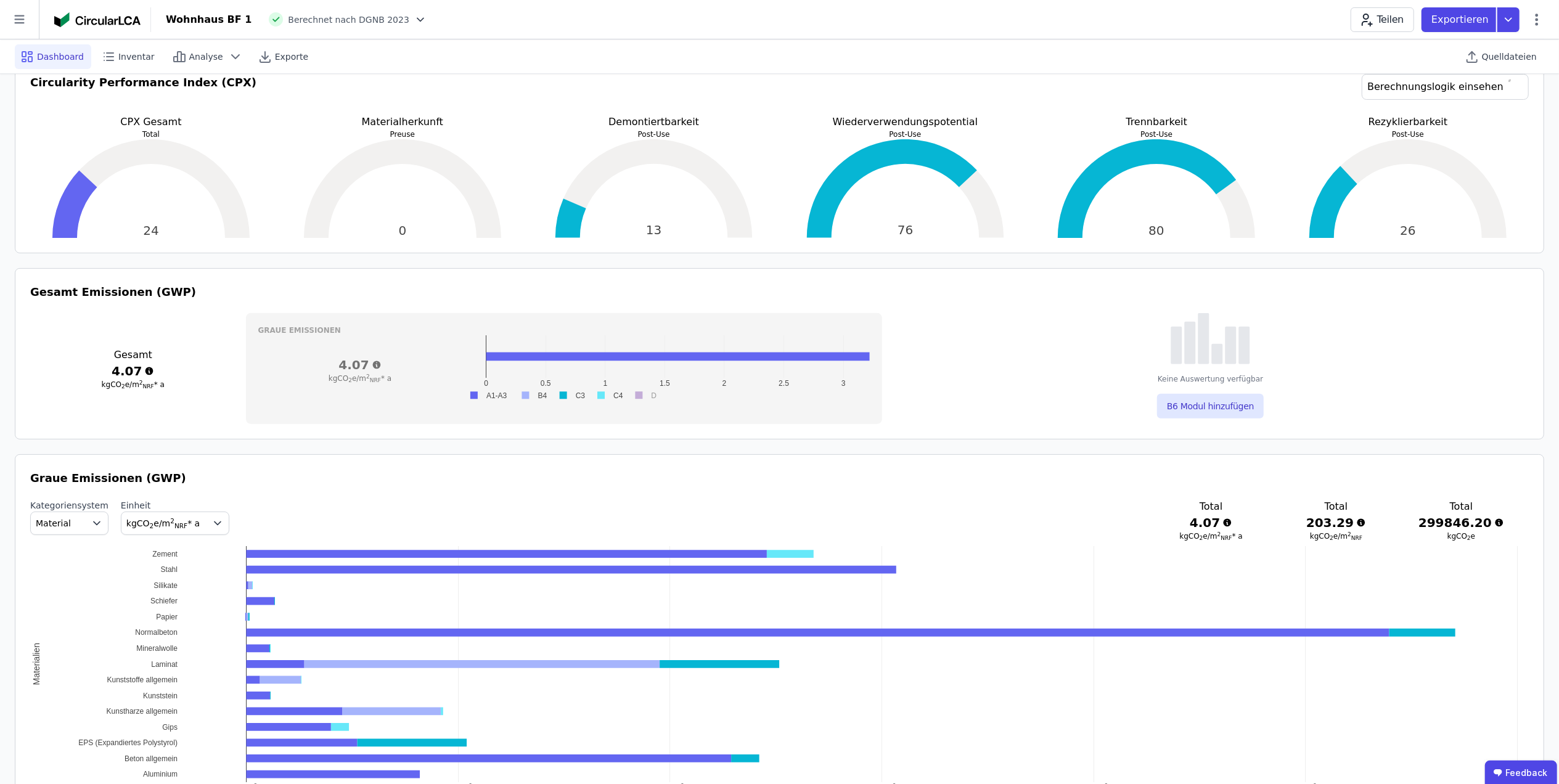
scroll to position [548, 0]
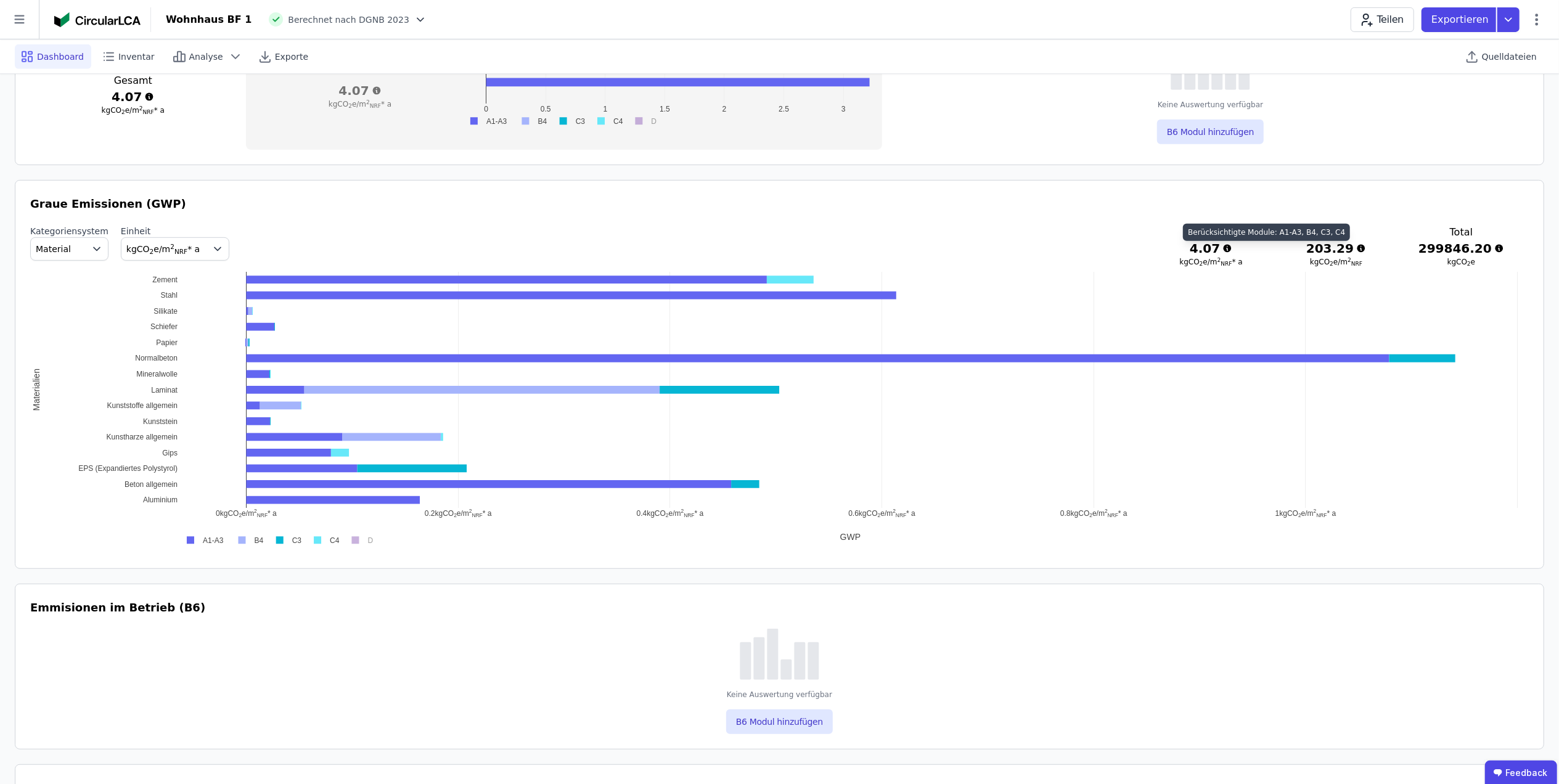
click at [1232, 250] on icon at bounding box center [1227, 249] width 8 height 8
